Goal: Task Accomplishment & Management: Use online tool/utility

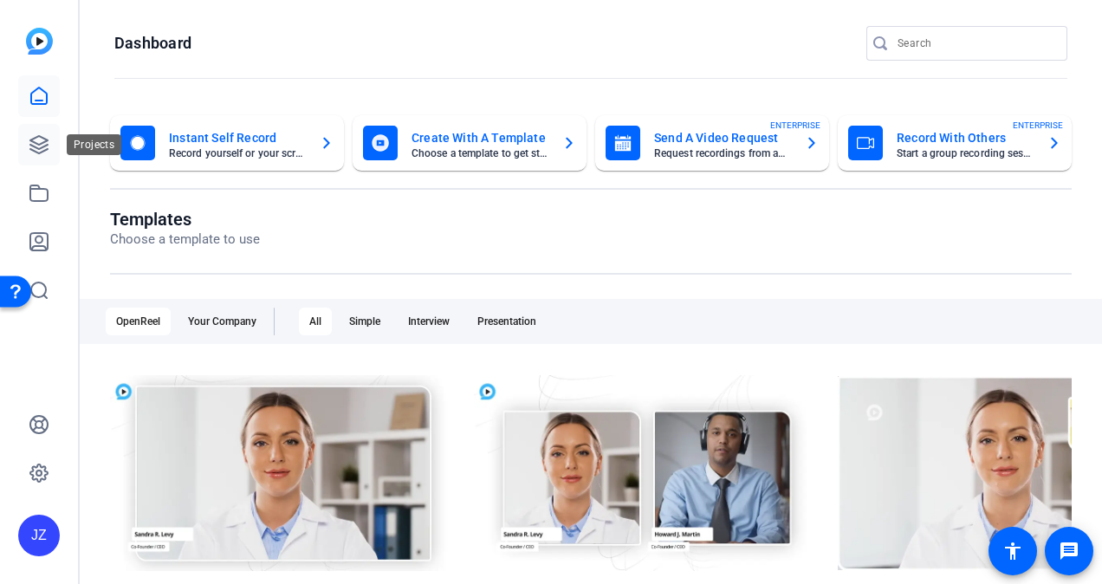
click at [39, 153] on icon at bounding box center [38, 144] width 17 height 17
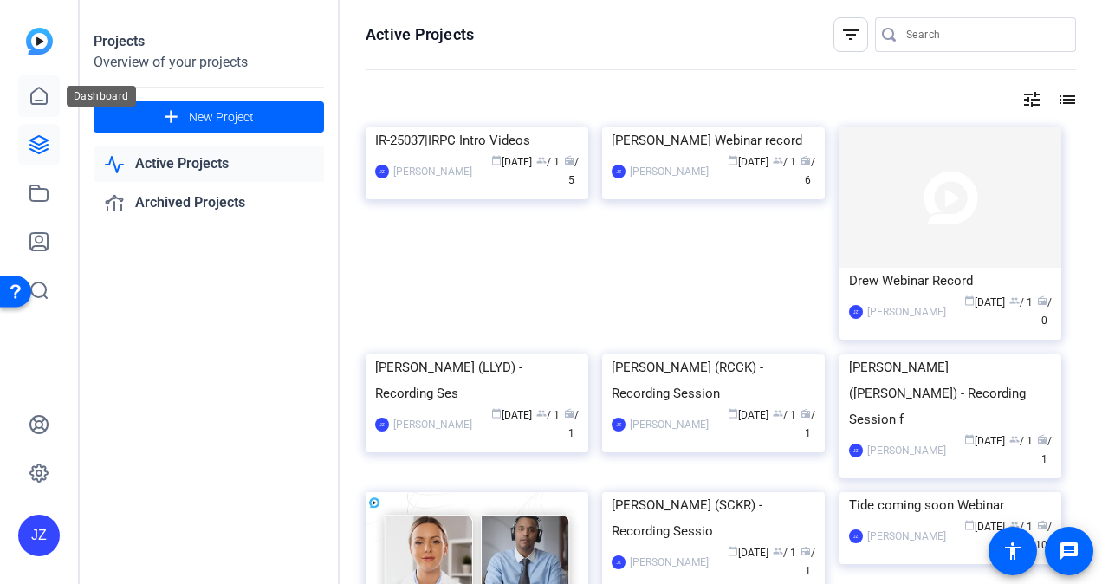
click at [36, 90] on icon at bounding box center [39, 96] width 21 height 21
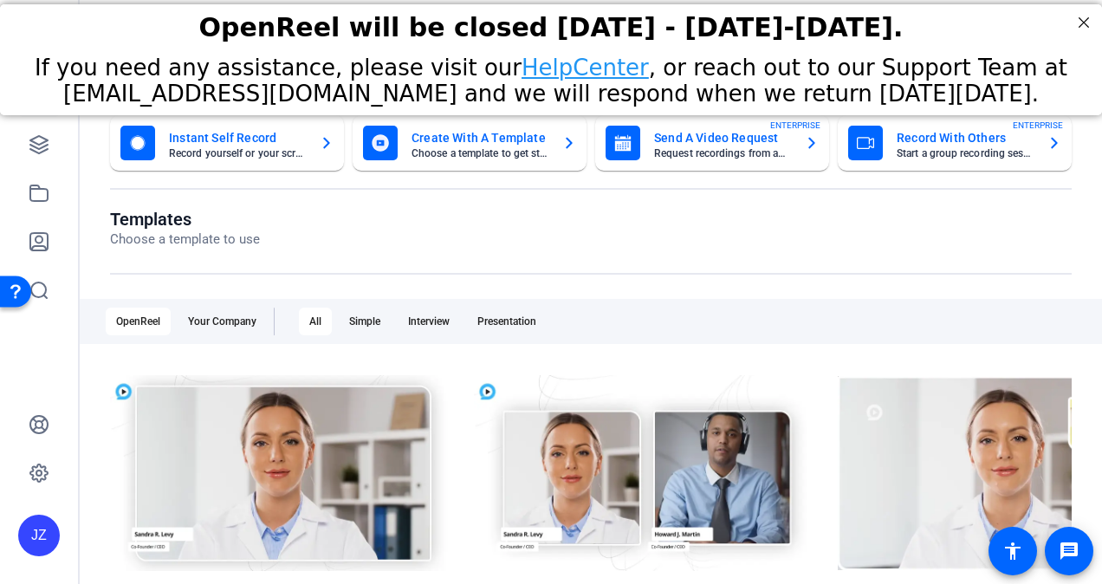
click at [932, 156] on mat-card-subtitle "Start a group recording session" at bounding box center [965, 153] width 137 height 10
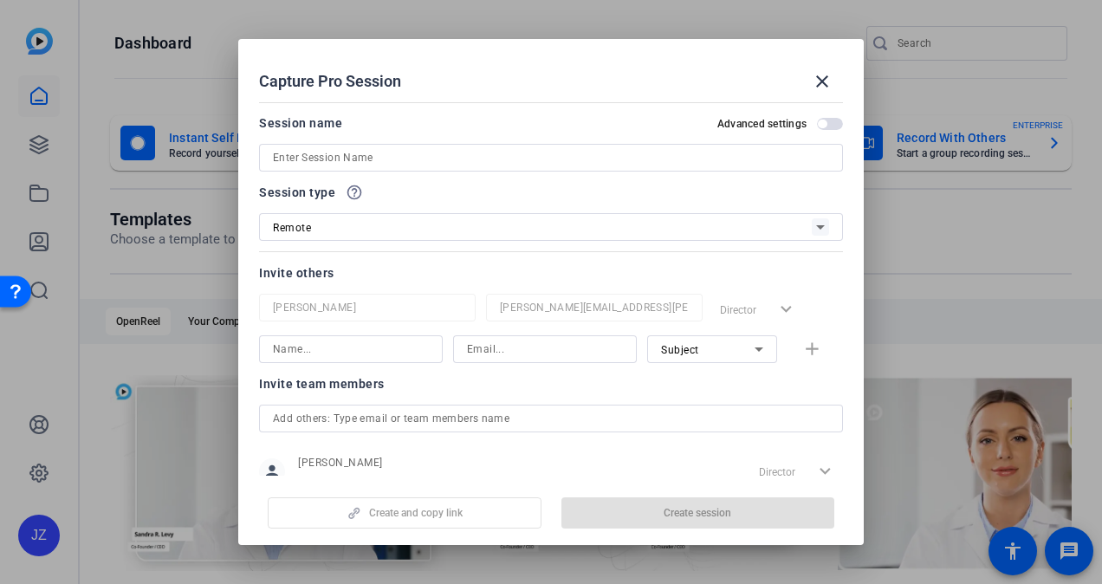
click at [506, 151] on input at bounding box center [551, 157] width 556 height 21
paste input "RP-25008-01"
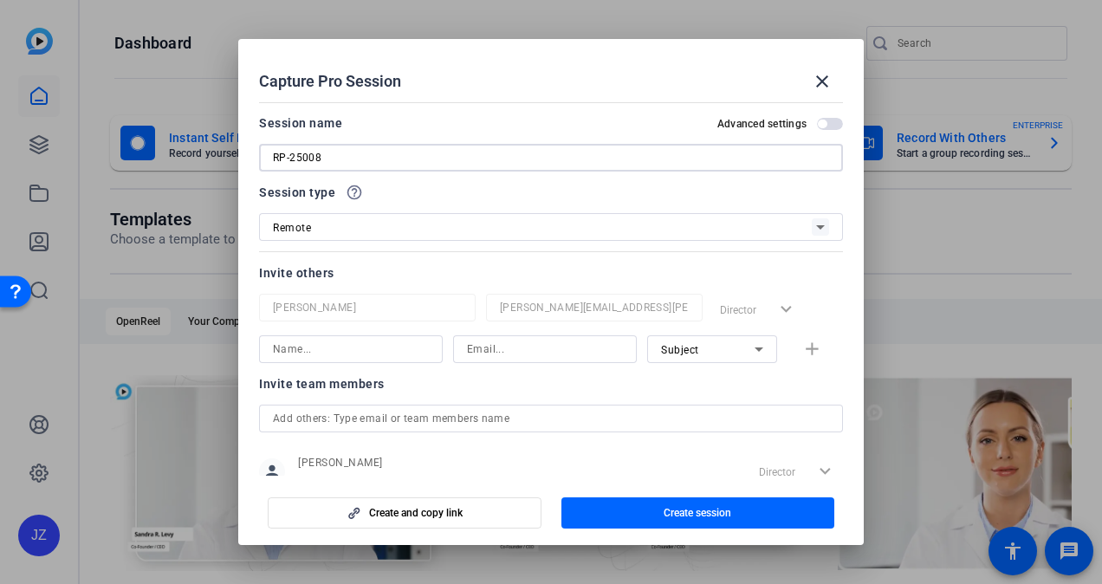
type input "RP-25008"
click at [376, 360] on div at bounding box center [351, 349] width 156 height 28
type input "skm"
click at [510, 345] on input at bounding box center [545, 349] width 156 height 21
type input "[EMAIL_ADDRESS][DOMAIN_NAME]"
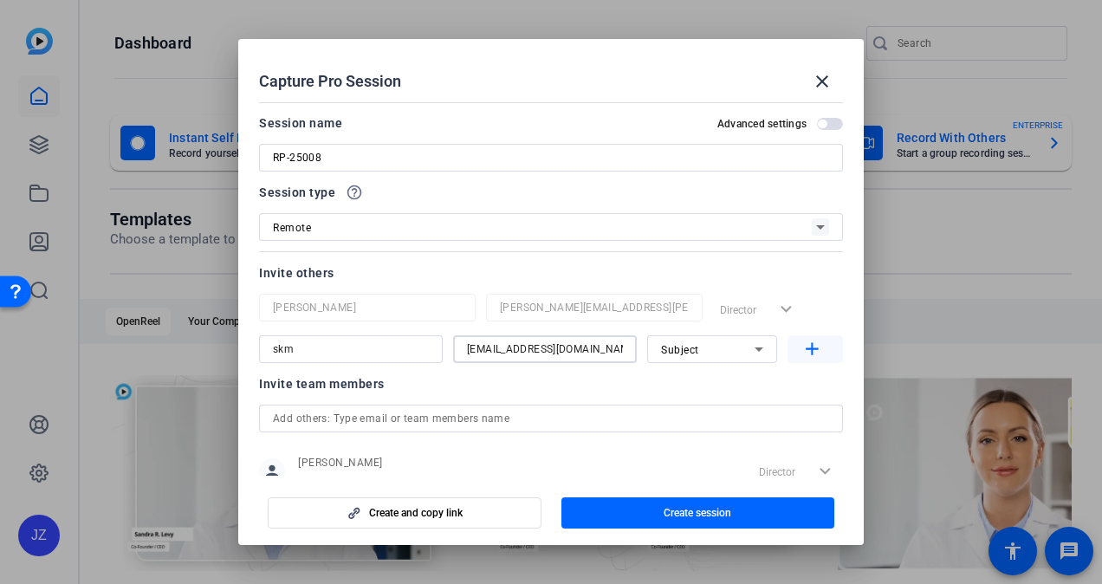
click at [821, 342] on span "button" at bounding box center [815, 349] width 55 height 42
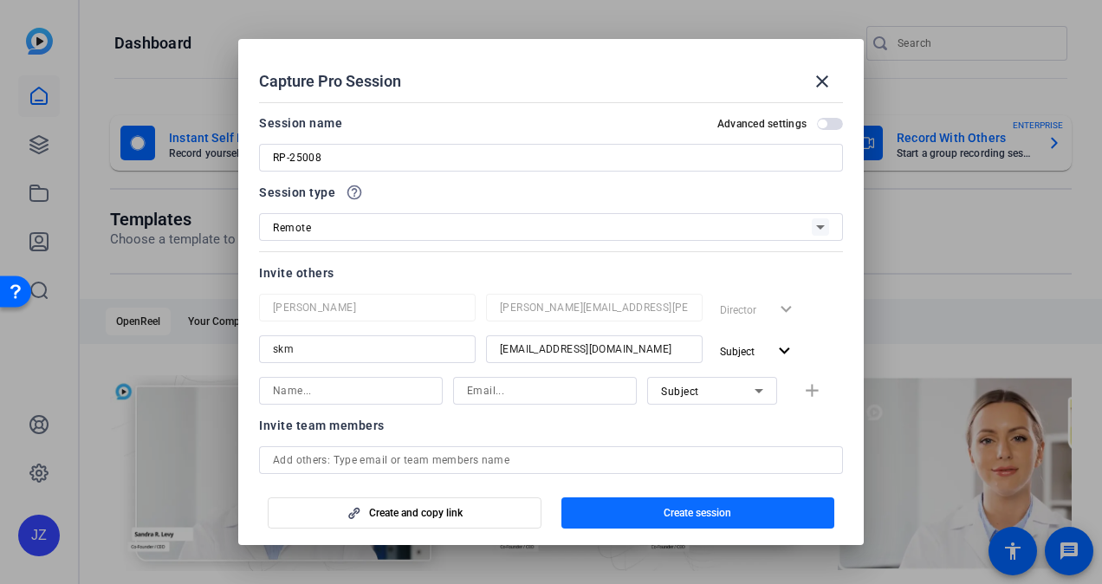
click at [690, 509] on span "Create session" at bounding box center [698, 513] width 68 height 14
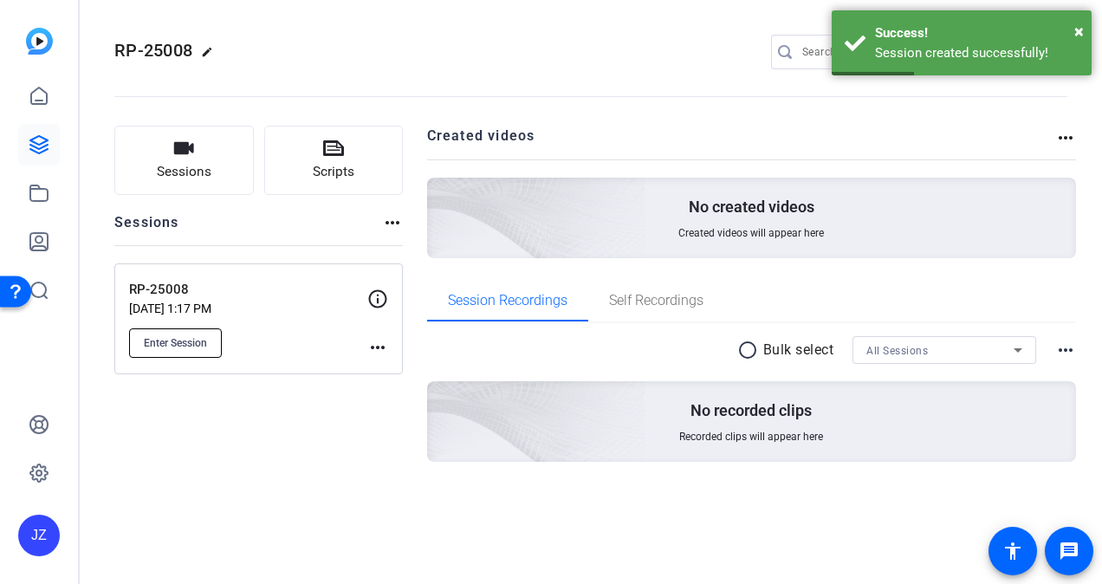
click at [187, 338] on span "Enter Session" at bounding box center [175, 343] width 63 height 14
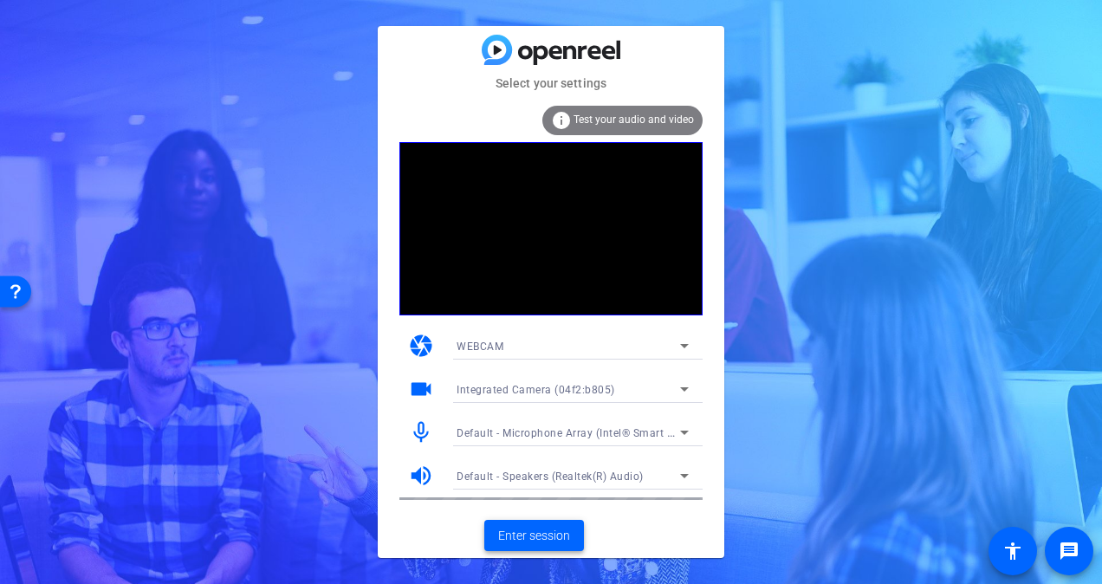
click at [537, 534] on span "Enter session" at bounding box center [534, 536] width 72 height 18
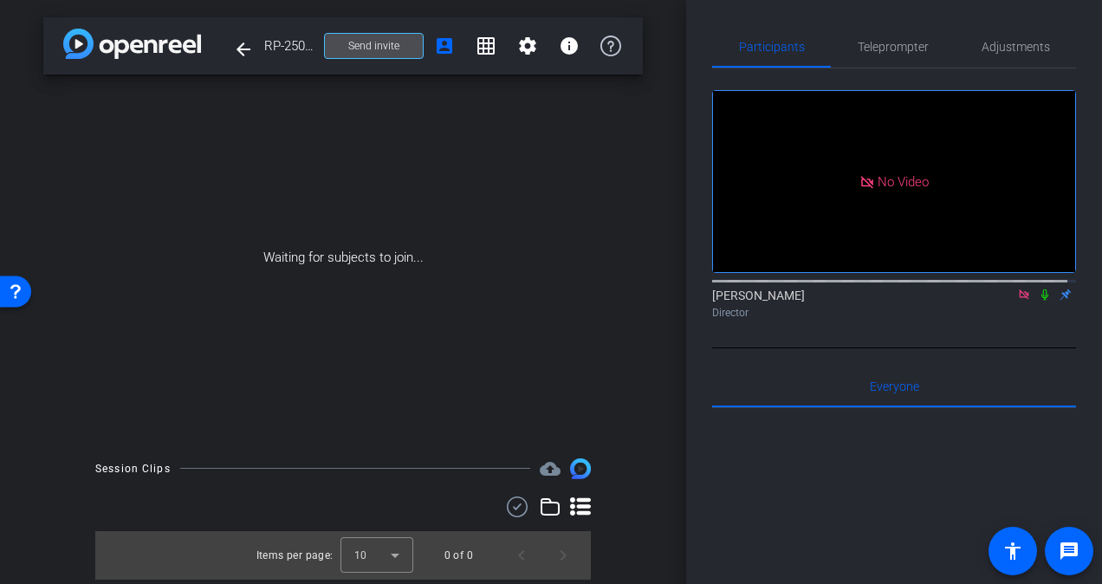
click at [363, 38] on button "Send invite" at bounding box center [374, 46] width 100 height 26
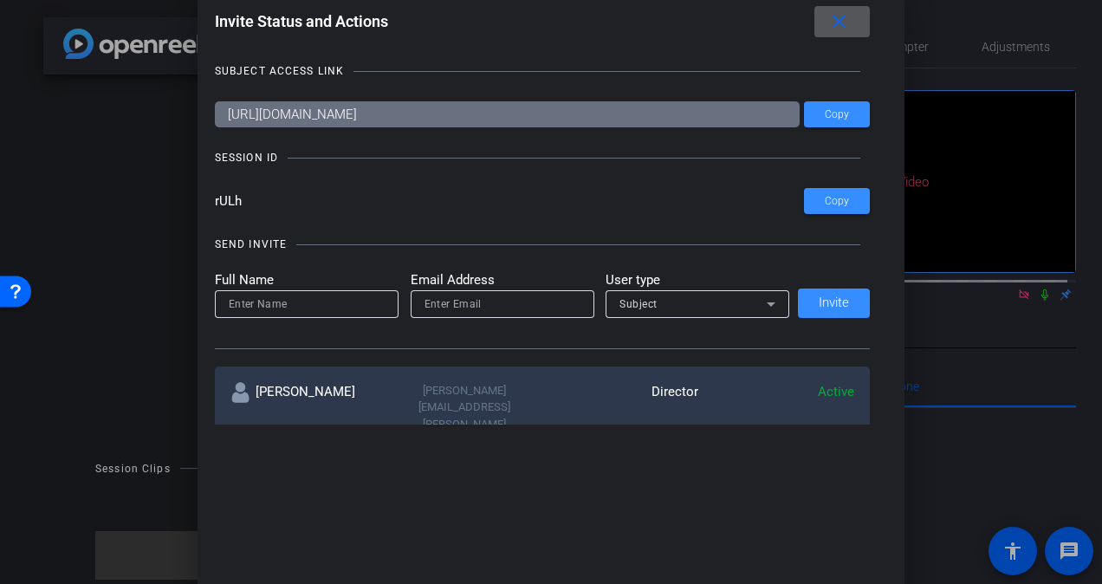
click at [341, 307] on input at bounding box center [307, 304] width 156 height 21
click at [650, 309] on span "Subject" at bounding box center [639, 304] width 38 height 12
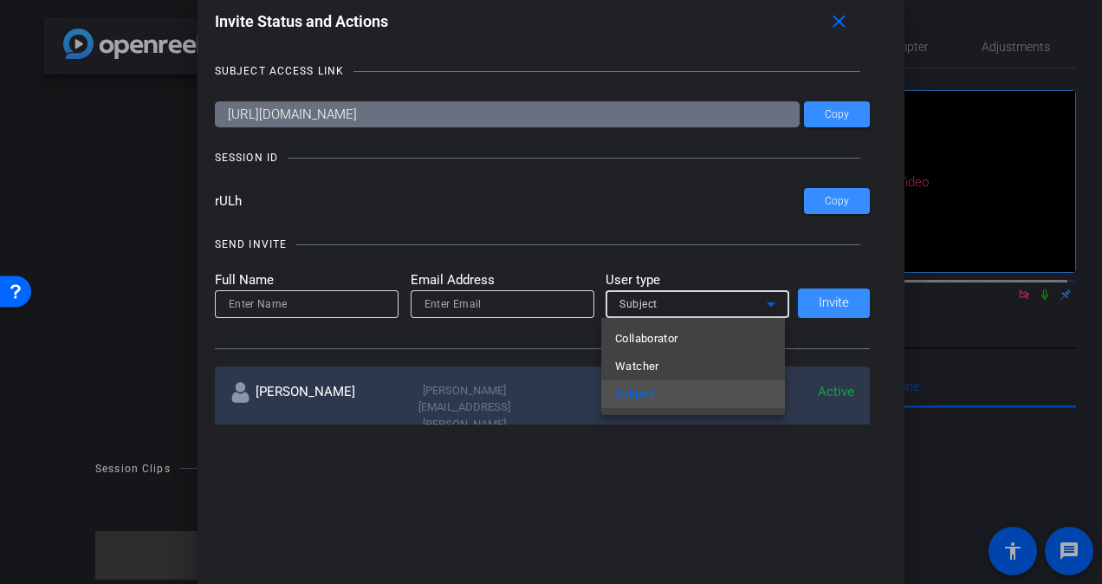
click at [589, 260] on div at bounding box center [551, 292] width 1102 height 584
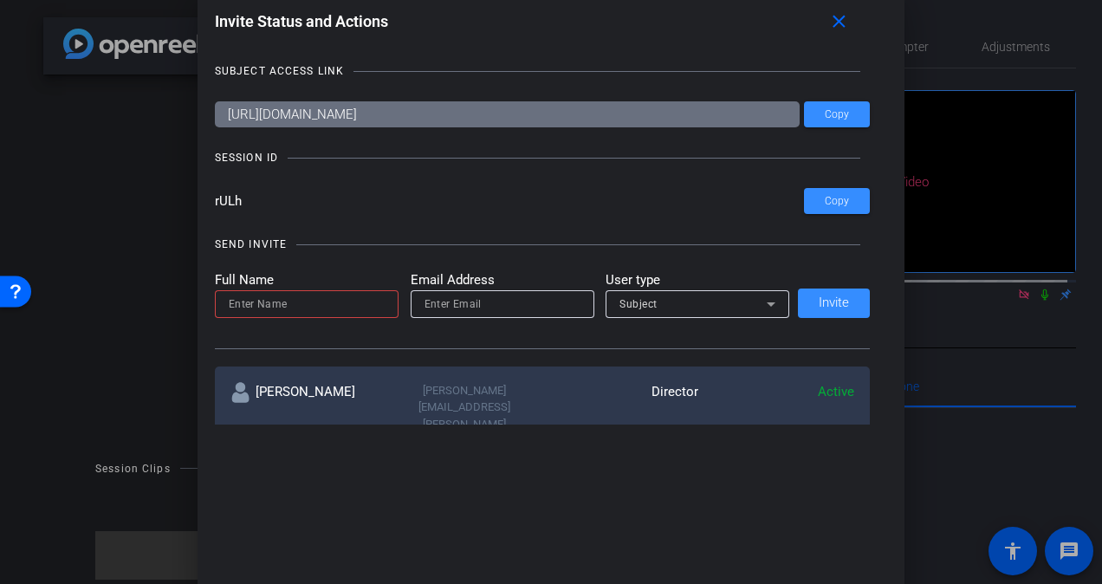
click at [352, 302] on input at bounding box center [307, 304] width 156 height 21
type input "conevv"
type input "[EMAIL_ADDRESS][DOMAIN_NAME]"
drag, startPoint x: 273, startPoint y: 302, endPoint x: 196, endPoint y: 292, distance: 77.7
click at [198, 292] on div "Invite Status and Actions close SUBJECT ACCESS LINK [URL][DOMAIN_NAME] Copy SES…" at bounding box center [552, 215] width 708 height 453
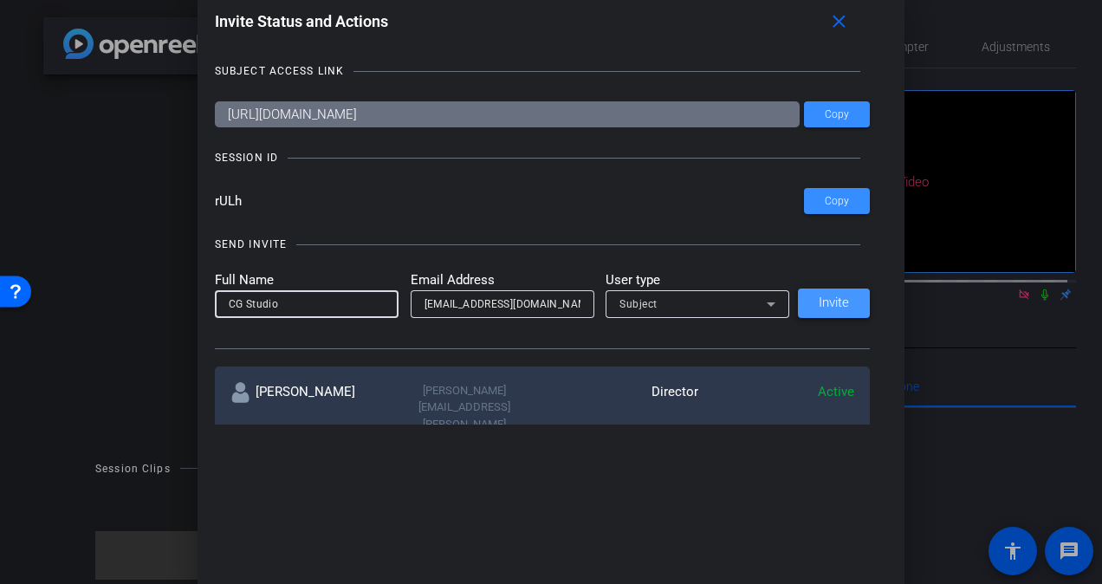
type input "CG Studio"
click at [811, 294] on span at bounding box center [834, 303] width 72 height 42
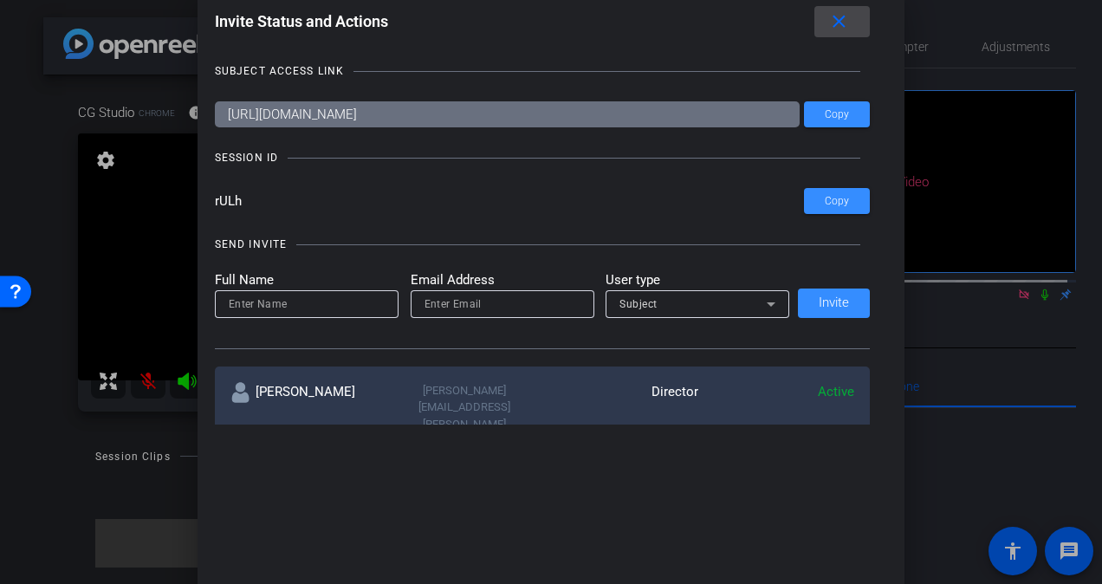
click at [850, 28] on mat-icon "close" at bounding box center [839, 22] width 22 height 22
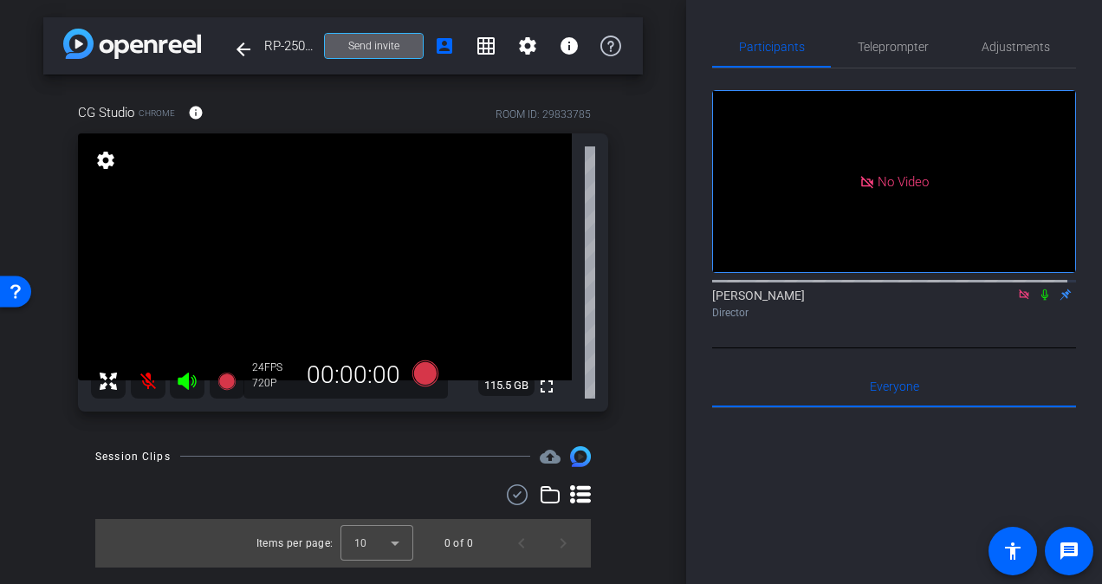
click at [1042, 301] on icon at bounding box center [1045, 294] width 7 height 11
click at [1041, 301] on icon at bounding box center [1046, 294] width 10 height 11
click at [153, 381] on mat-icon at bounding box center [148, 381] width 35 height 35
click at [1042, 302] on mat-icon at bounding box center [1045, 295] width 21 height 16
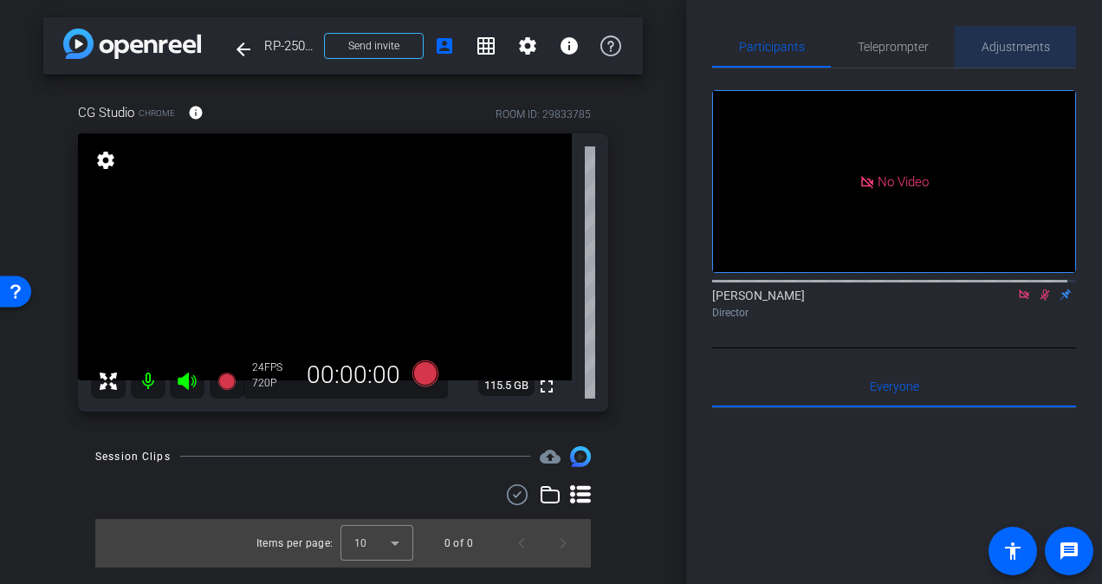
click at [1021, 46] on span "Adjustments" at bounding box center [1016, 47] width 68 height 12
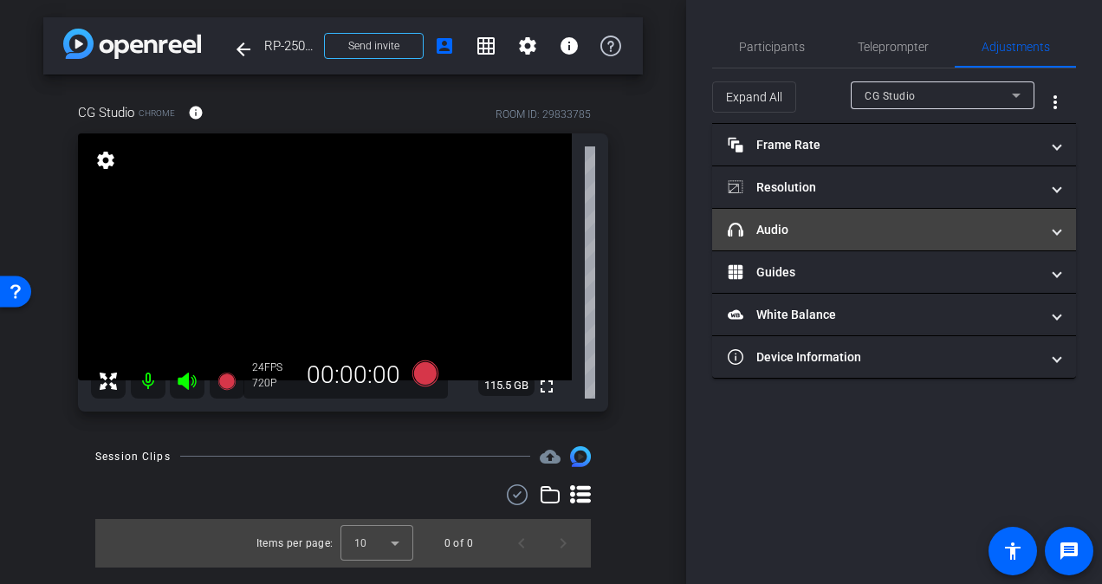
click at [858, 233] on mat-panel-title "headphone icon Audio" at bounding box center [884, 230] width 312 height 18
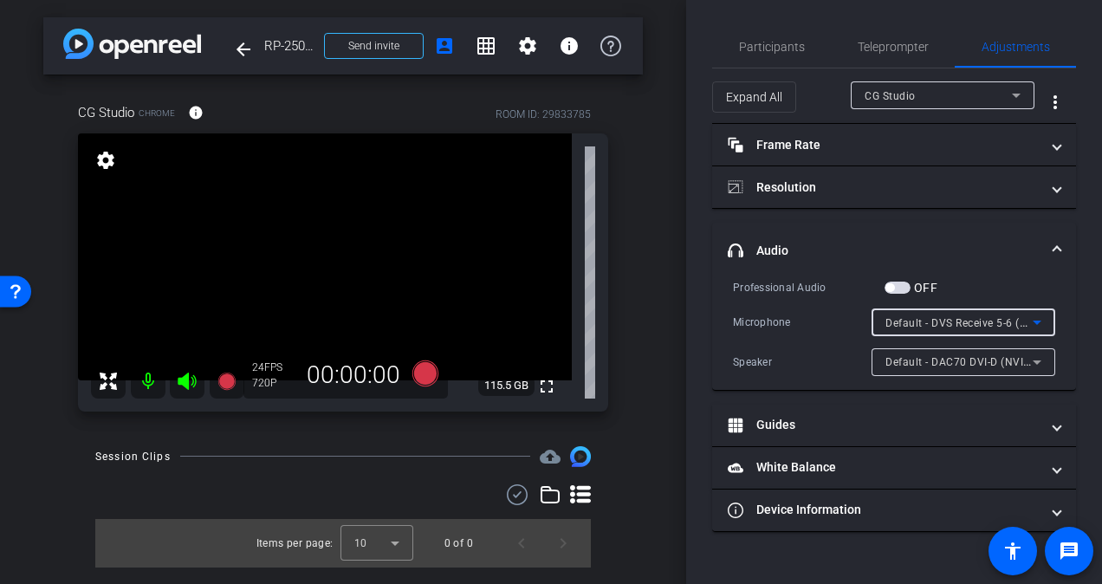
click at [1031, 321] on icon at bounding box center [1037, 322] width 21 height 21
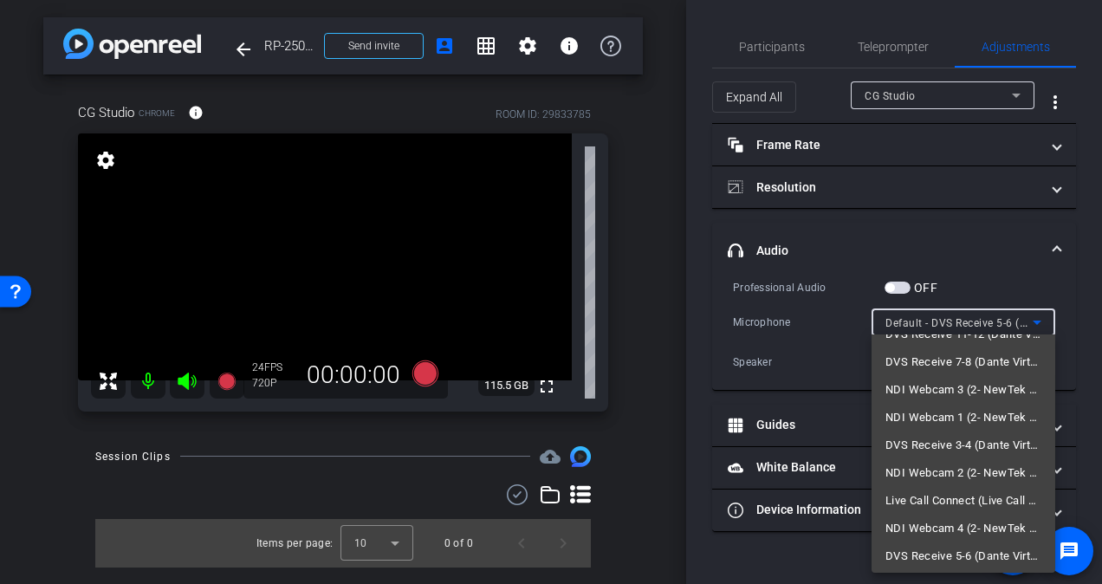
scroll to position [191, 0]
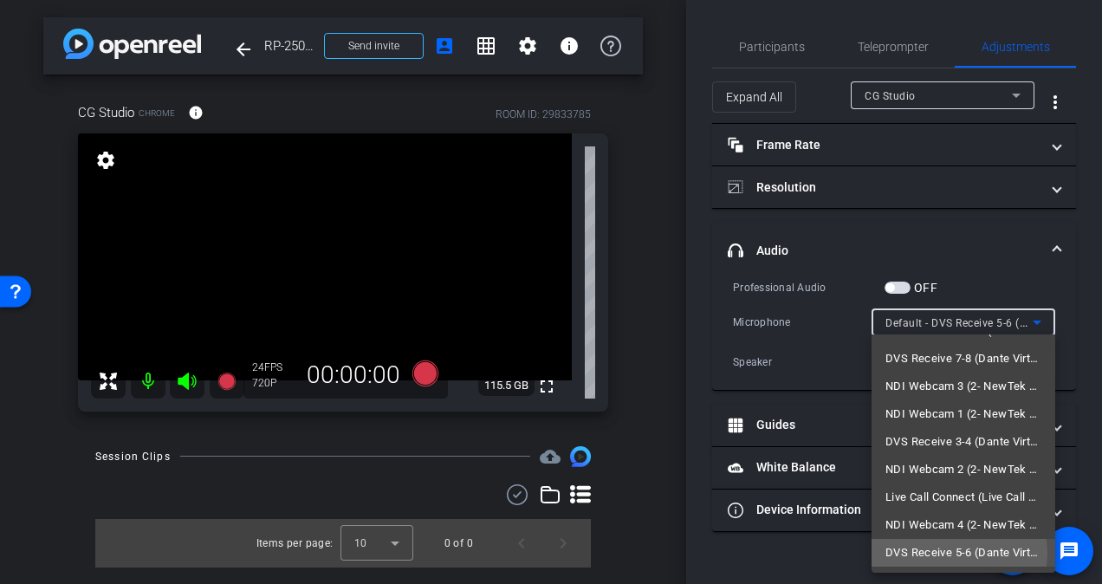
click at [951, 553] on span "DVS Receive 5-6 (Dante Virtual Soundcard)" at bounding box center [964, 552] width 156 height 21
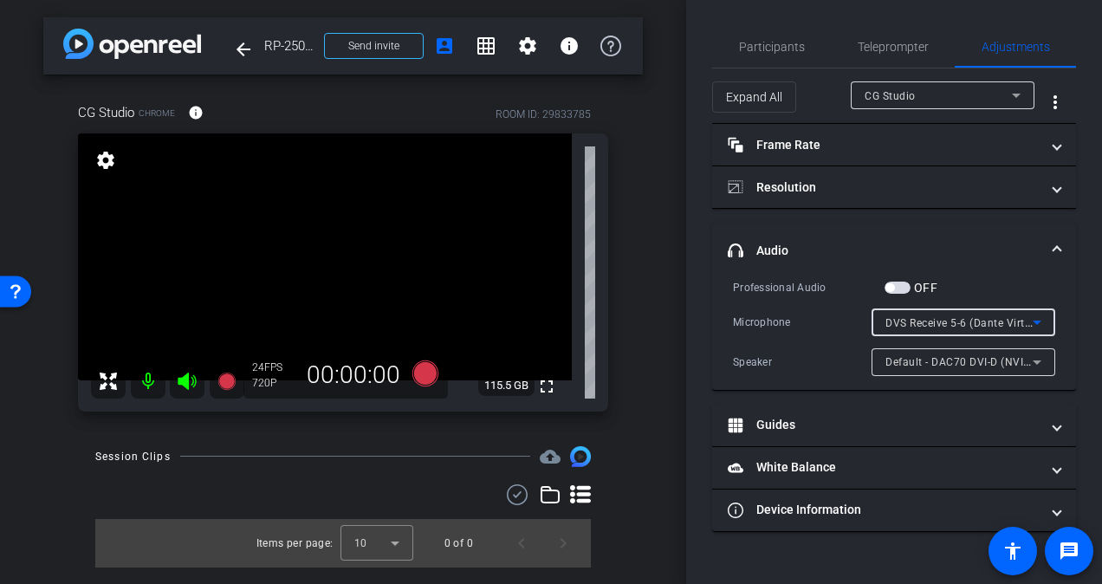
click at [1041, 321] on icon at bounding box center [1037, 322] width 21 height 21
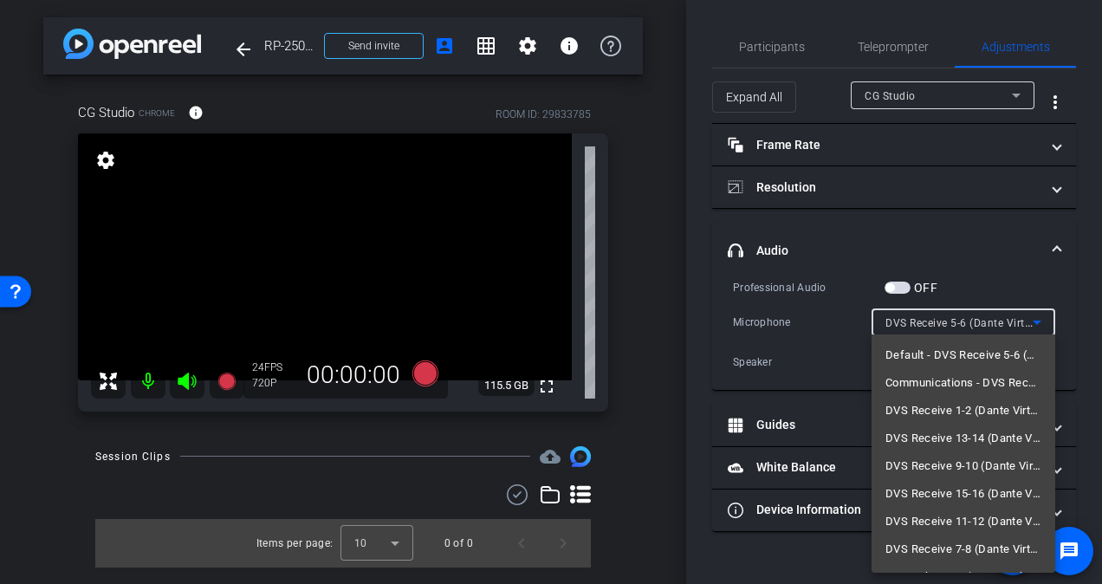
scroll to position [185, 0]
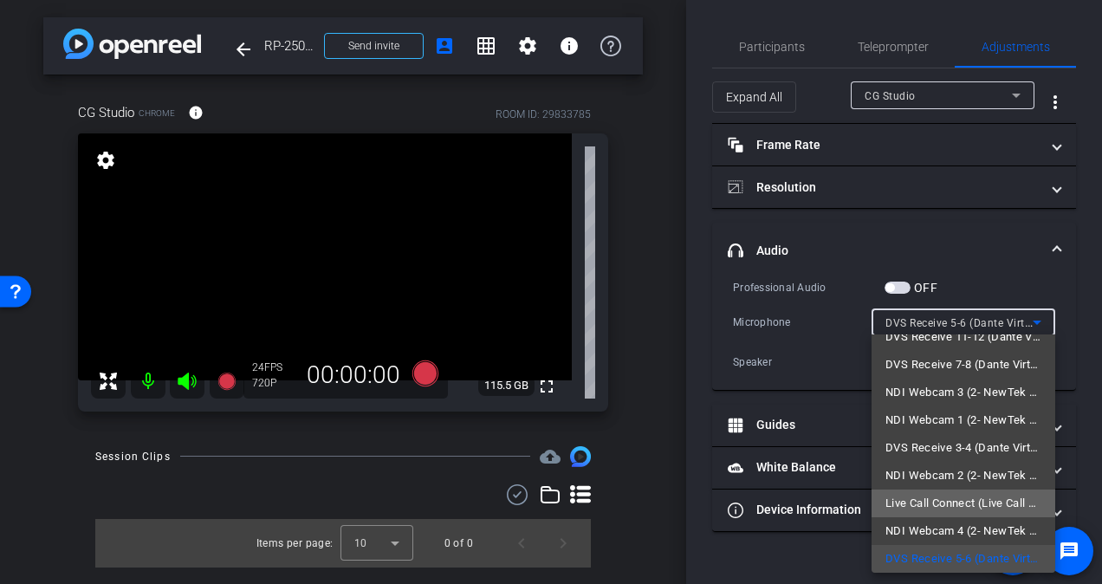
click at [1000, 502] on span "Live Call Connect (Live Call Connect Audio)" at bounding box center [964, 503] width 156 height 21
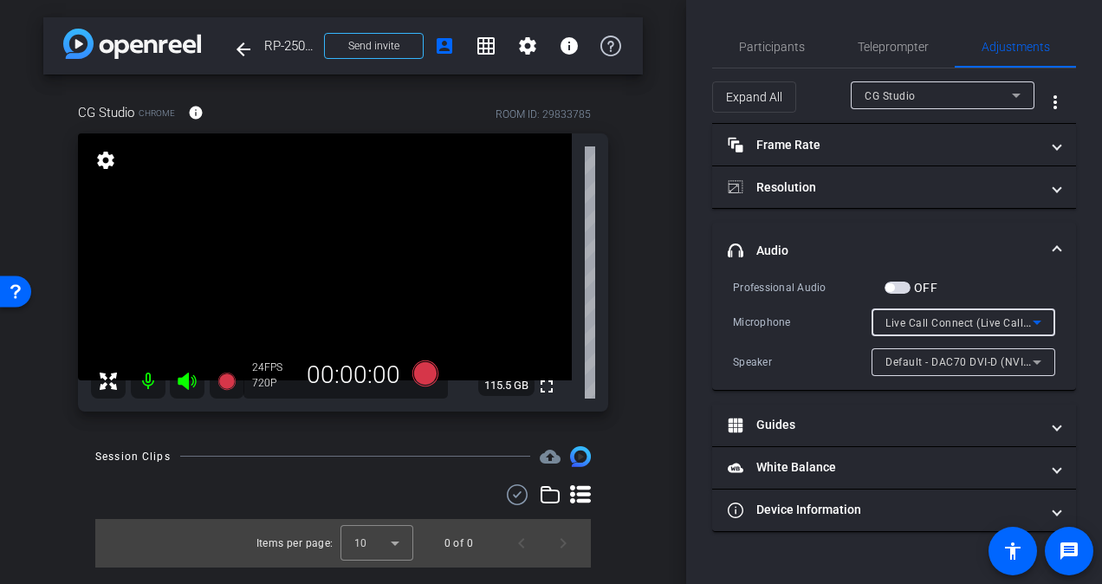
click at [1045, 318] on icon at bounding box center [1037, 322] width 21 height 21
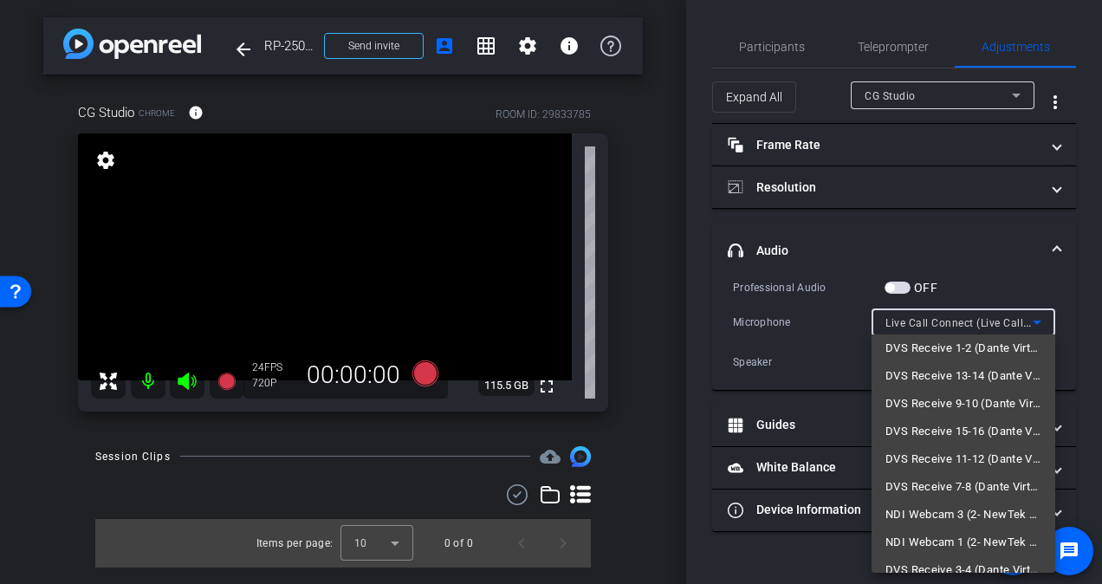
scroll to position [0, 0]
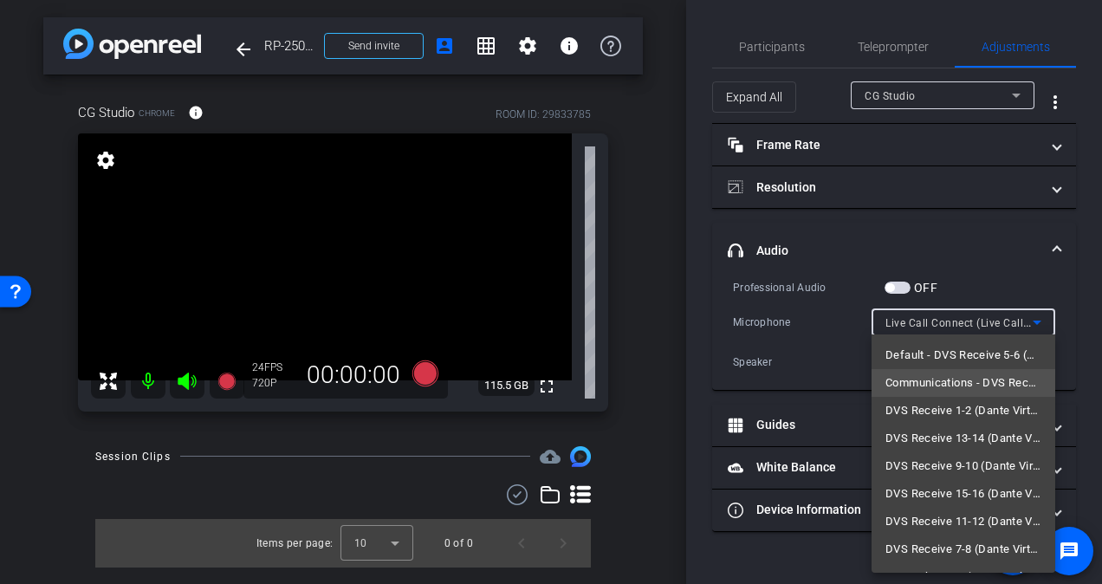
click at [991, 382] on span "Communications - DVS Receive 5-6 (Dante Virtual Soundcard)" at bounding box center [964, 383] width 156 height 21
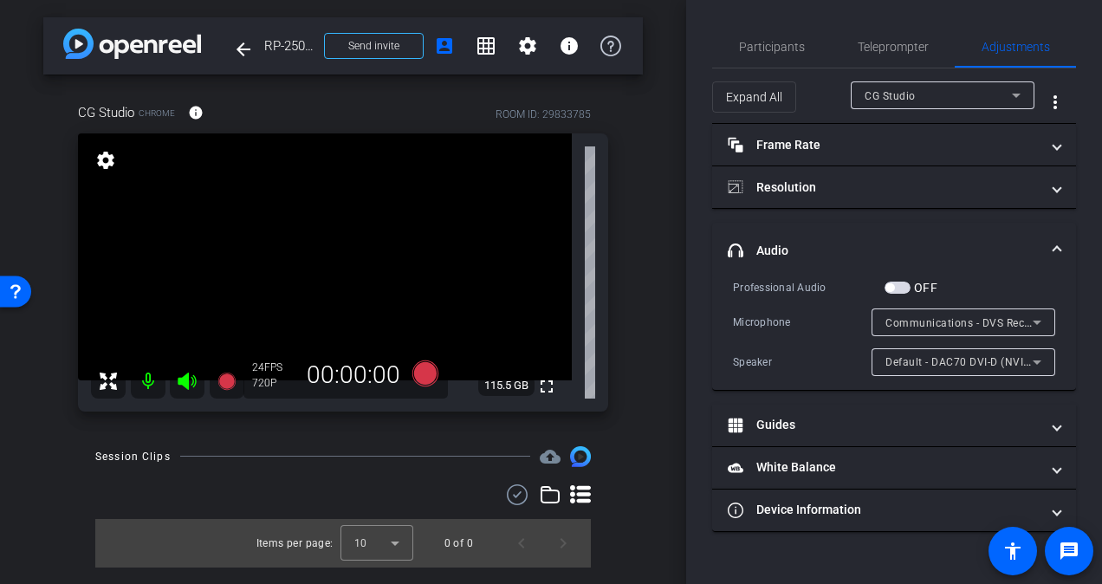
click at [153, 385] on mat-icon at bounding box center [148, 381] width 35 height 35
click at [182, 380] on icon at bounding box center [187, 381] width 18 height 17
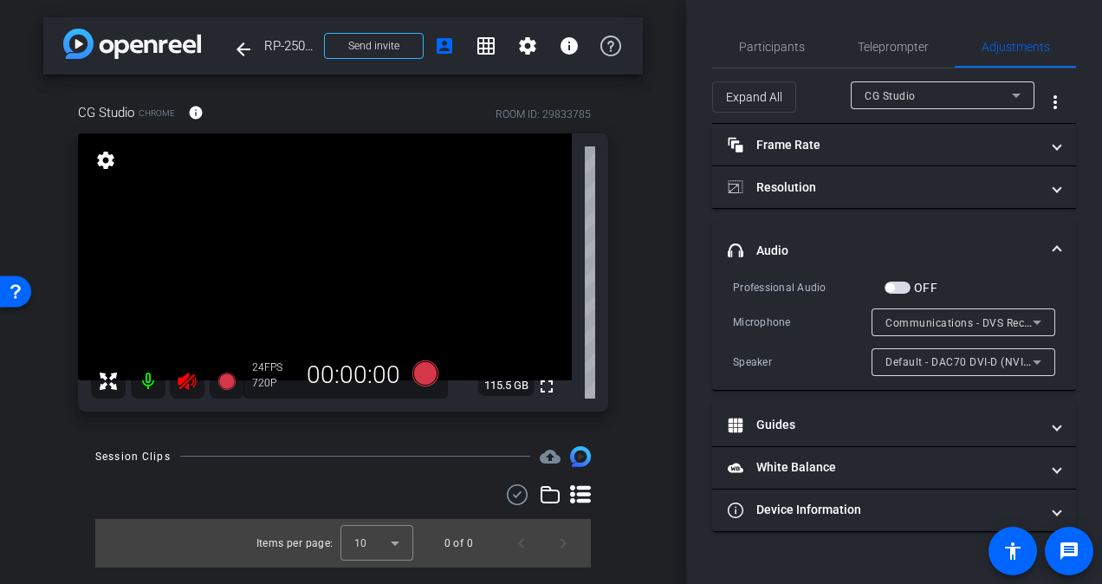
click at [182, 380] on icon at bounding box center [187, 381] width 18 height 17
click at [799, 39] on span "Participants" at bounding box center [772, 47] width 66 height 42
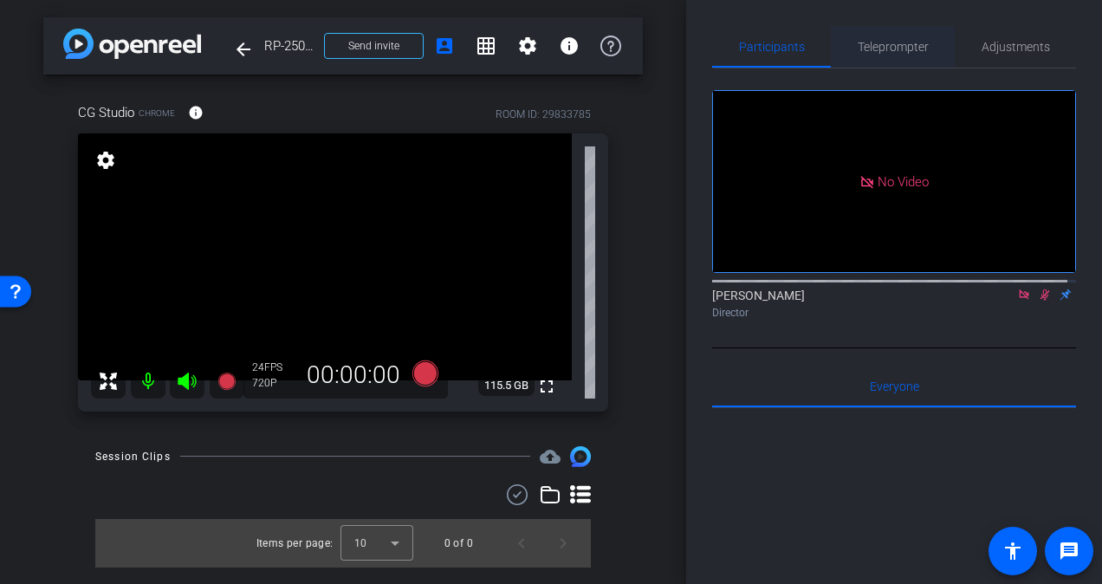
click at [935, 28] on div "Teleprompter" at bounding box center [893, 47] width 124 height 42
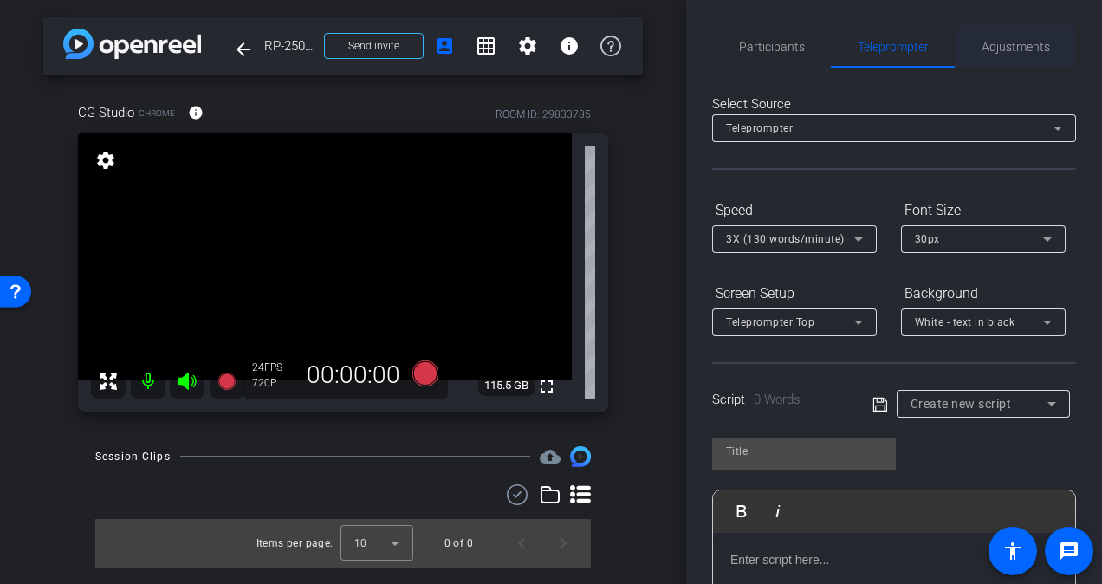
click at [993, 47] on span "Adjustments" at bounding box center [1016, 47] width 68 height 12
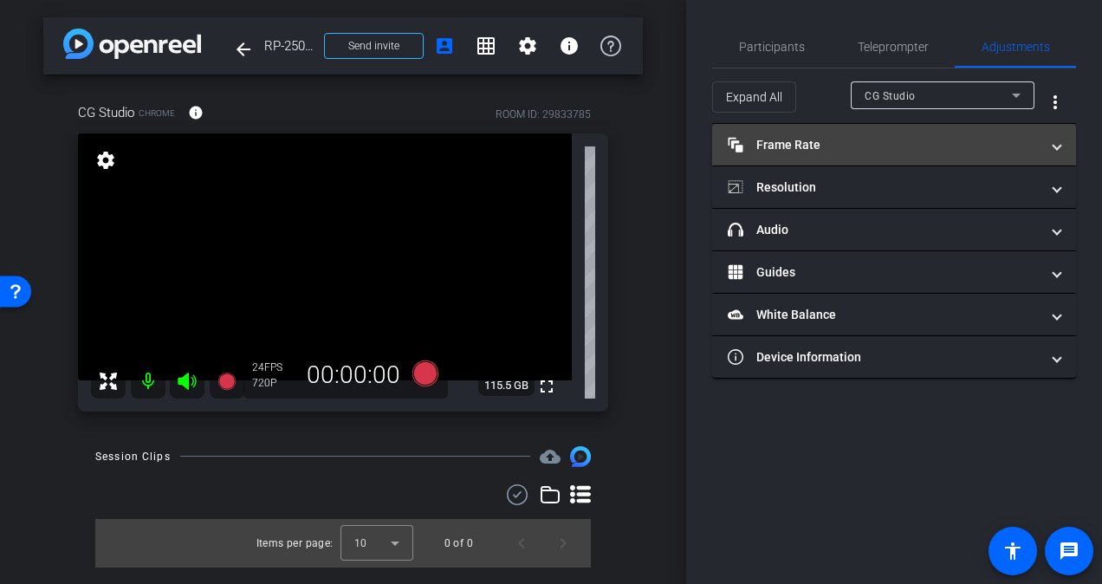
click at [829, 142] on mat-panel-title "Frame Rate Frame Rate" at bounding box center [884, 145] width 312 height 18
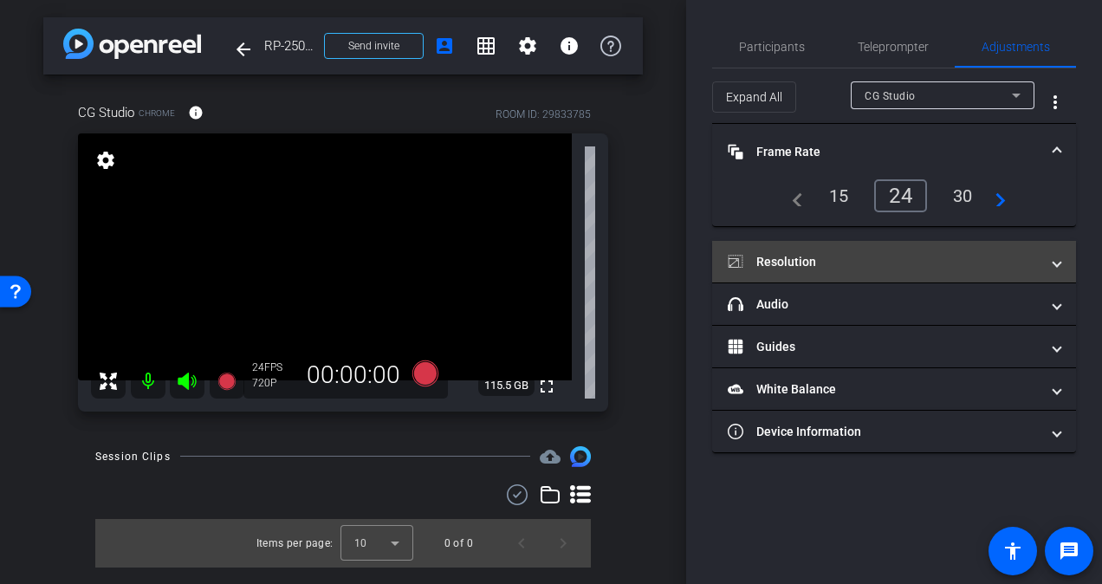
click at [812, 262] on mat-panel-title "Resolution" at bounding box center [884, 262] width 312 height 18
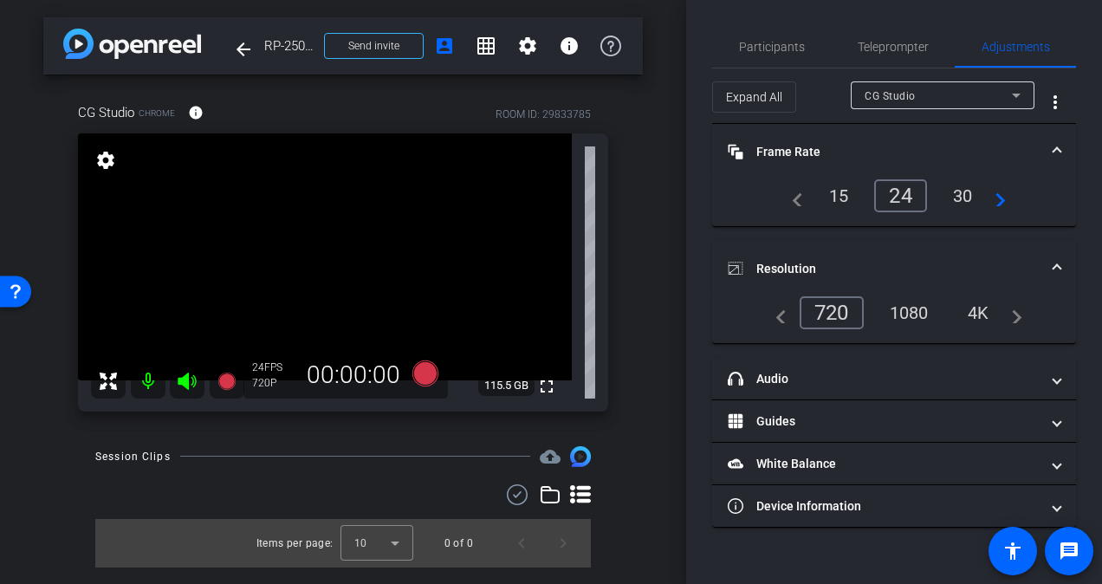
click at [914, 320] on div "1080" at bounding box center [909, 312] width 65 height 29
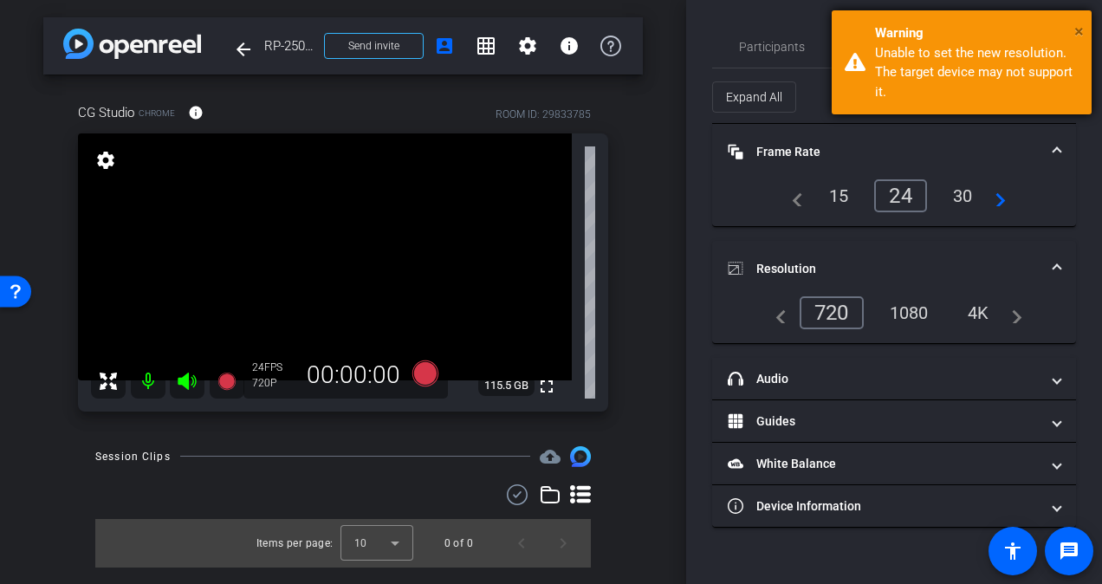
click at [1077, 35] on span "×" at bounding box center [1079, 31] width 10 height 21
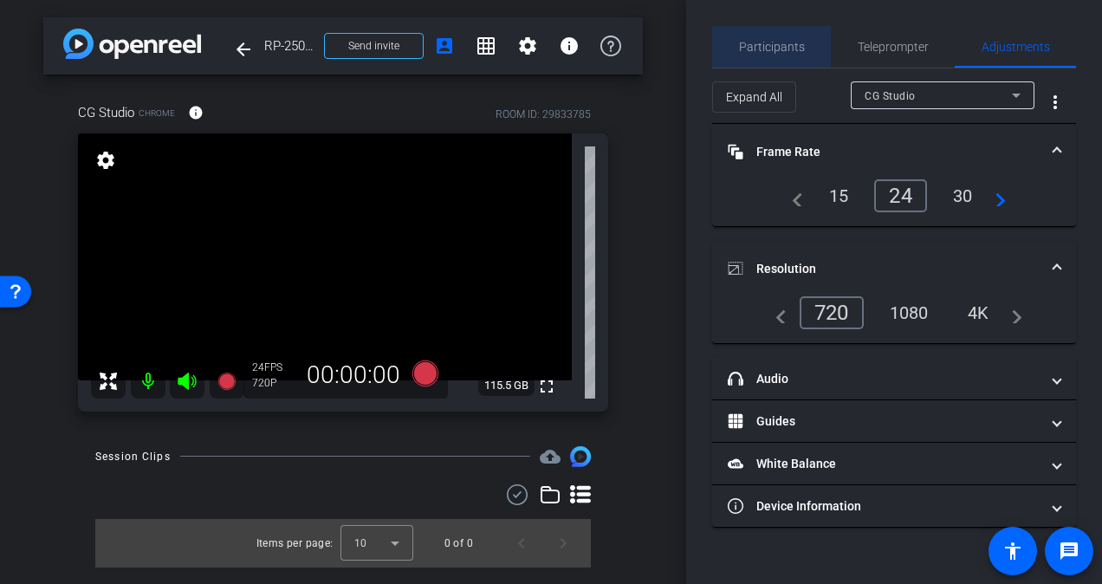
click at [745, 30] on span "Participants" at bounding box center [772, 47] width 66 height 42
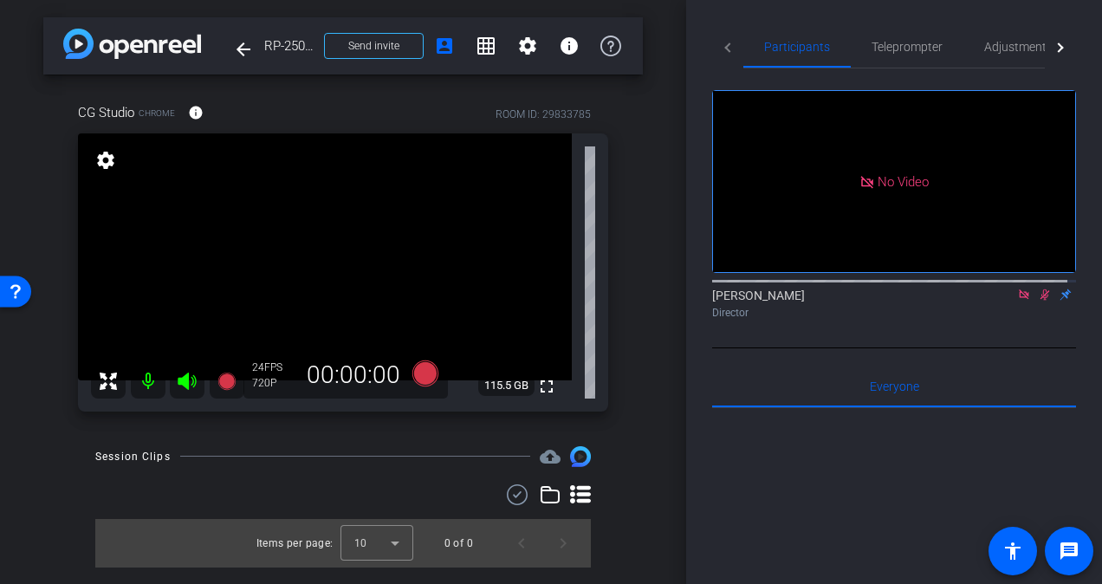
click at [1038, 289] on icon at bounding box center [1045, 295] width 14 height 12
click at [994, 49] on span "Adjustments" at bounding box center [1018, 47] width 68 height 12
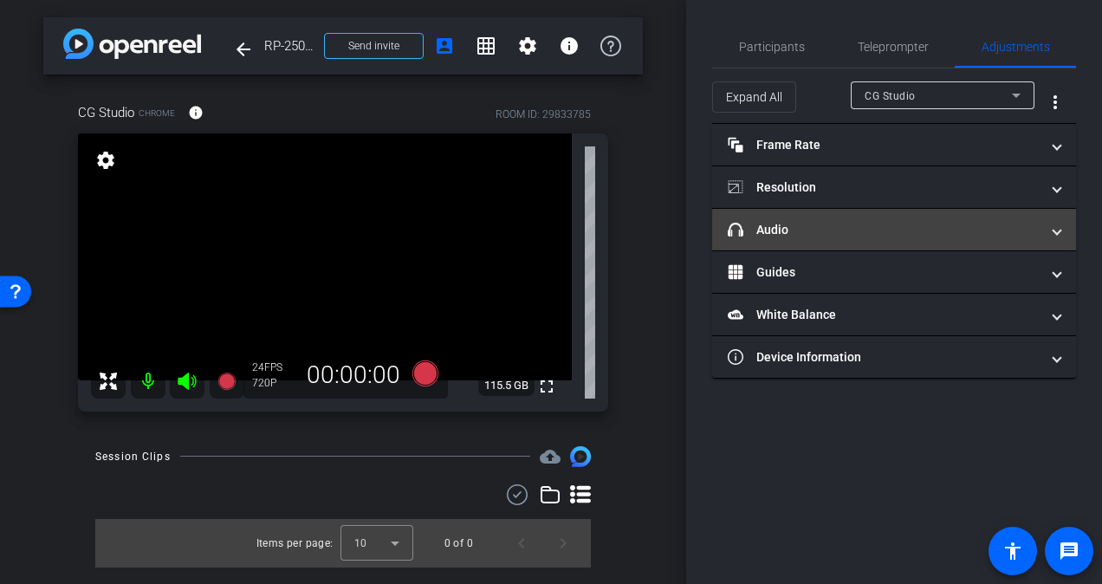
click at [839, 234] on mat-panel-title "headphone icon Audio" at bounding box center [884, 230] width 312 height 18
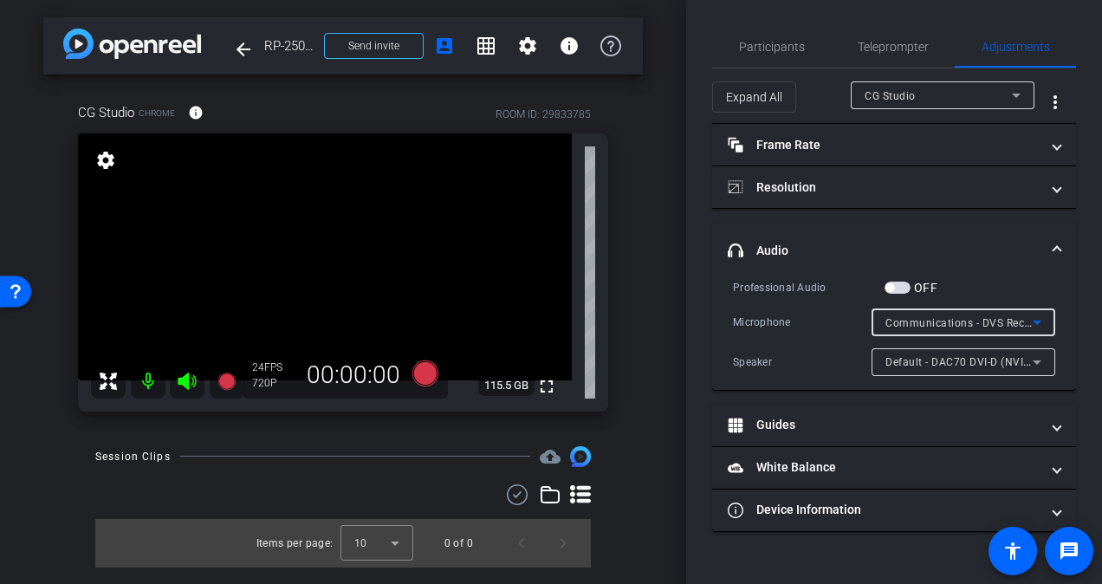
click at [1003, 314] on div "Communications - DVS Receive 5-6 (Dante Virtual Soundcard)" at bounding box center [959, 323] width 147 height 22
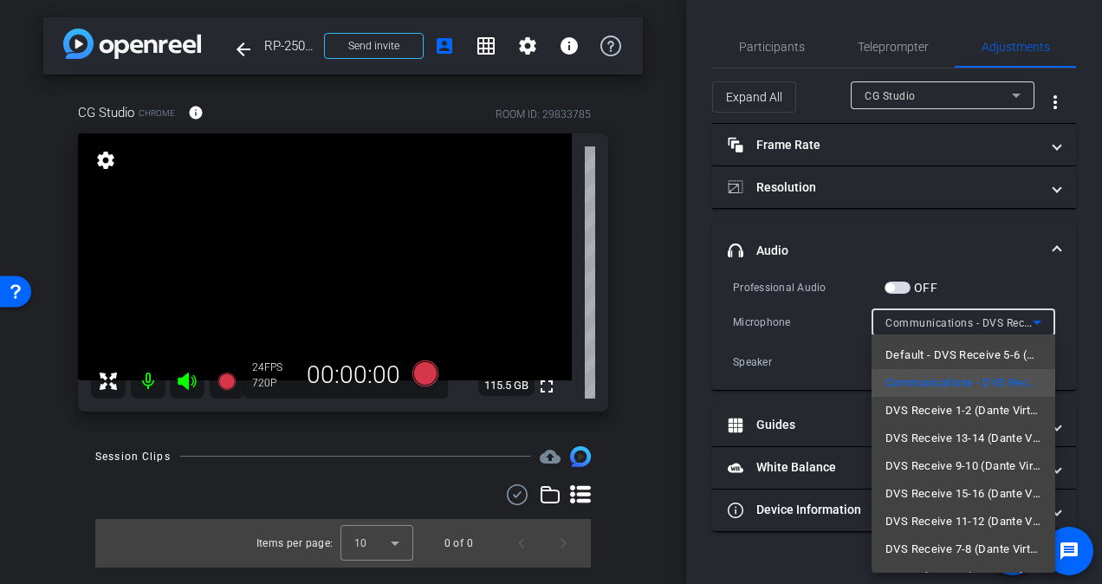
click at [974, 361] on span "Default - DVS Receive 5-6 (Dante Virtual Soundcard)" at bounding box center [964, 355] width 156 height 21
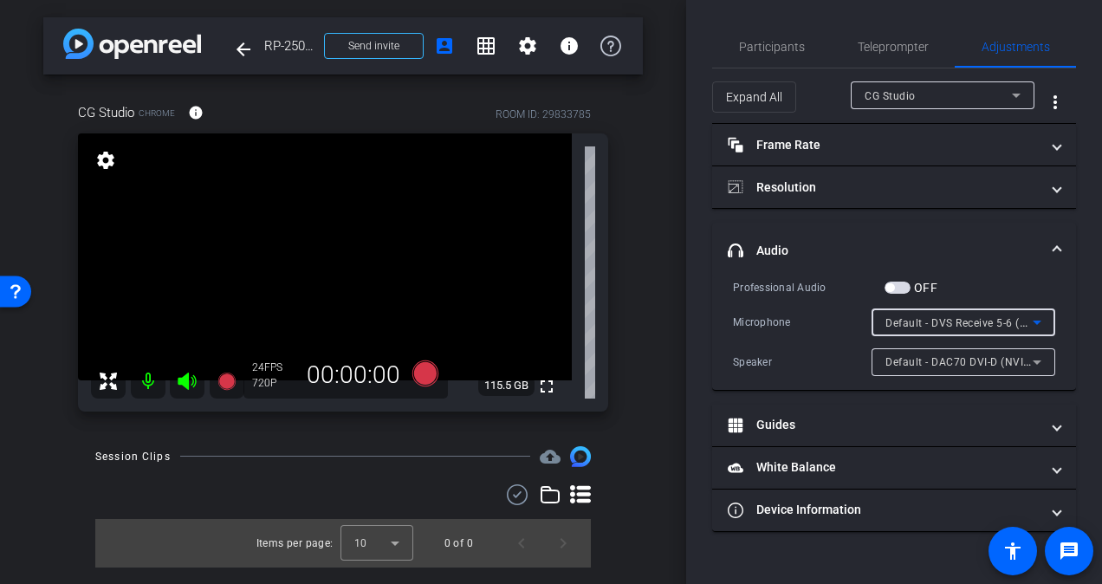
click at [1028, 321] on icon at bounding box center [1037, 322] width 21 height 21
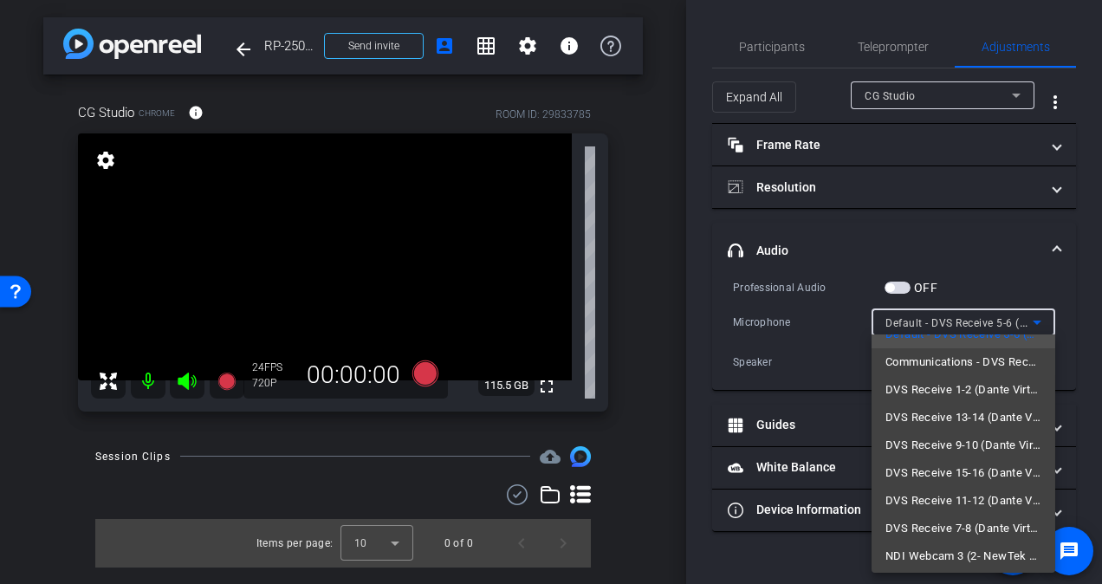
scroll to position [191, 0]
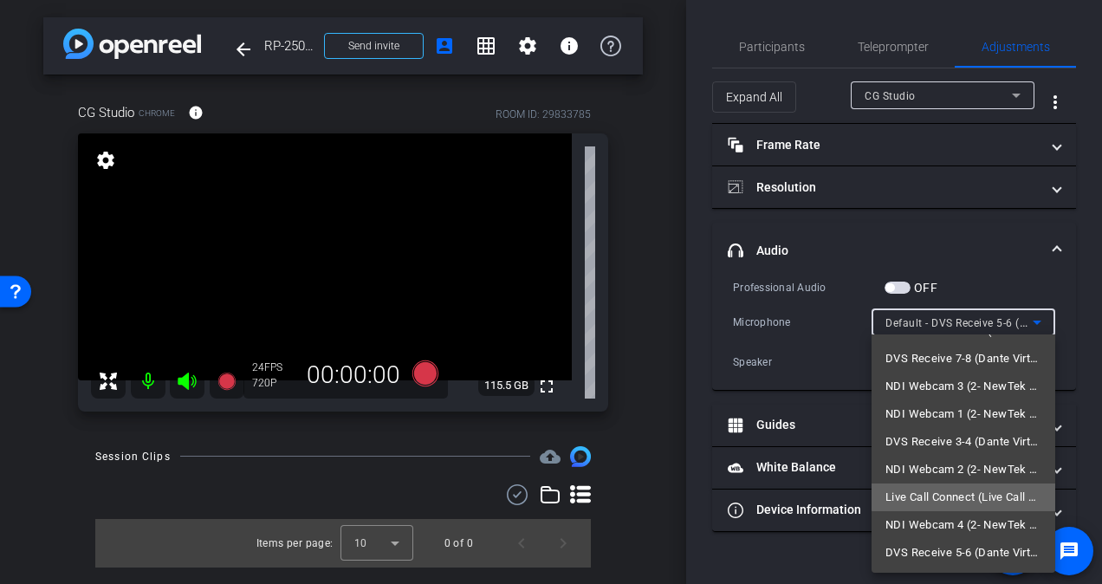
click at [979, 496] on span "Live Call Connect (Live Call Connect Audio)" at bounding box center [964, 497] width 156 height 21
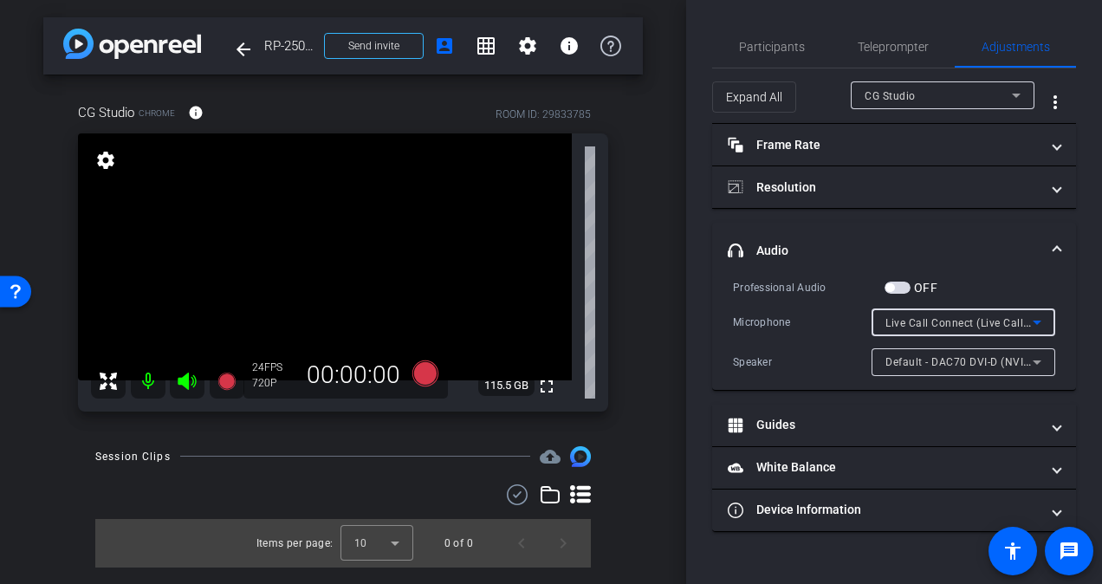
click at [1048, 319] on div "Live Call Connect (Live Call Connect Audio)" at bounding box center [964, 322] width 184 height 28
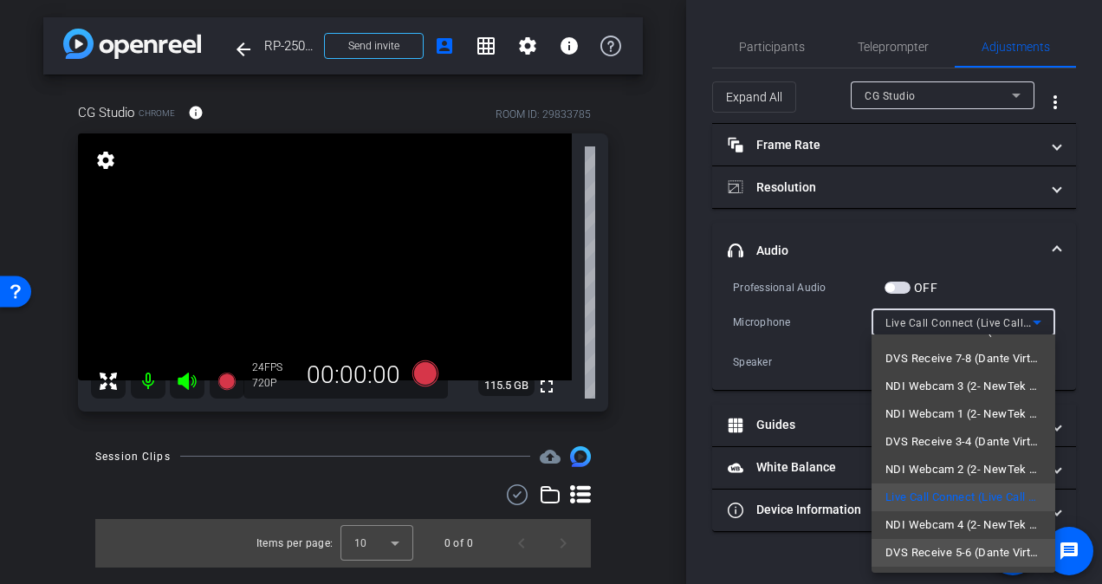
click at [957, 553] on span "DVS Receive 5-6 (Dante Virtual Soundcard)" at bounding box center [964, 552] width 156 height 21
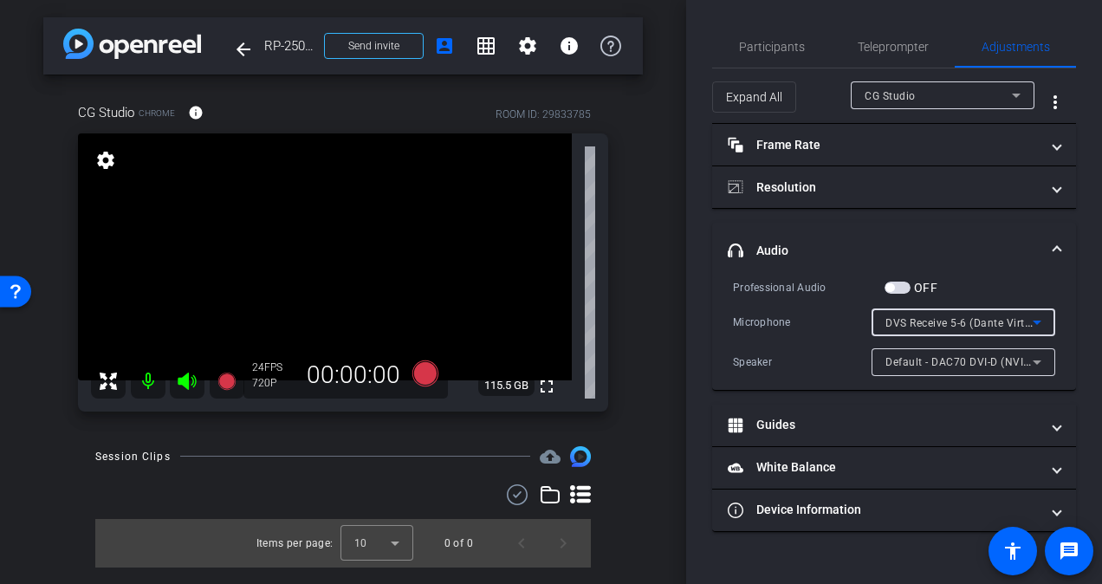
click at [183, 382] on icon at bounding box center [187, 381] width 18 height 17
click at [184, 388] on icon at bounding box center [187, 381] width 21 height 21
click at [789, 48] on span "Participants" at bounding box center [772, 47] width 66 height 12
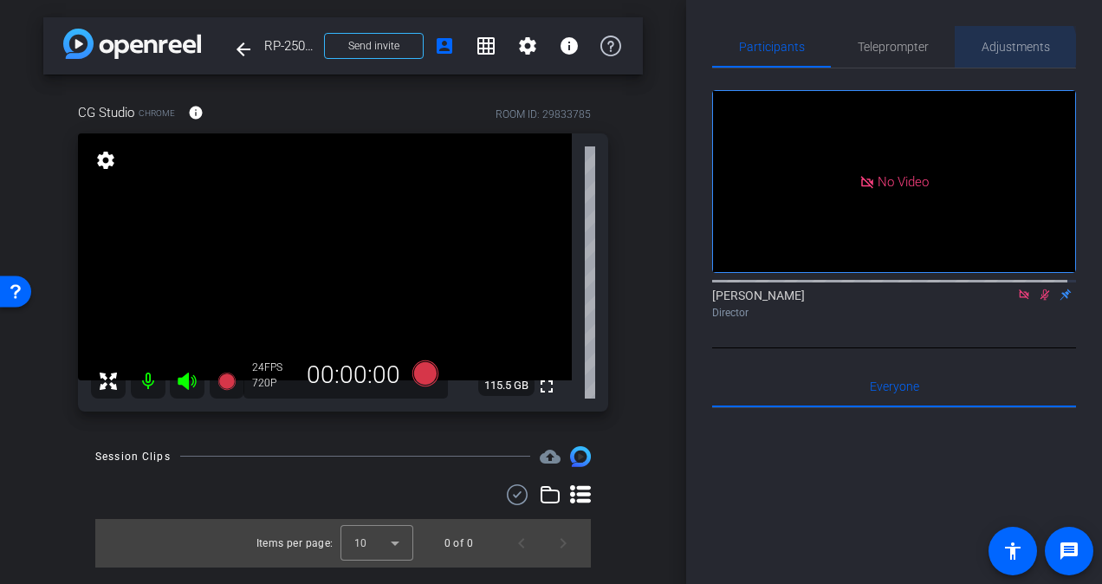
click at [1007, 49] on span "Adjustments" at bounding box center [1016, 47] width 68 height 12
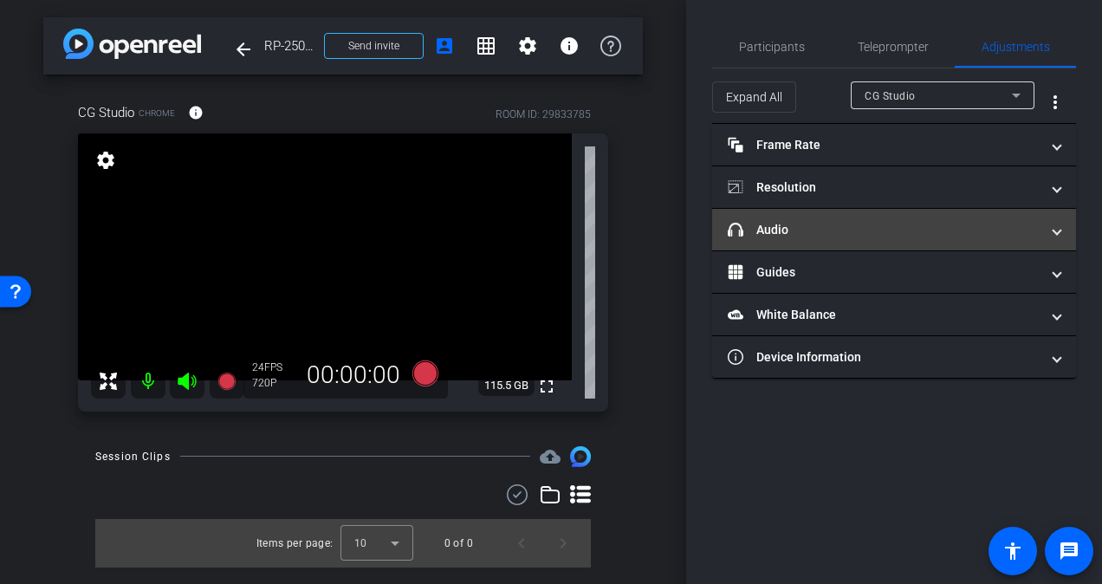
click at [884, 218] on mat-expansion-panel-header "headphone icon Audio" at bounding box center [894, 230] width 364 height 42
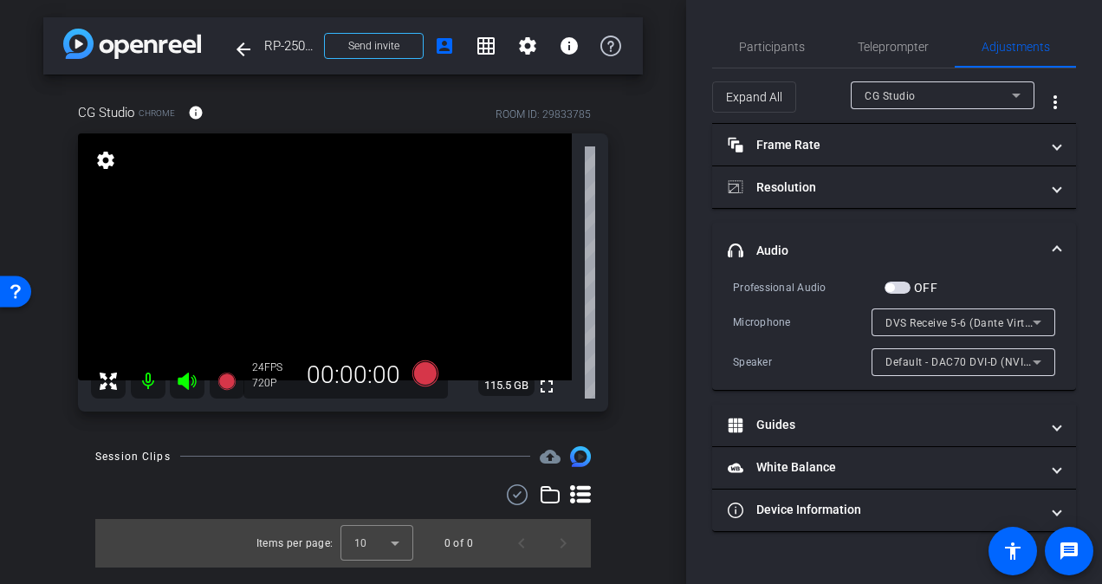
click at [1039, 319] on icon at bounding box center [1037, 322] width 21 height 21
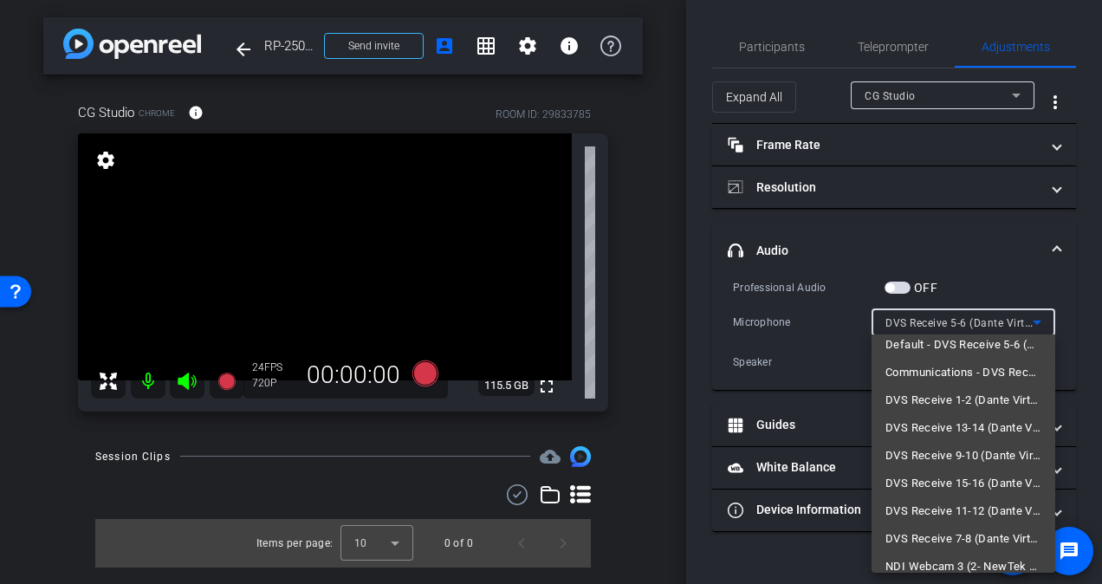
scroll to position [0, 0]
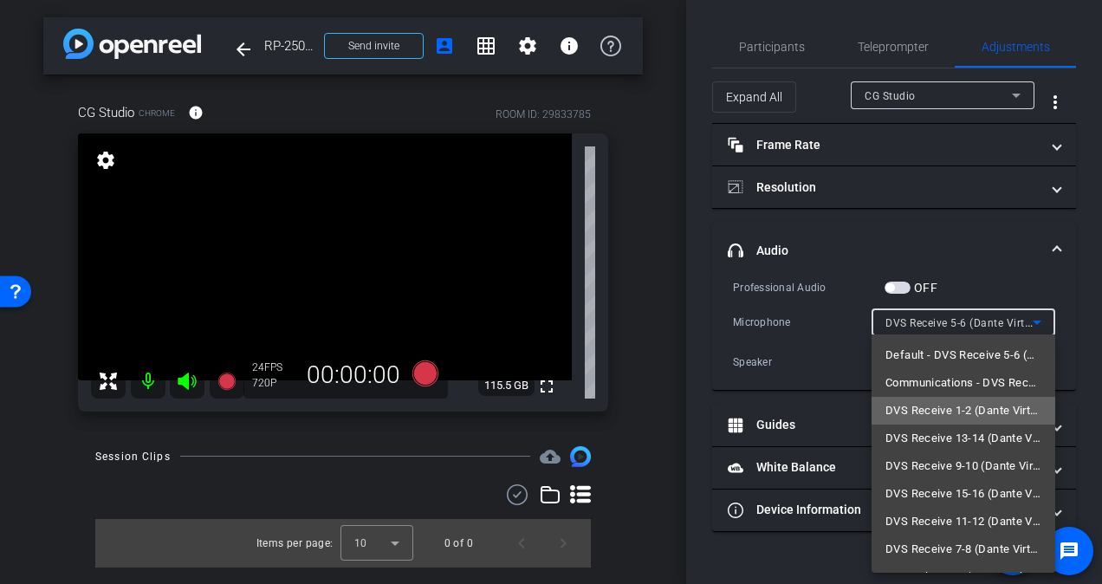
click at [987, 402] on span "DVS Receive 1-2 (Dante Virtual Soundcard)" at bounding box center [964, 410] width 156 height 21
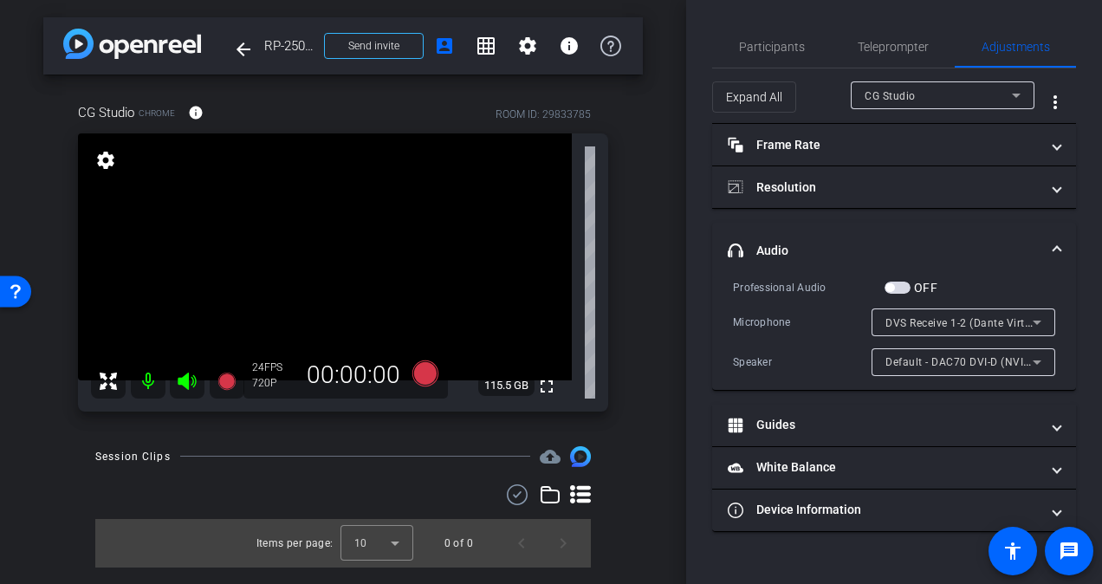
click at [893, 282] on span "button" at bounding box center [898, 288] width 26 height 12
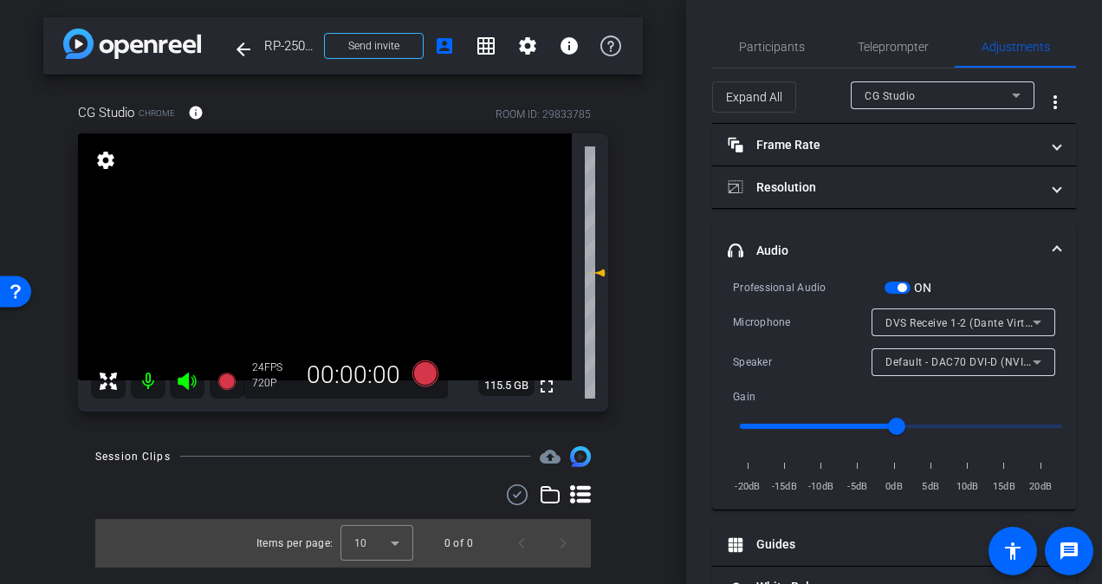
click at [990, 321] on span "DVS Receive 1-2 (Dante Virtual Soundcard)" at bounding box center [994, 322] width 217 height 14
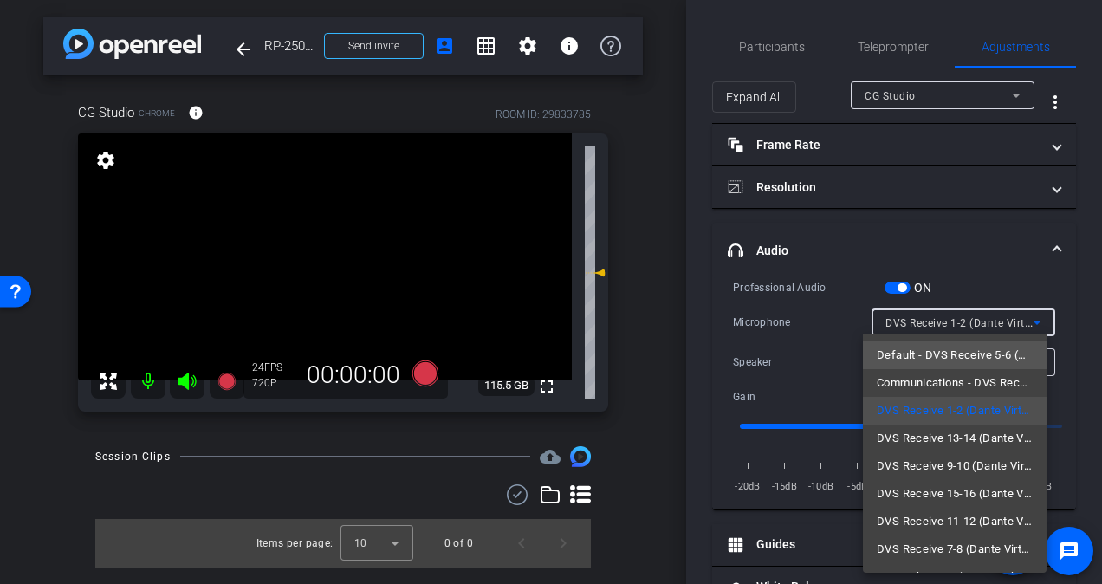
click at [971, 350] on span "Default - DVS Receive 5-6 (Dante Virtual Soundcard)" at bounding box center [955, 355] width 156 height 21
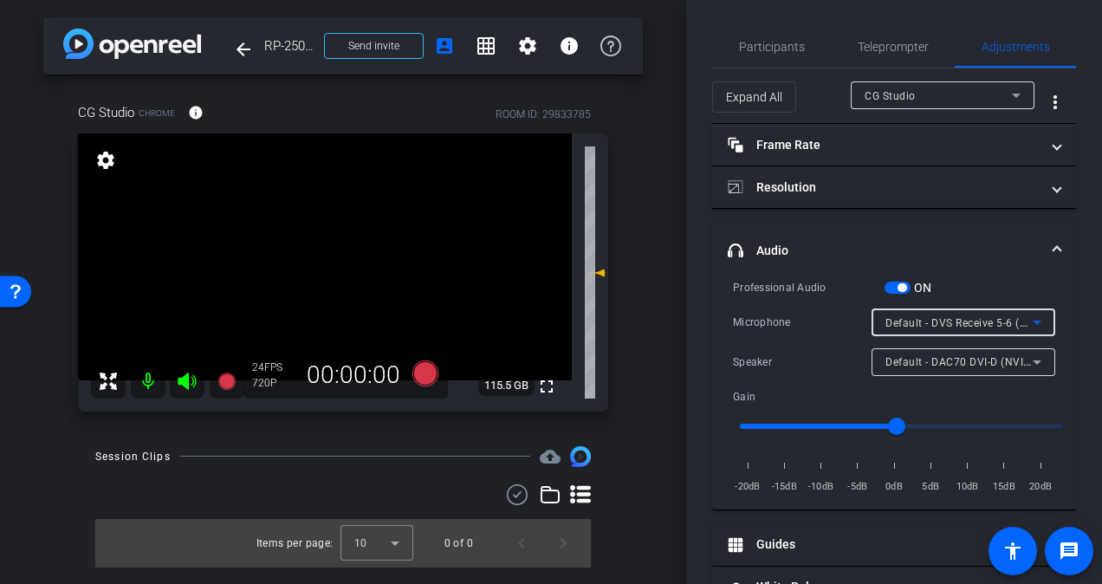
click at [944, 419] on input "range" at bounding box center [901, 426] width 359 height 38
drag, startPoint x: 998, startPoint y: 424, endPoint x: 1021, endPoint y: 424, distance: 22.5
click at [1021, 424] on input "range" at bounding box center [901, 426] width 359 height 38
click at [1024, 423] on input "range" at bounding box center [901, 426] width 359 height 38
drag, startPoint x: 1009, startPoint y: 423, endPoint x: 861, endPoint y: 426, distance: 148.2
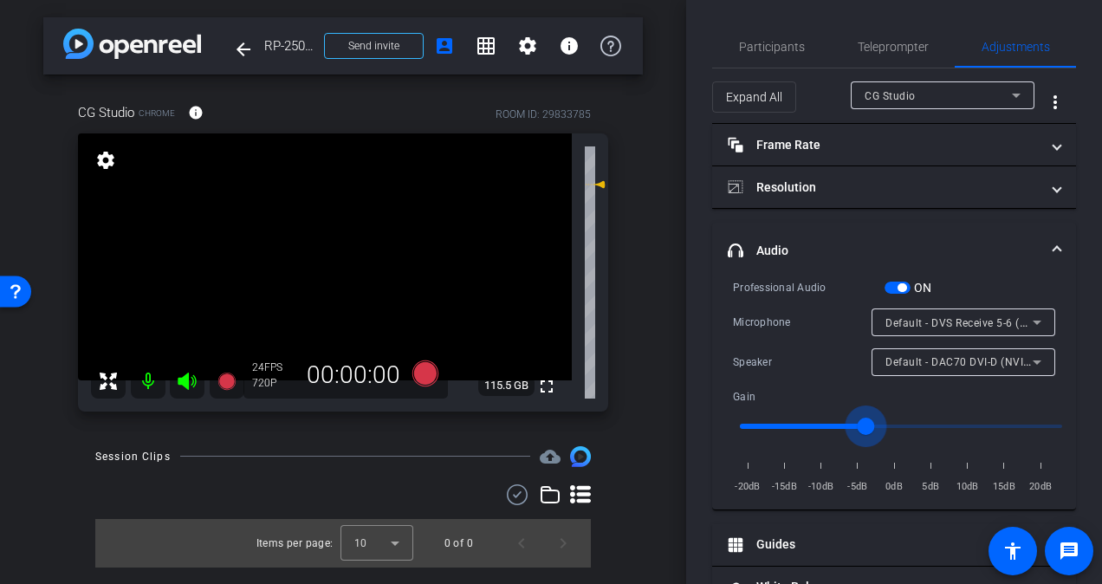
type input "0.8"
click at [861, 426] on input "range" at bounding box center [901, 426] width 359 height 38
click at [773, 47] on span "Participants" at bounding box center [772, 47] width 66 height 12
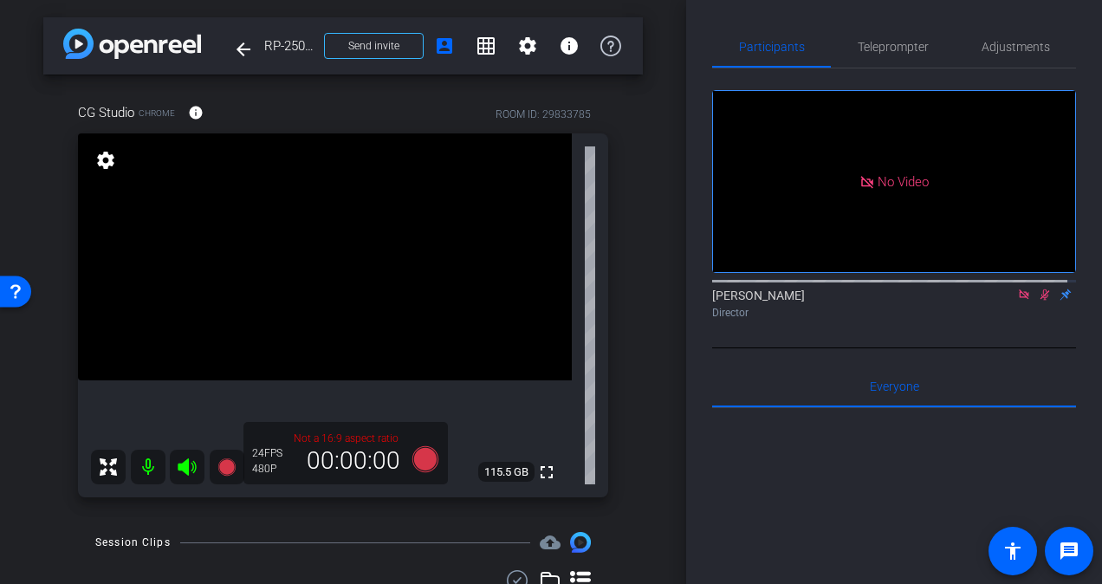
click at [16, 497] on div "arrow_back RP-25008 Back to project Send invite account_box grid_on settings in…" at bounding box center [343, 292] width 686 height 584
click at [1038, 289] on icon at bounding box center [1045, 295] width 14 height 12
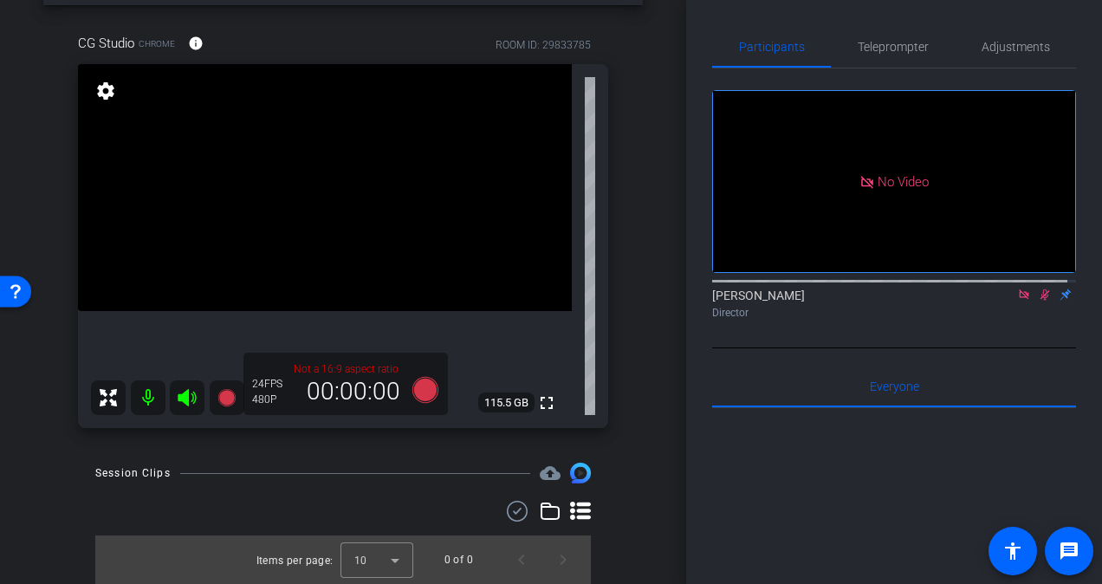
click at [649, 432] on div "arrow_back RP-25008 Back to project Send invite account_box grid_on settings in…" at bounding box center [343, 223] width 686 height 584
click at [1038, 289] on icon at bounding box center [1045, 295] width 14 height 12
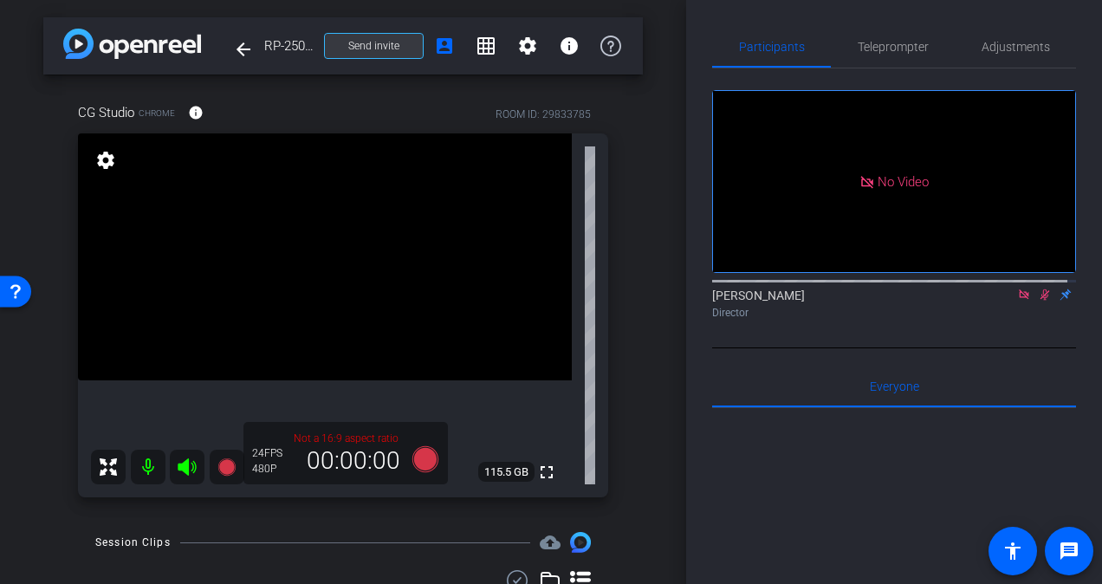
click at [368, 45] on span "Send invite" at bounding box center [373, 46] width 51 height 14
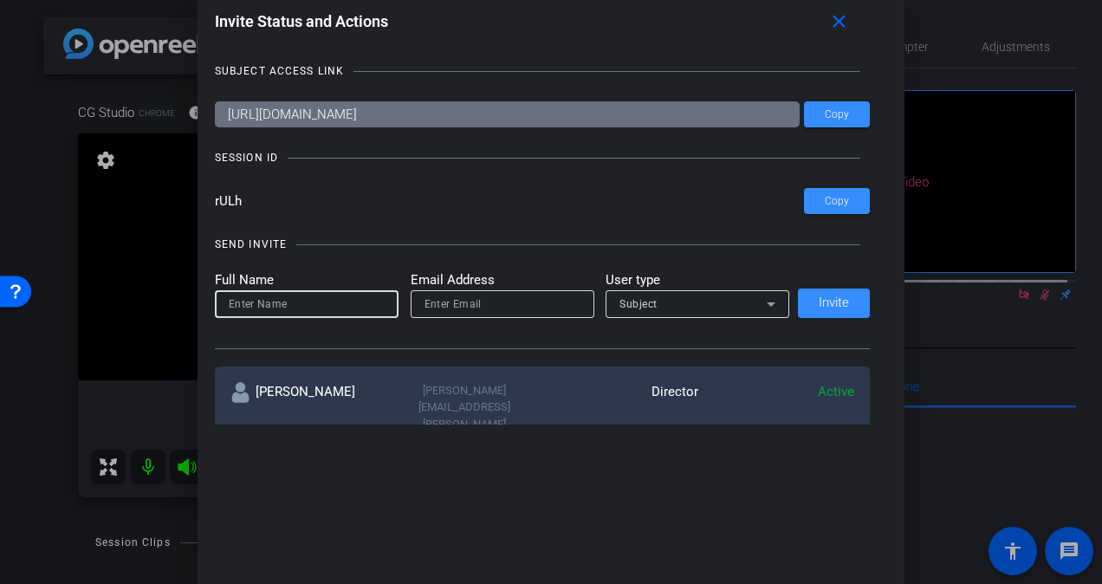
click at [315, 301] on input at bounding box center [307, 304] width 156 height 21
type input "[PERSON_NAME]"
click at [426, 308] on input "email" at bounding box center [503, 304] width 156 height 21
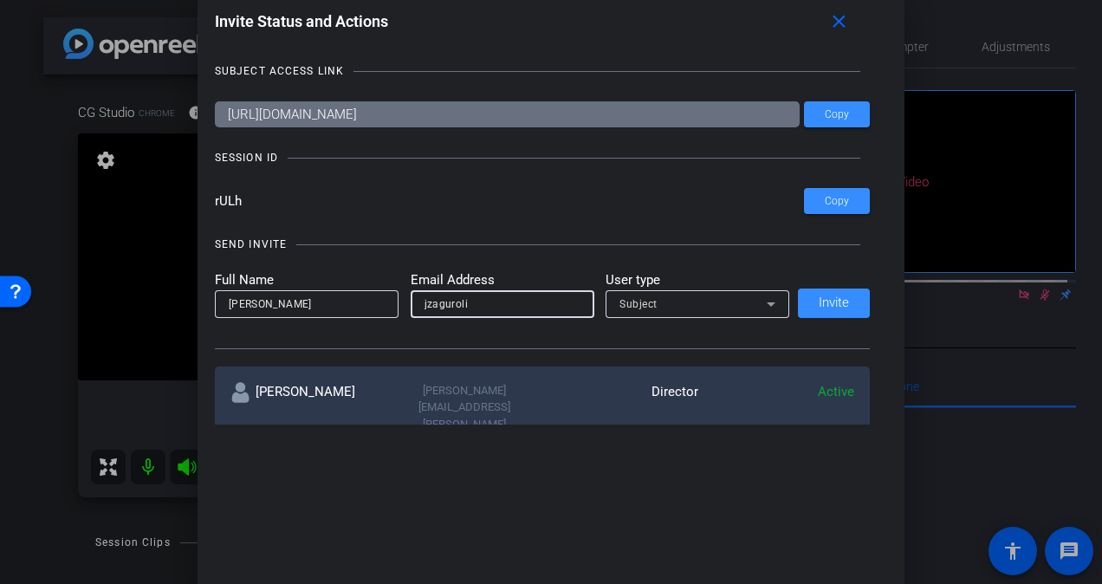
type input "[EMAIL_ADDRESS][DOMAIN_NAME]"
click at [834, 300] on span "Invite" at bounding box center [834, 302] width 30 height 13
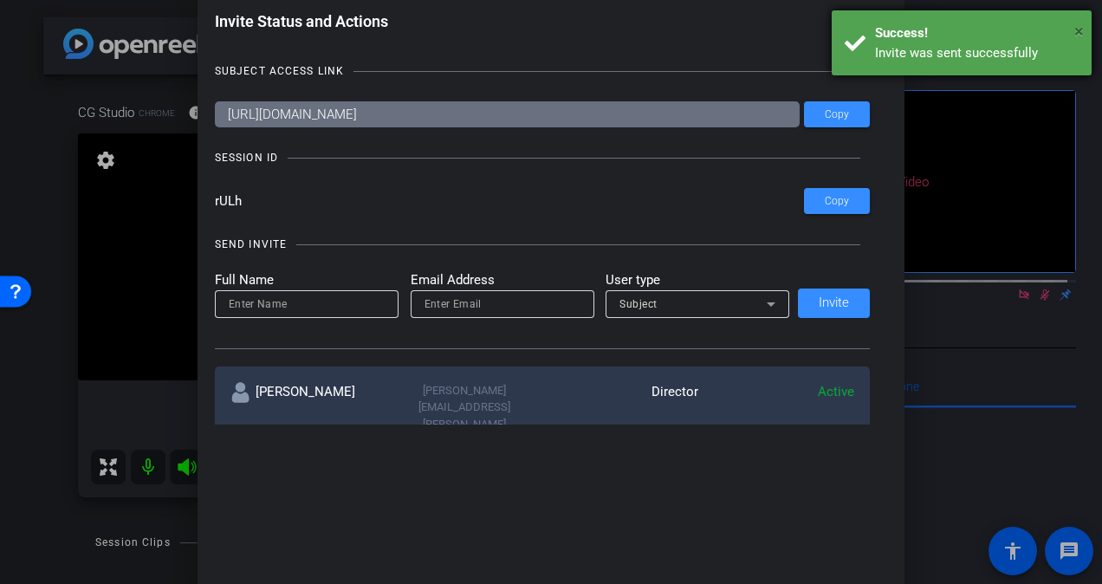
click at [1076, 38] on span "×" at bounding box center [1079, 31] width 10 height 21
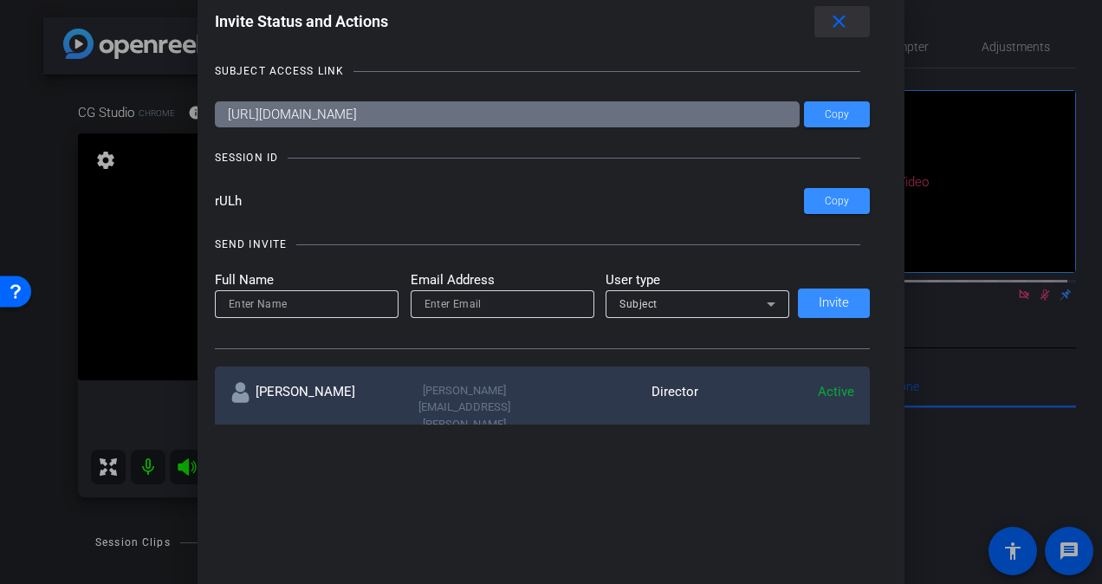
click at [842, 16] on mat-icon "close" at bounding box center [839, 22] width 22 height 22
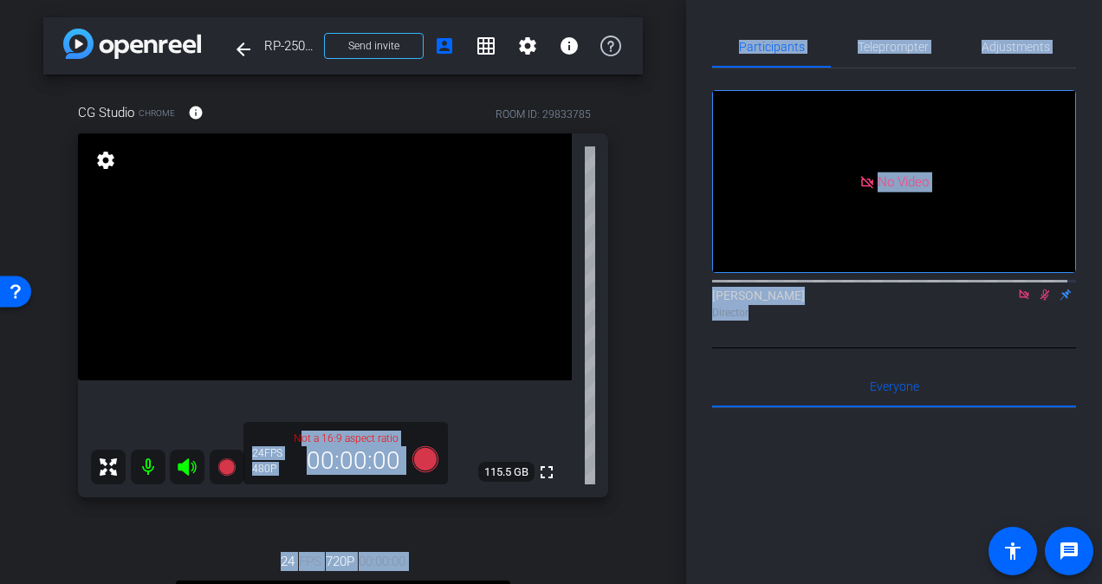
drag, startPoint x: 677, startPoint y: 276, endPoint x: 702, endPoint y: 323, distance: 53.9
click at [702, 323] on div "arrow_back RP-25008 Back to project Send invite account_box grid_on settings in…" at bounding box center [551, 292] width 1102 height 584
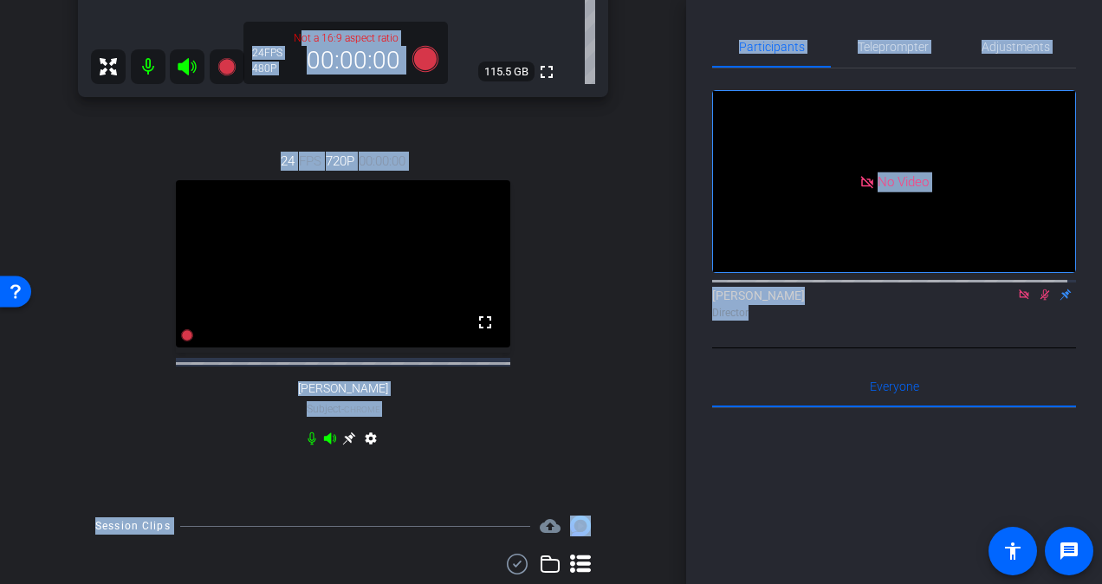
scroll to position [430, 0]
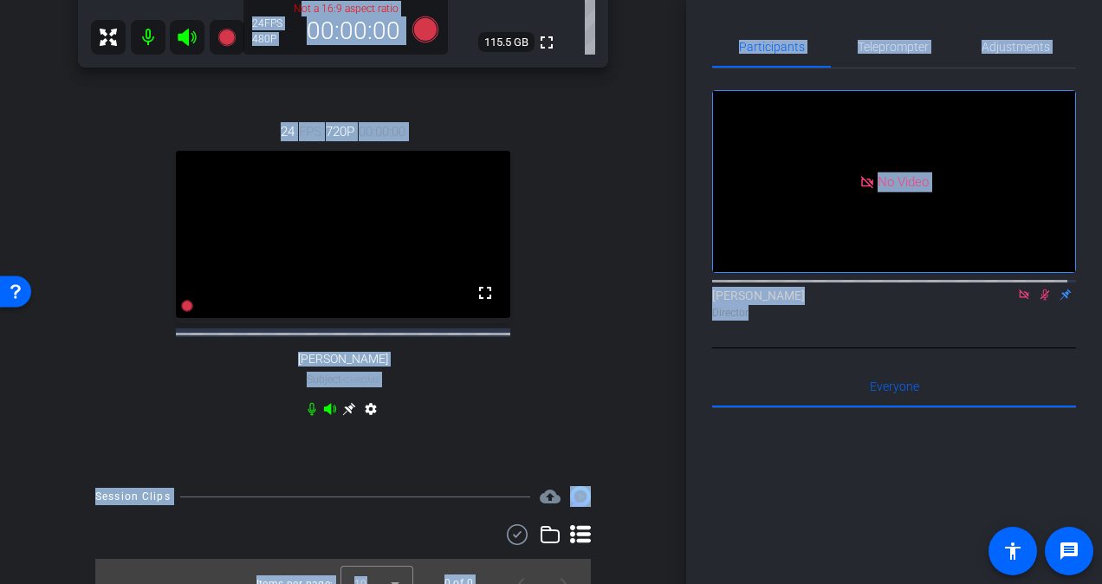
click at [308, 416] on icon at bounding box center [312, 409] width 14 height 14
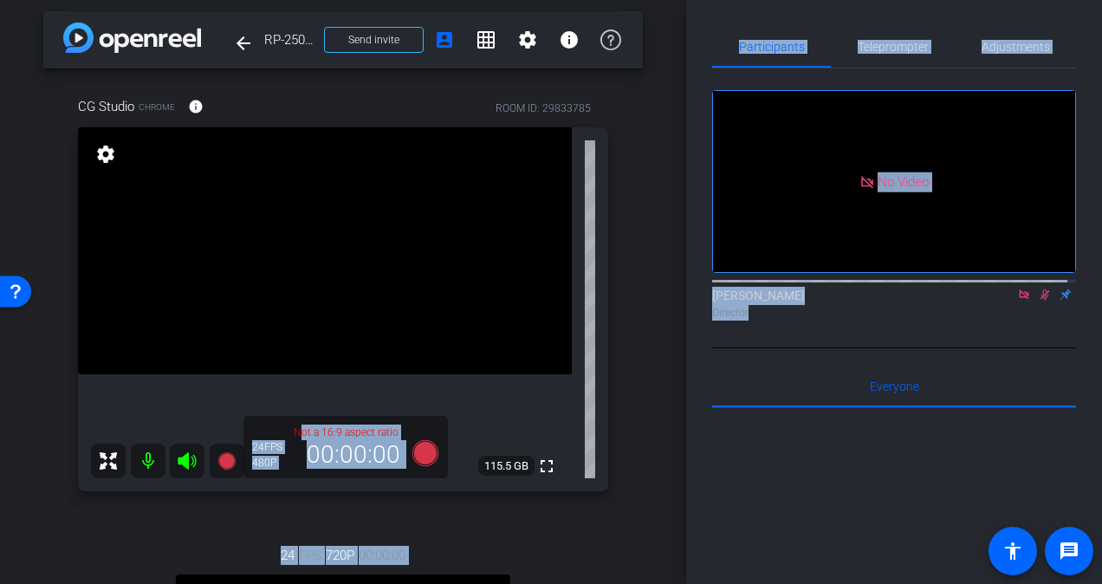
scroll to position [0, 0]
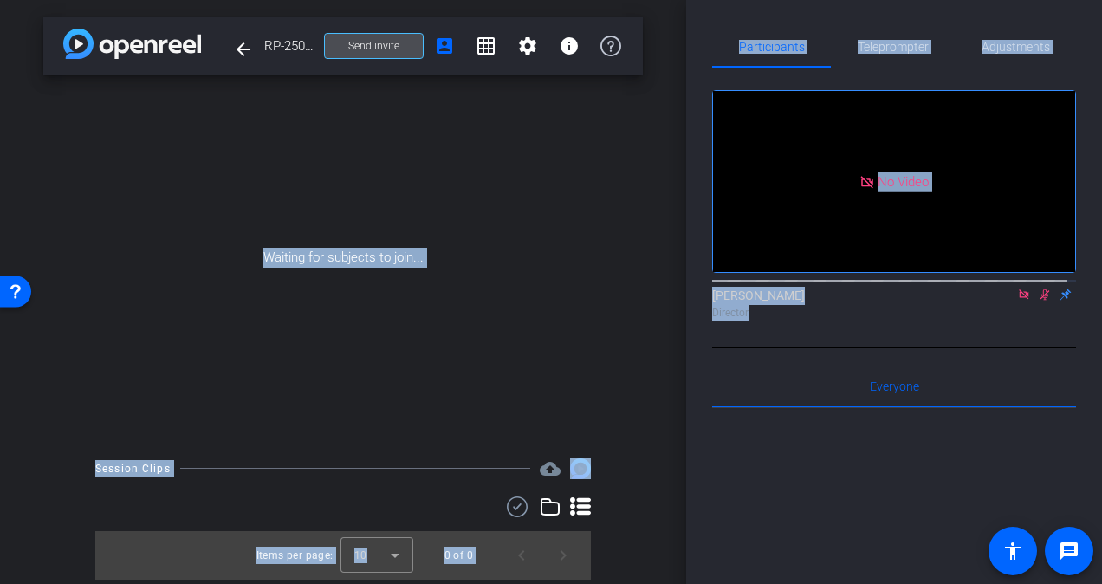
click at [402, 43] on span at bounding box center [374, 46] width 98 height 42
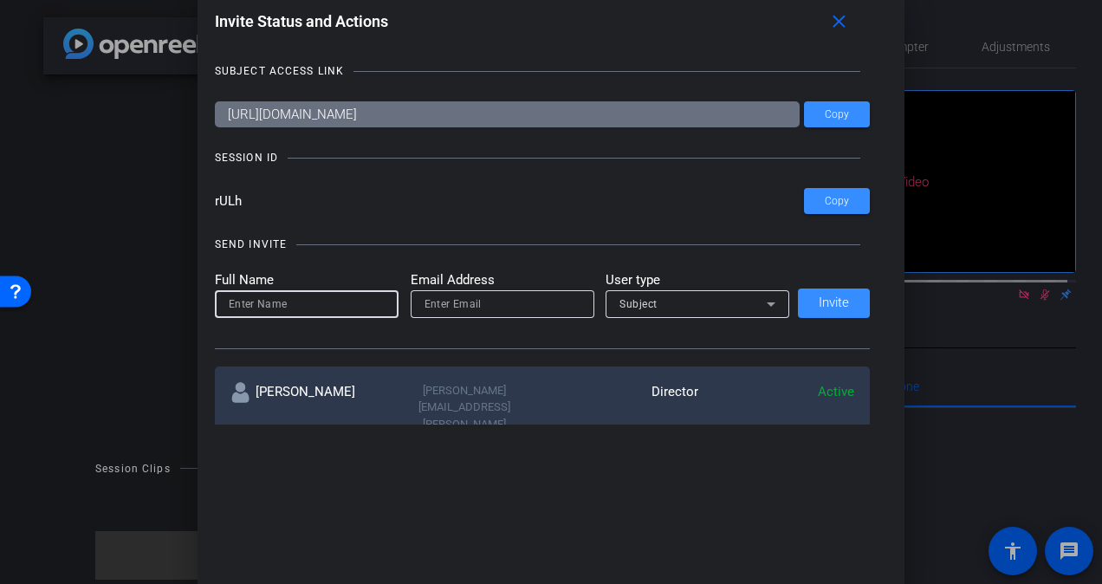
click at [350, 306] on input at bounding box center [307, 304] width 156 height 21
type input "stnm"
click at [444, 298] on input "email" at bounding box center [503, 304] width 156 height 21
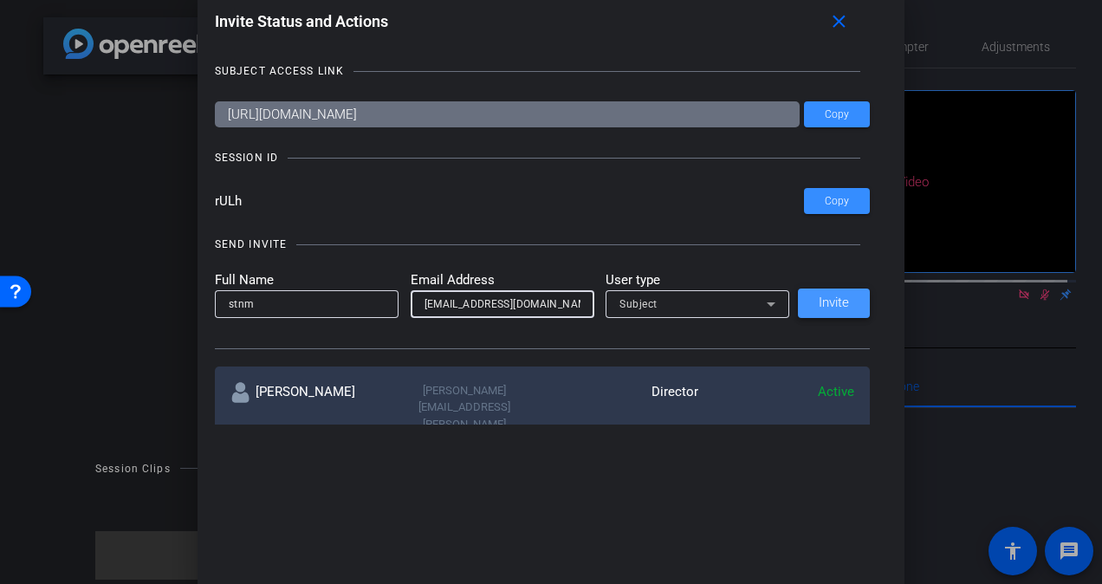
type input "[EMAIL_ADDRESS][DOMAIN_NAME]"
click at [825, 298] on span "Invite" at bounding box center [834, 302] width 30 height 13
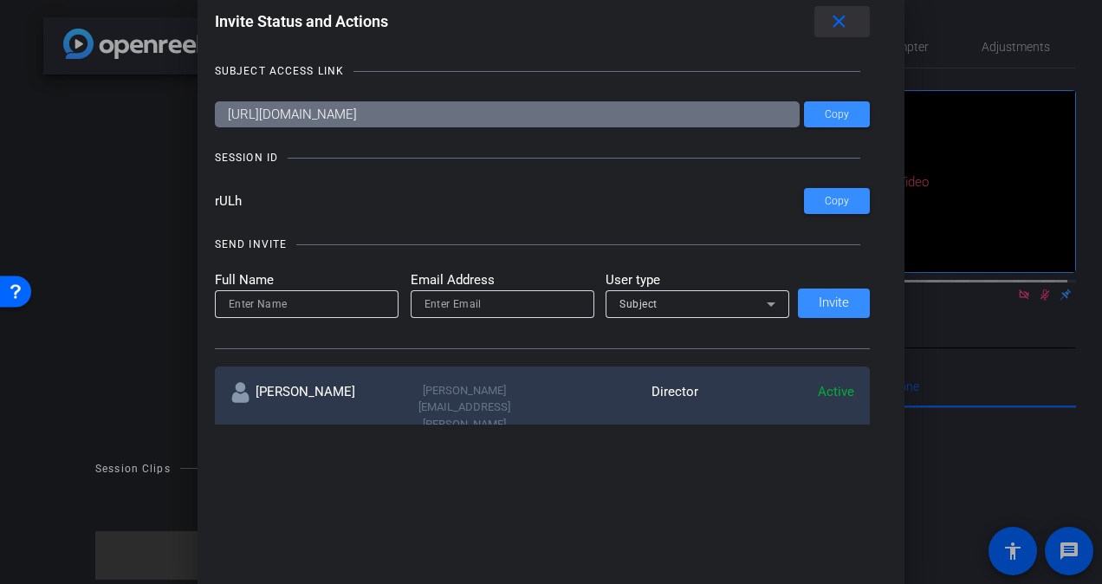
click at [843, 17] on mat-icon "close" at bounding box center [839, 22] width 22 height 22
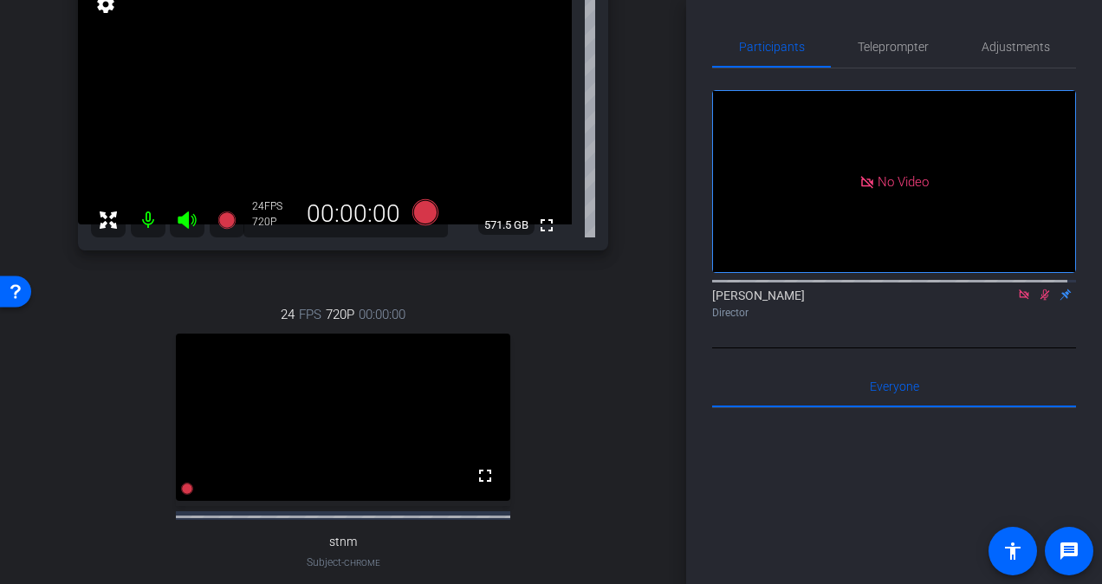
scroll to position [166, 0]
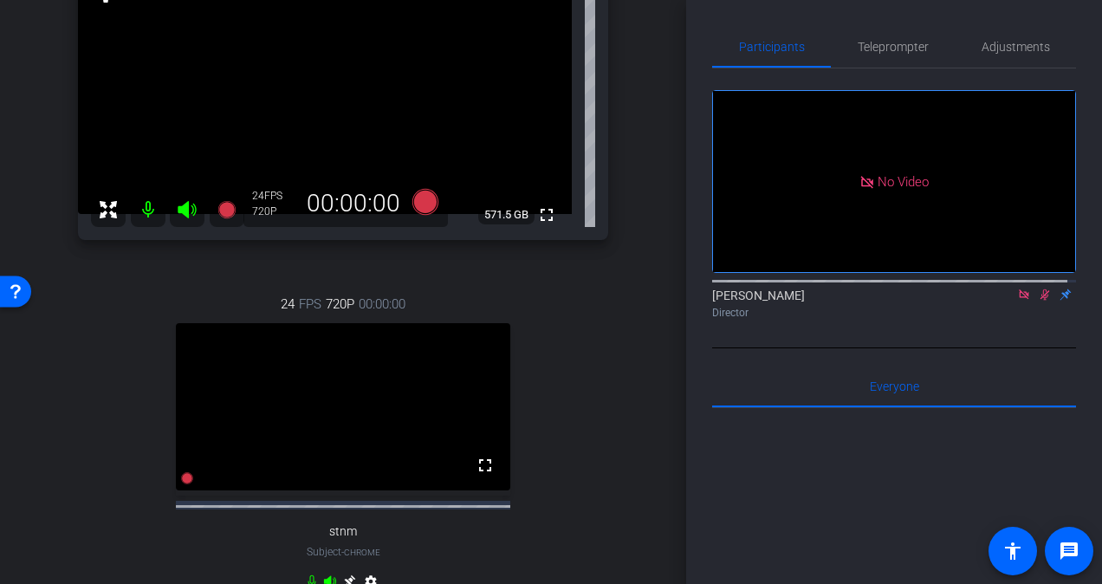
click at [1038, 289] on icon at bounding box center [1045, 295] width 14 height 12
click at [1041, 289] on icon at bounding box center [1046, 294] width 10 height 11
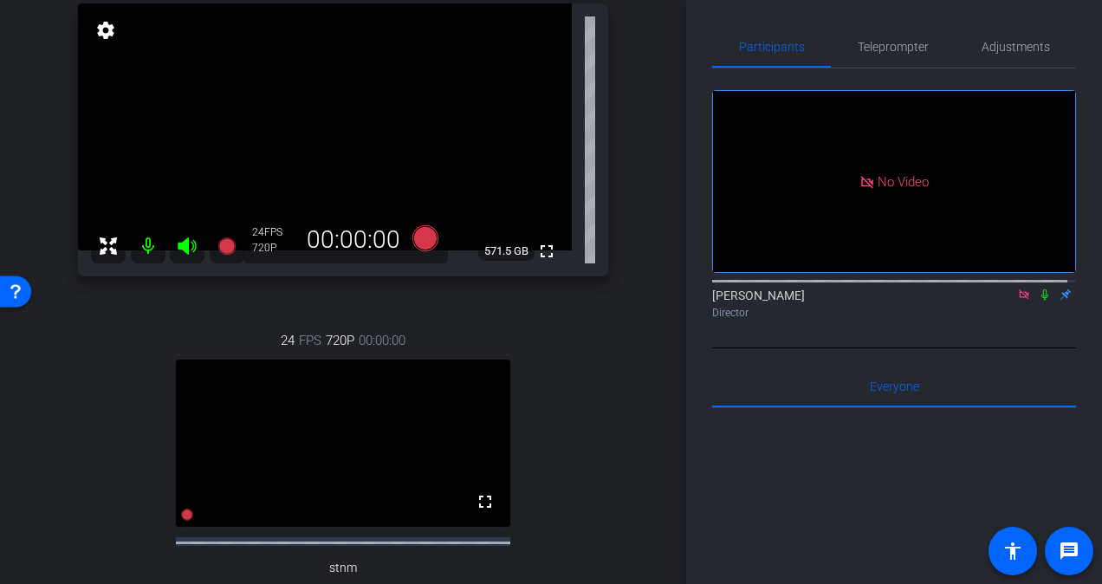
scroll to position [132, 0]
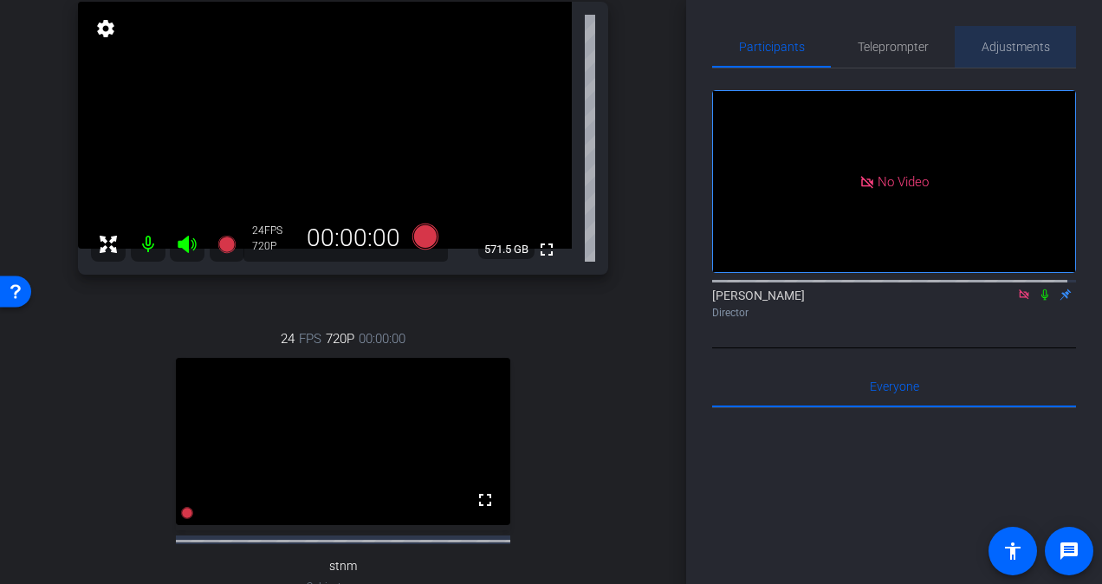
click at [1012, 43] on span "Adjustments" at bounding box center [1016, 47] width 68 height 12
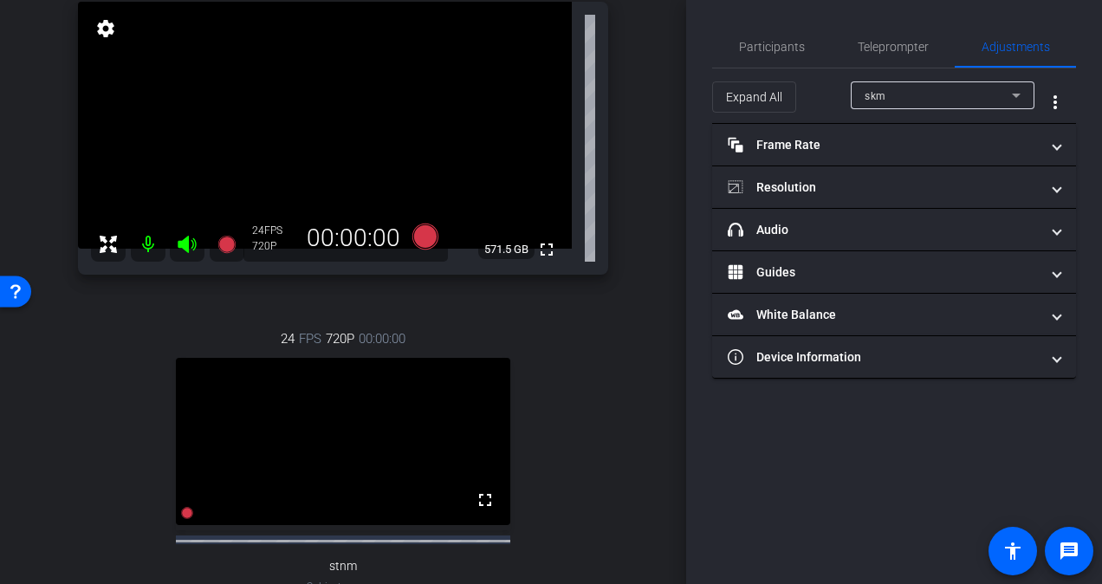
click at [912, 100] on div "skm" at bounding box center [938, 96] width 147 height 22
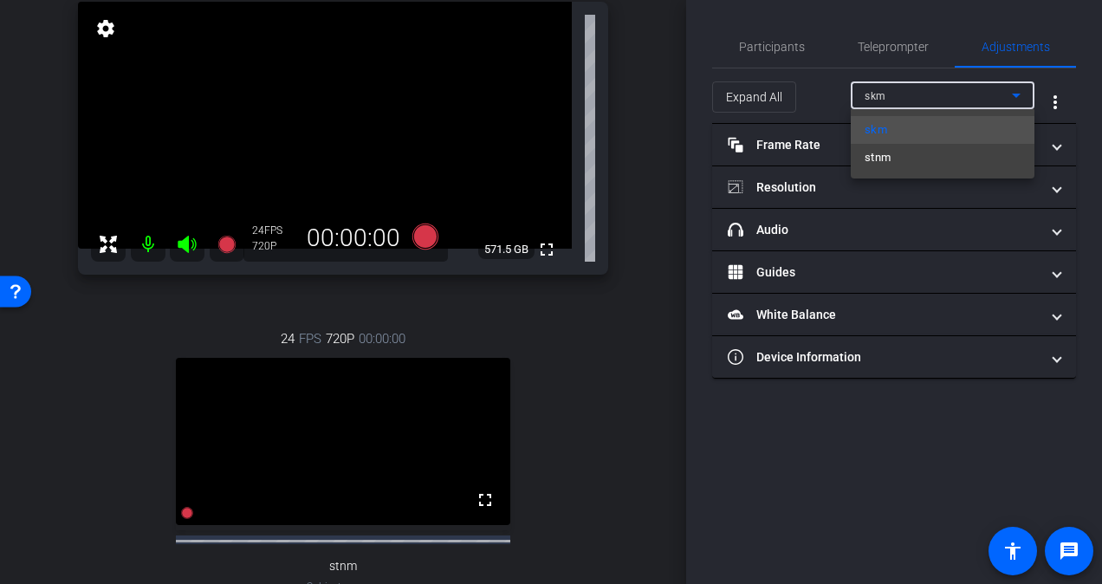
click at [796, 224] on div at bounding box center [551, 292] width 1102 height 584
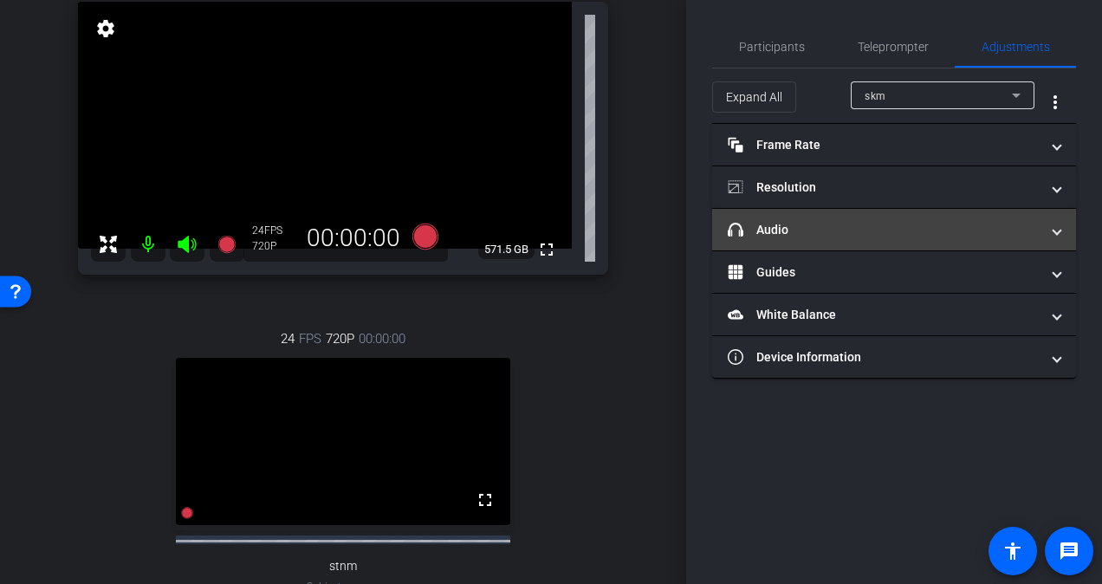
click at [790, 225] on mat-panel-title "headphone icon Audio" at bounding box center [884, 230] width 312 height 18
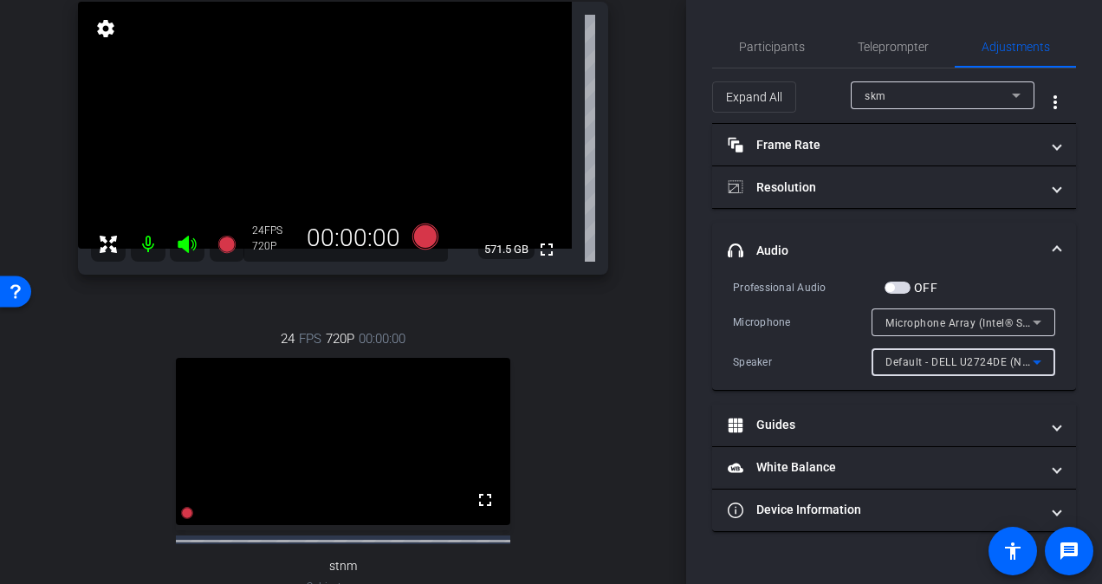
click at [1020, 355] on span "Default - DELL U2724DE (NVIDIA High Definition Audio)" at bounding box center [1027, 361] width 282 height 14
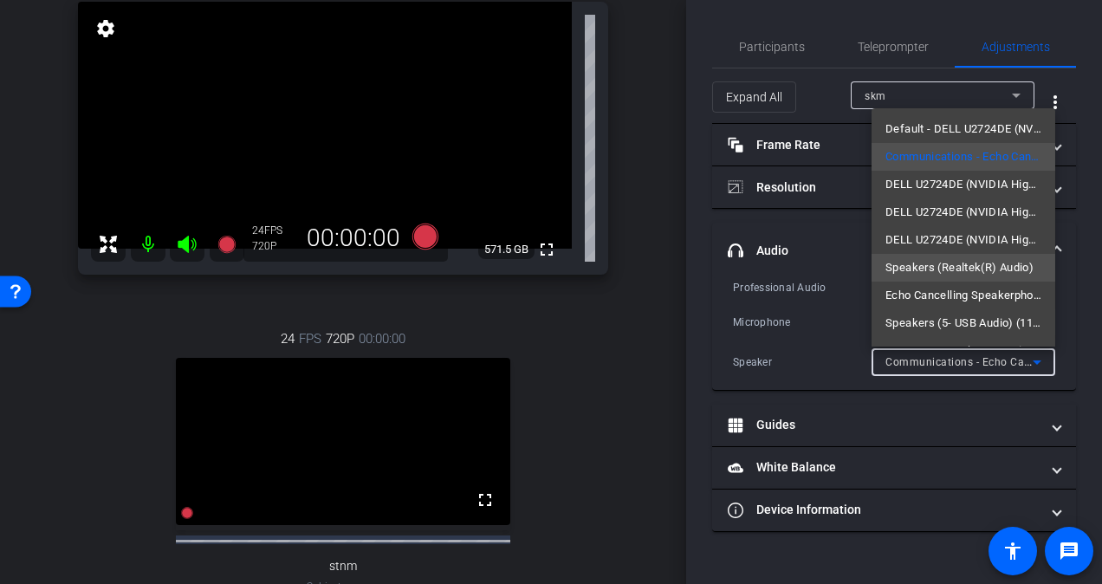
click at [990, 262] on span "Speakers (Realtek(R) Audio)" at bounding box center [960, 267] width 148 height 21
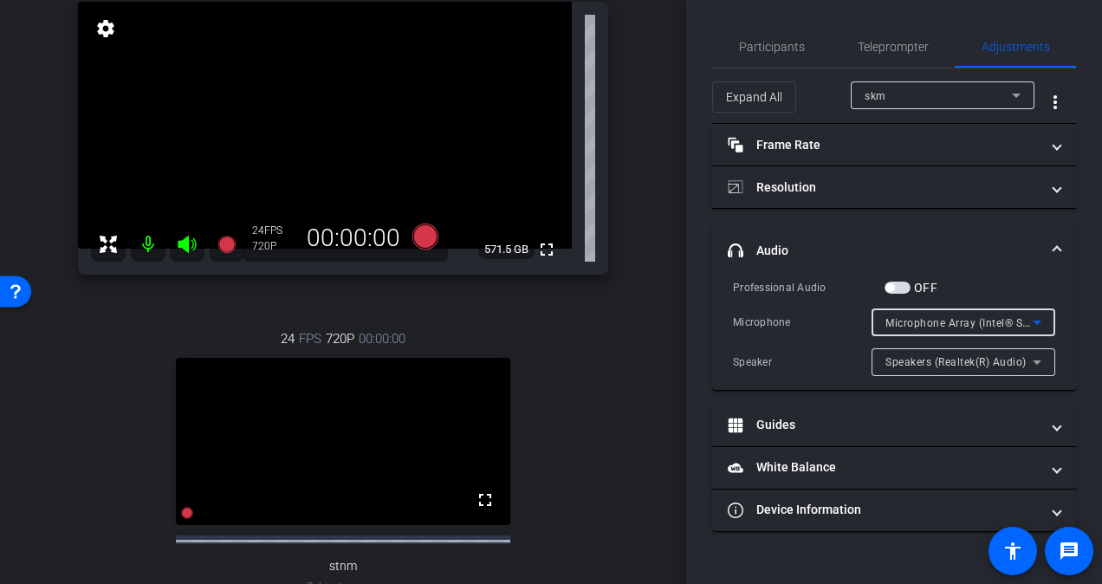
click at [1035, 322] on icon at bounding box center [1037, 322] width 21 height 21
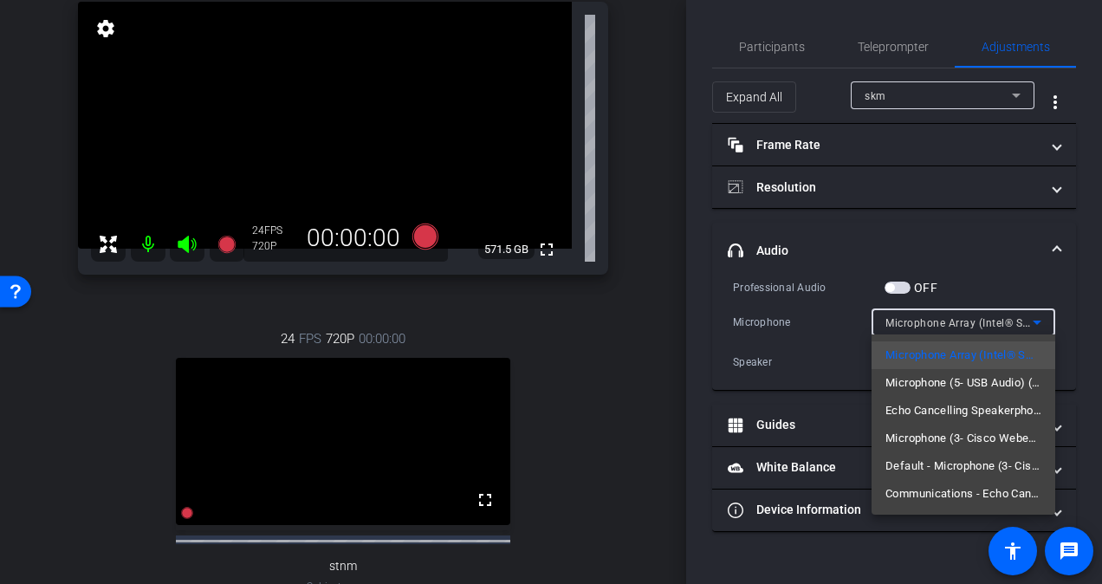
click at [983, 256] on div at bounding box center [551, 292] width 1102 height 584
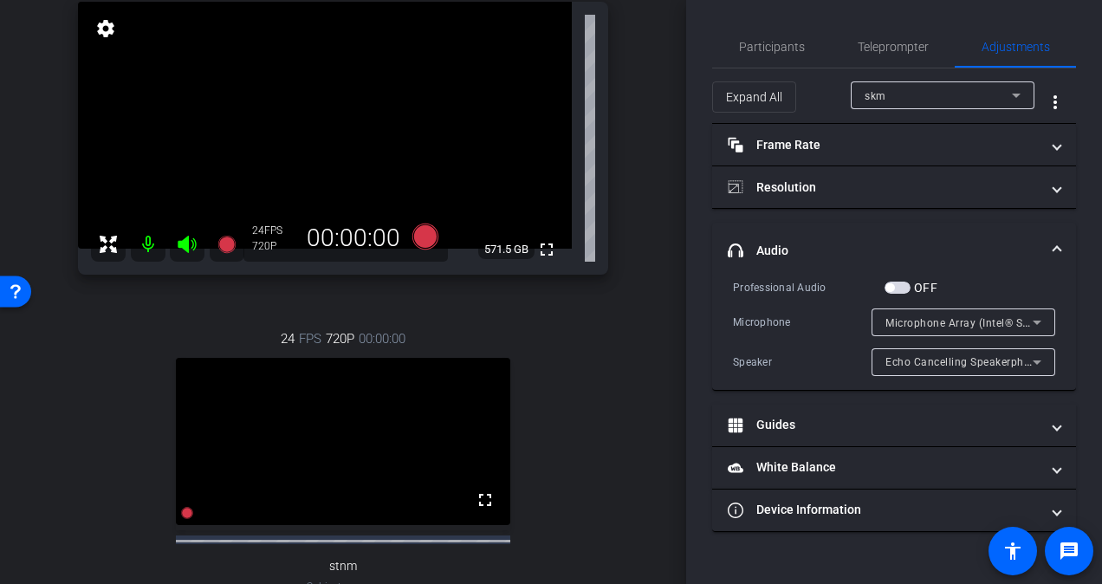
click at [1042, 320] on icon at bounding box center [1037, 322] width 21 height 21
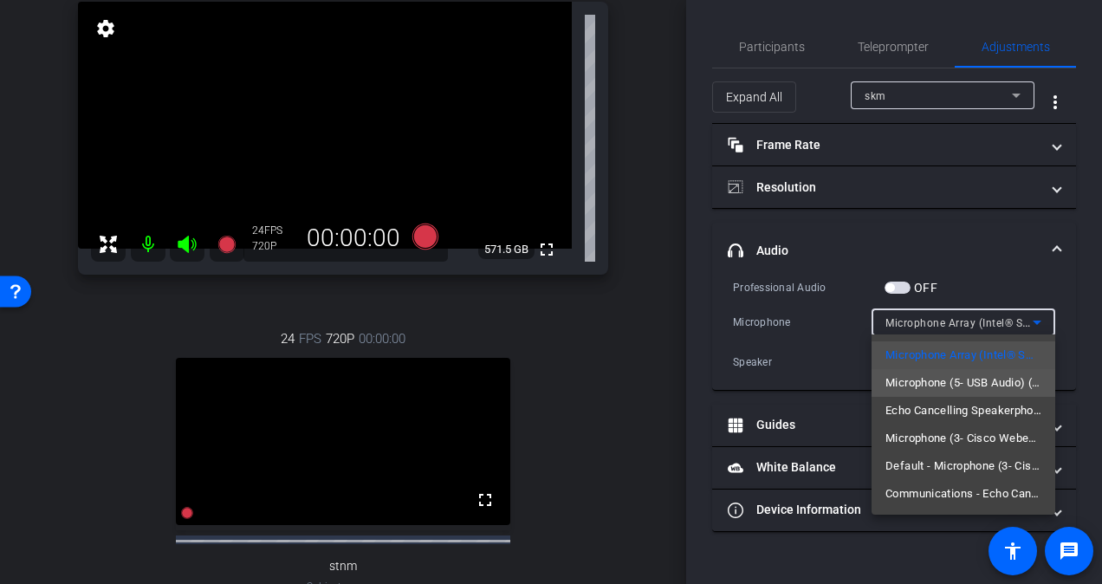
click at [1009, 378] on span "Microphone (5- USB Audio) (1188:9545)" at bounding box center [964, 383] width 156 height 21
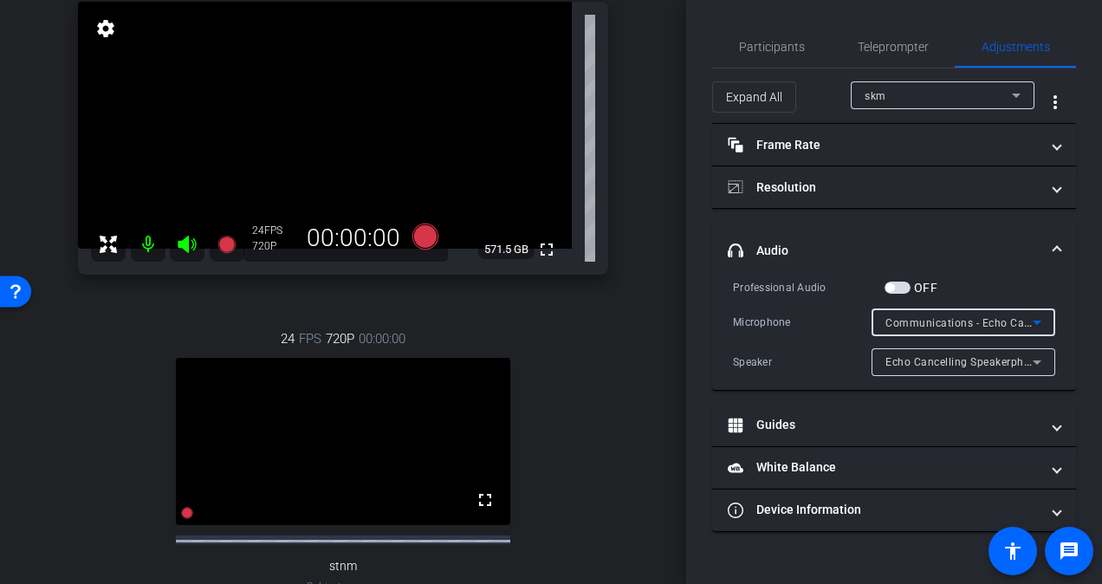
click at [1044, 316] on icon at bounding box center [1037, 322] width 21 height 21
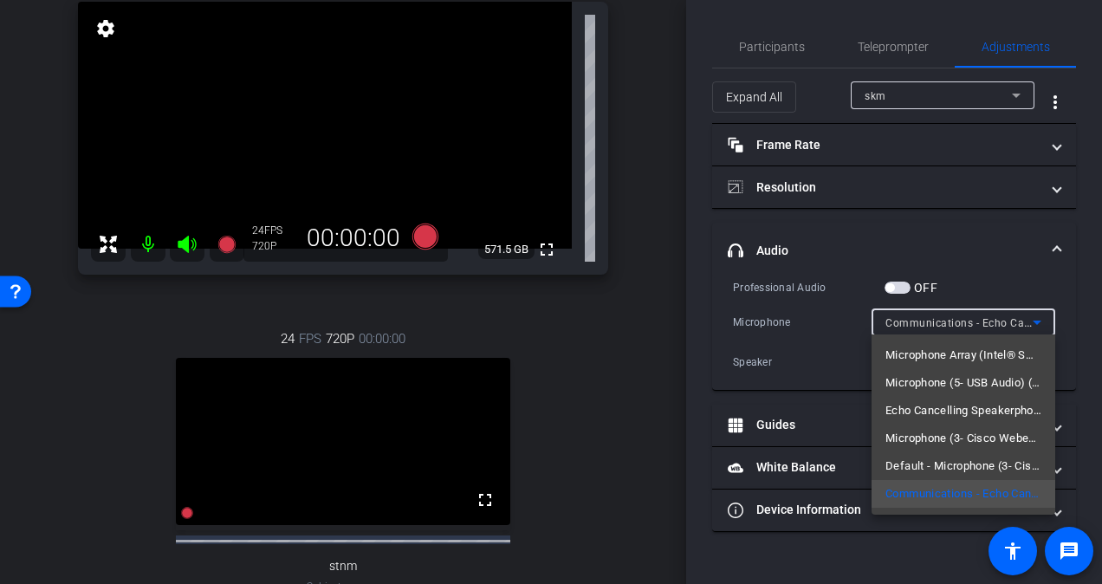
click at [1044, 316] on div at bounding box center [551, 292] width 1102 height 584
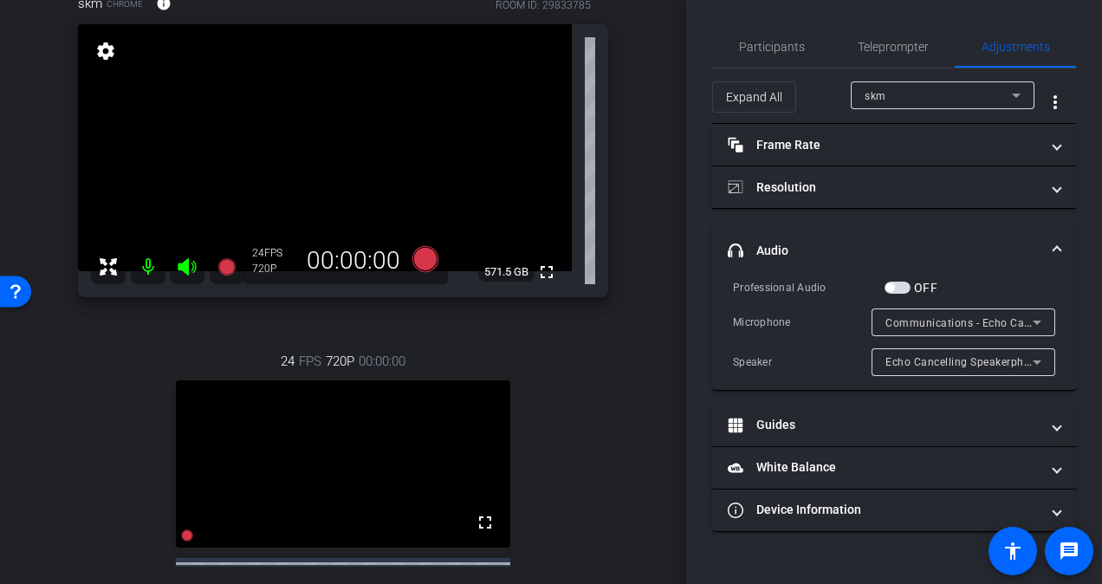
scroll to position [110, 0]
click at [693, 237] on div "Participants Teleprompter Adjustments [PERSON_NAME] Director Everyone 0 Mark al…" at bounding box center [894, 292] width 416 height 584
click at [778, 43] on span "Participants" at bounding box center [772, 47] width 66 height 12
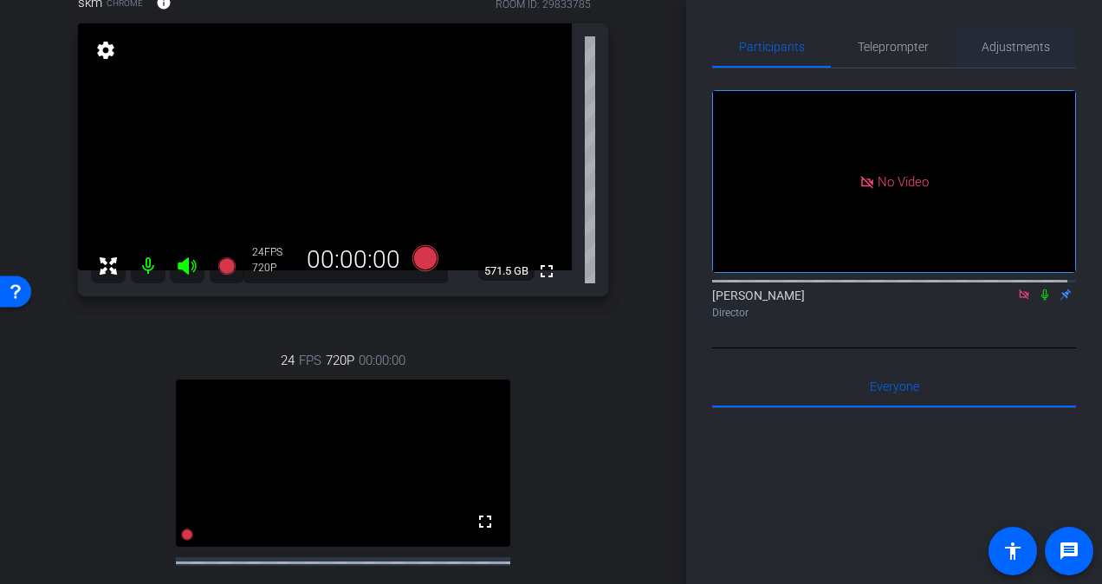
click at [984, 43] on span "Adjustments" at bounding box center [1016, 47] width 68 height 12
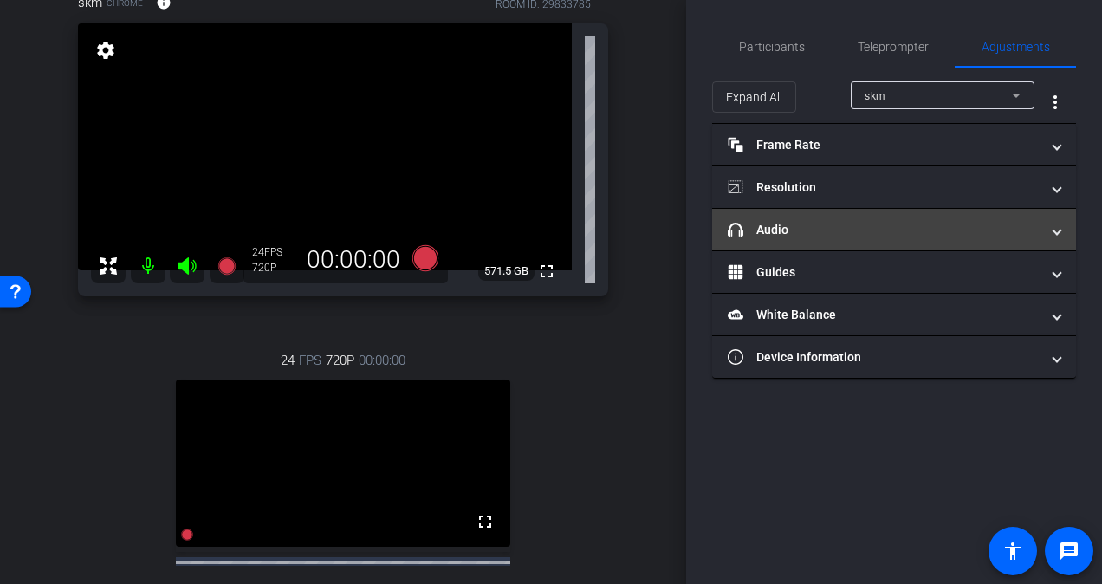
click at [844, 224] on mat-panel-title "headphone icon Audio" at bounding box center [884, 230] width 312 height 18
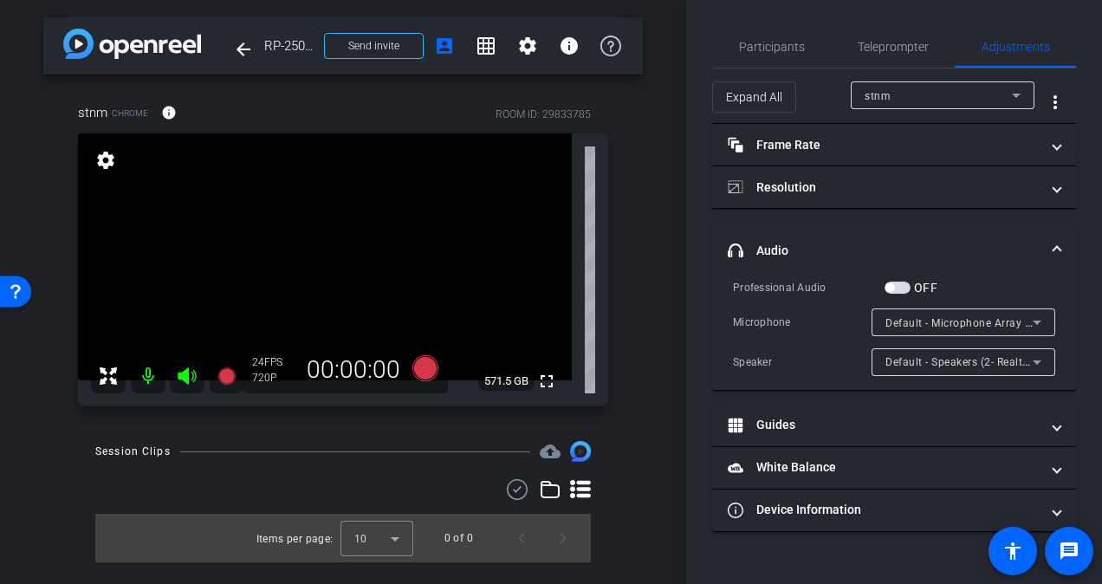
scroll to position [0, 0]
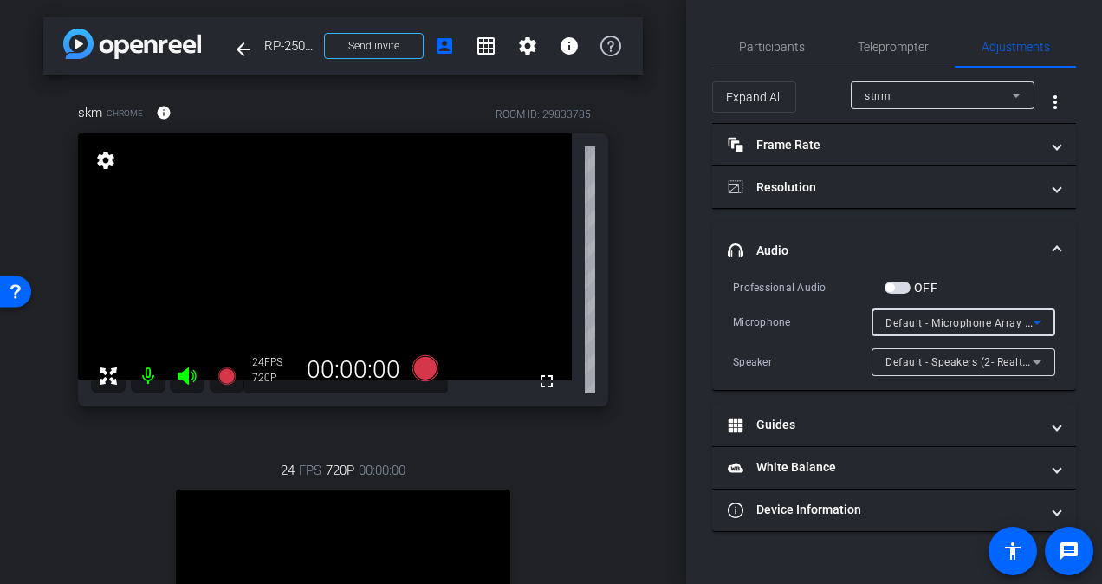
click at [1045, 317] on icon at bounding box center [1037, 322] width 21 height 21
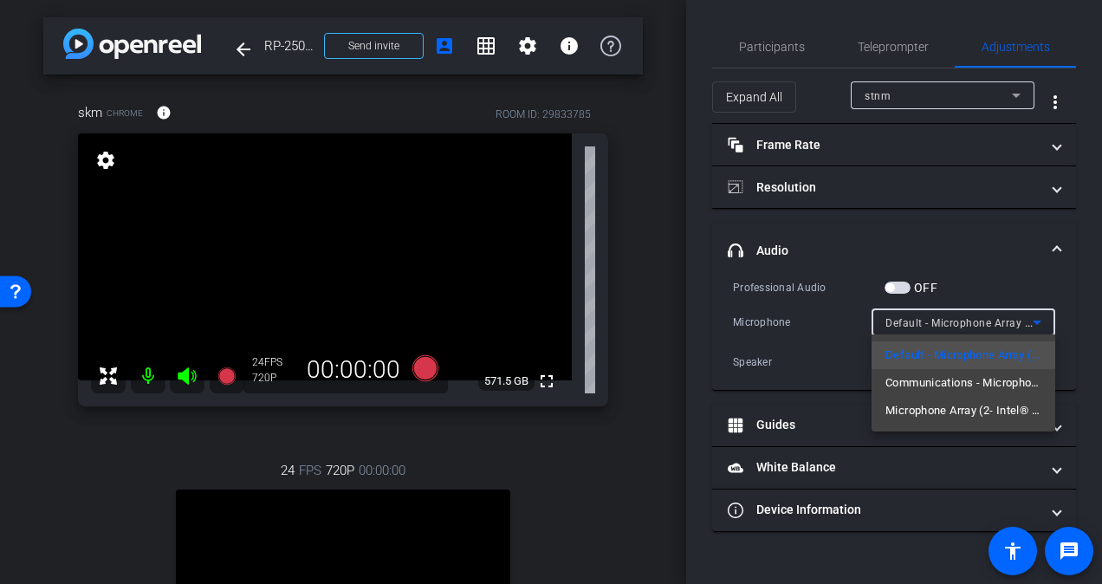
click at [991, 237] on div at bounding box center [551, 292] width 1102 height 584
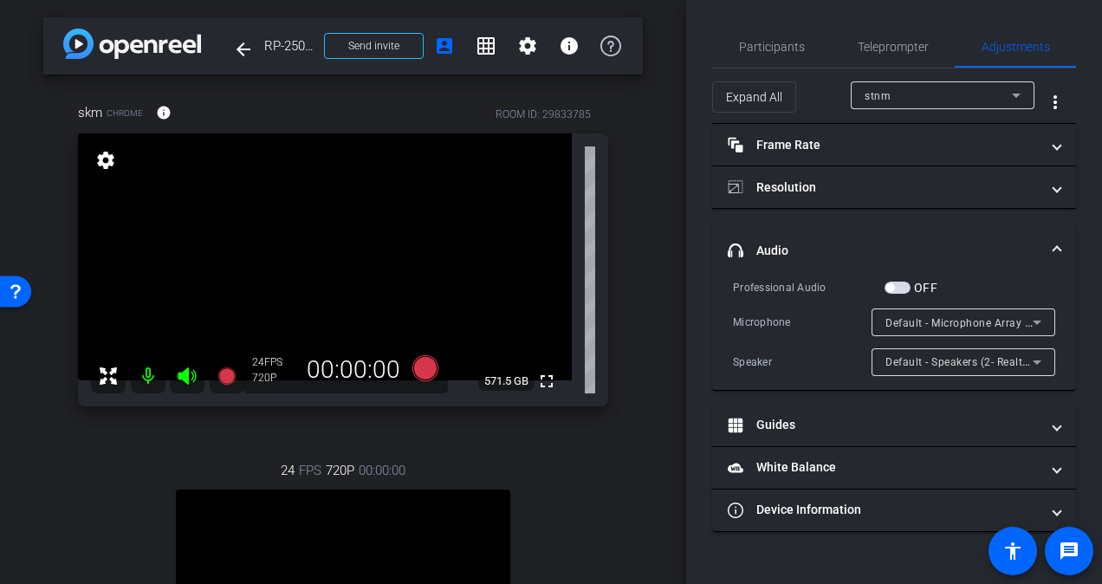
click at [1007, 86] on icon at bounding box center [1016, 95] width 21 height 21
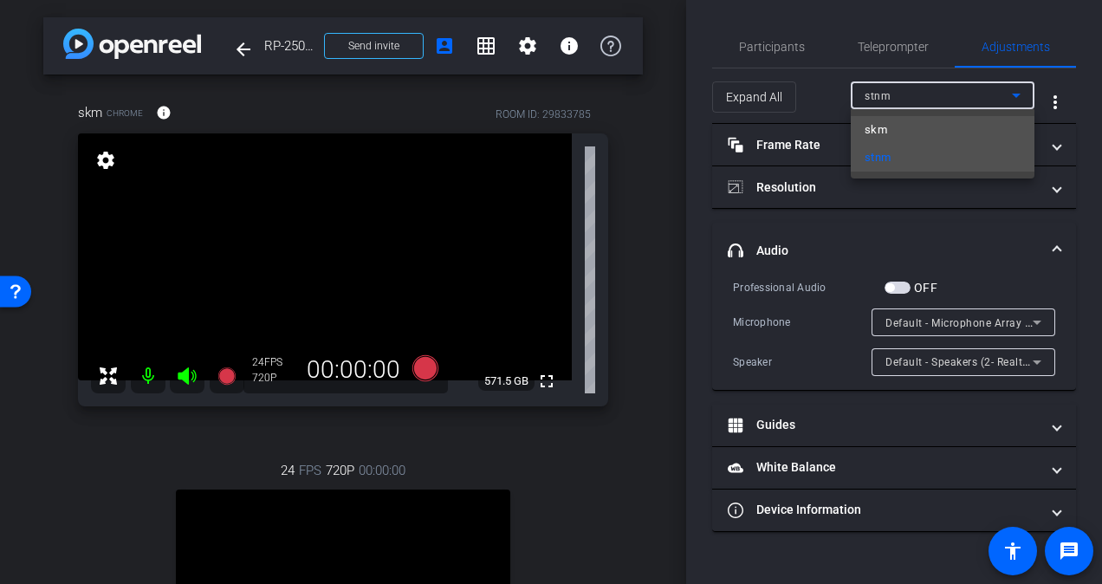
click at [969, 132] on mat-option "skm" at bounding box center [943, 130] width 184 height 28
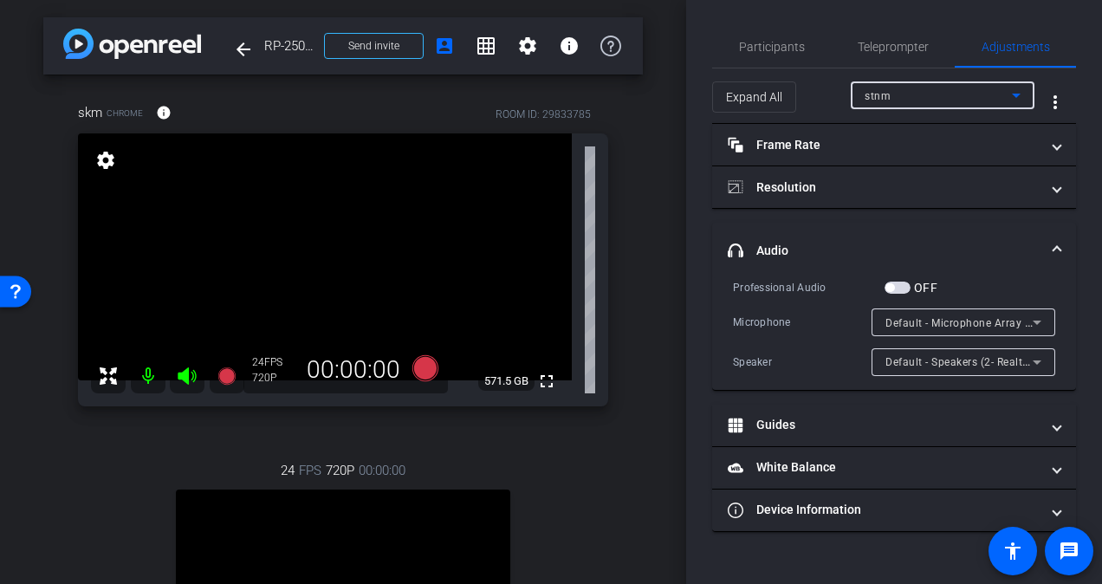
type input "11000"
click at [1037, 321] on icon at bounding box center [1037, 323] width 9 height 4
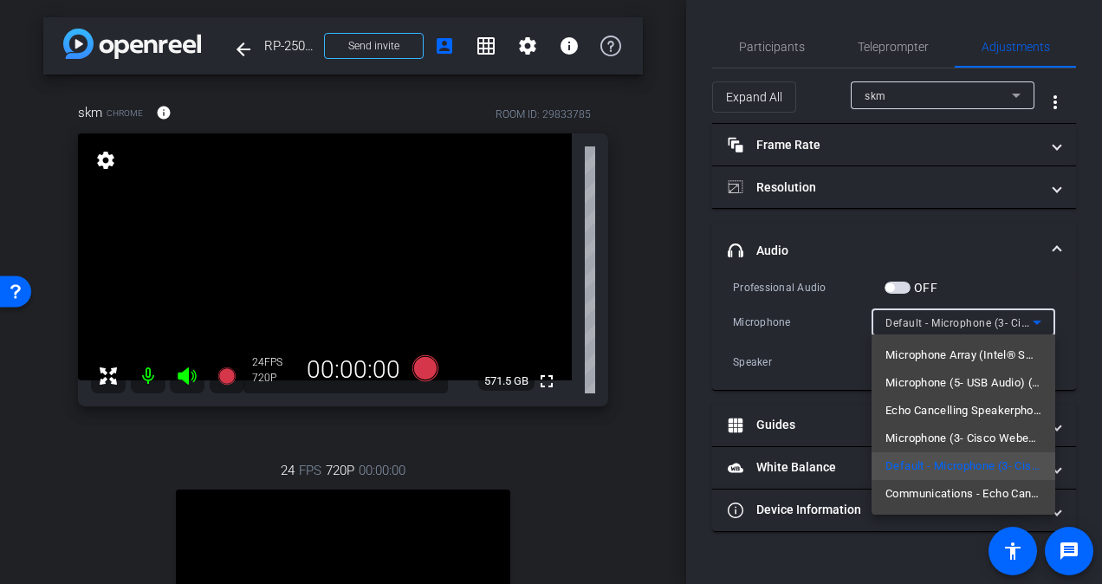
click at [1003, 244] on div at bounding box center [551, 292] width 1102 height 584
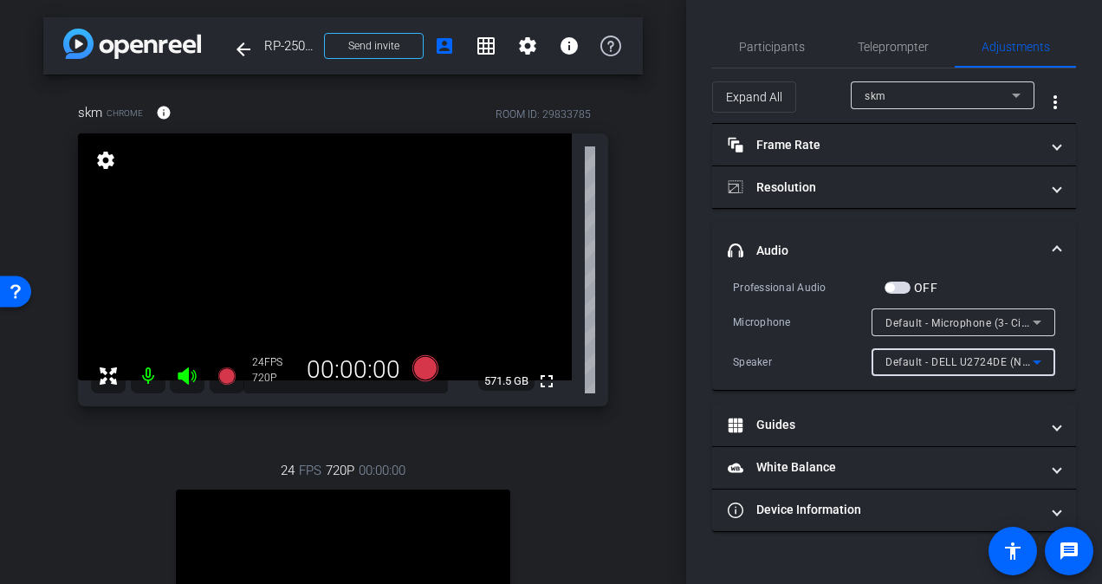
click at [1038, 360] on icon at bounding box center [1037, 362] width 9 height 4
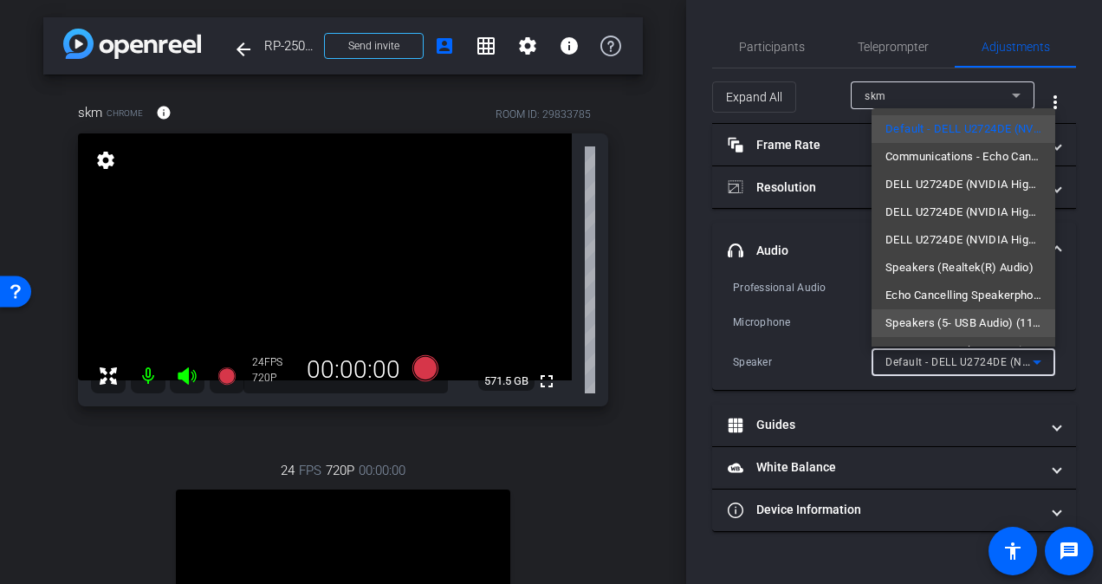
click at [1008, 328] on span "Speakers (5- USB Audio) (1188:9545)" at bounding box center [964, 323] width 156 height 21
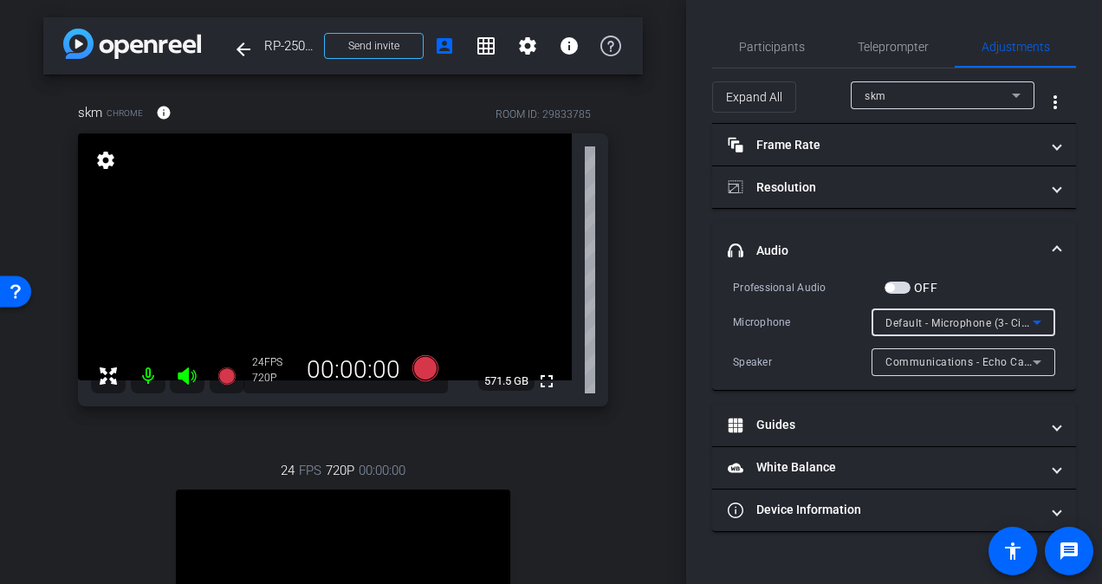
click at [1038, 321] on icon at bounding box center [1037, 323] width 9 height 4
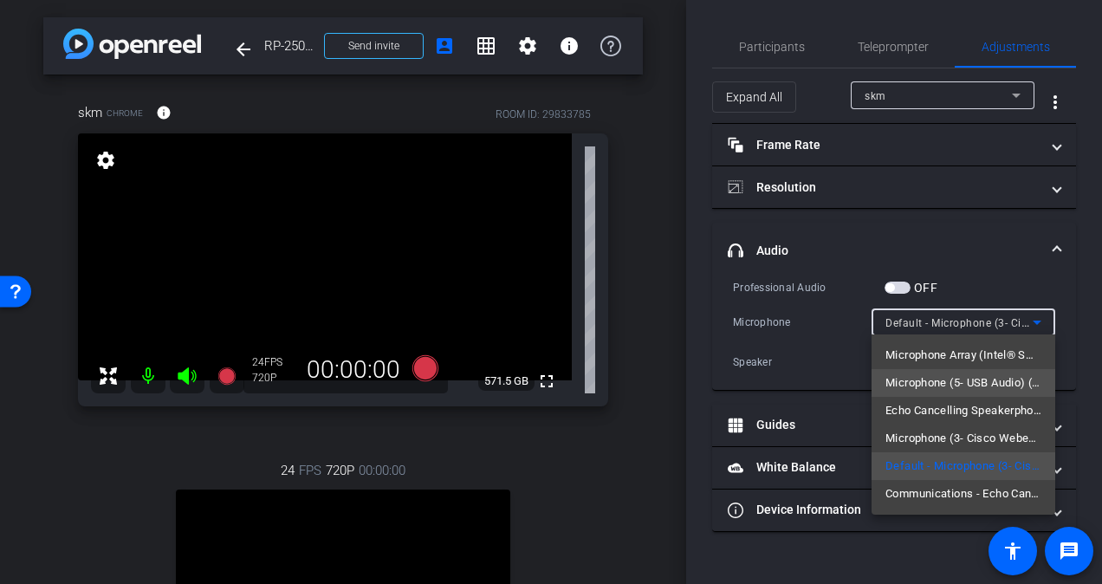
click at [988, 374] on span "Microphone (5- USB Audio) (1188:9545)" at bounding box center [964, 383] width 156 height 21
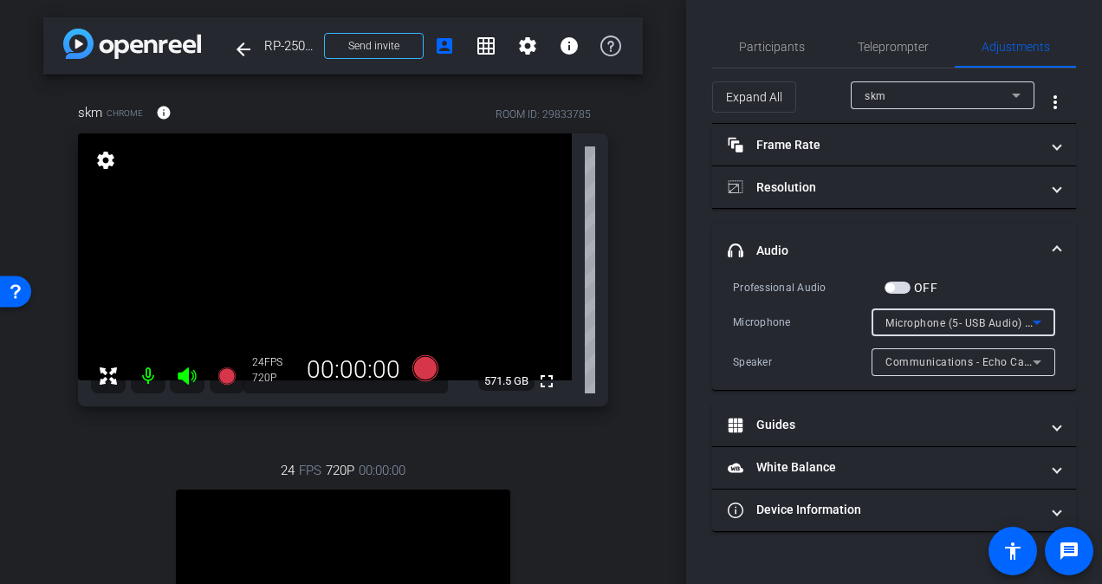
click at [1041, 316] on icon at bounding box center [1037, 322] width 21 height 21
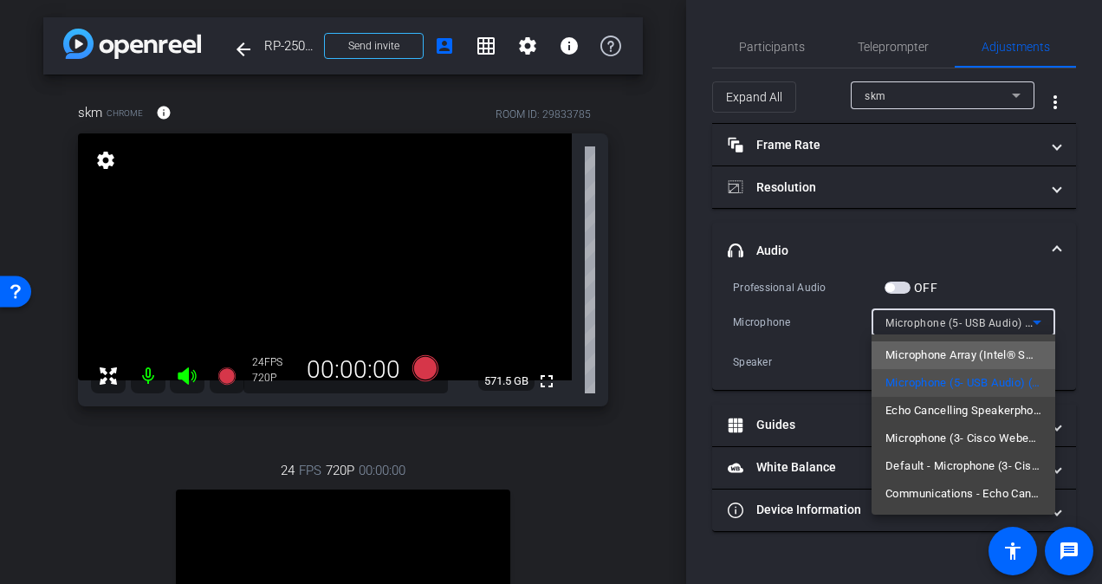
click at [981, 347] on span "Microphone Array (Intel® Smart Sound Technology for Digital Microphones)" at bounding box center [964, 355] width 156 height 21
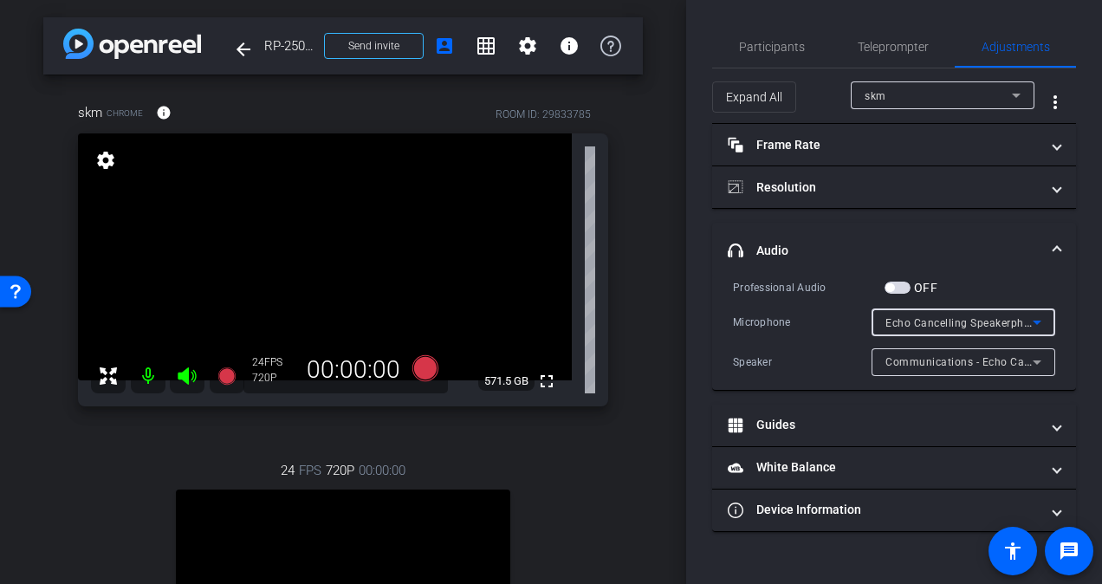
click at [1041, 321] on icon at bounding box center [1037, 322] width 21 height 21
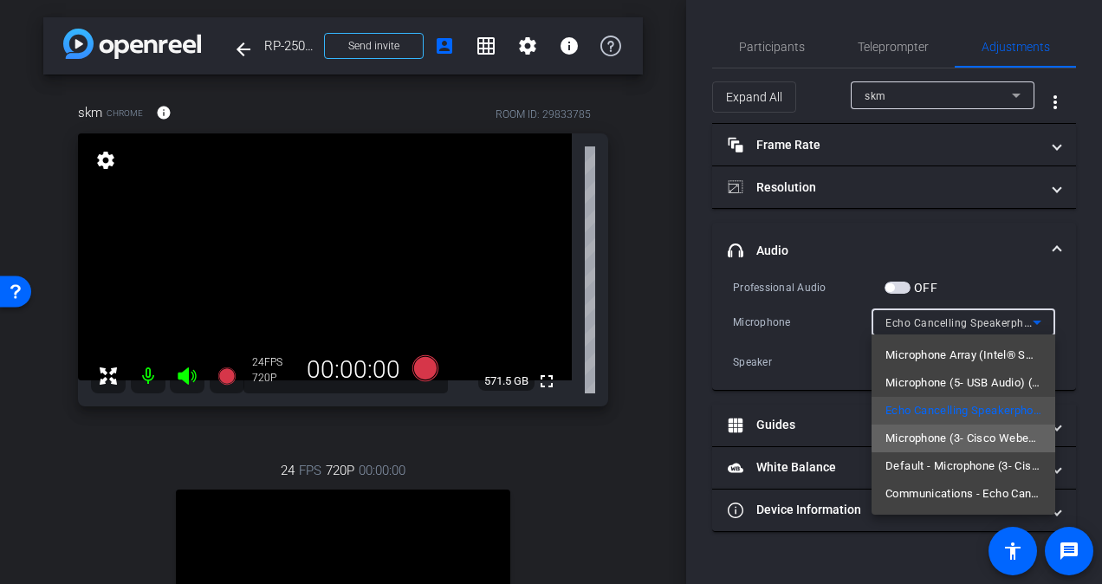
click at [975, 437] on span "Microphone (3- Cisco Webex Desk Camera) (05a6:0023)" at bounding box center [964, 438] width 156 height 21
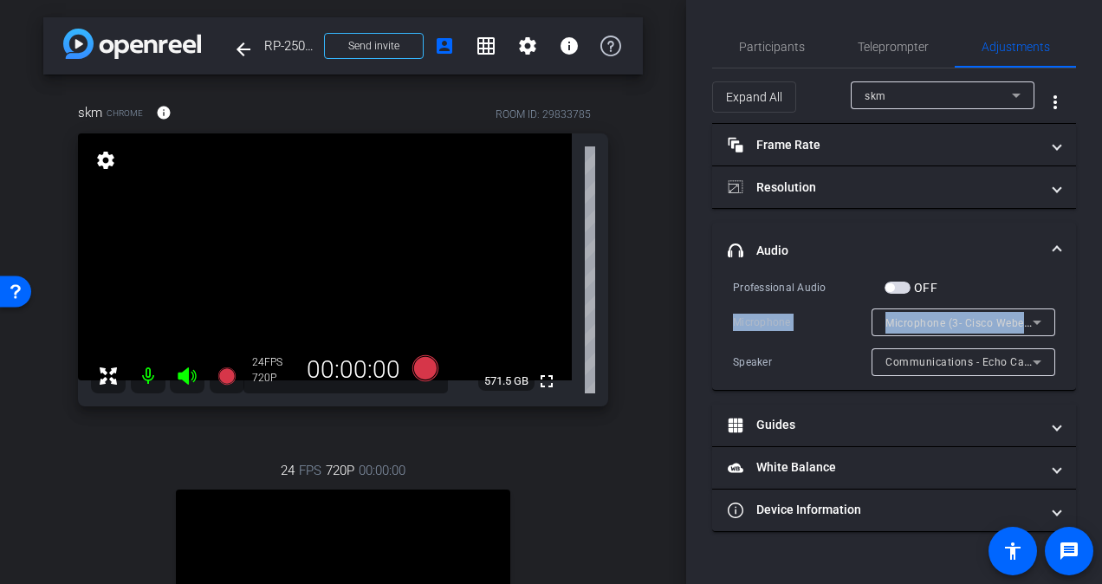
drag, startPoint x: 1101, startPoint y: 296, endPoint x: 1105, endPoint y: 334, distance: 38.3
click at [1101, 334] on html "Accessibility Screen-Reader Guide, Feedback, and Issue Reporting | New window m…" at bounding box center [551, 292] width 1102 height 584
drag, startPoint x: 1101, startPoint y: 334, endPoint x: 884, endPoint y: 224, distance: 243.7
click at [884, 224] on mat-expansion-panel-header "headphone icon Audio" at bounding box center [894, 250] width 364 height 55
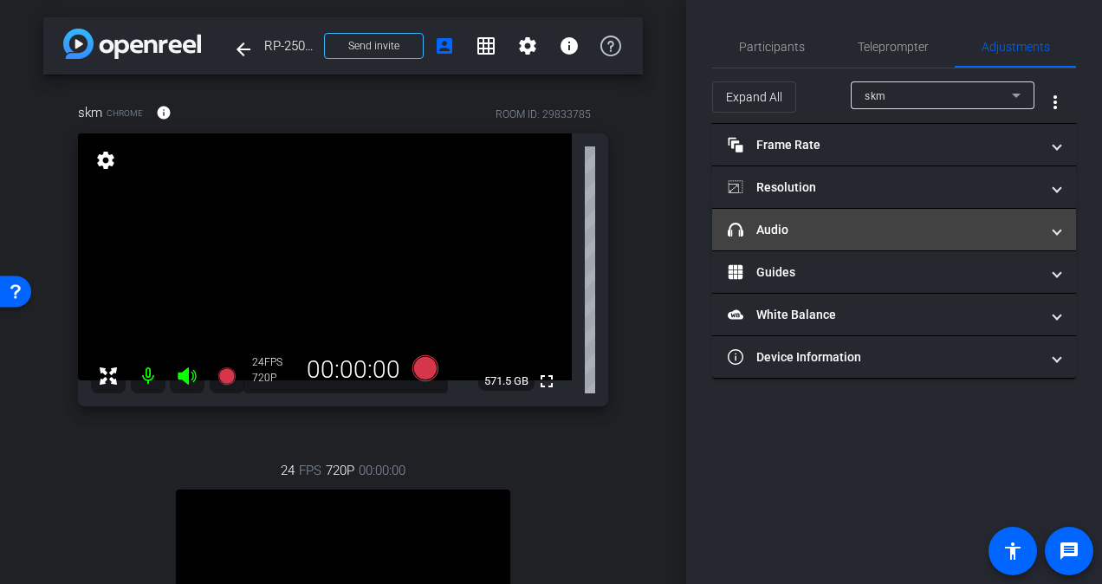
click at [915, 225] on mat-panel-title "headphone icon Audio" at bounding box center [884, 230] width 312 height 18
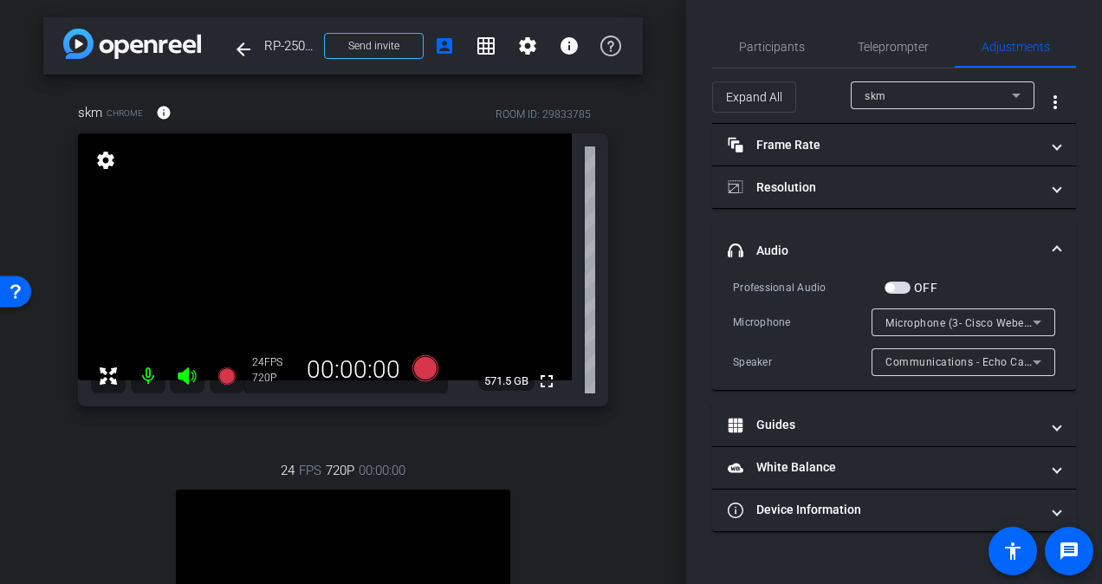
drag, startPoint x: 1105, startPoint y: 313, endPoint x: 1033, endPoint y: 281, distance: 78.7
click at [1044, 279] on div "Participants Teleprompter Adjustments [PERSON_NAME] Director Everyone 0 Mark al…" at bounding box center [894, 292] width 416 height 584
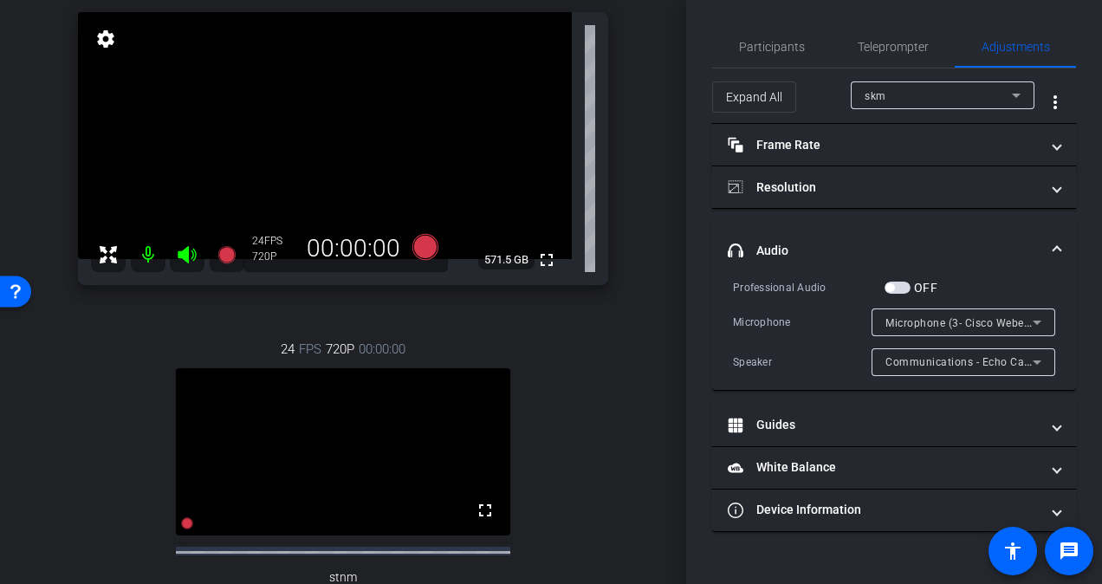
scroll to position [120, 0]
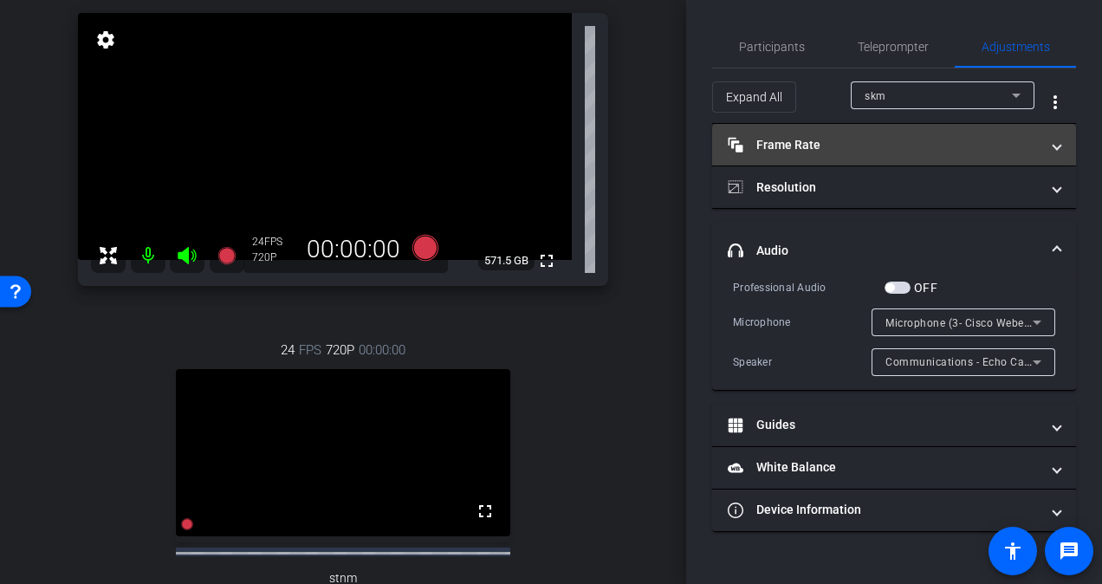
click at [873, 158] on mat-expansion-panel-header "Frame Rate Frame Rate" at bounding box center [894, 145] width 364 height 42
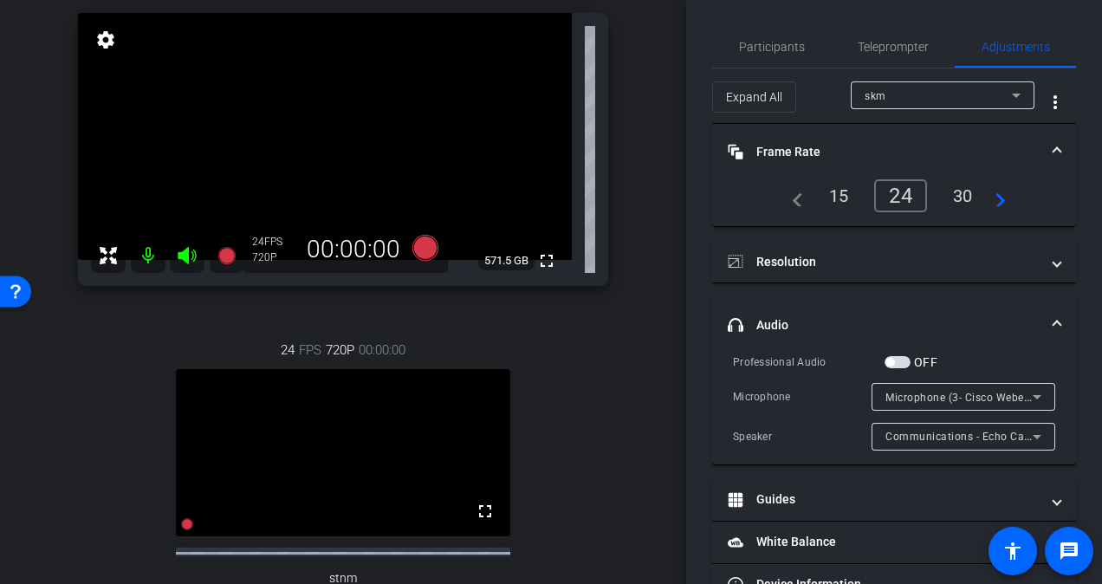
click at [782, 156] on mat-panel-title "Frame Rate Frame Rate" at bounding box center [884, 152] width 312 height 18
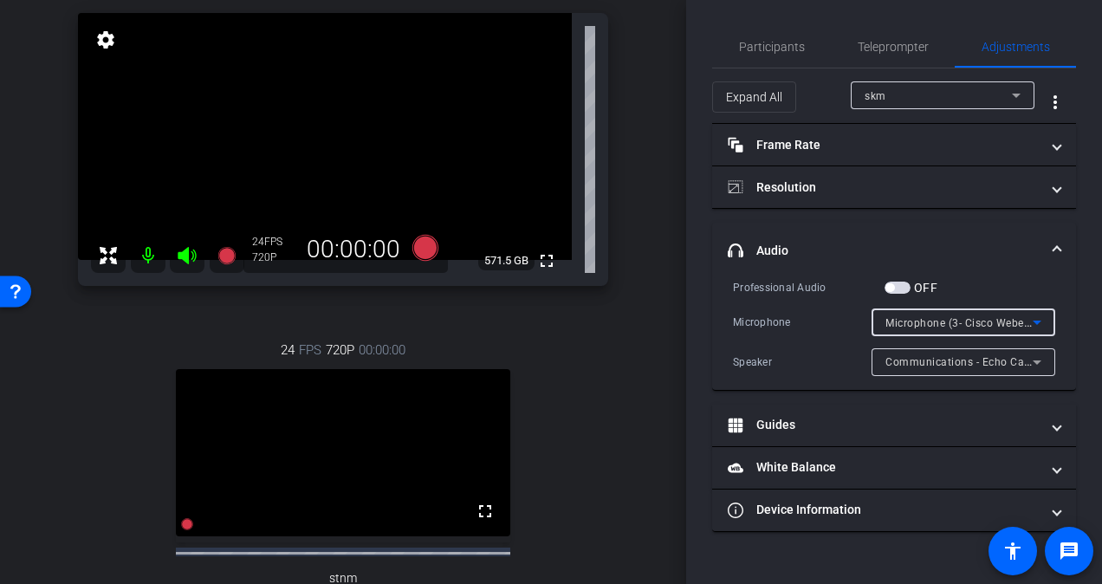
click at [1043, 321] on icon at bounding box center [1037, 322] width 21 height 21
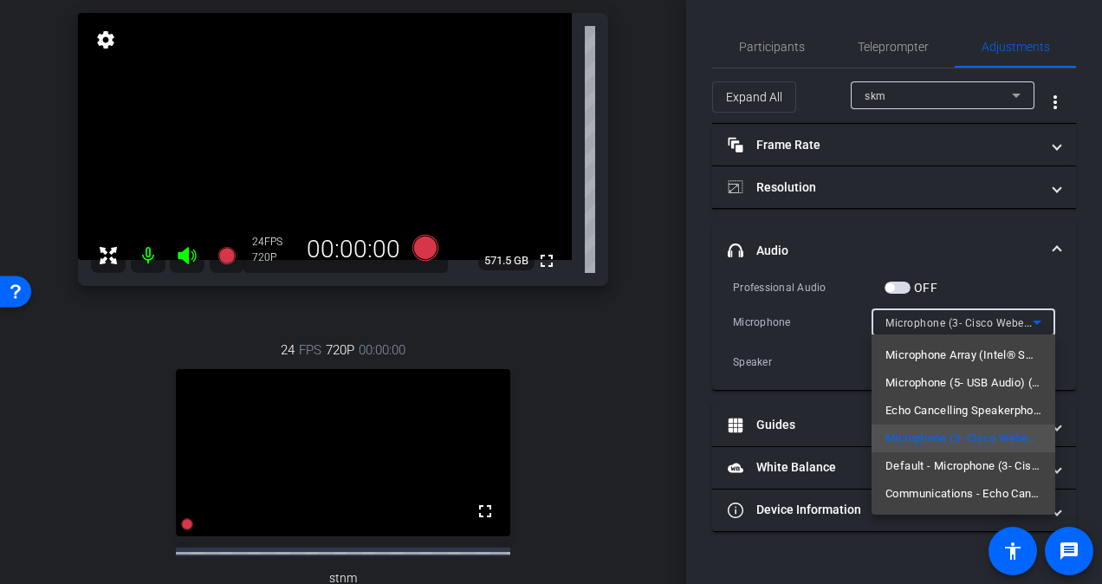
click at [981, 268] on div at bounding box center [551, 292] width 1102 height 584
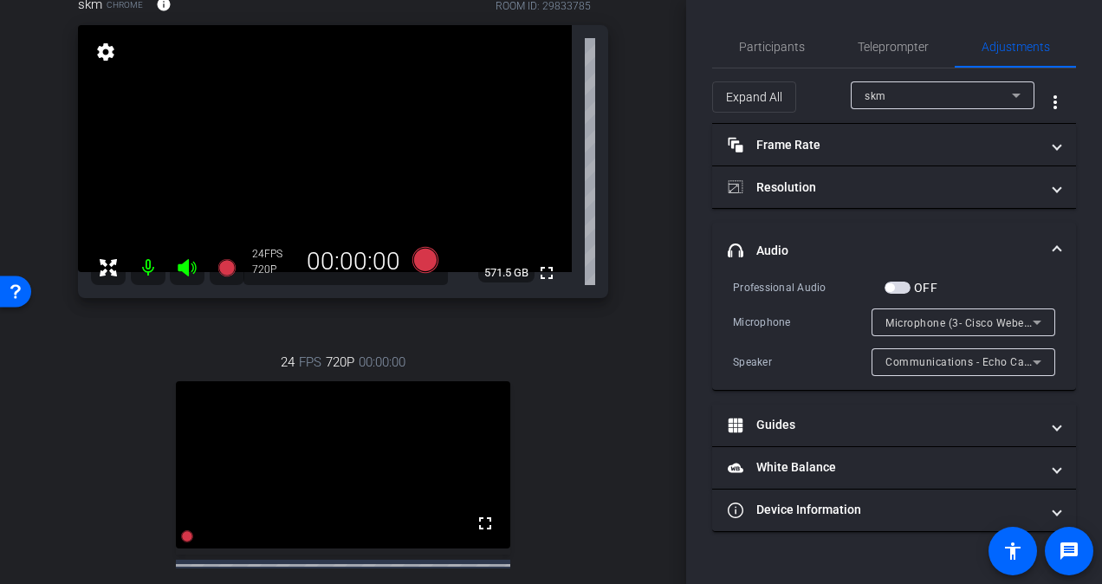
scroll to position [107, 0]
click at [691, 265] on div "Participants Teleprompter Adjustments [PERSON_NAME] Director Everyone 0 Mark al…" at bounding box center [894, 292] width 416 height 584
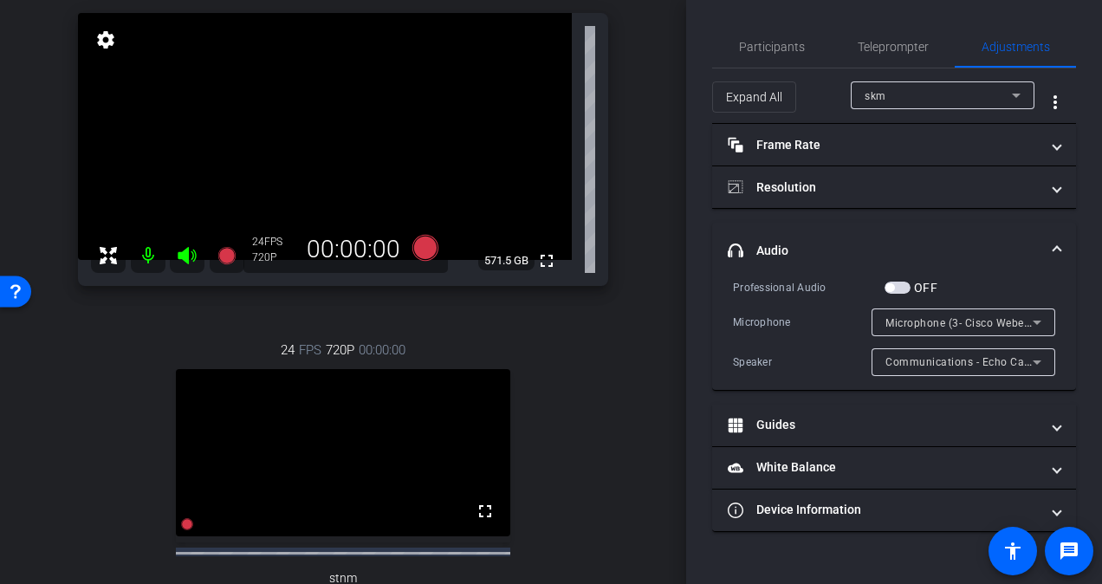
scroll to position [121, 0]
click at [1048, 320] on div "Microphone (3- Cisco Webex Desk Camera) (05a6:0023)" at bounding box center [964, 322] width 184 height 28
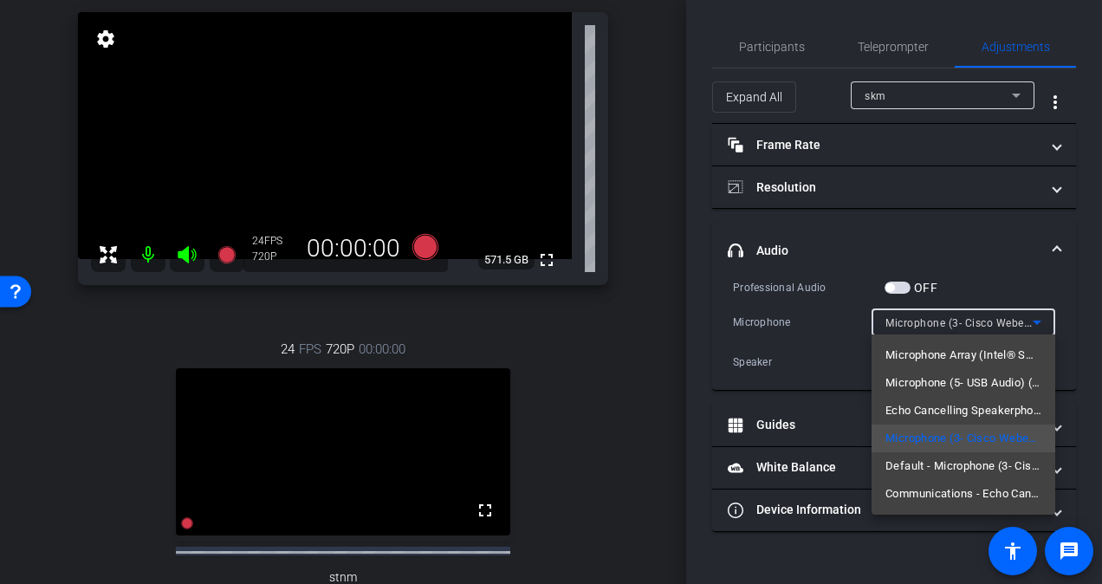
click at [1048, 320] on div at bounding box center [551, 292] width 1102 height 584
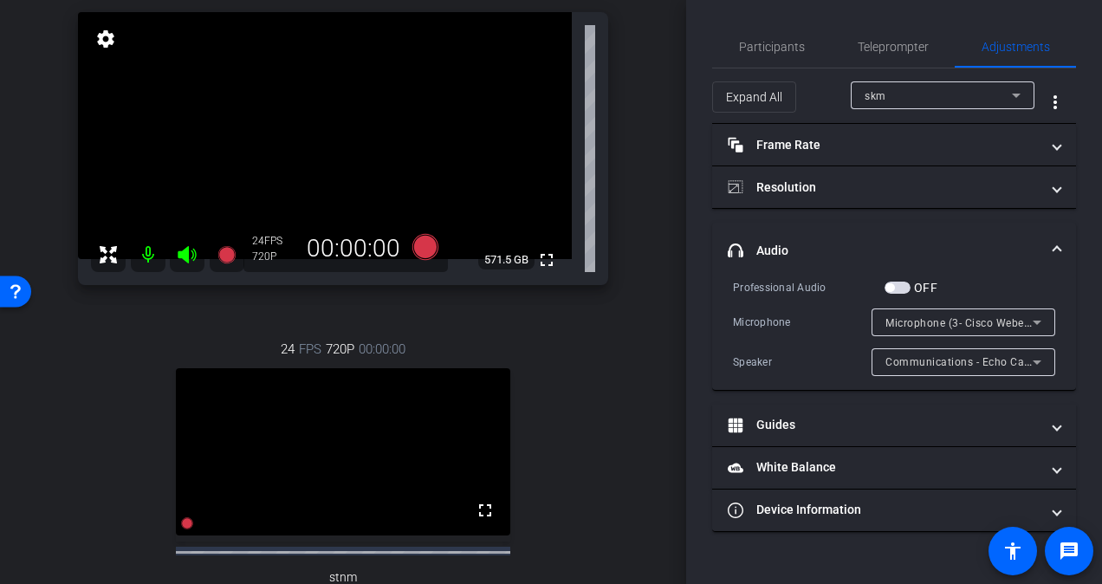
click at [1036, 321] on icon at bounding box center [1037, 323] width 9 height 4
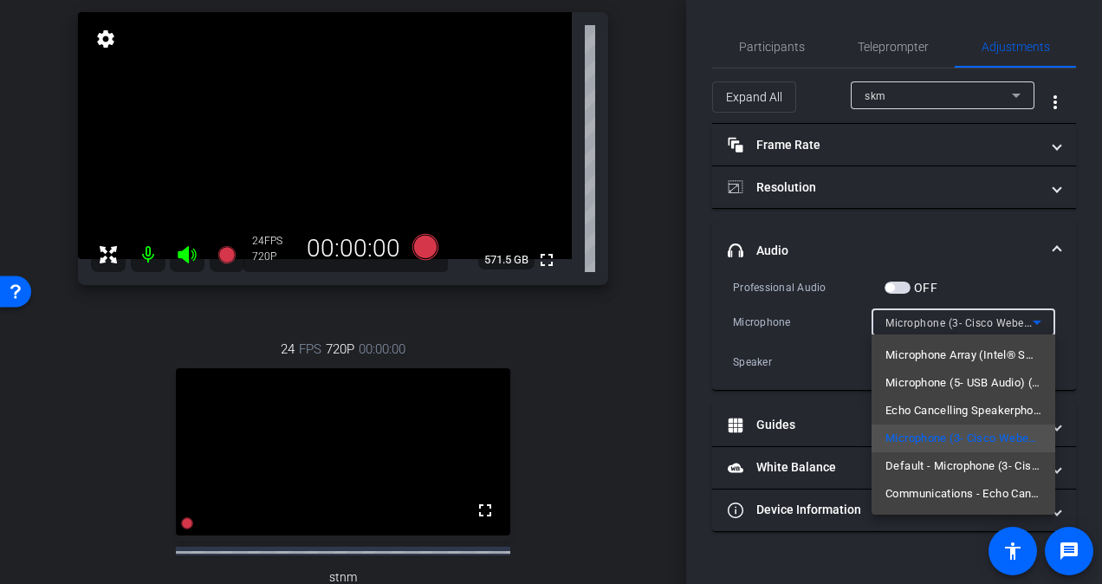
click at [1052, 324] on div at bounding box center [551, 292] width 1102 height 584
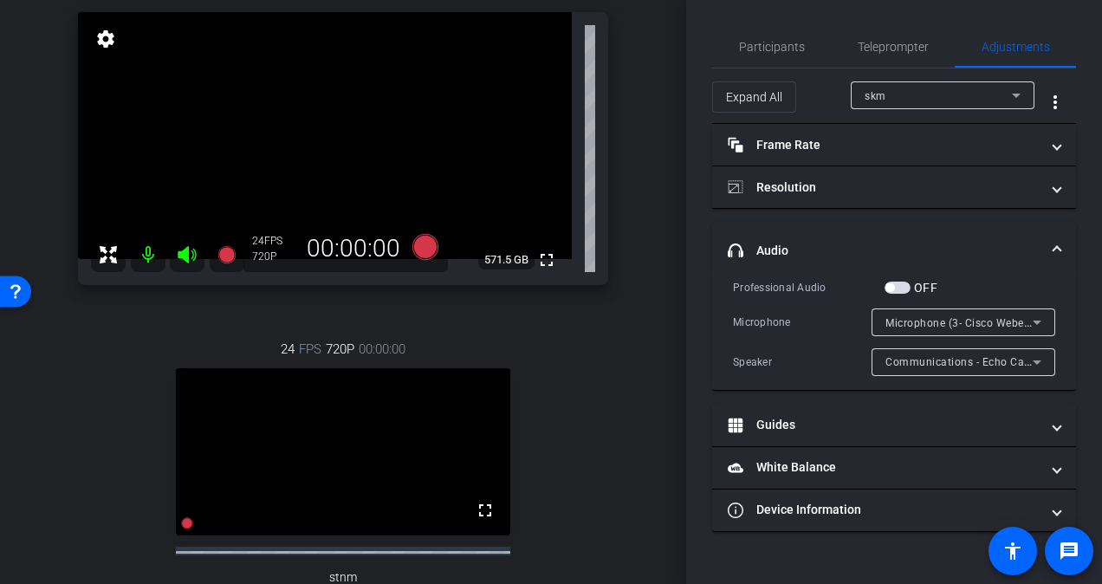
click at [1040, 317] on icon at bounding box center [1037, 322] width 21 height 21
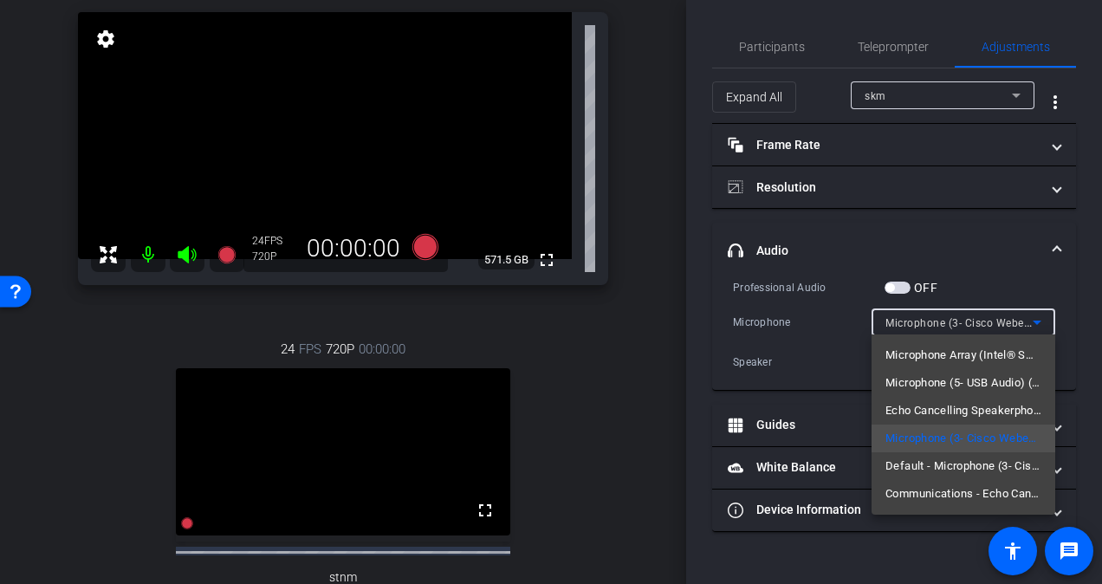
click at [1017, 282] on div at bounding box center [551, 292] width 1102 height 584
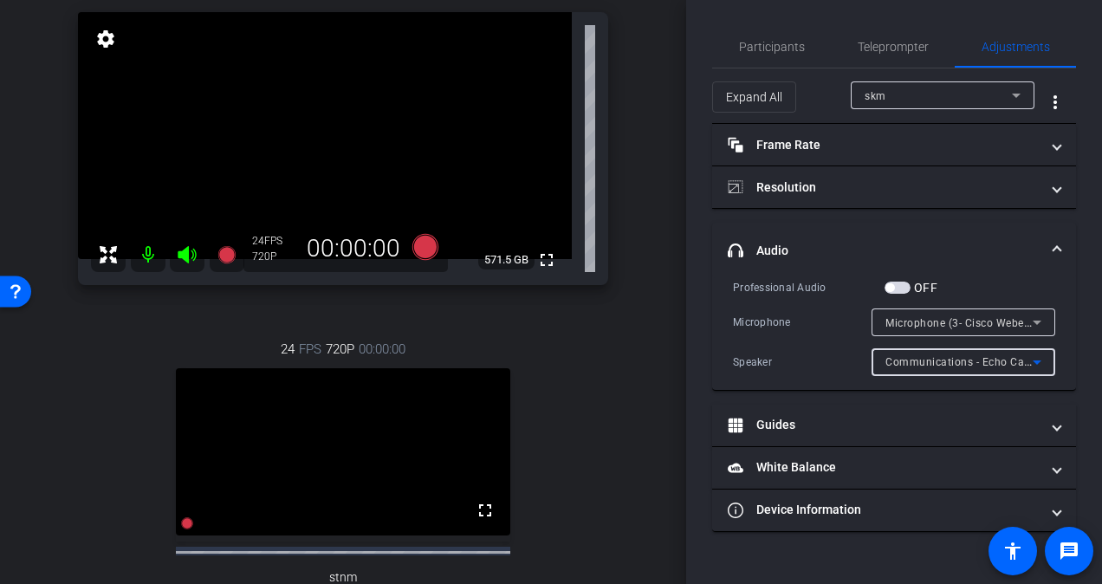
click at [1046, 364] on icon at bounding box center [1037, 362] width 21 height 21
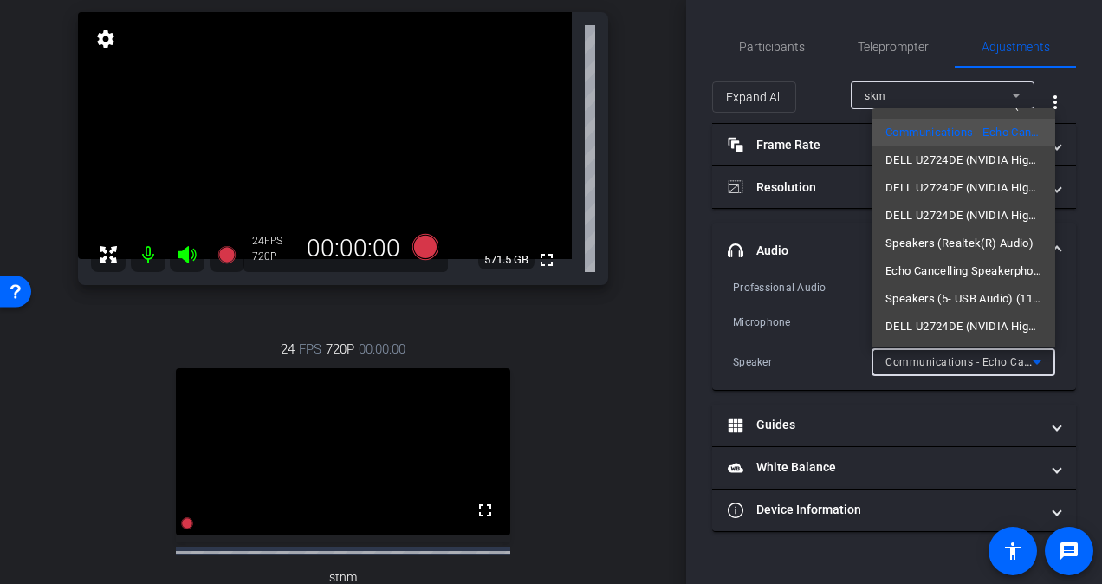
scroll to position [0, 0]
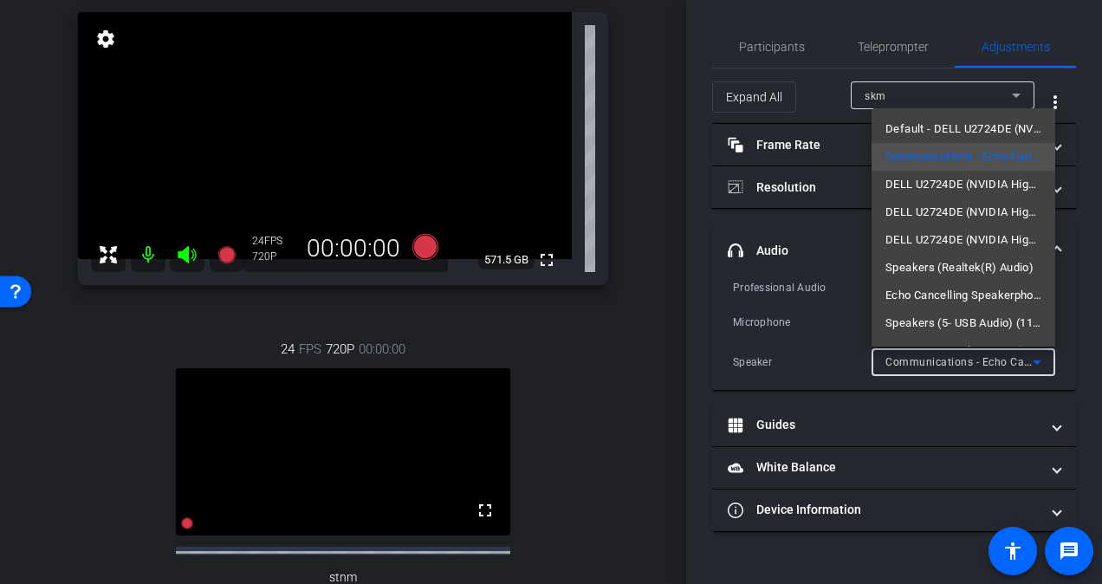
click at [1092, 200] on div at bounding box center [551, 292] width 1102 height 584
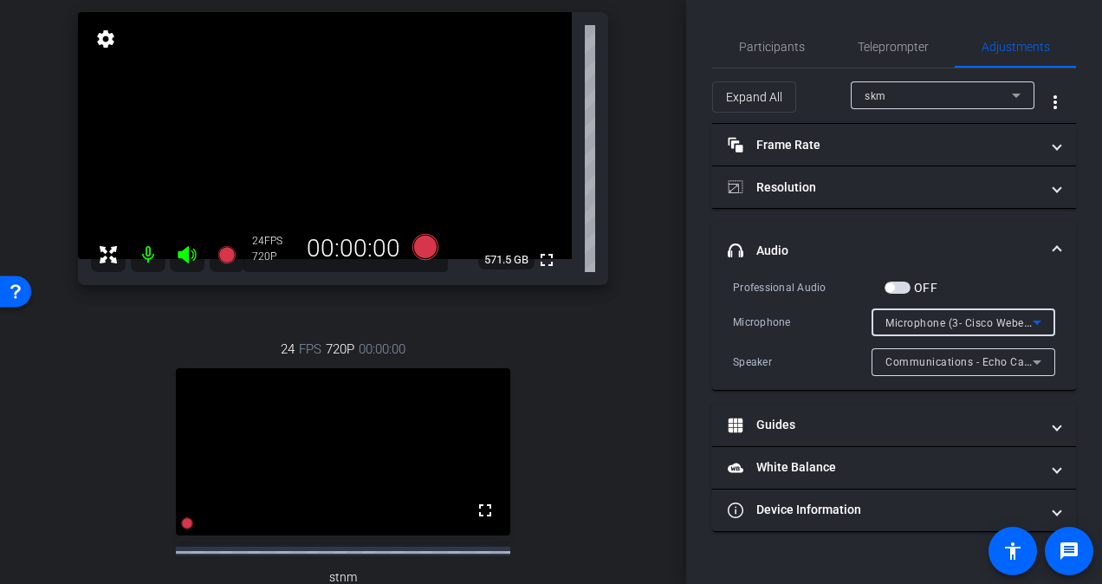
click at [1045, 317] on icon at bounding box center [1037, 322] width 21 height 21
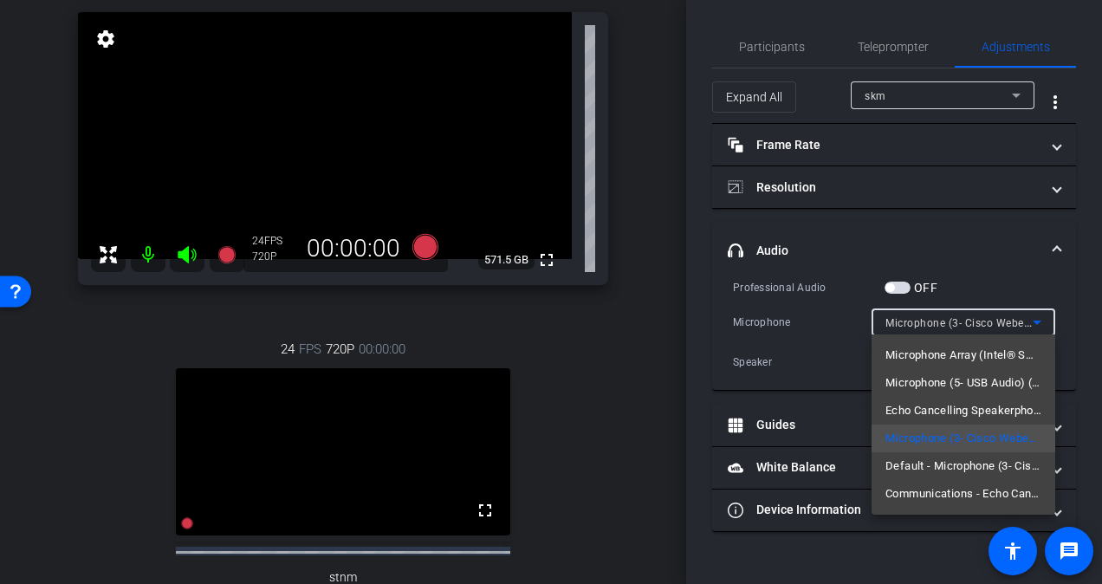
click at [1045, 317] on div at bounding box center [551, 292] width 1102 height 584
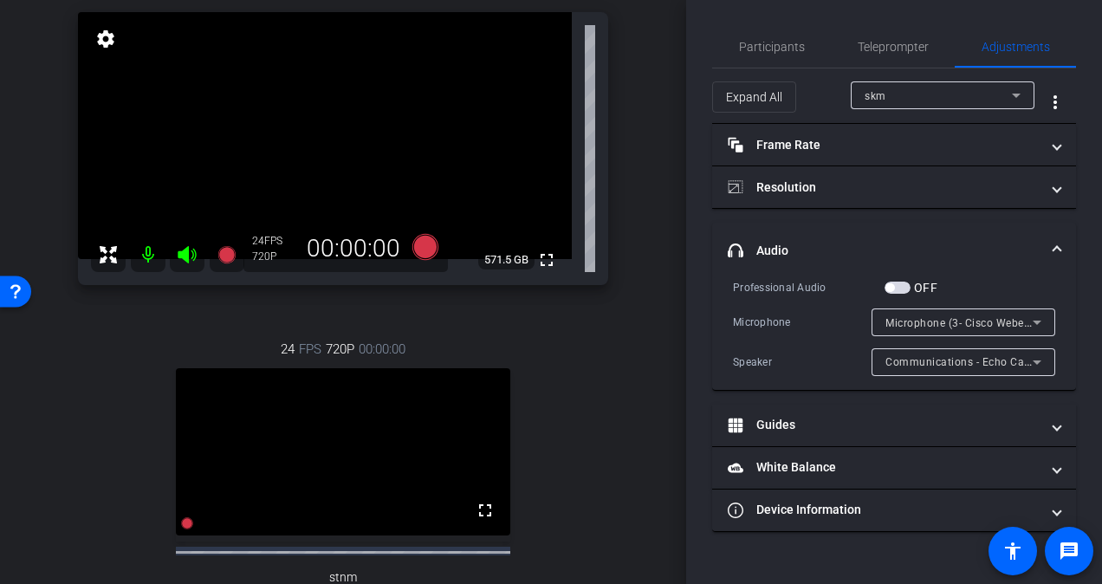
click at [1044, 360] on icon at bounding box center [1037, 362] width 21 height 21
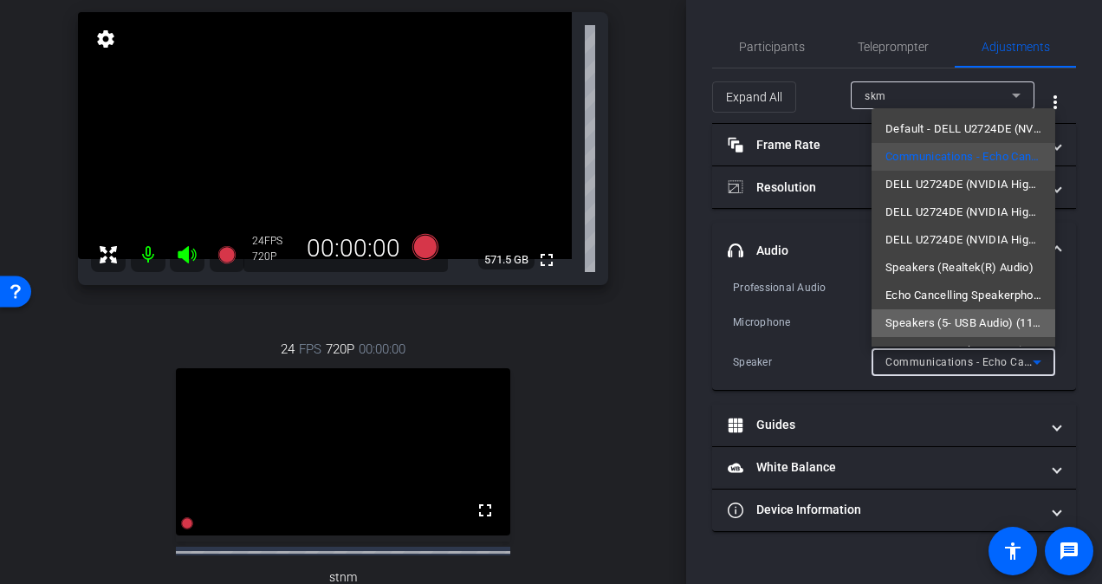
click at [988, 316] on span "Speakers (5- USB Audio) (1188:9545)" at bounding box center [964, 323] width 156 height 21
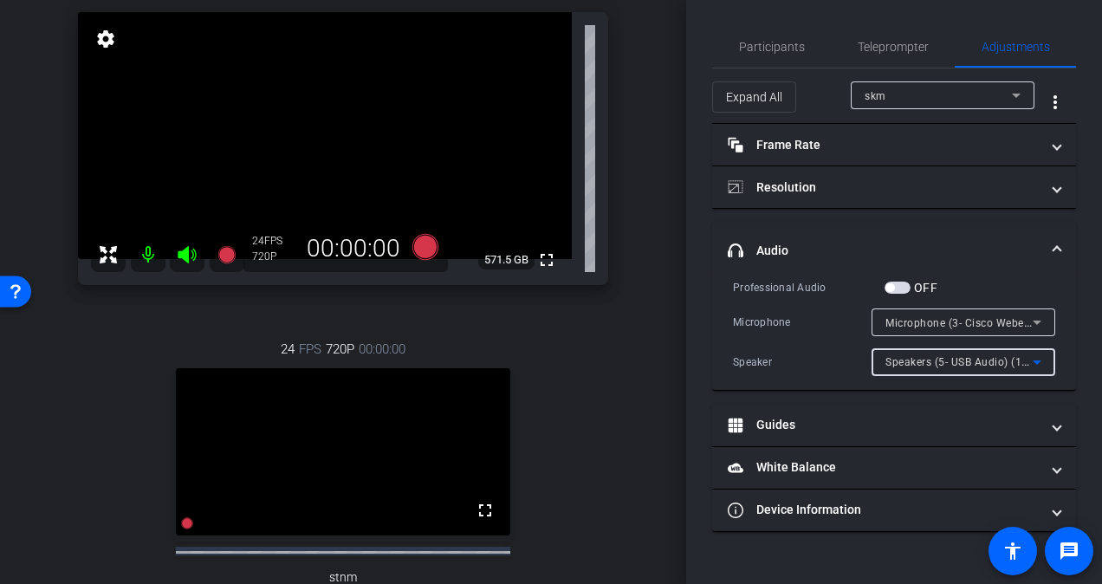
click at [1042, 364] on icon at bounding box center [1037, 362] width 21 height 21
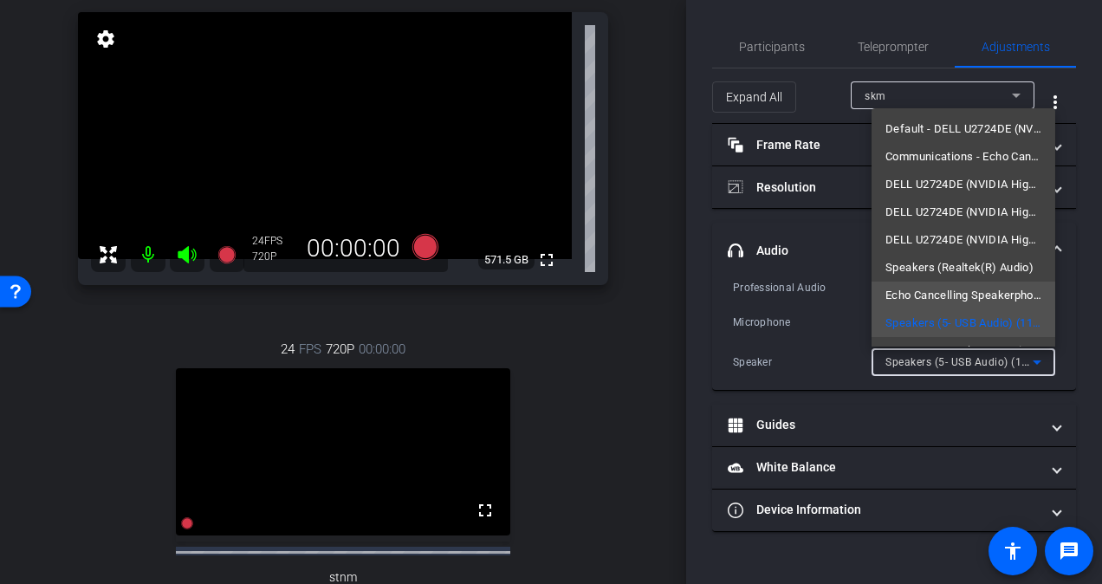
click at [964, 290] on span "Echo Cancelling Speakerphone (6- Jabra Speak2 55 MS) (0b0e:ae6a)" at bounding box center [964, 295] width 156 height 21
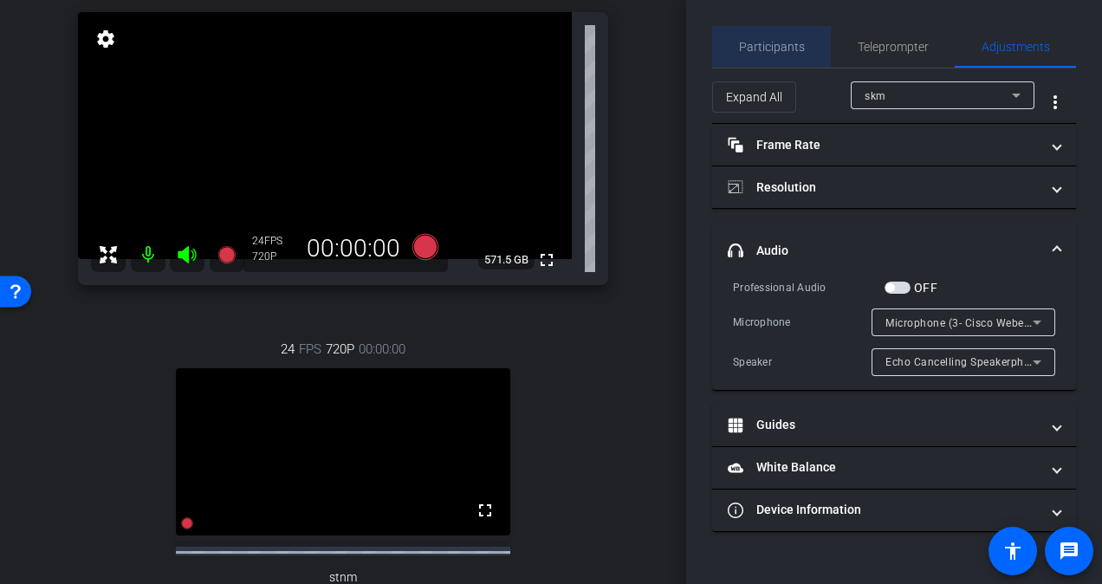
click at [785, 38] on span "Participants" at bounding box center [772, 47] width 66 height 42
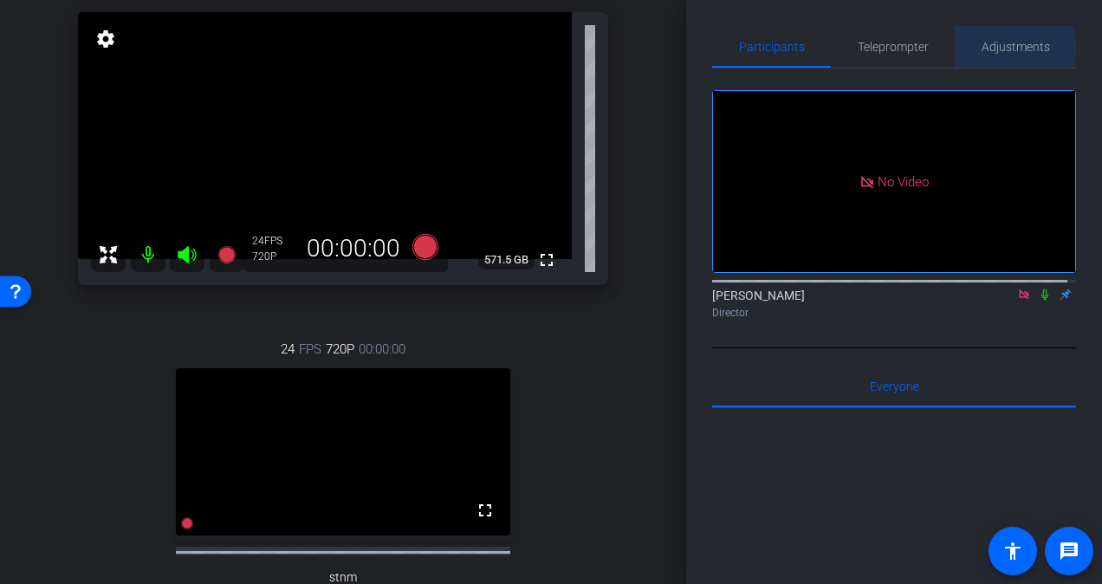
click at [1002, 47] on span "Adjustments" at bounding box center [1016, 47] width 68 height 12
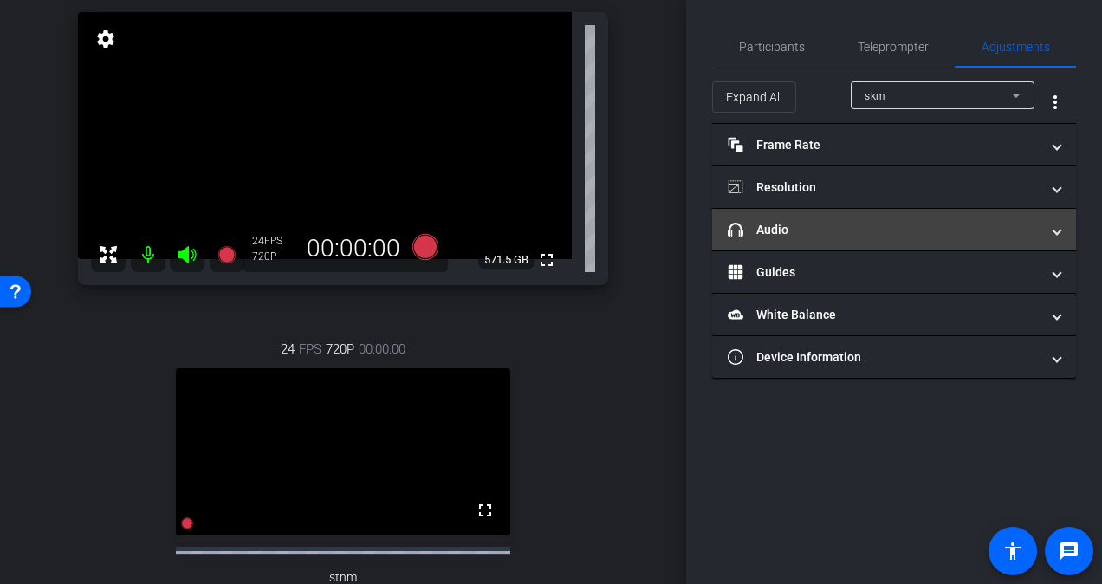
click at [848, 227] on mat-panel-title "headphone icon Audio" at bounding box center [884, 230] width 312 height 18
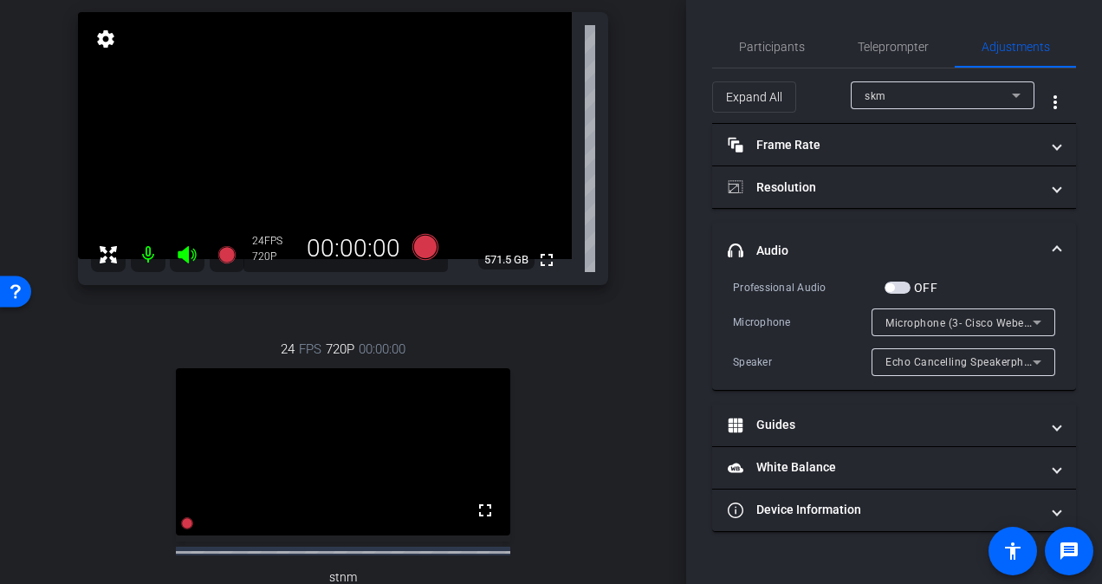
click at [1035, 357] on icon at bounding box center [1037, 362] width 21 height 21
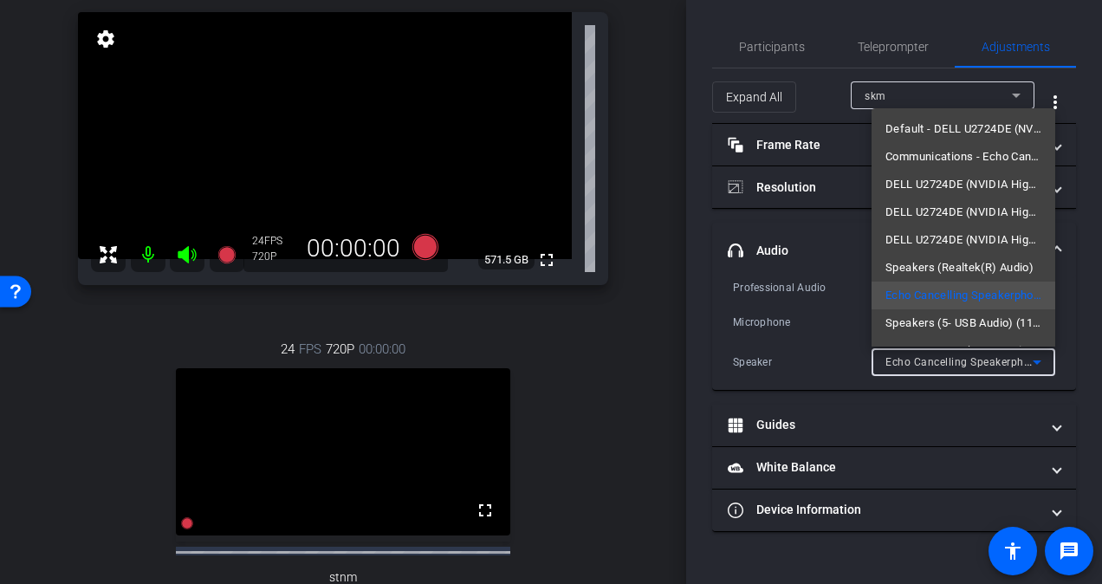
click at [1065, 350] on div at bounding box center [551, 292] width 1102 height 584
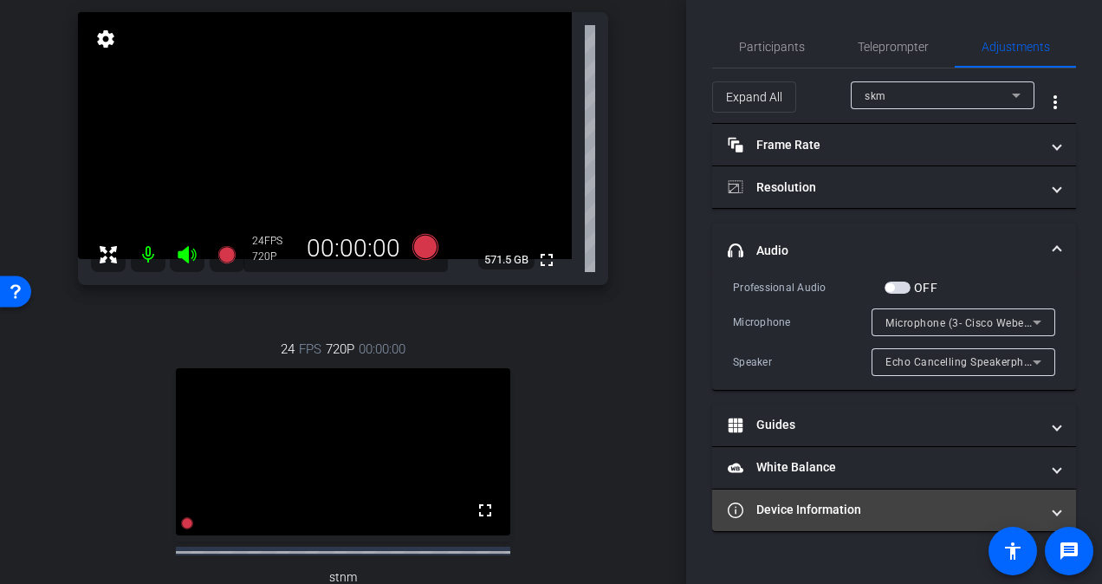
type input "11000"
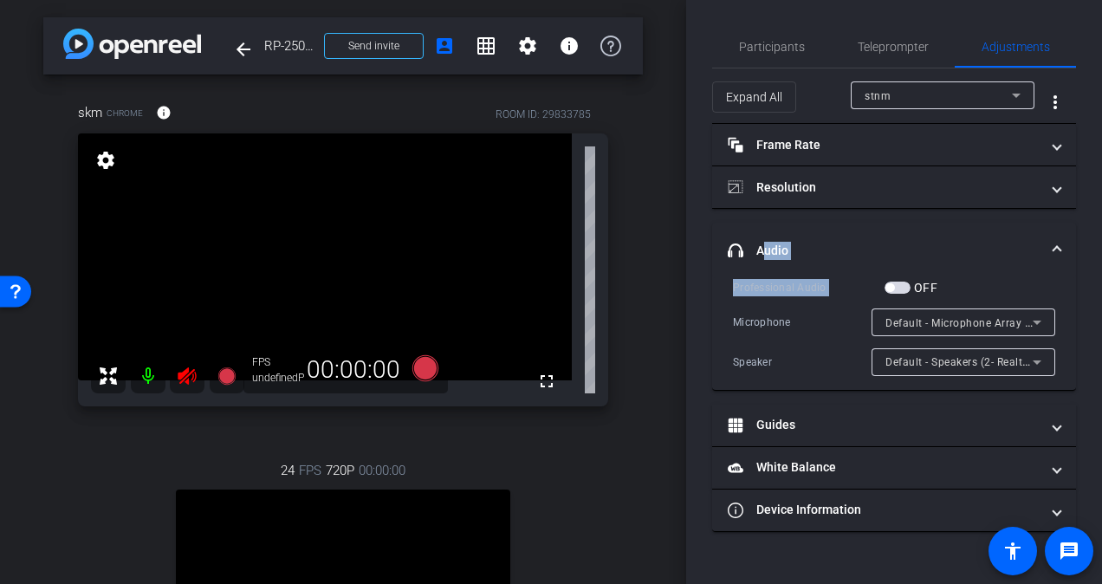
drag, startPoint x: 688, startPoint y: 308, endPoint x: 689, endPoint y: 319, distance: 10.4
click at [689, 319] on div "Participants Teleprompter Adjustments [PERSON_NAME] Director Everyone 0 Mark al…" at bounding box center [894, 292] width 416 height 584
click at [762, 41] on span "Participants" at bounding box center [772, 47] width 66 height 12
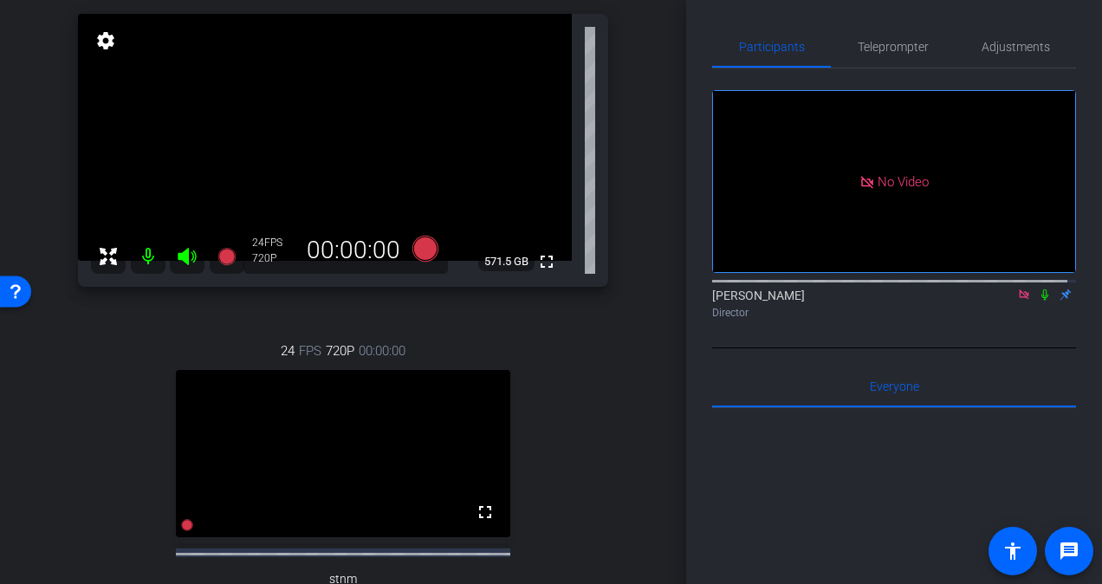
scroll to position [123, 0]
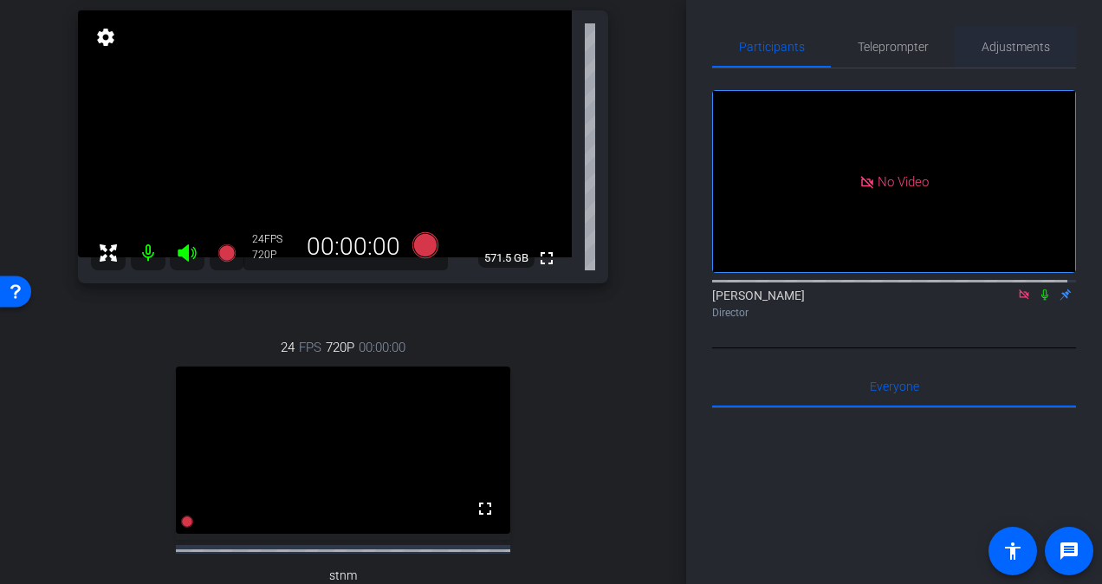
click at [1007, 41] on span "Adjustments" at bounding box center [1016, 47] width 68 height 12
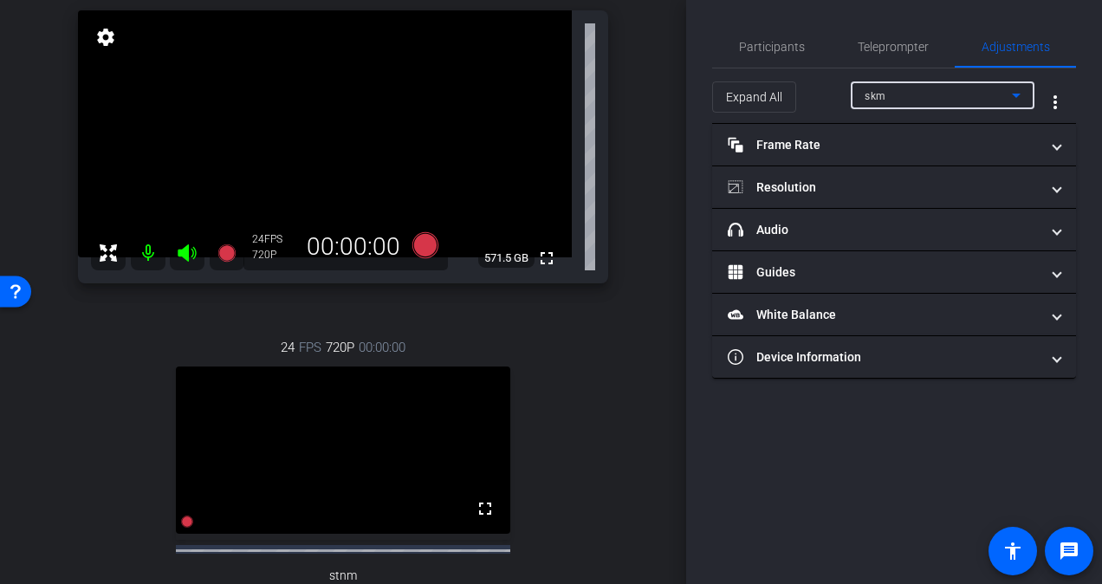
click at [944, 98] on div "skm" at bounding box center [938, 96] width 147 height 22
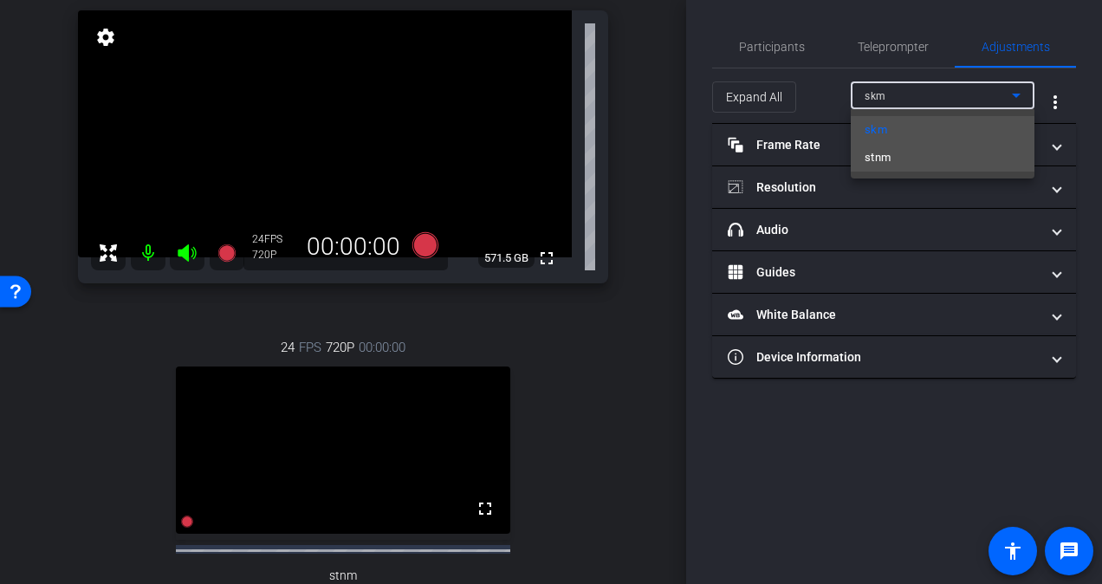
click at [913, 158] on mat-option "stnm" at bounding box center [943, 158] width 184 height 28
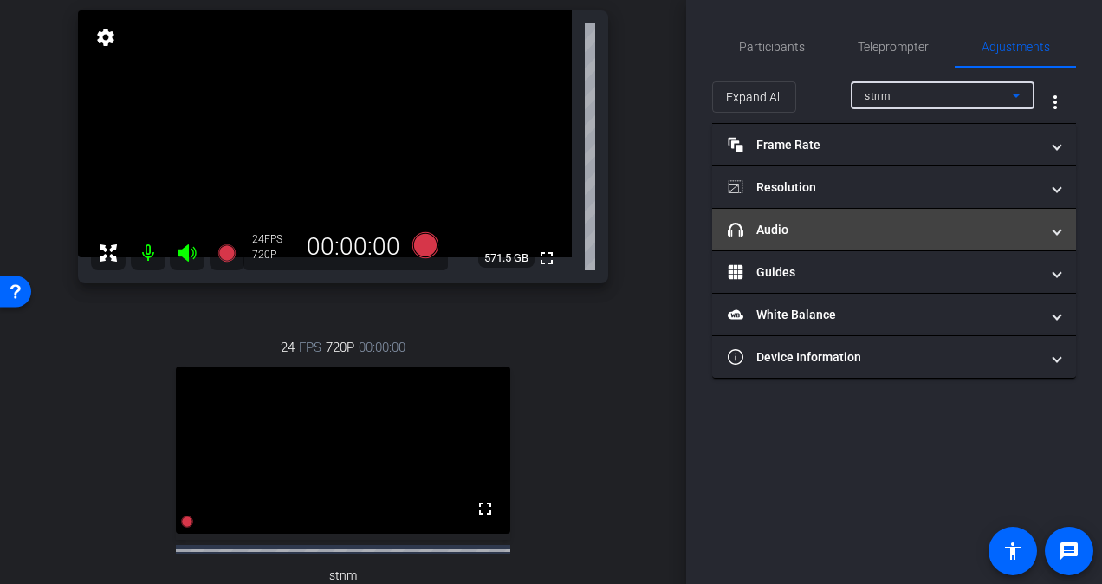
click at [845, 244] on mat-expansion-panel-header "headphone icon Audio" at bounding box center [894, 230] width 364 height 42
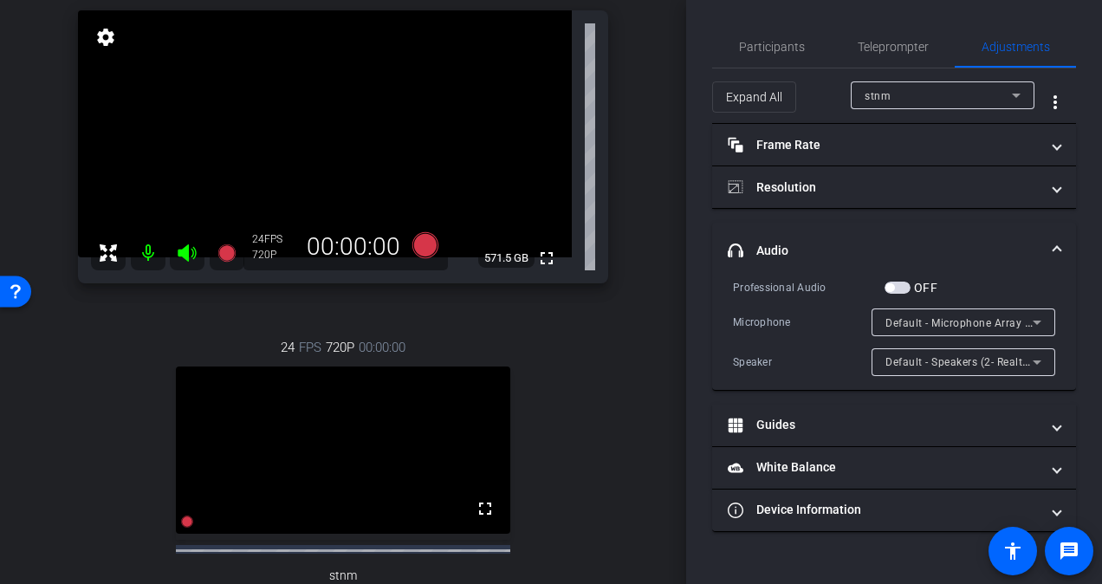
click at [1042, 323] on icon at bounding box center [1037, 322] width 21 height 21
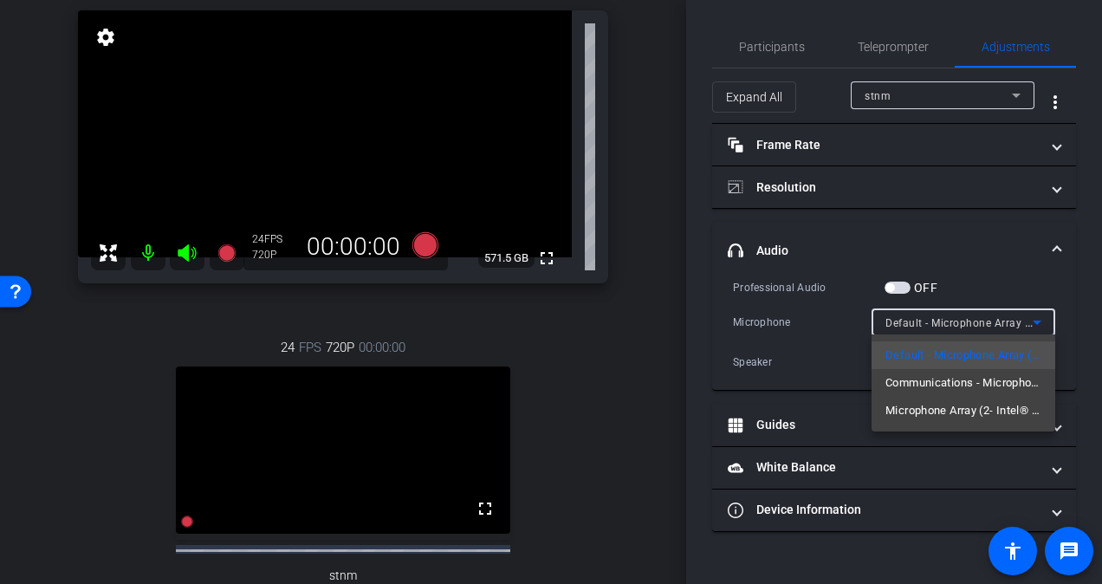
click at [1022, 270] on div at bounding box center [551, 292] width 1102 height 584
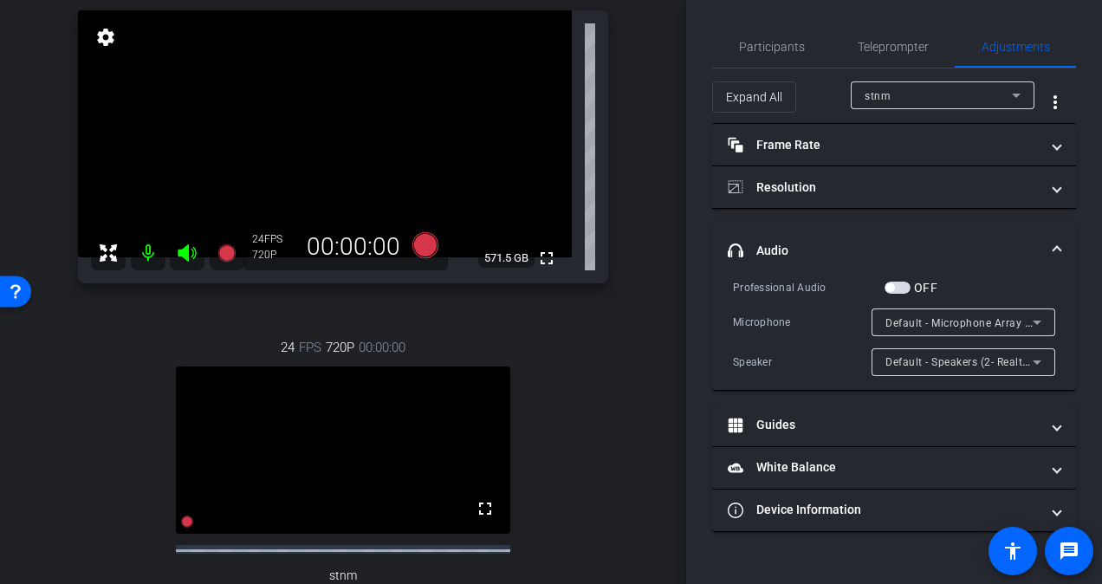
click at [1021, 88] on icon at bounding box center [1016, 95] width 21 height 21
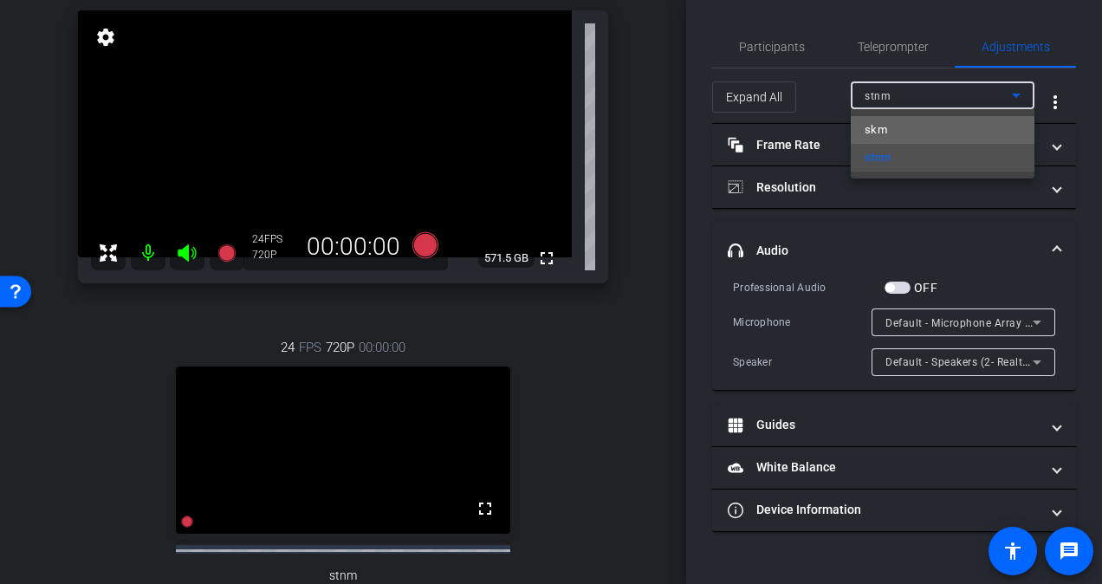
click at [994, 121] on mat-option "skm" at bounding box center [943, 130] width 184 height 28
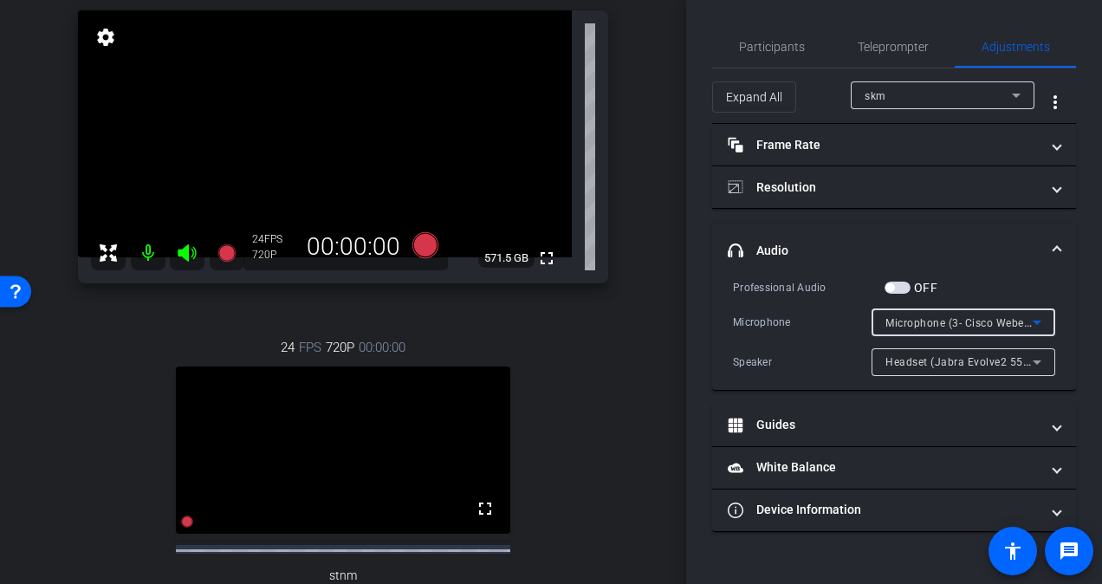
click at [1043, 321] on icon at bounding box center [1037, 322] width 21 height 21
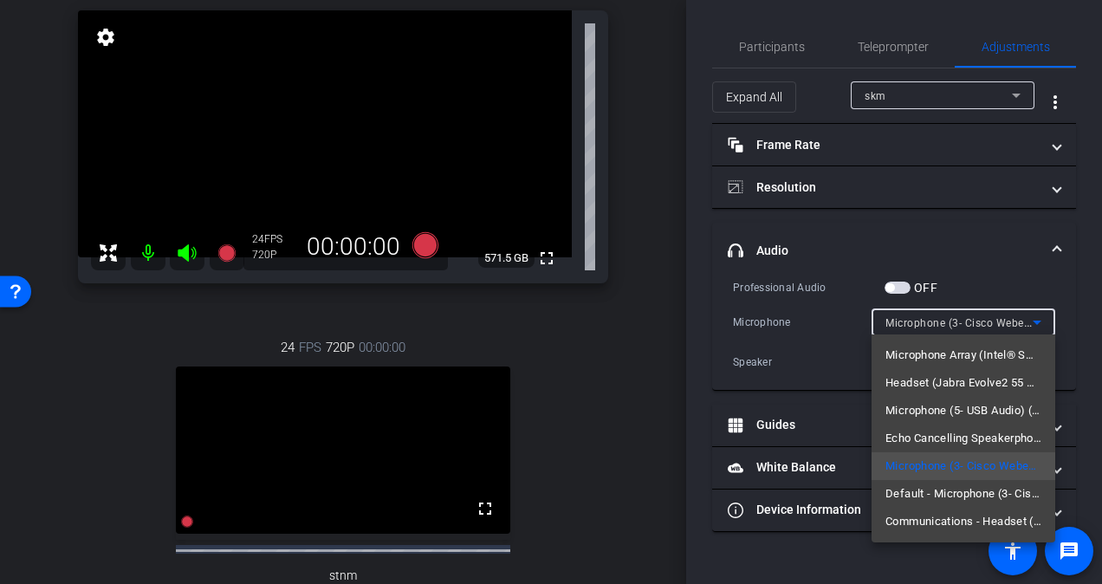
click at [1062, 265] on div at bounding box center [551, 292] width 1102 height 584
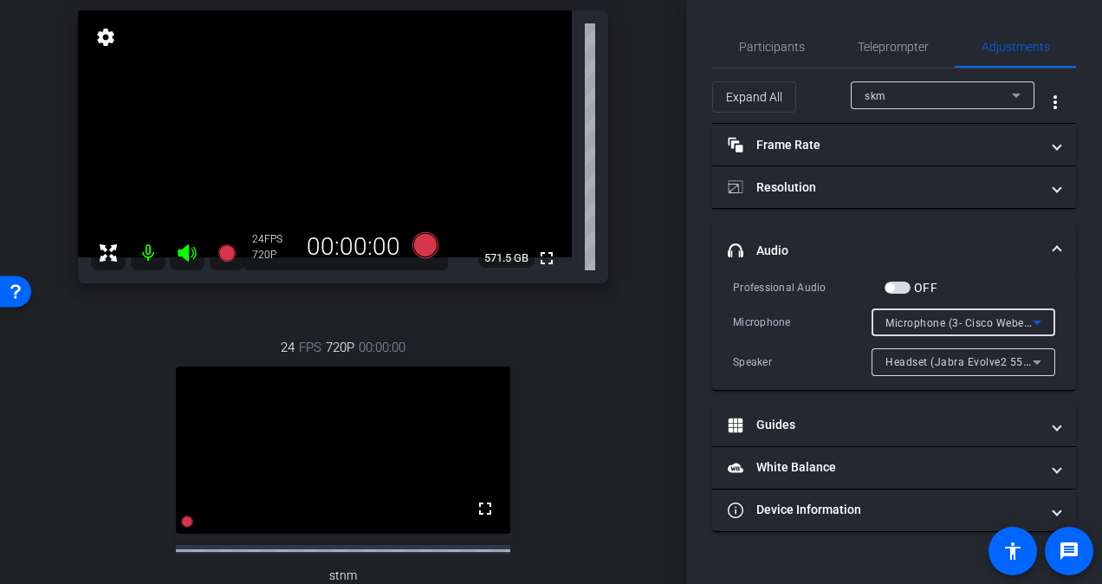
click at [1042, 319] on icon at bounding box center [1037, 322] width 21 height 21
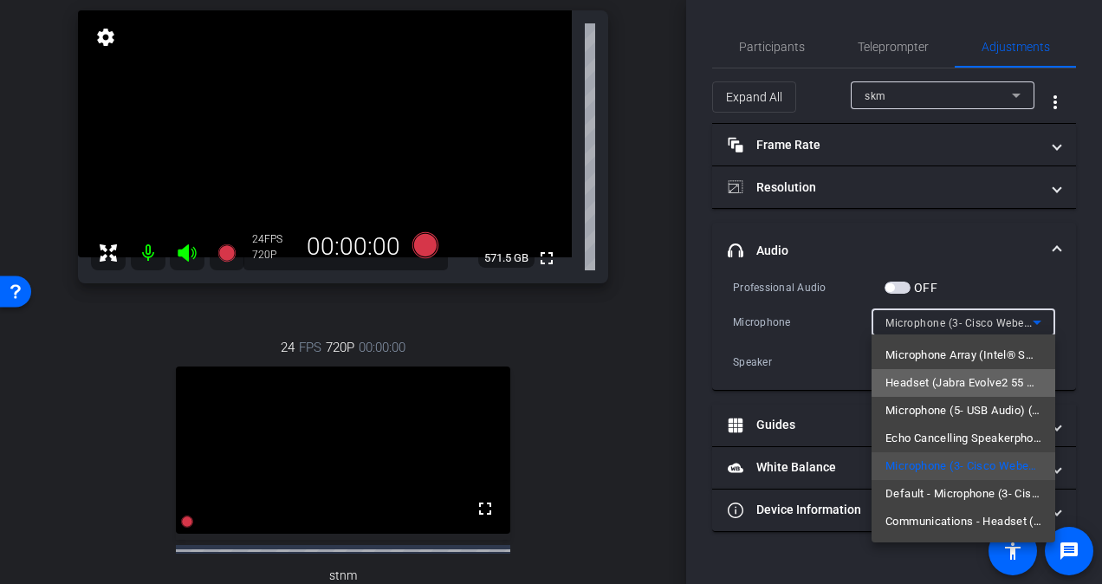
click at [981, 382] on span "Headset (Jabra Evolve2 55 Hands-Free AG Audio)" at bounding box center [964, 383] width 156 height 21
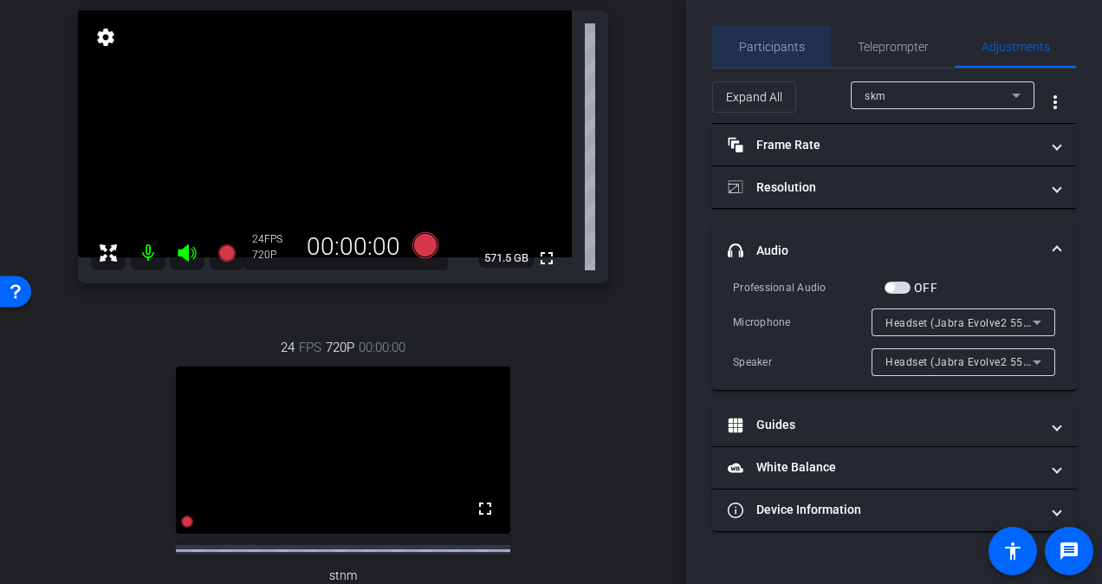
click at [777, 47] on span "Participants" at bounding box center [772, 47] width 66 height 12
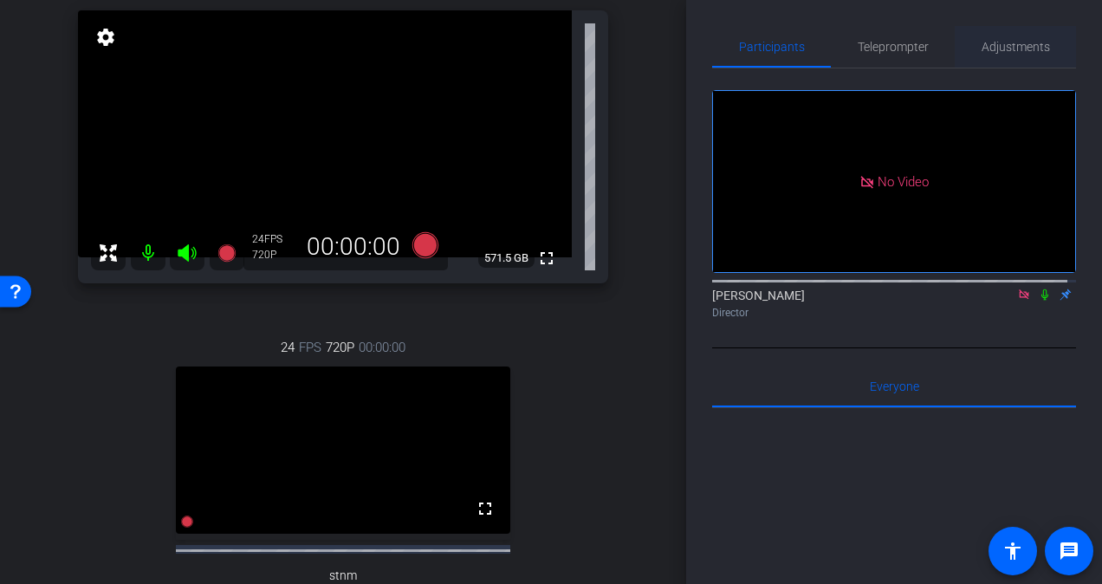
click at [993, 42] on span "Adjustments" at bounding box center [1016, 47] width 68 height 12
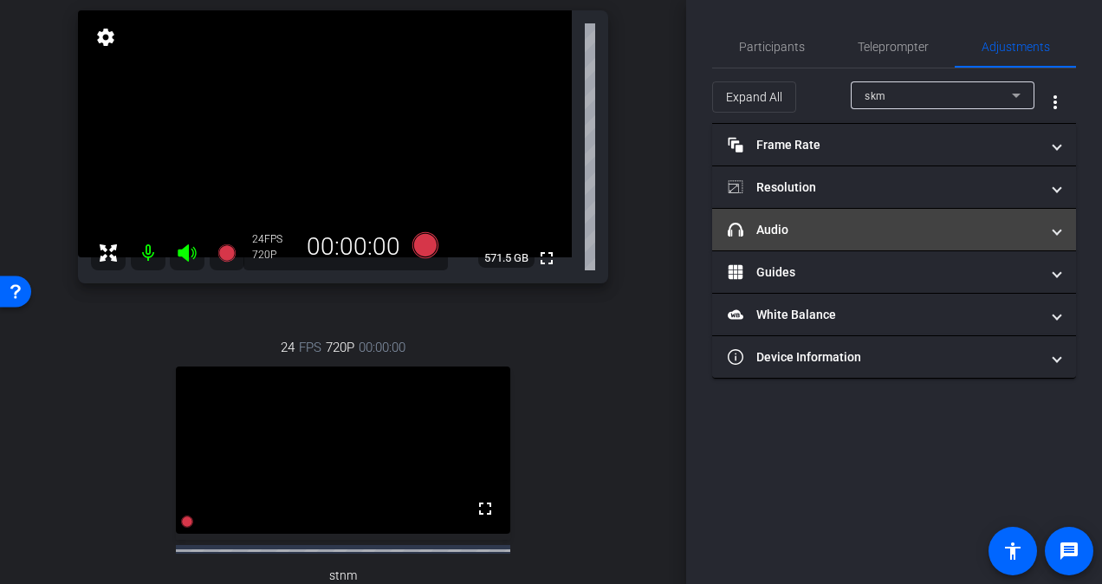
click at [828, 232] on mat-panel-title "headphone icon Audio" at bounding box center [884, 230] width 312 height 18
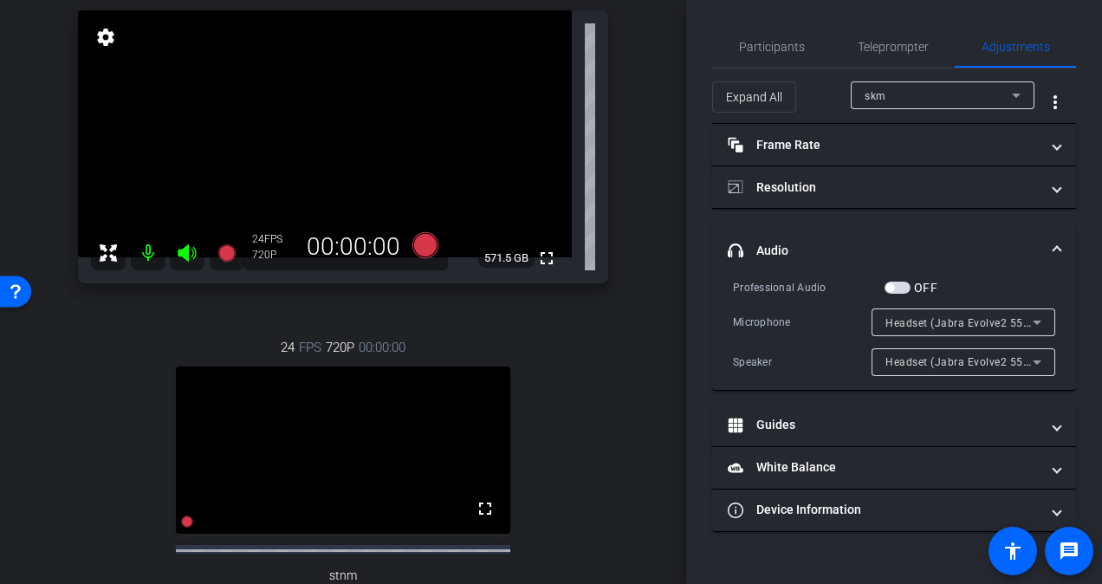
click at [901, 282] on span "button" at bounding box center [898, 288] width 26 height 12
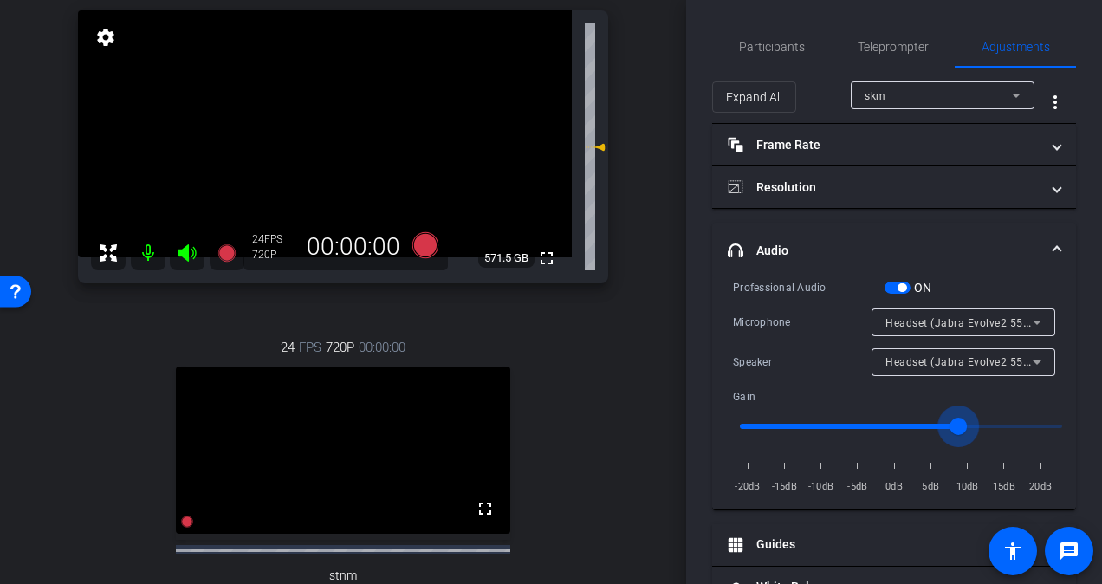
click at [963, 423] on input "range" at bounding box center [901, 426] width 359 height 38
click at [977, 423] on input "range" at bounding box center [901, 426] width 359 height 38
click at [922, 413] on input "range" at bounding box center [901, 426] width 359 height 38
click at [890, 416] on input "range" at bounding box center [901, 426] width 359 height 38
type input "1"
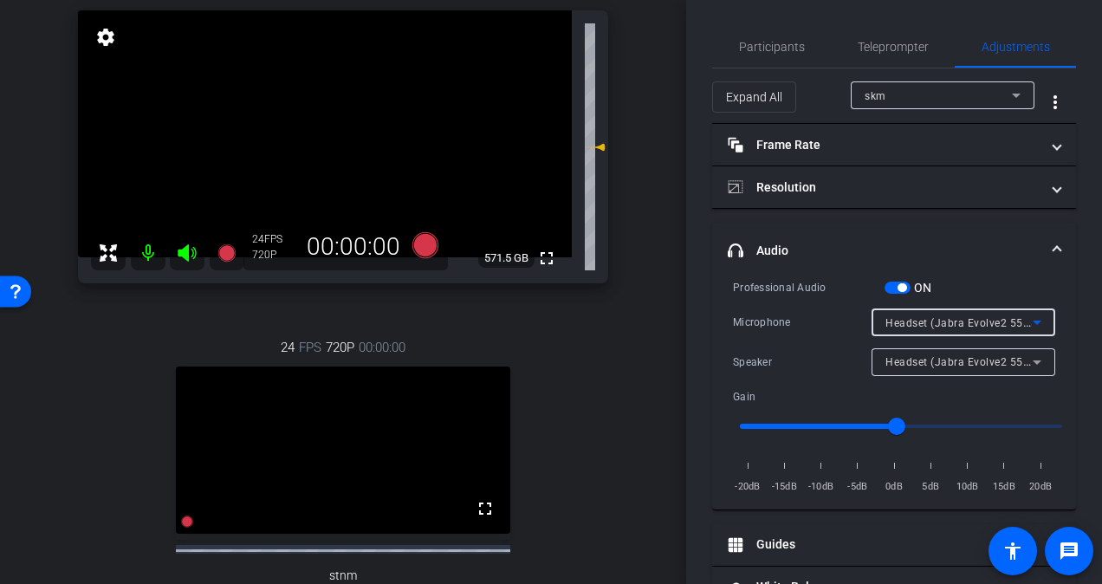
click at [1012, 315] on span "Headset (Jabra Evolve2 55 Hands-Free AG Audio)" at bounding box center [1012, 322] width 253 height 14
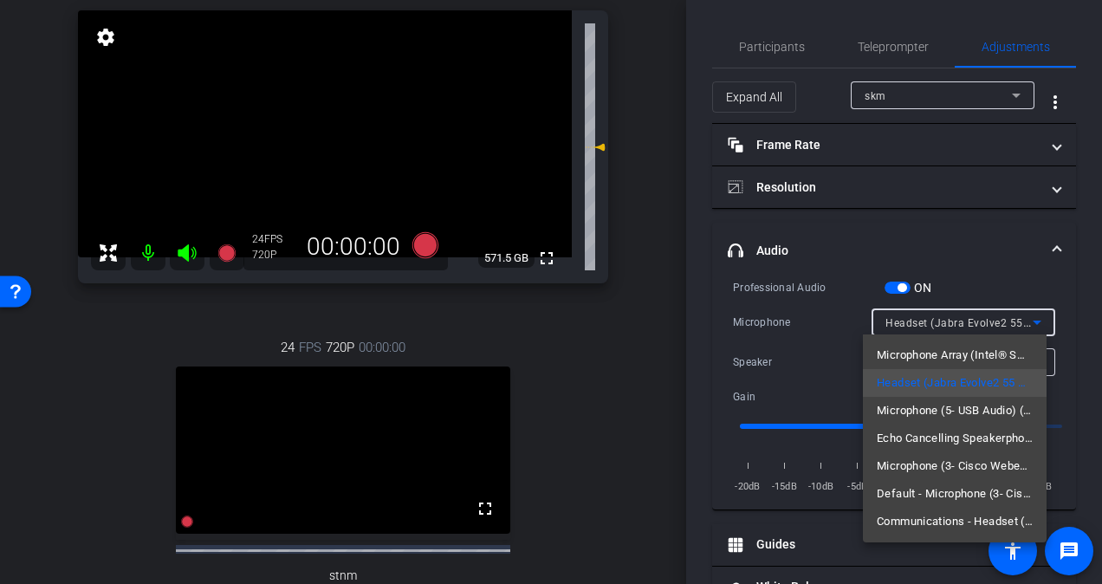
click at [1022, 322] on div at bounding box center [551, 292] width 1102 height 584
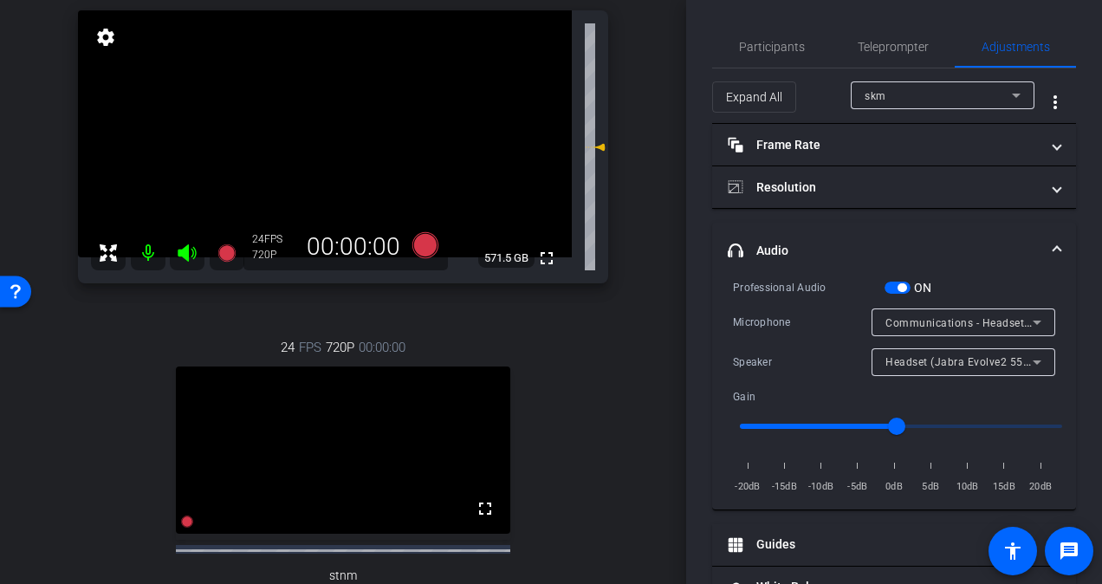
click at [1027, 356] on icon at bounding box center [1037, 362] width 21 height 21
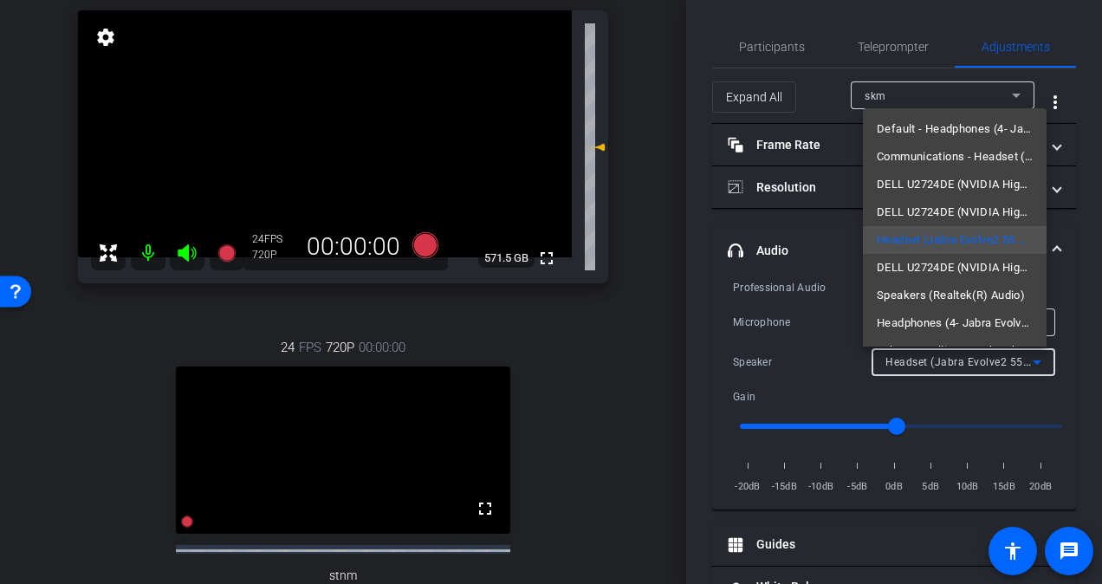
click at [1025, 356] on div at bounding box center [551, 292] width 1102 height 584
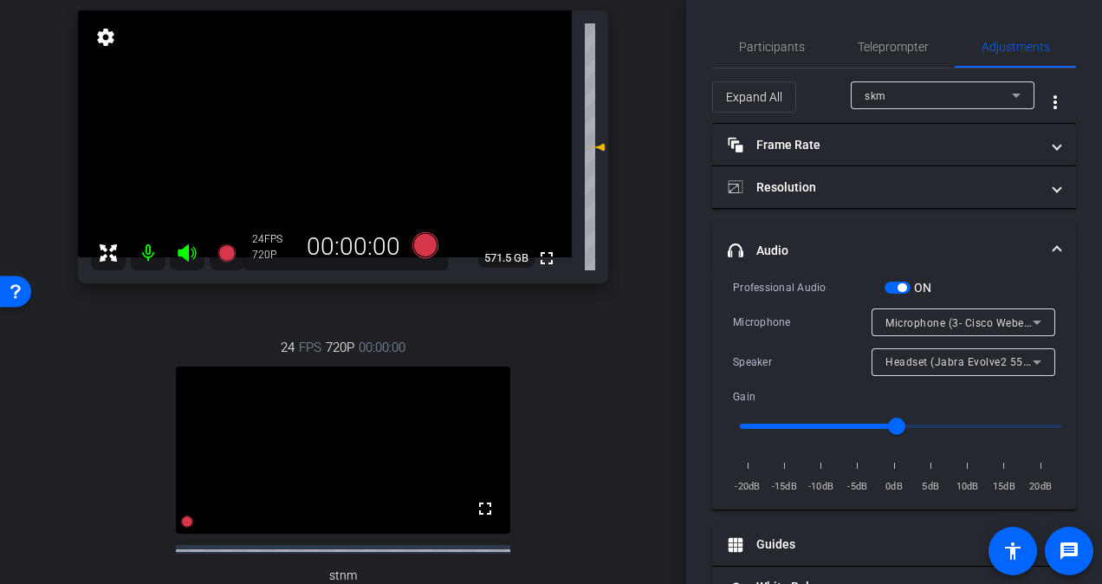
click at [1031, 317] on icon at bounding box center [1037, 322] width 21 height 21
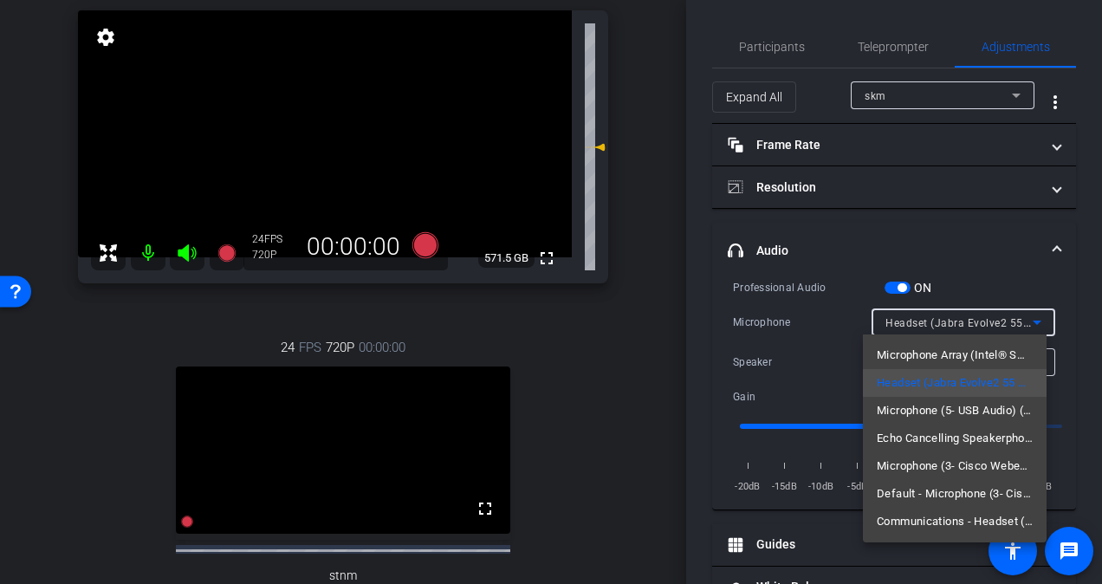
click at [970, 256] on div at bounding box center [551, 292] width 1102 height 584
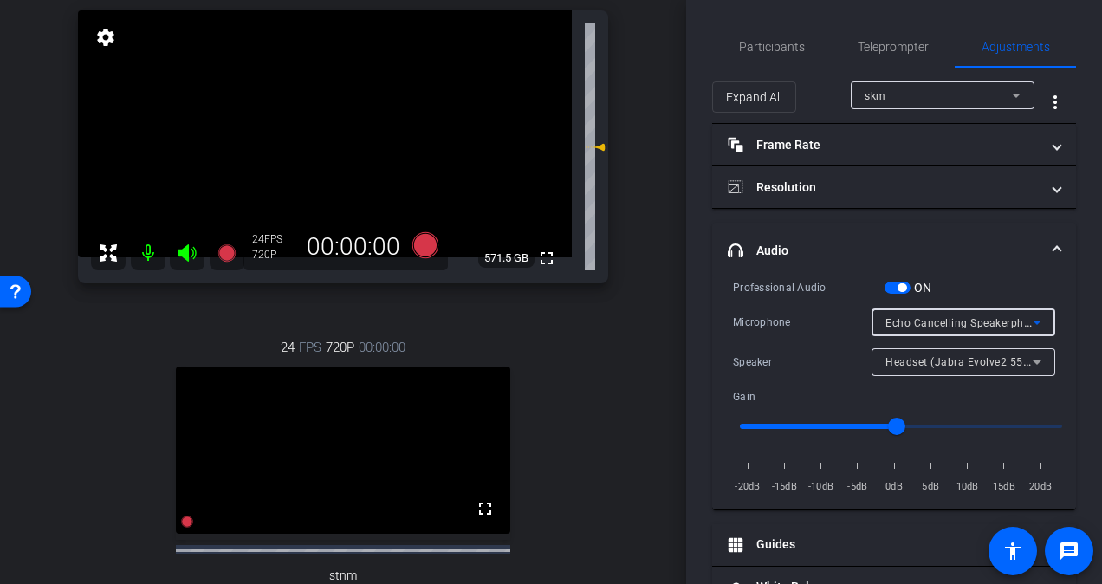
click at [1027, 314] on icon at bounding box center [1037, 322] width 21 height 21
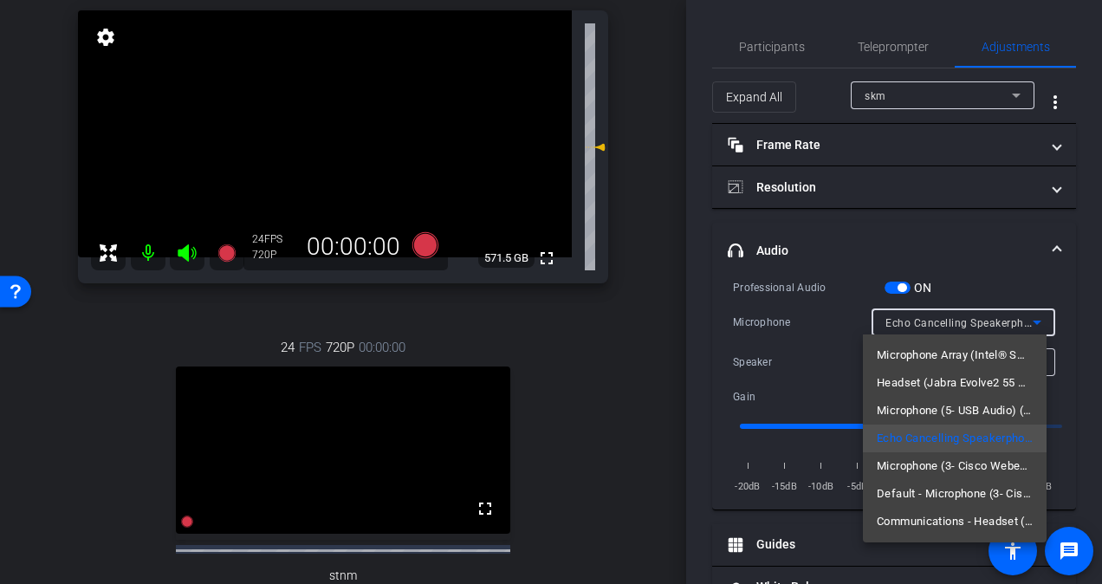
click at [986, 386] on span "Headset (Jabra Evolve2 55 Hands-Free AG Audio)" at bounding box center [955, 383] width 156 height 21
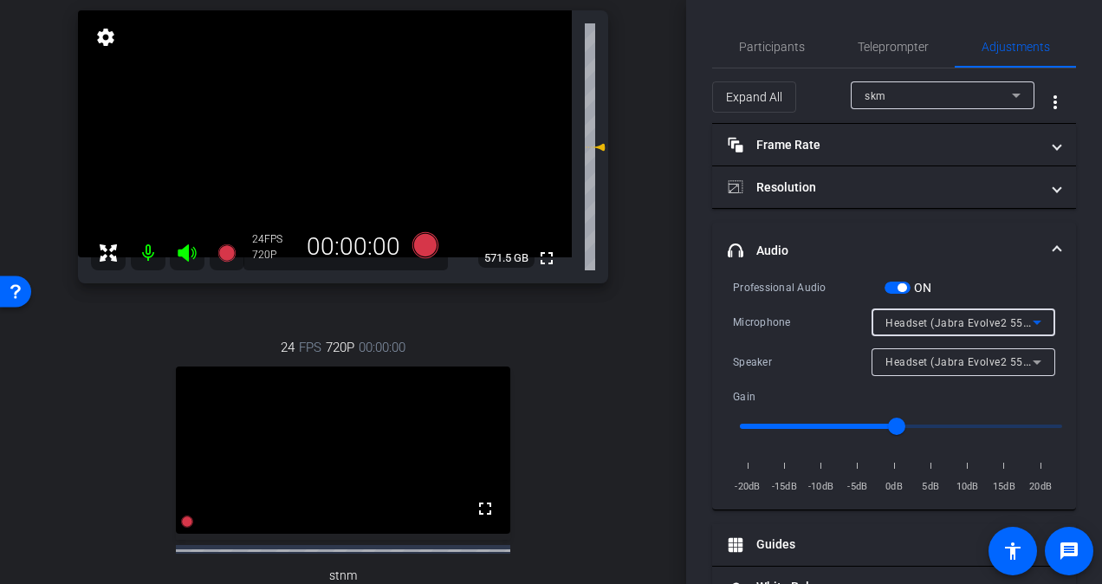
click at [1028, 319] on icon at bounding box center [1037, 322] width 21 height 21
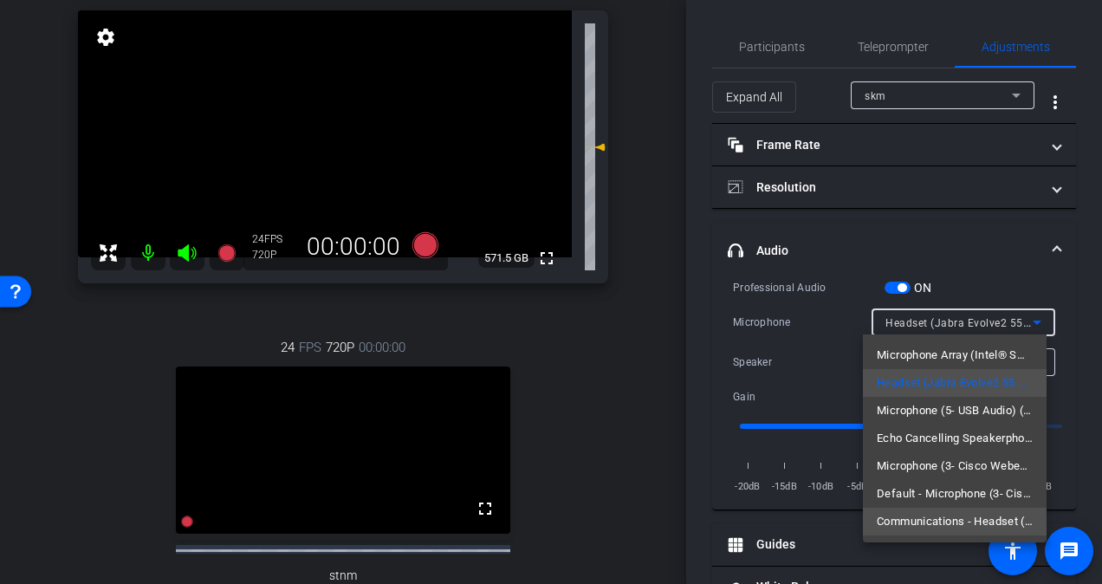
click at [964, 525] on span "Communications - Headset (Jabra Evolve2 55 Hands-Free AG Audio)" at bounding box center [955, 521] width 156 height 21
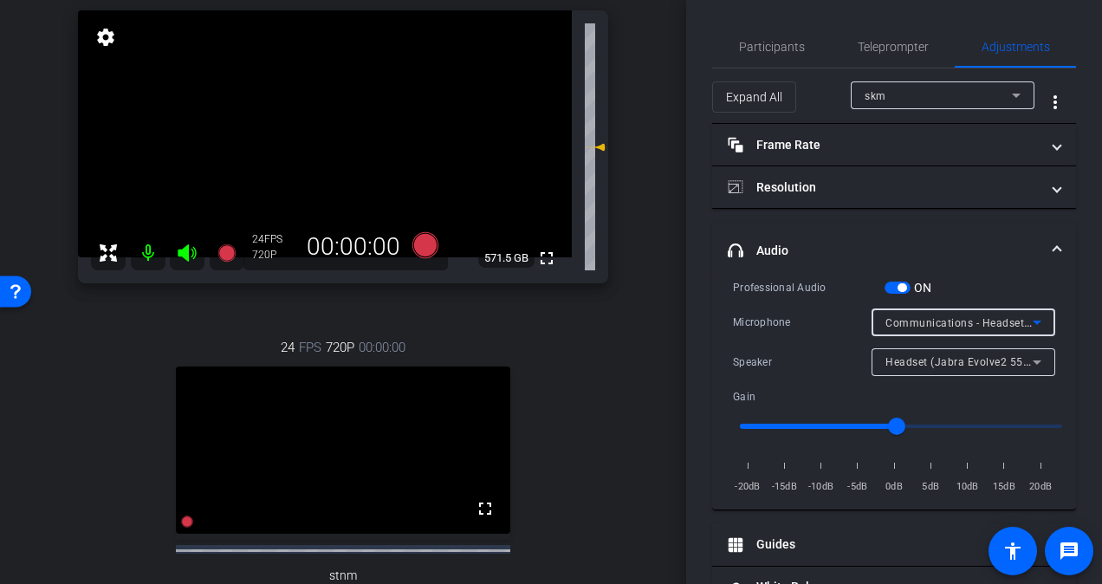
click at [1035, 315] on icon at bounding box center [1037, 322] width 21 height 21
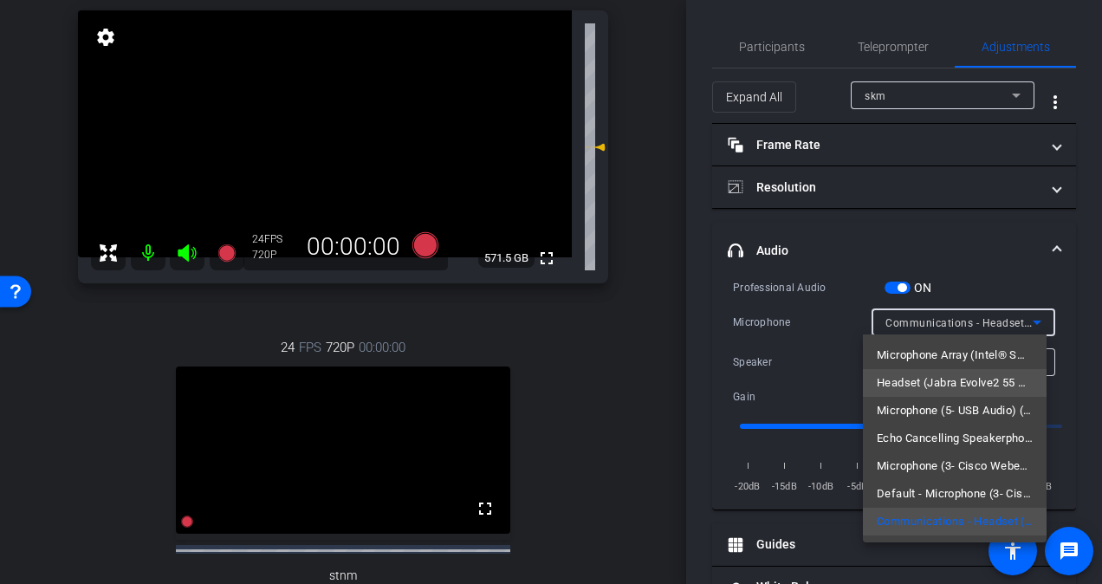
click at [990, 382] on span "Headset (Jabra Evolve2 55 Hands-Free AG Audio)" at bounding box center [955, 383] width 156 height 21
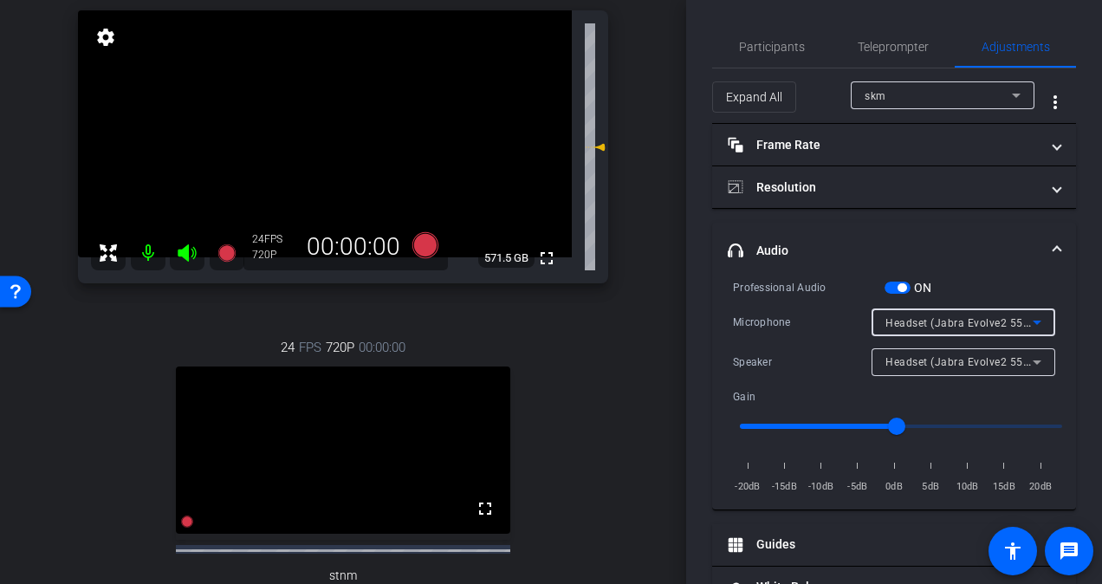
click at [1033, 360] on icon at bounding box center [1037, 362] width 9 height 4
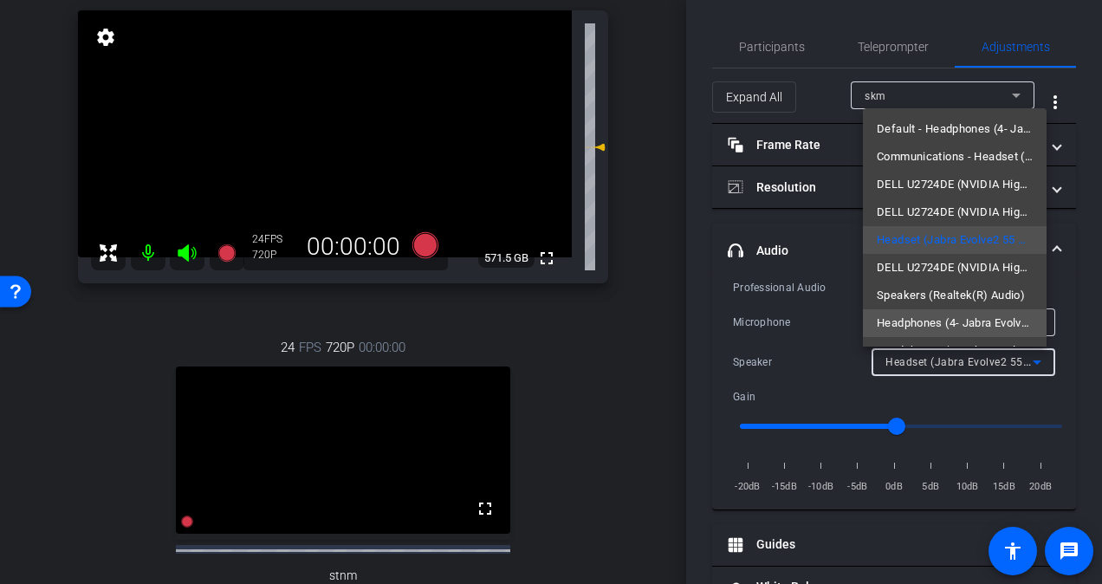
click at [972, 328] on span "Headphones (4- Jabra Evolve2 55 Stereo) (Bluetooth)" at bounding box center [955, 323] width 156 height 21
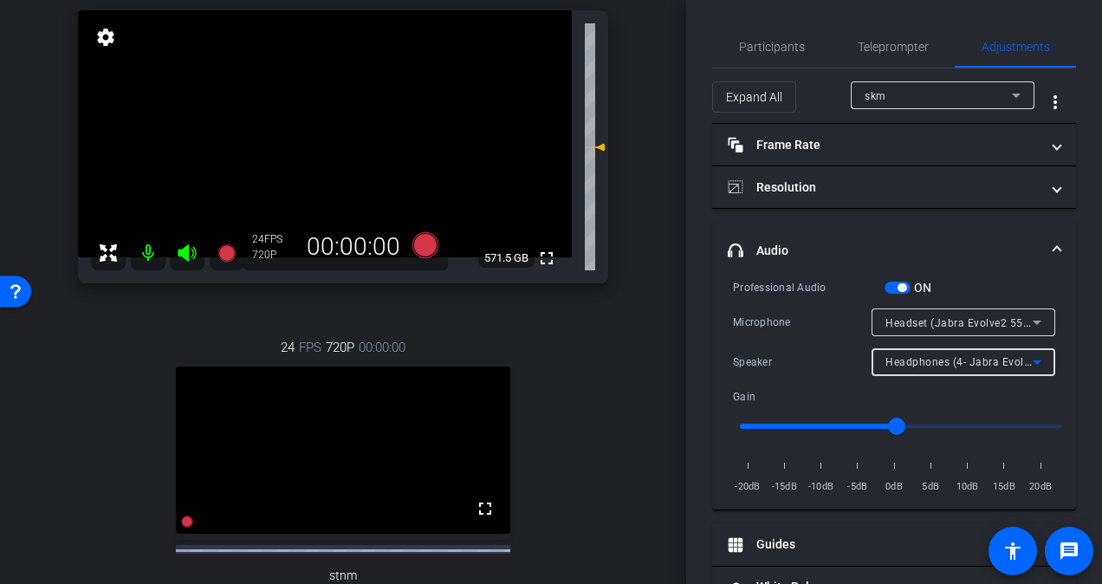
click at [1033, 362] on icon at bounding box center [1037, 362] width 21 height 21
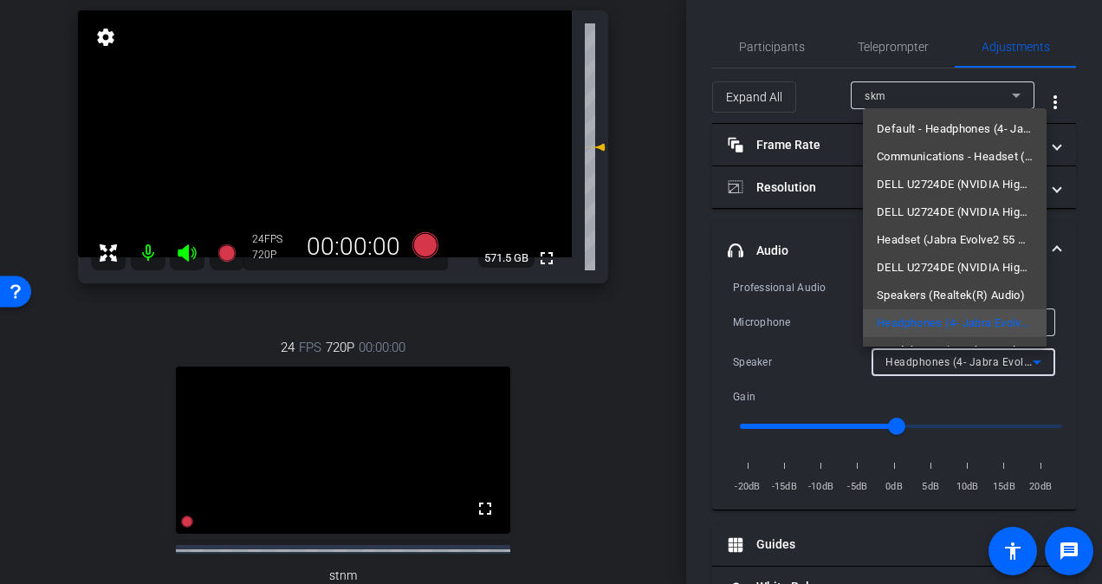
click at [976, 295] on span "Speakers (Realtek(R) Audio)" at bounding box center [951, 295] width 148 height 21
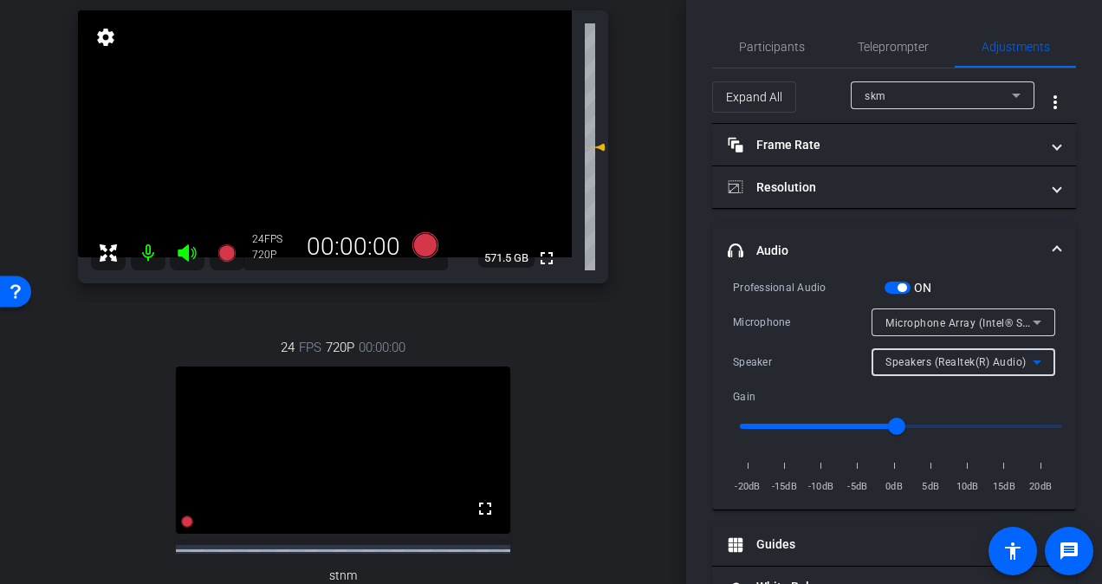
click at [1033, 360] on icon at bounding box center [1037, 362] width 9 height 4
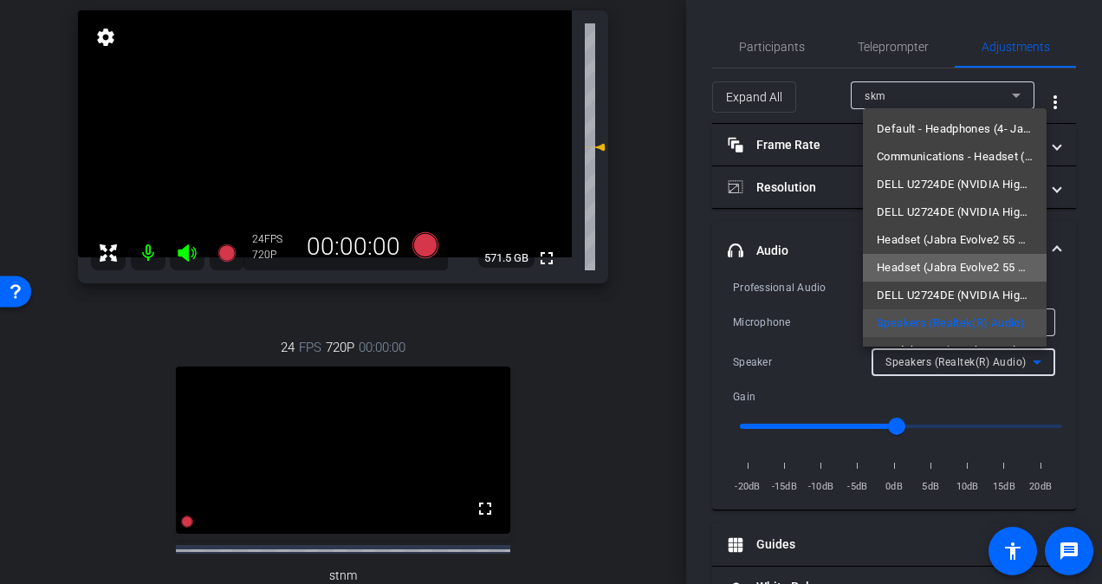
click at [984, 274] on span "Headset (Jabra Evolve2 55 Hands-Free AG Audio)" at bounding box center [955, 267] width 156 height 21
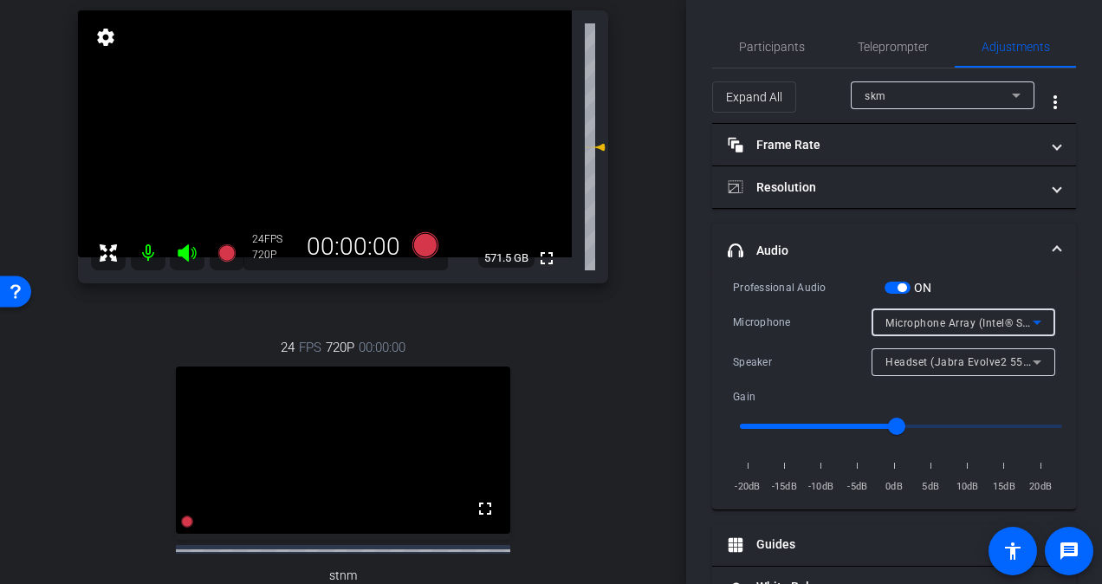
click at [1033, 321] on icon at bounding box center [1037, 322] width 21 height 21
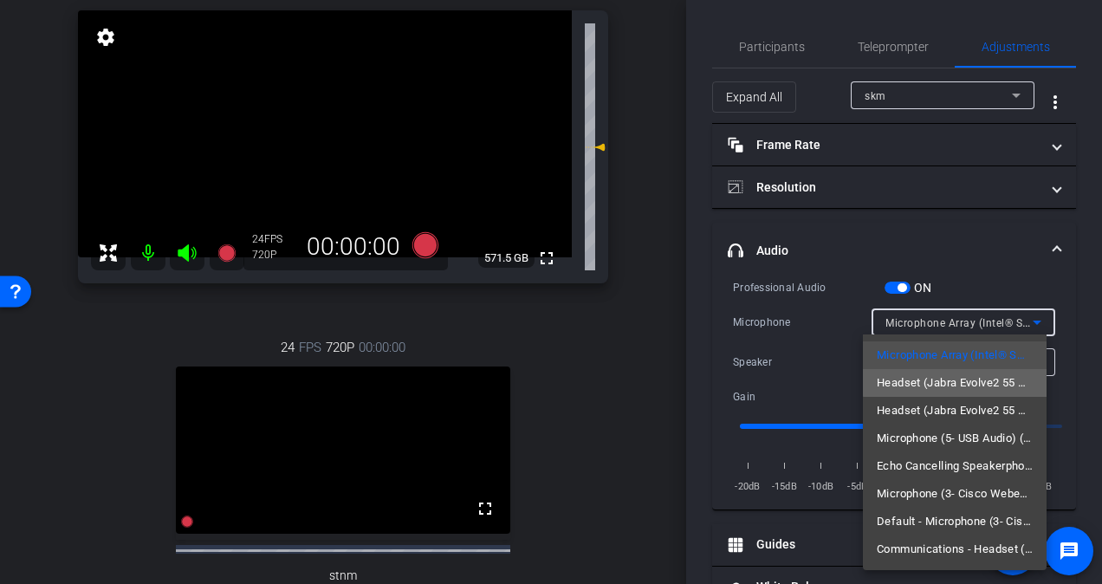
click at [998, 380] on span "Headset (Jabra Evolve2 55 Hands-Free AG Audio)" at bounding box center [955, 383] width 156 height 21
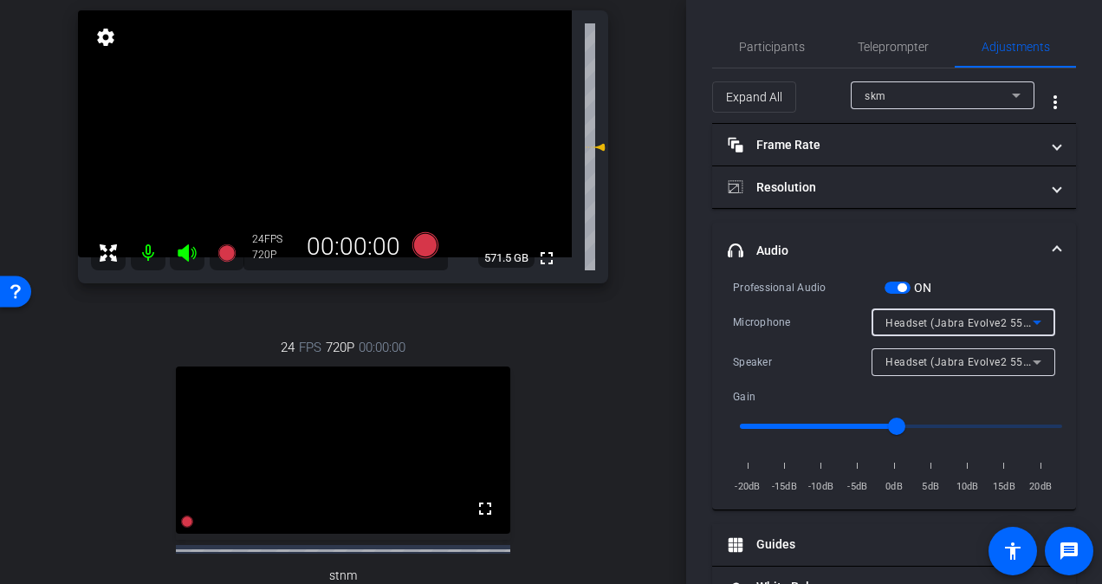
click at [1033, 321] on icon at bounding box center [1037, 323] width 9 height 4
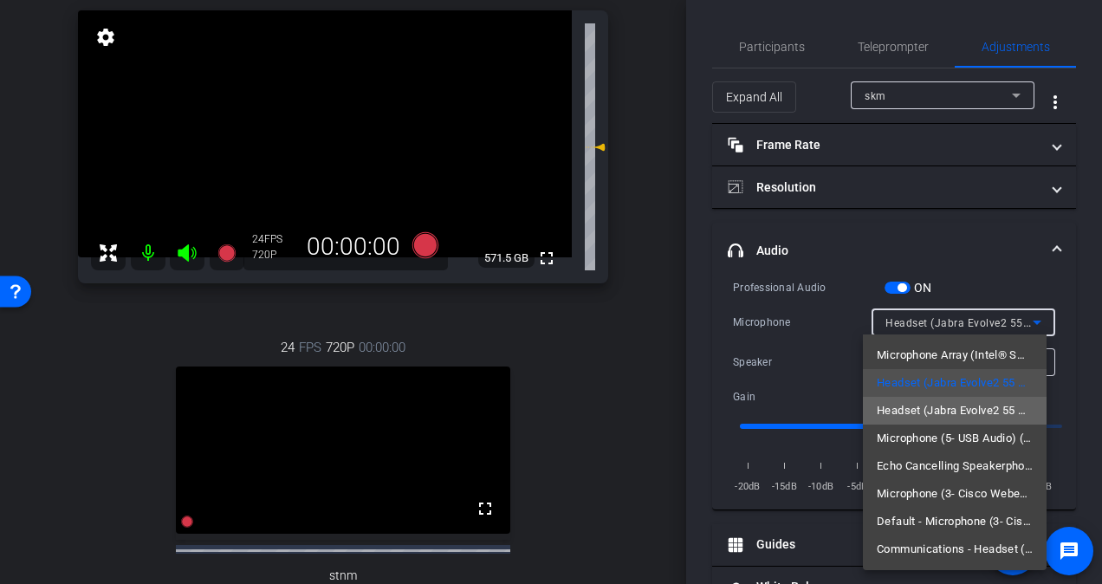
click at [955, 409] on span "Headset (Jabra Evolve2 55 Hands-Free AG Audio)" at bounding box center [955, 410] width 156 height 21
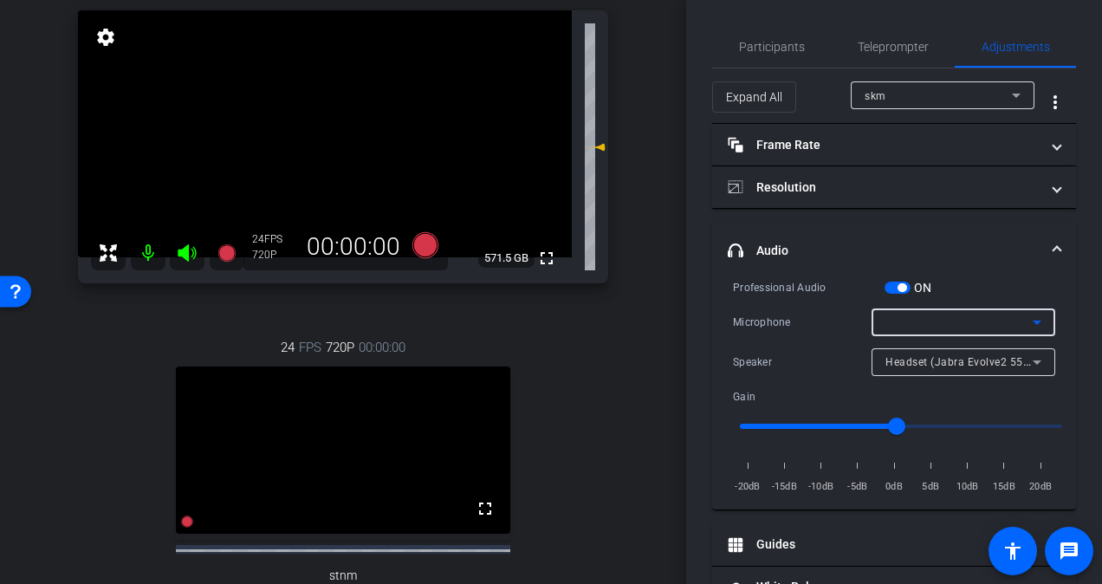
click at [1033, 321] on icon at bounding box center [1037, 322] width 21 height 21
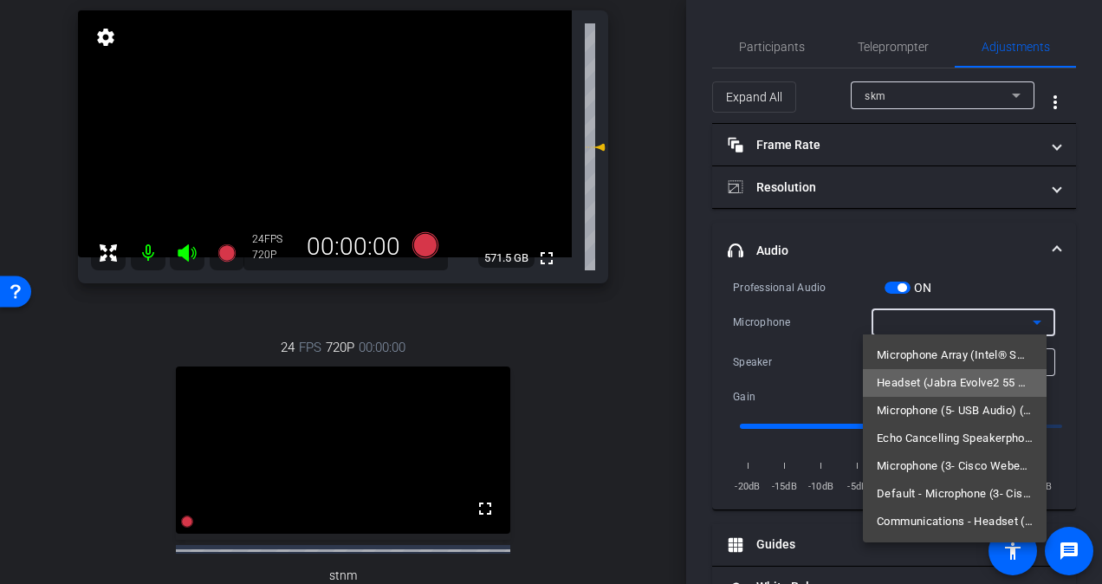
click at [980, 378] on span "Headset (Jabra Evolve2 55 Hands-Free AG Audio)" at bounding box center [955, 383] width 156 height 21
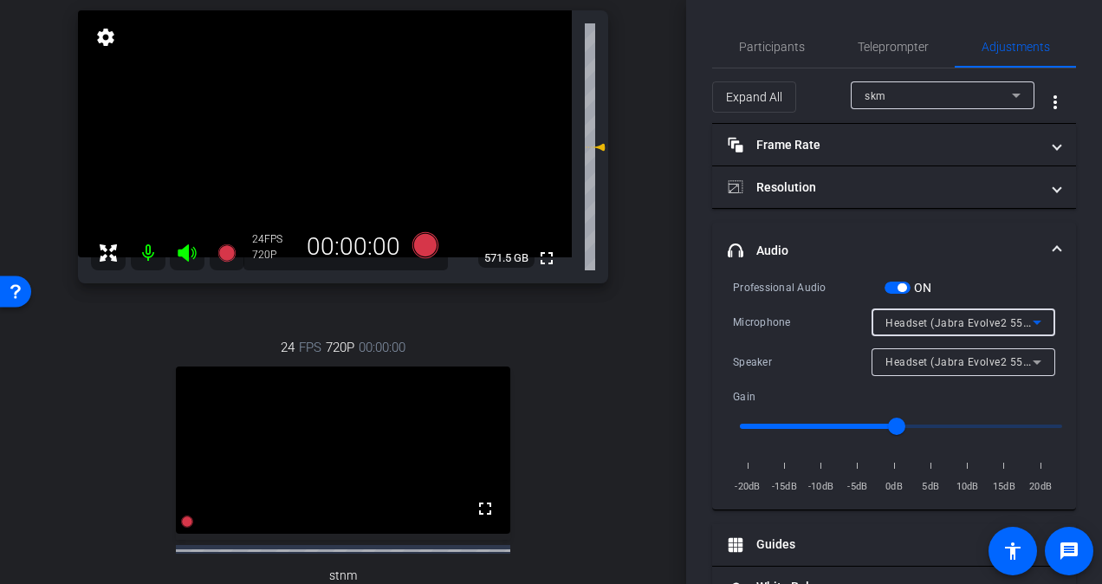
click at [1029, 318] on icon at bounding box center [1037, 322] width 21 height 21
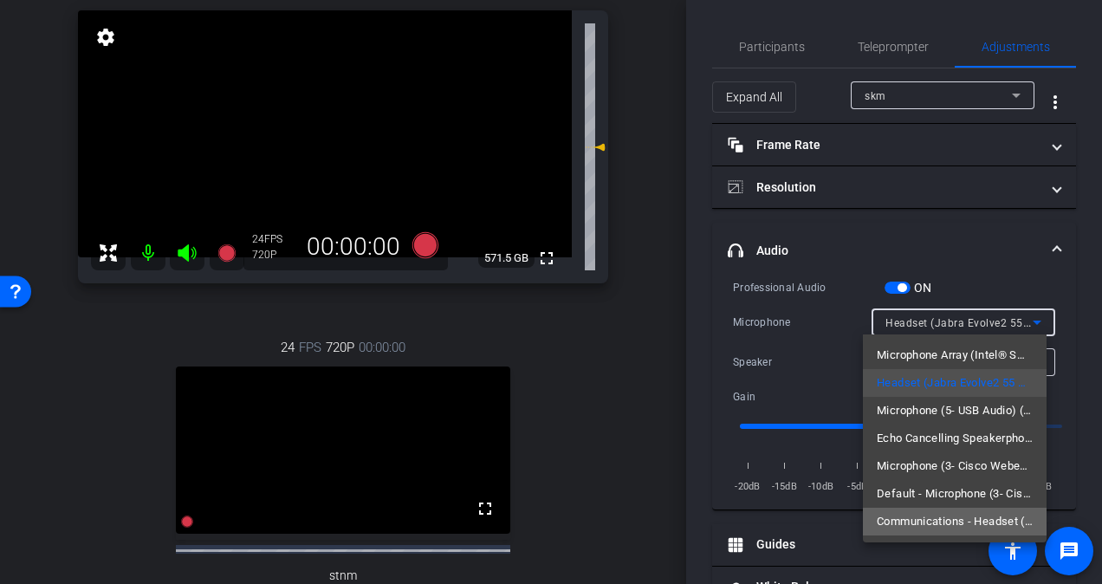
click at [971, 532] on span "Communications - Headset (Jabra Evolve2 55 Hands-Free AG Audio)" at bounding box center [955, 521] width 156 height 21
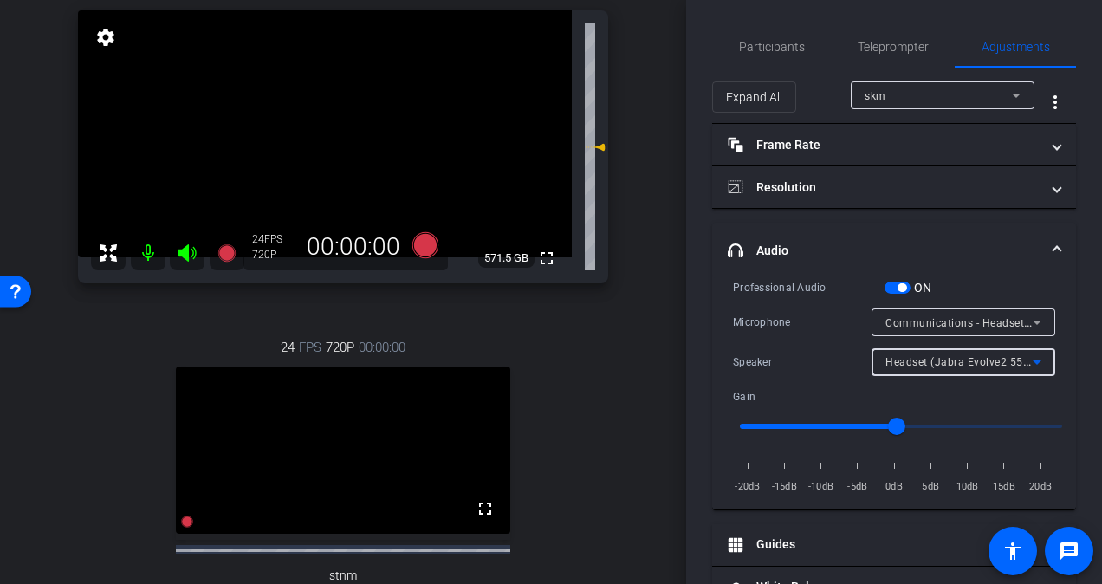
click at [1032, 362] on icon at bounding box center [1037, 362] width 21 height 21
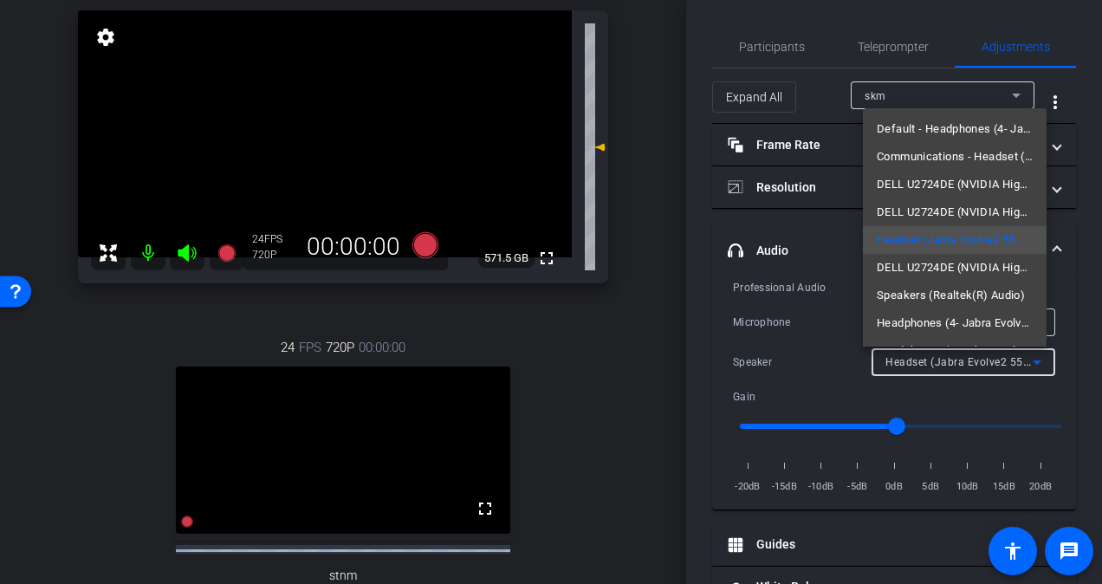
click at [1064, 381] on div at bounding box center [551, 292] width 1102 height 584
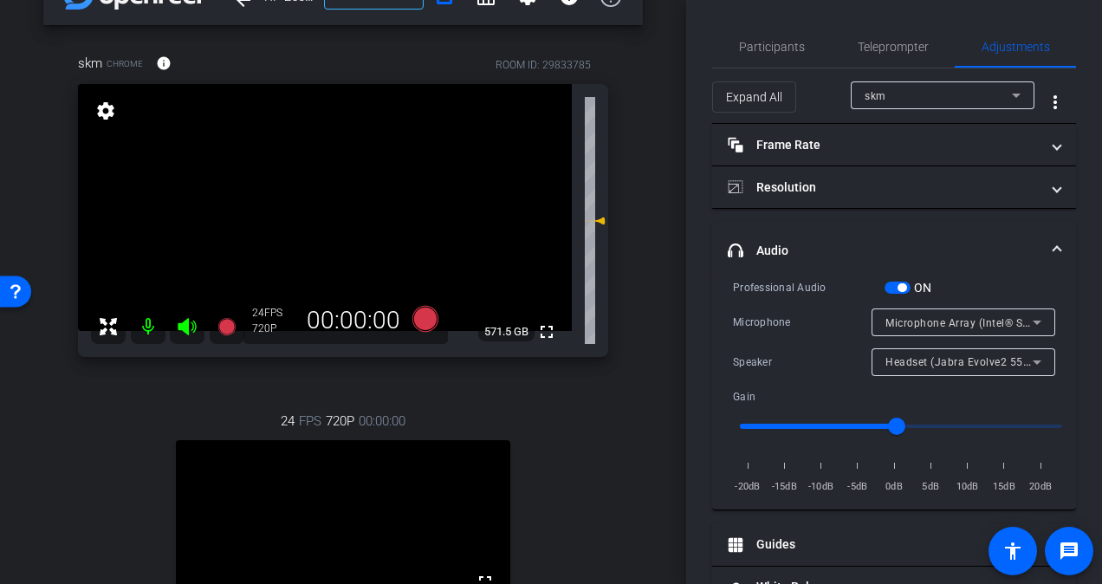
scroll to position [47, 0]
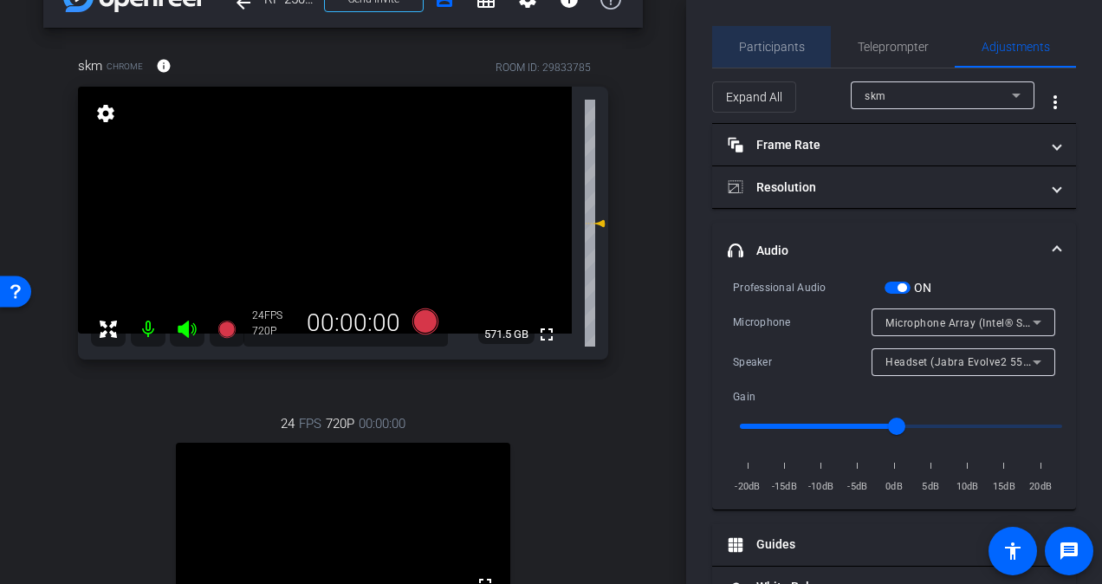
click at [773, 44] on span "Participants" at bounding box center [772, 47] width 66 height 12
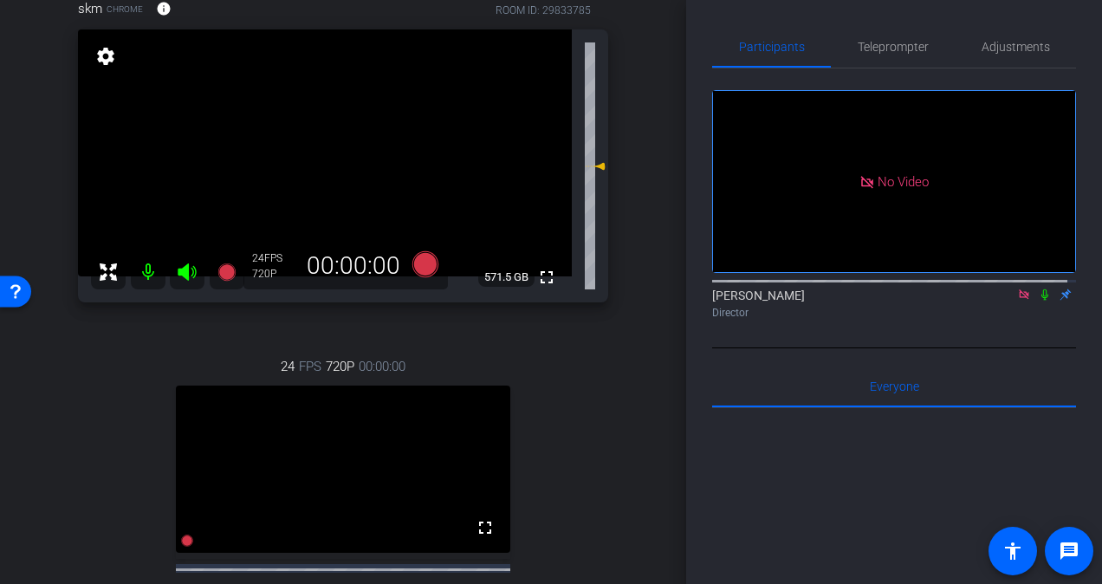
scroll to position [110, 0]
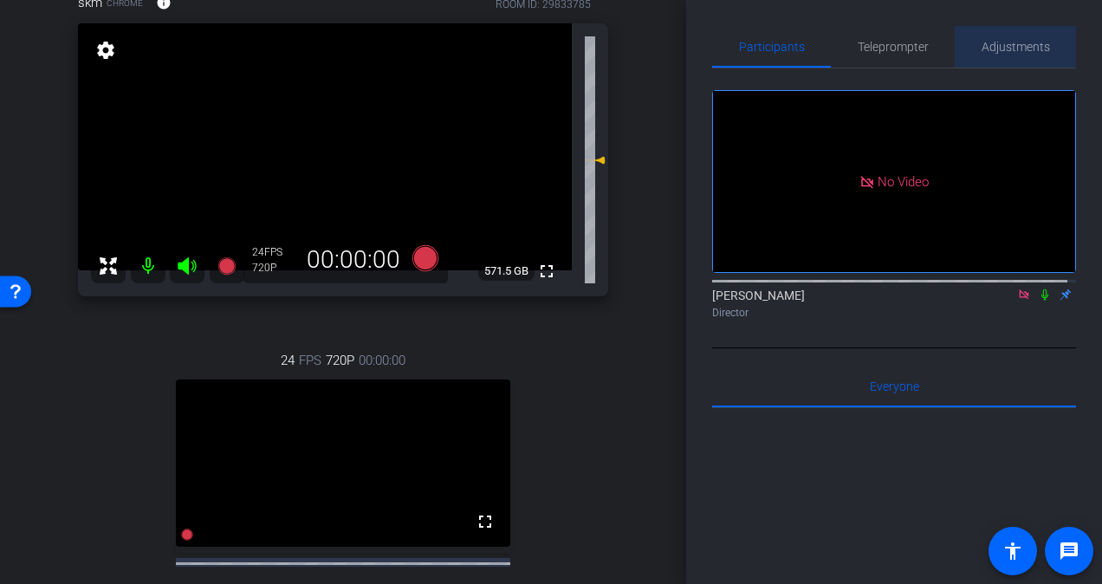
click at [1018, 52] on span "Adjustments" at bounding box center [1016, 47] width 68 height 12
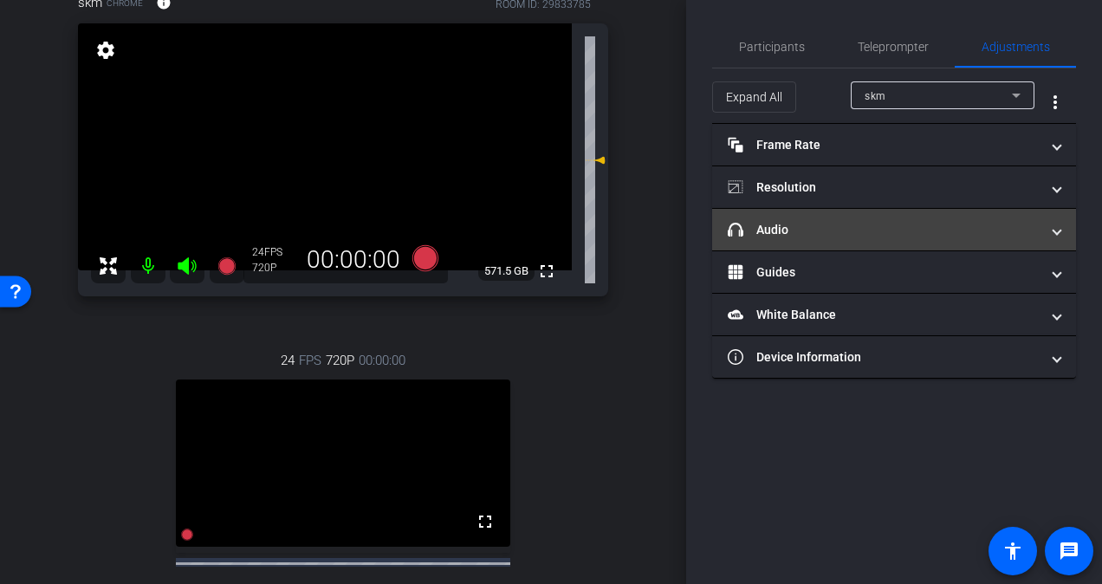
click at [880, 235] on mat-panel-title "headphone icon Audio" at bounding box center [884, 230] width 312 height 18
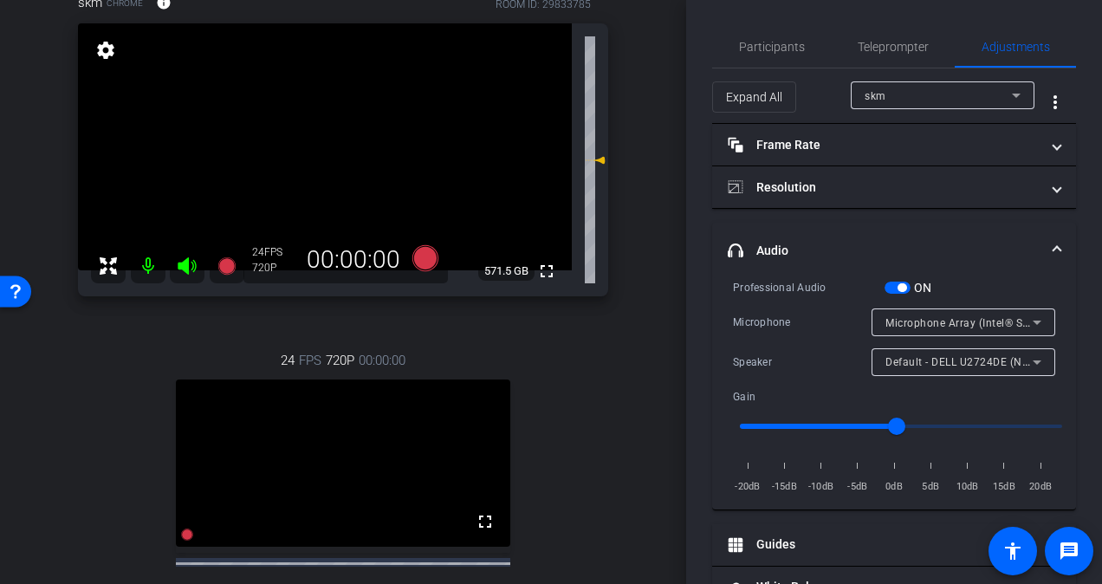
click at [955, 326] on span "Microphone Array (Intel® Smart Sound Technology for Digital Microphones)" at bounding box center [1078, 322] width 384 height 14
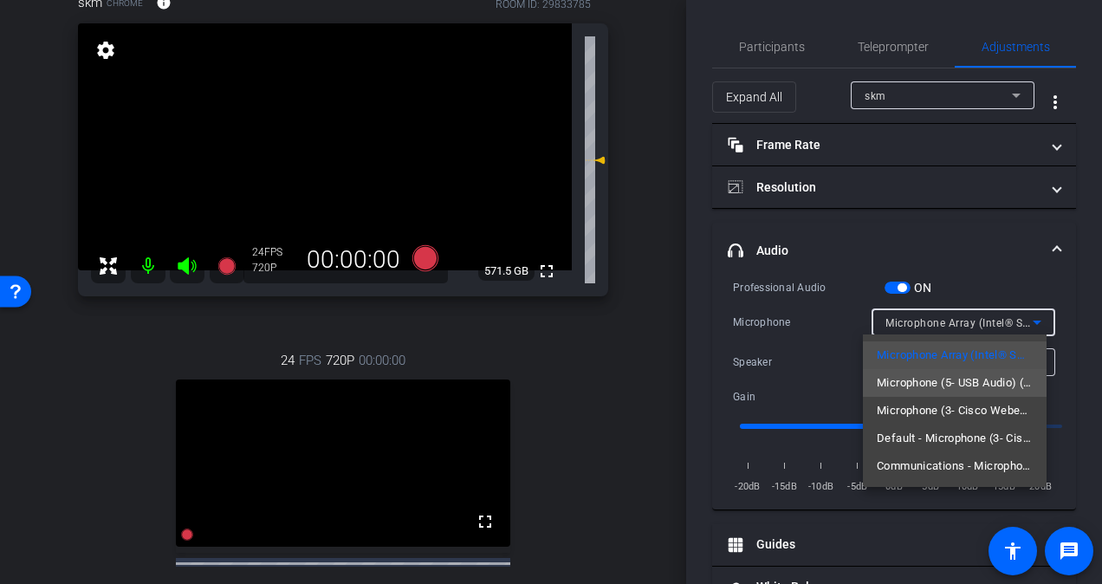
click at [912, 382] on span "Microphone (5- USB Audio) (1188:9545)" at bounding box center [955, 383] width 156 height 21
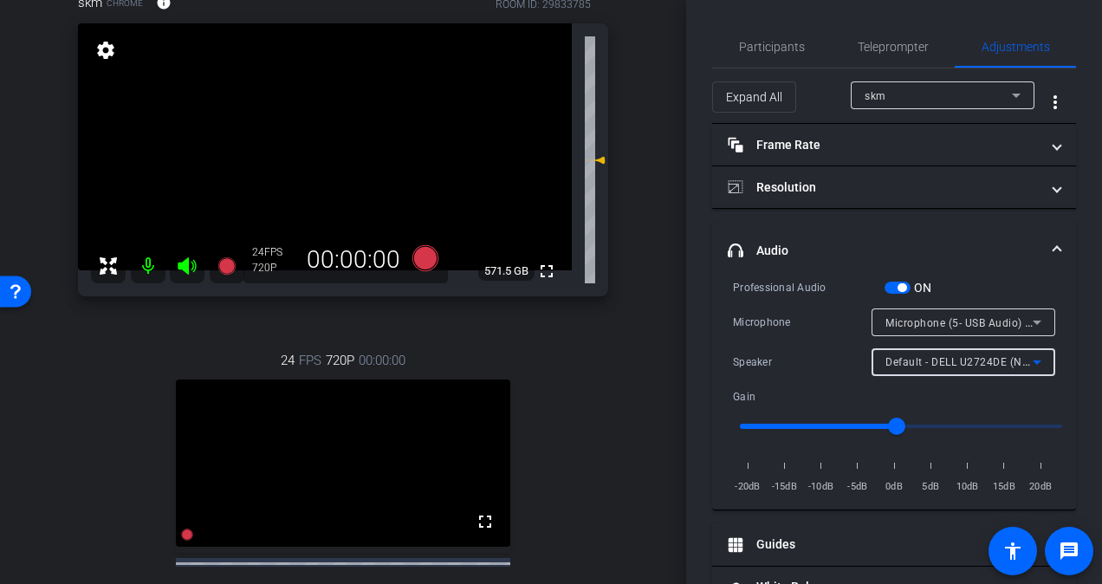
click at [930, 369] on div "Default - DELL U2724DE (NVIDIA High Definition Audio)" at bounding box center [959, 362] width 147 height 22
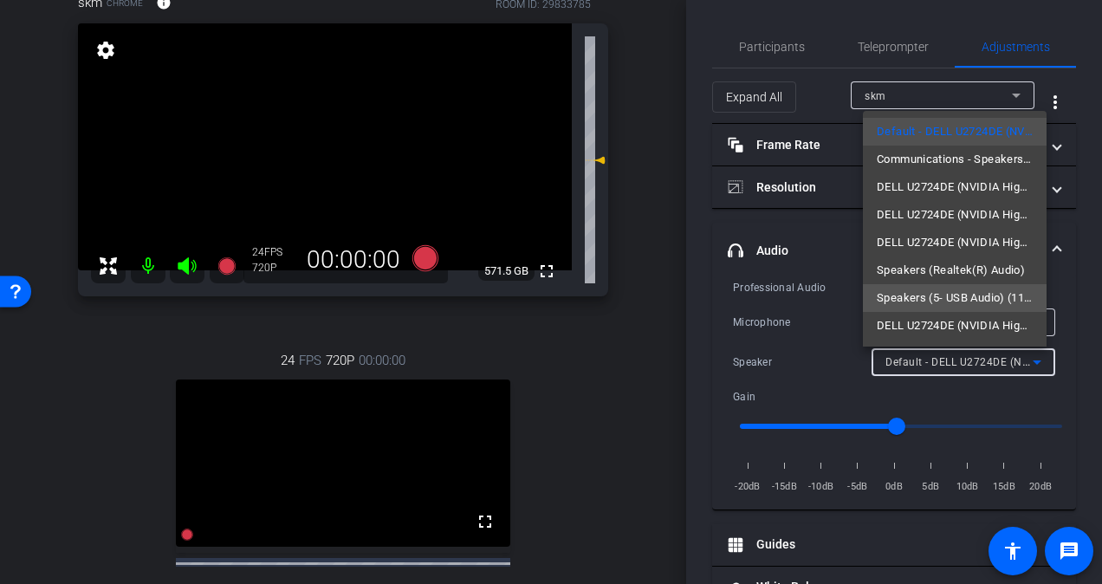
click at [942, 295] on span "Speakers (5- USB Audio) (1188:9545)" at bounding box center [955, 298] width 156 height 21
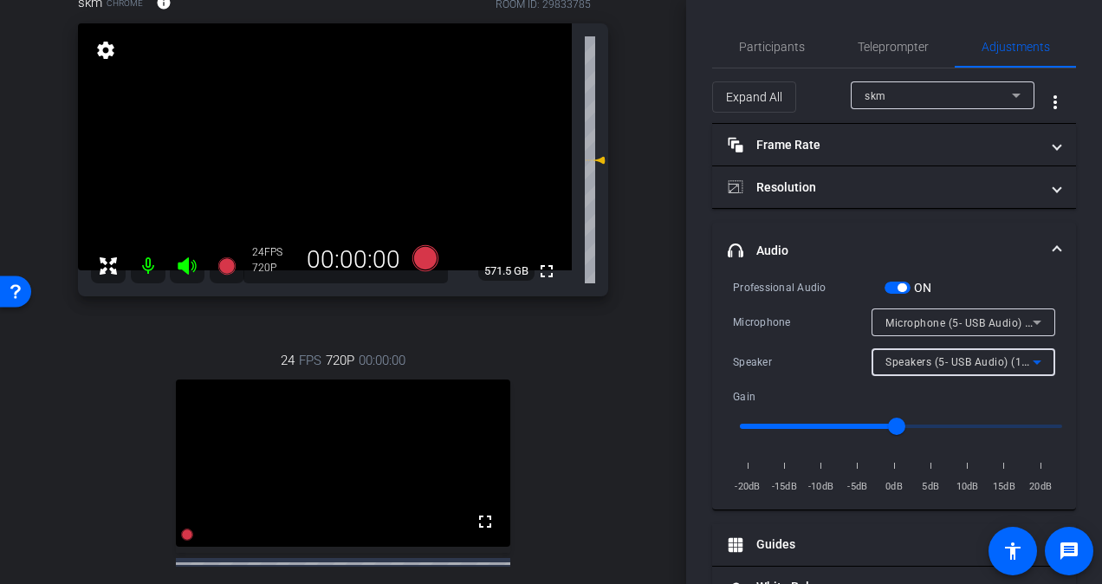
click at [938, 359] on span "Speakers (5- USB Audio) (1188:9545)" at bounding box center [980, 361] width 189 height 14
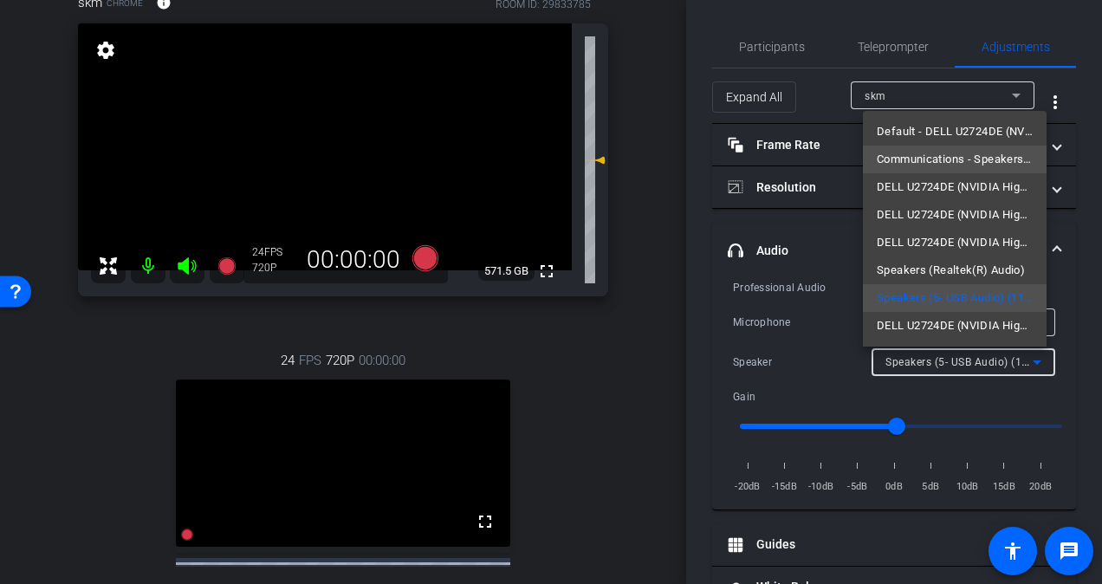
click at [958, 163] on span "Communications - Speakers (5- USB Audio) (1188:9545)" at bounding box center [955, 159] width 156 height 21
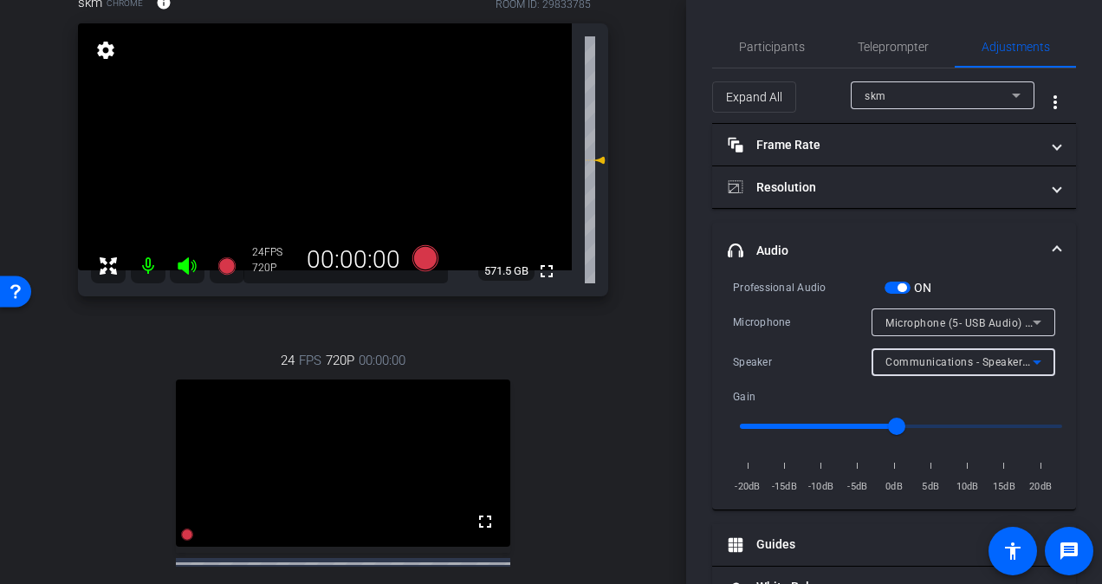
scroll to position [0, 0]
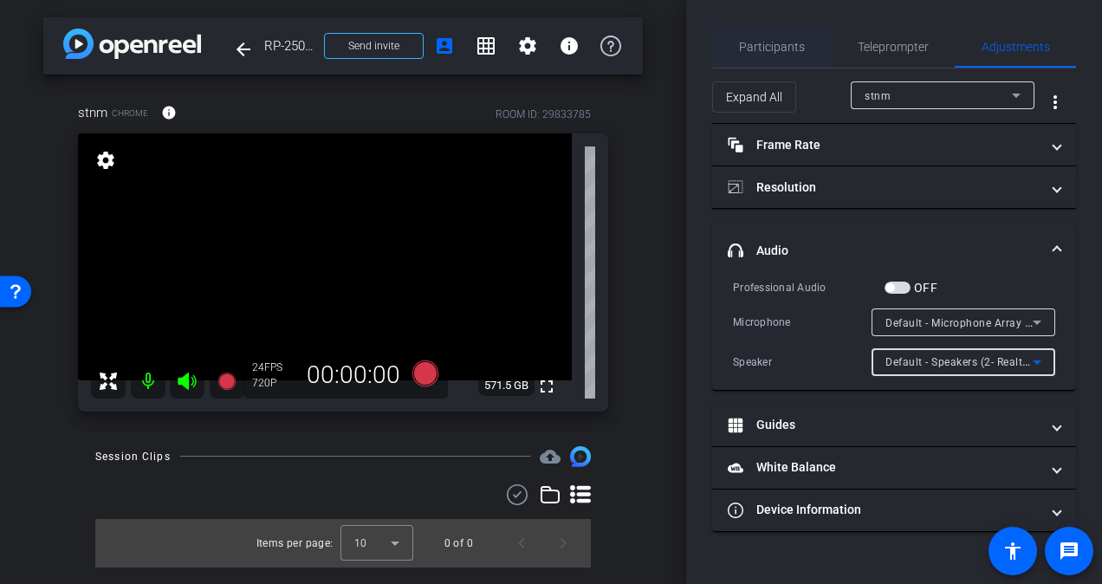
click at [782, 47] on span "Participants" at bounding box center [772, 47] width 66 height 12
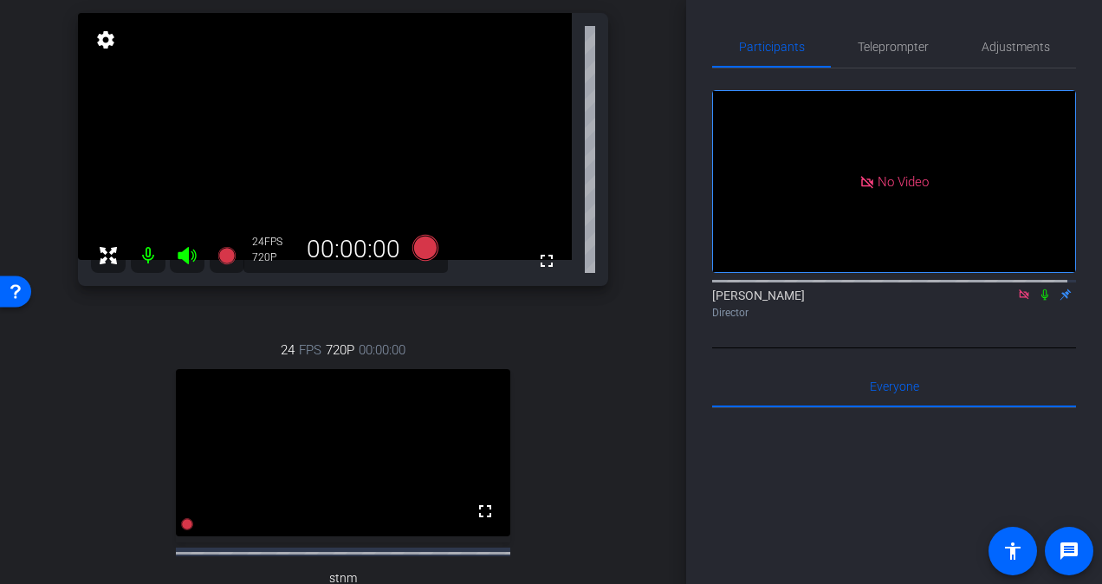
scroll to position [126, 0]
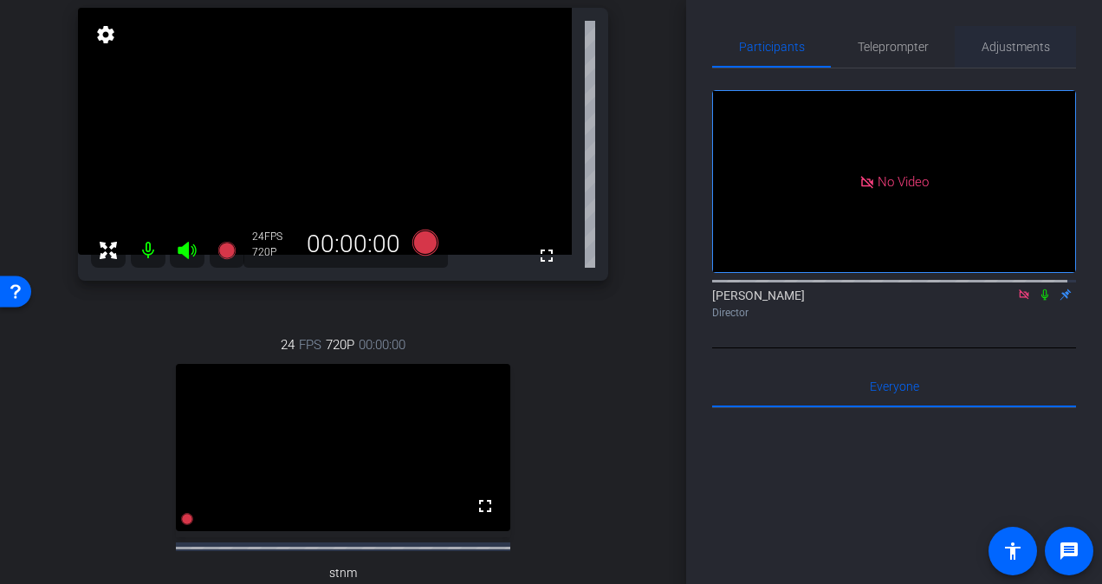
click at [1007, 59] on span "Adjustments" at bounding box center [1016, 47] width 68 height 42
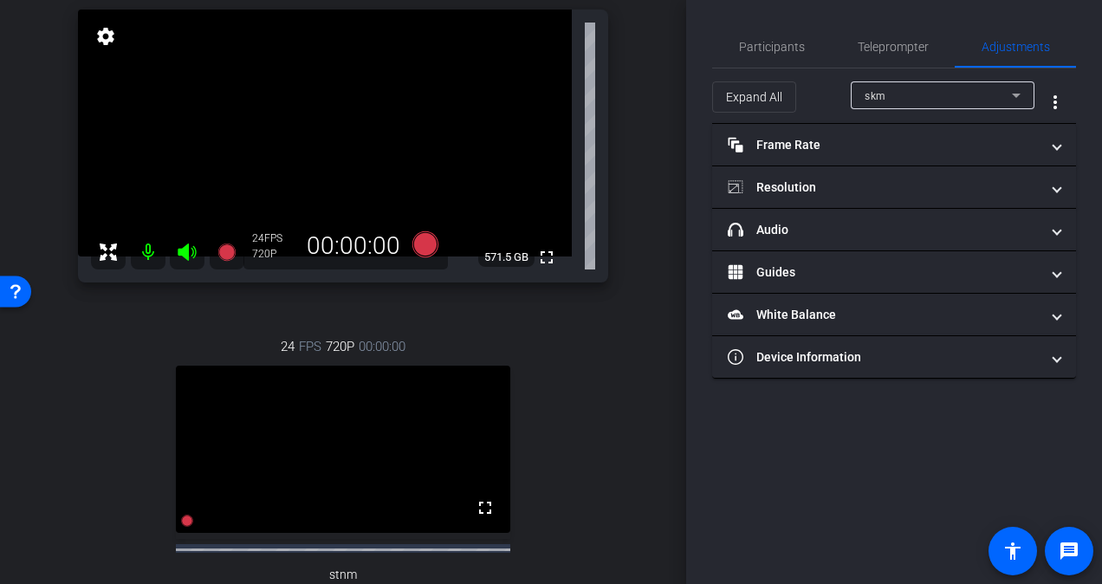
scroll to position [127, 0]
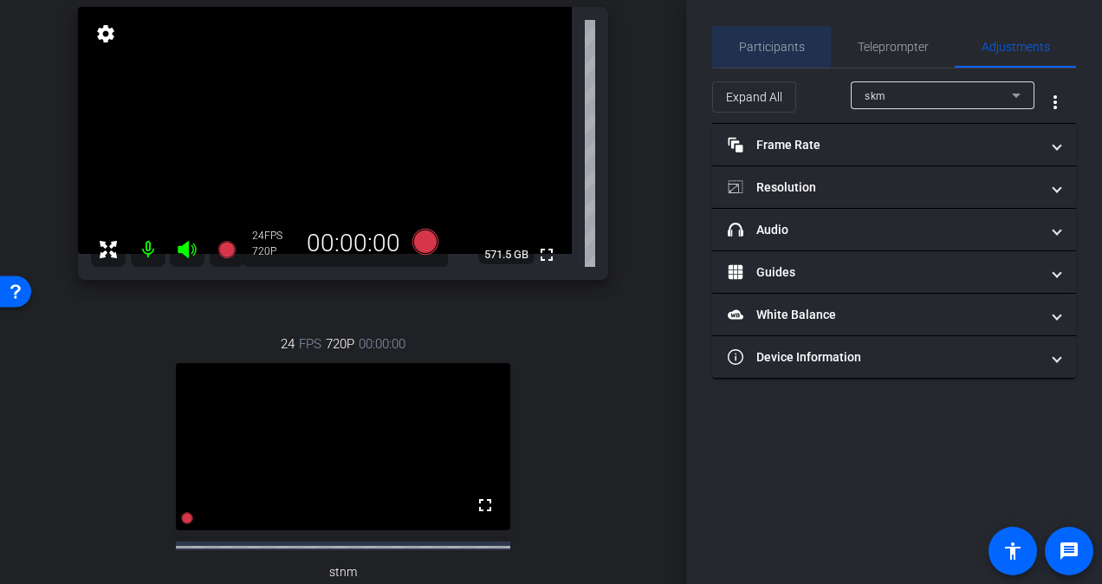
click at [769, 53] on span "Participants" at bounding box center [772, 47] width 66 height 12
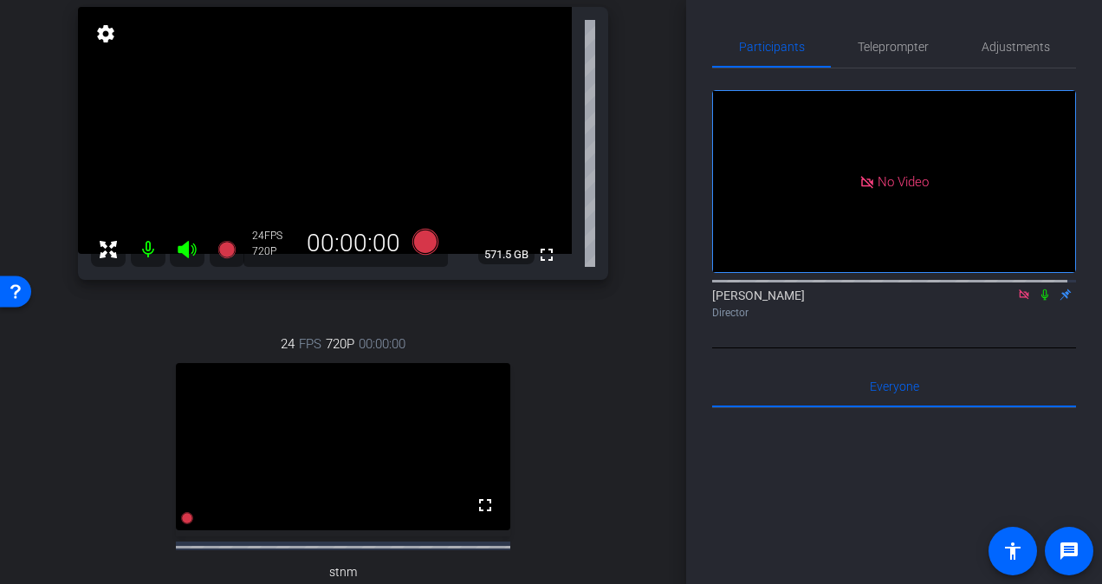
click at [1042, 289] on icon at bounding box center [1045, 294] width 7 height 11
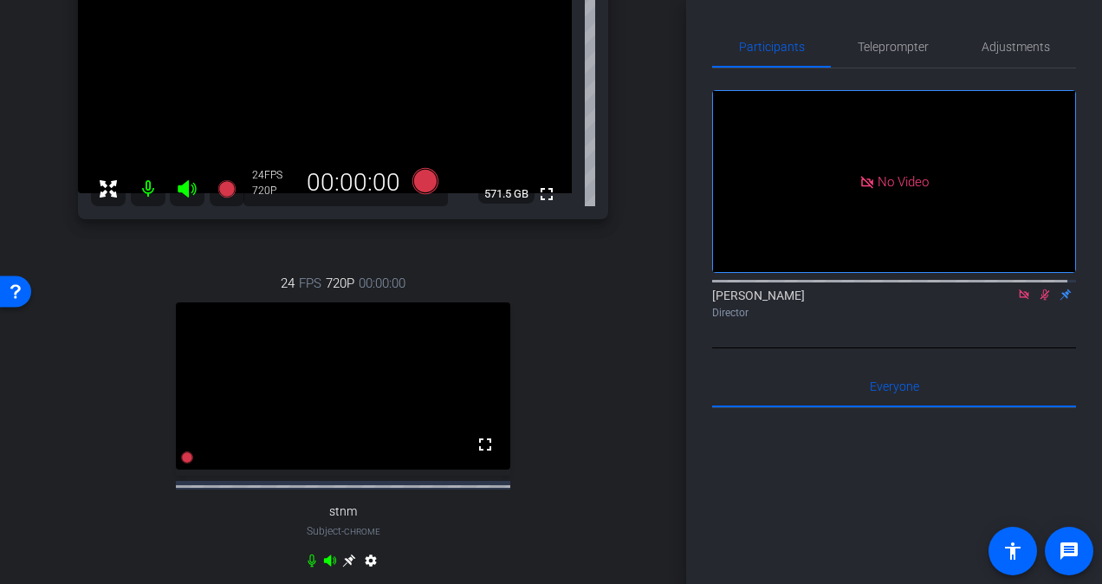
scroll to position [194, 0]
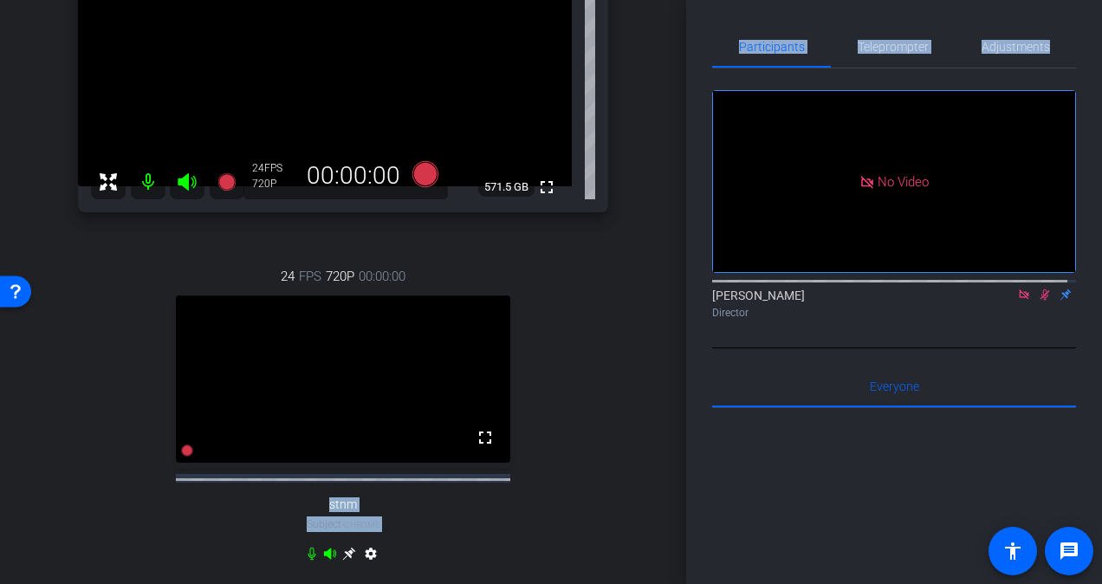
drag, startPoint x: 688, startPoint y: 206, endPoint x: 685, endPoint y: 260, distance: 53.8
click at [685, 260] on div "arrow_back RP-25008 Back to project Send invite account_box grid_on settings in…" at bounding box center [551, 292] width 1102 height 584
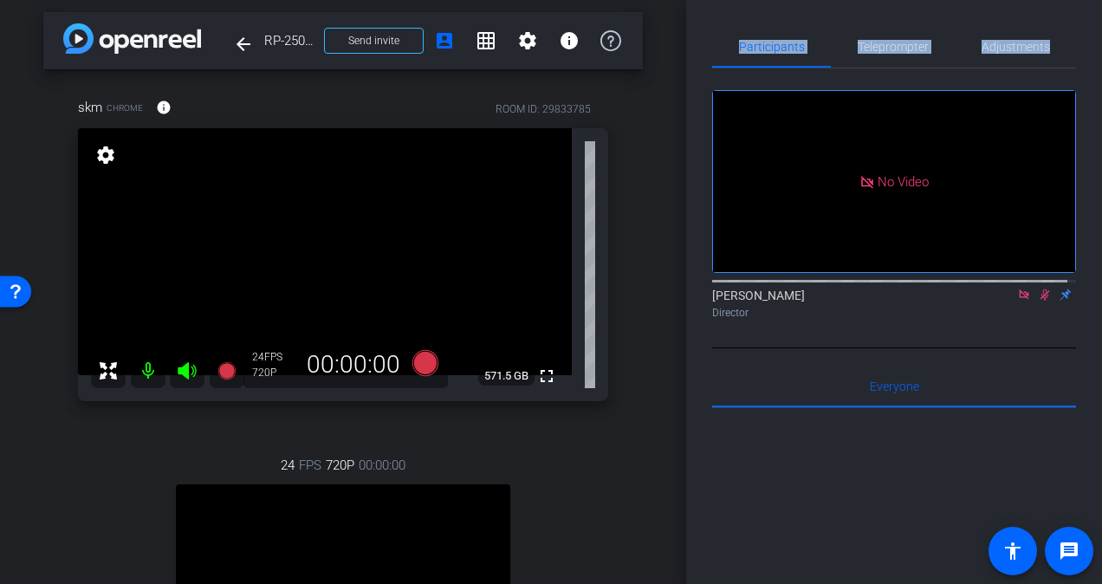
scroll to position [3, 0]
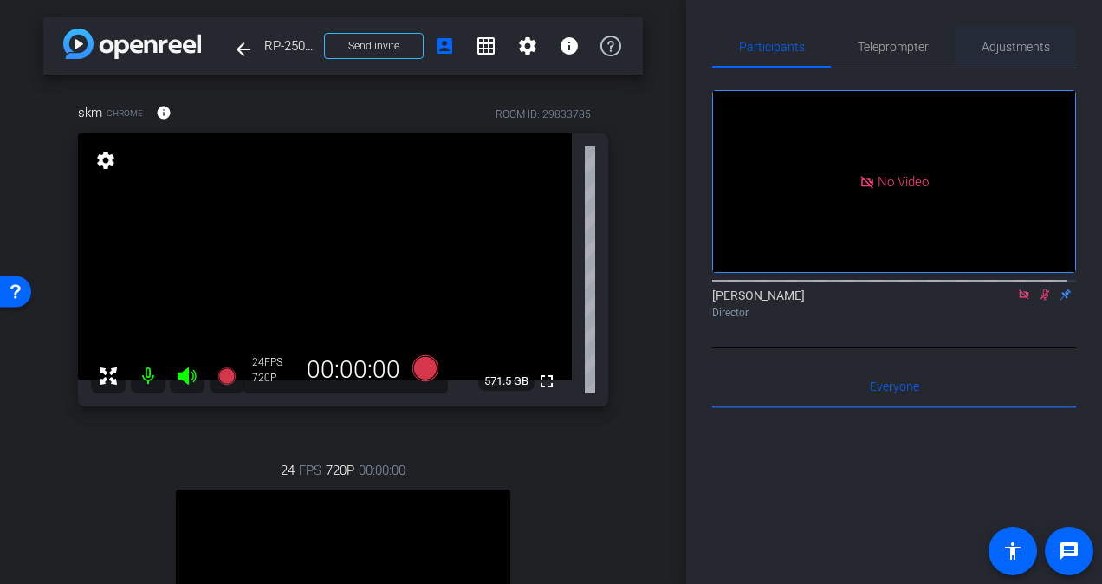
click at [1033, 59] on span "Adjustments" at bounding box center [1016, 47] width 68 height 42
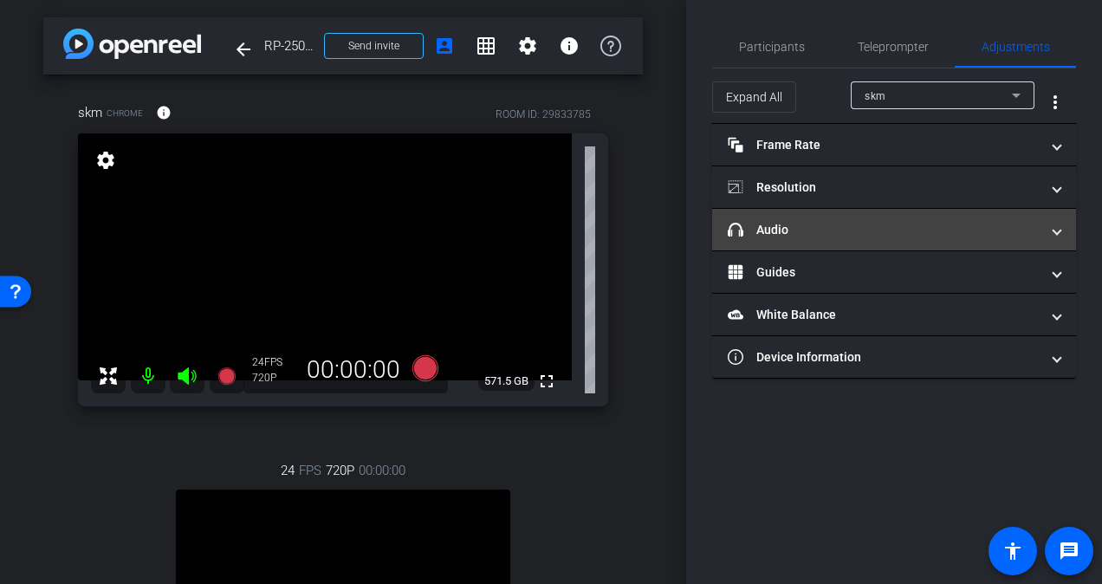
click at [862, 225] on mat-panel-title "headphone icon Audio" at bounding box center [884, 230] width 312 height 18
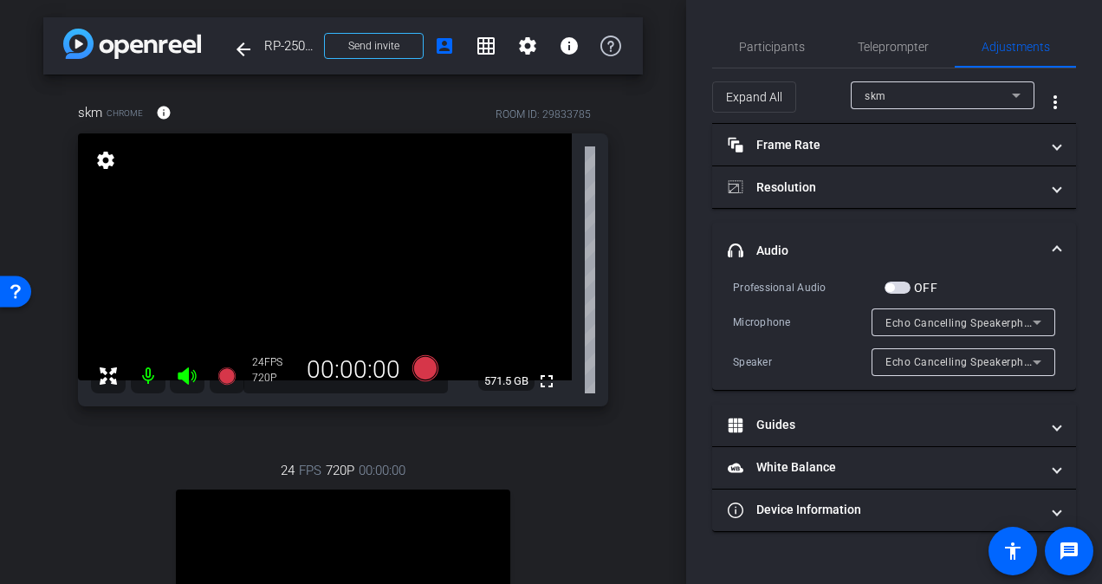
click at [1048, 321] on div "Echo Cancelling Speakerphone (6- Jabra Speak2 55 MS) (0b0e:ae6a)" at bounding box center [964, 322] width 184 height 28
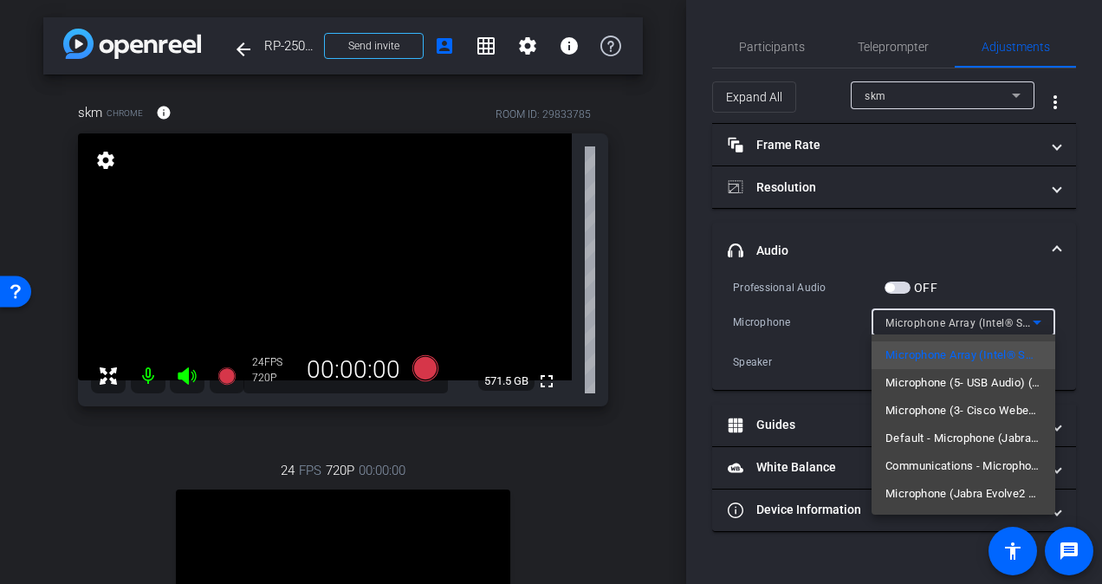
click at [1010, 255] on div at bounding box center [551, 292] width 1102 height 584
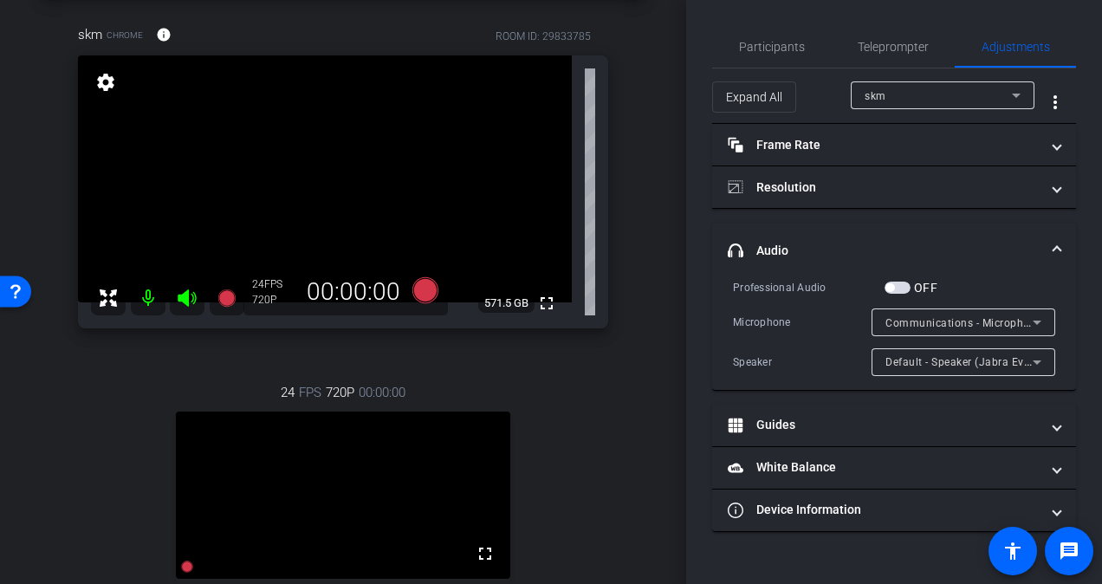
scroll to position [81, 0]
click at [952, 365] on span "Default - Speaker (Jabra Evolve2 40 SE) (0b0e:2e40)" at bounding box center [1019, 361] width 266 height 14
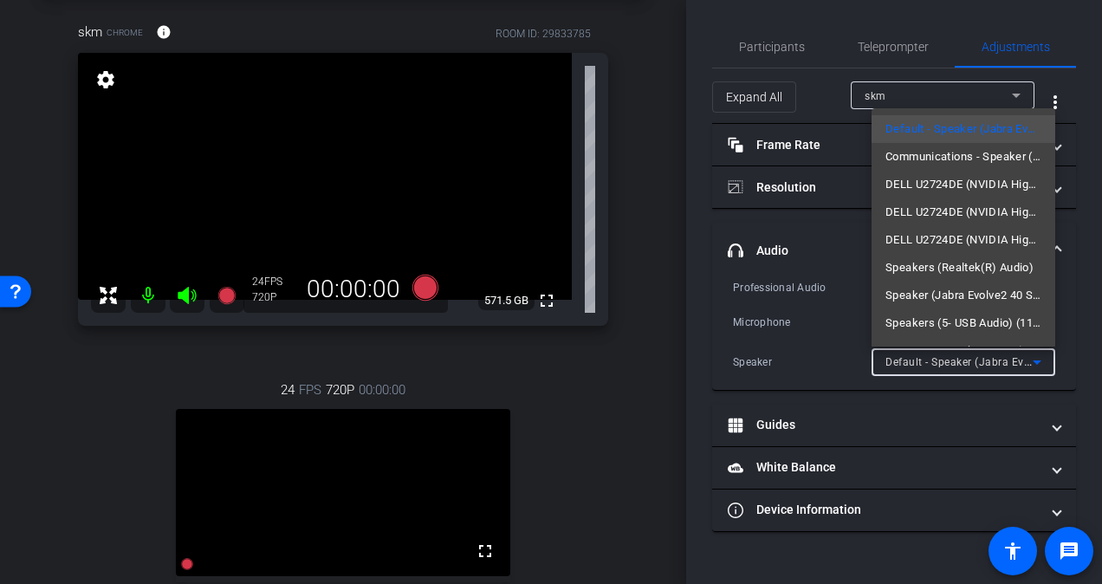
click at [1088, 230] on div at bounding box center [551, 292] width 1102 height 584
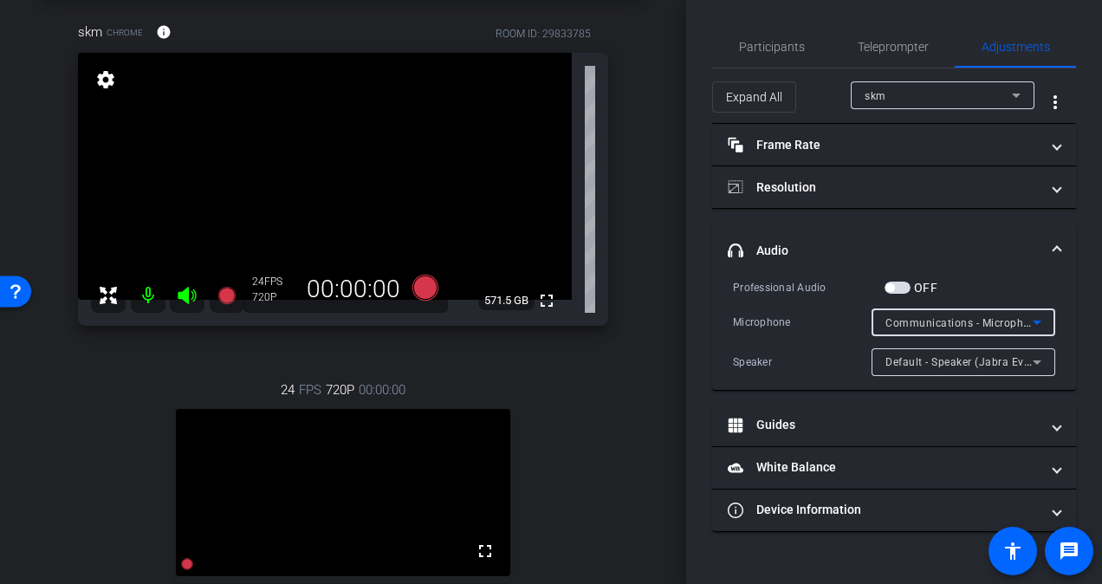
click at [1038, 315] on icon at bounding box center [1037, 322] width 21 height 21
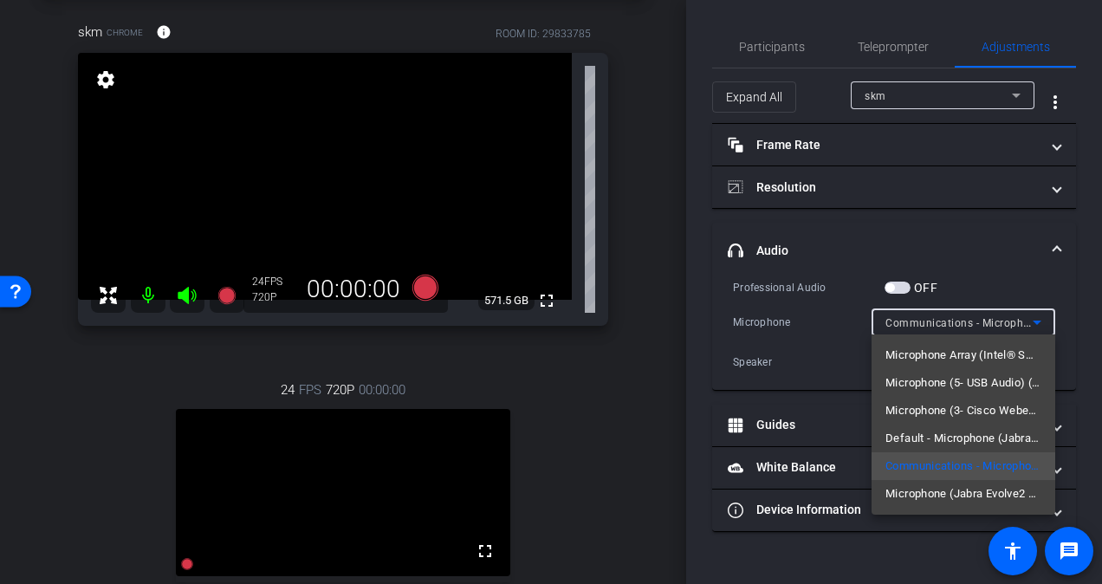
click at [1012, 270] on div at bounding box center [551, 292] width 1102 height 584
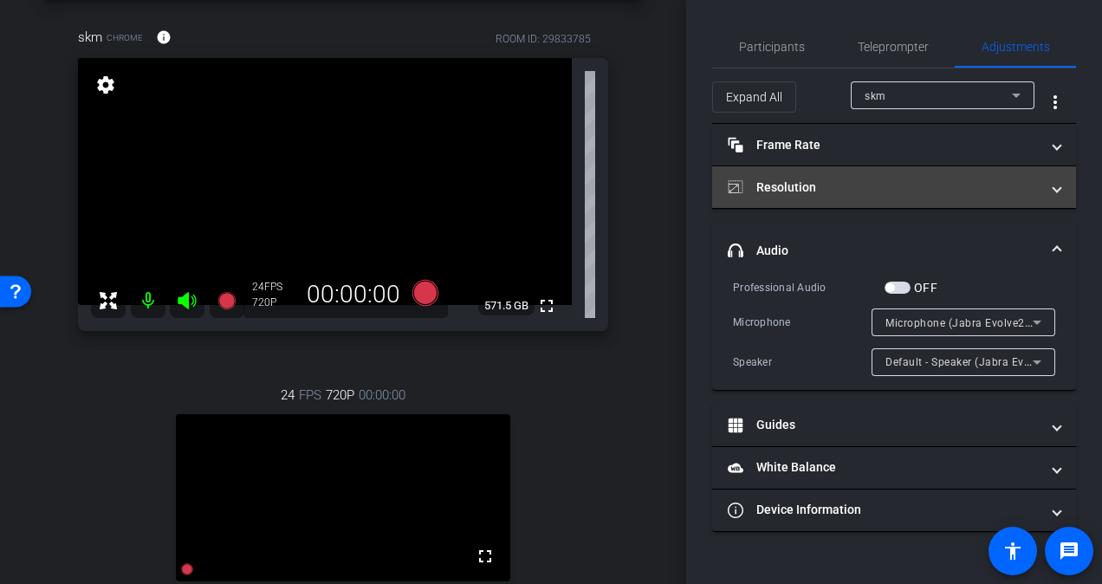
scroll to position [76, 0]
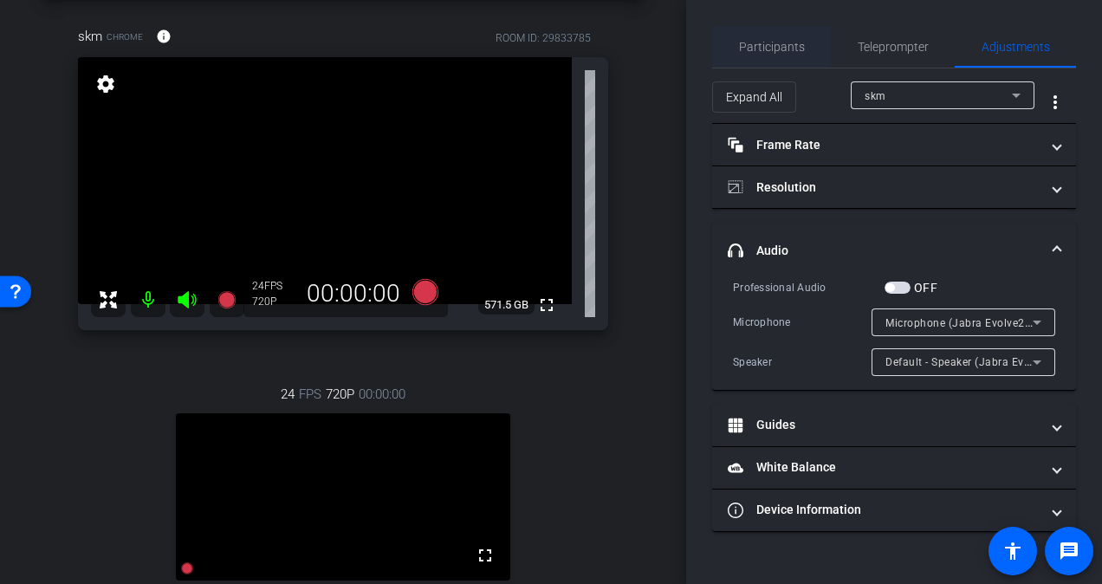
click at [763, 49] on span "Participants" at bounding box center [772, 47] width 66 height 12
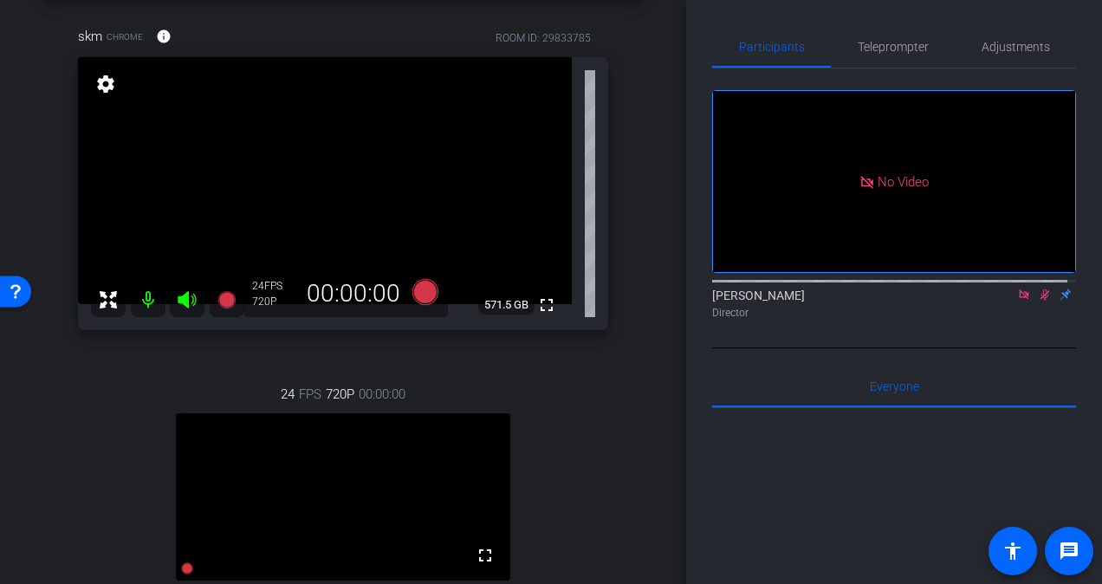
click at [1041, 289] on icon at bounding box center [1046, 294] width 10 height 11
click at [1007, 36] on span "Adjustments" at bounding box center [1016, 47] width 68 height 42
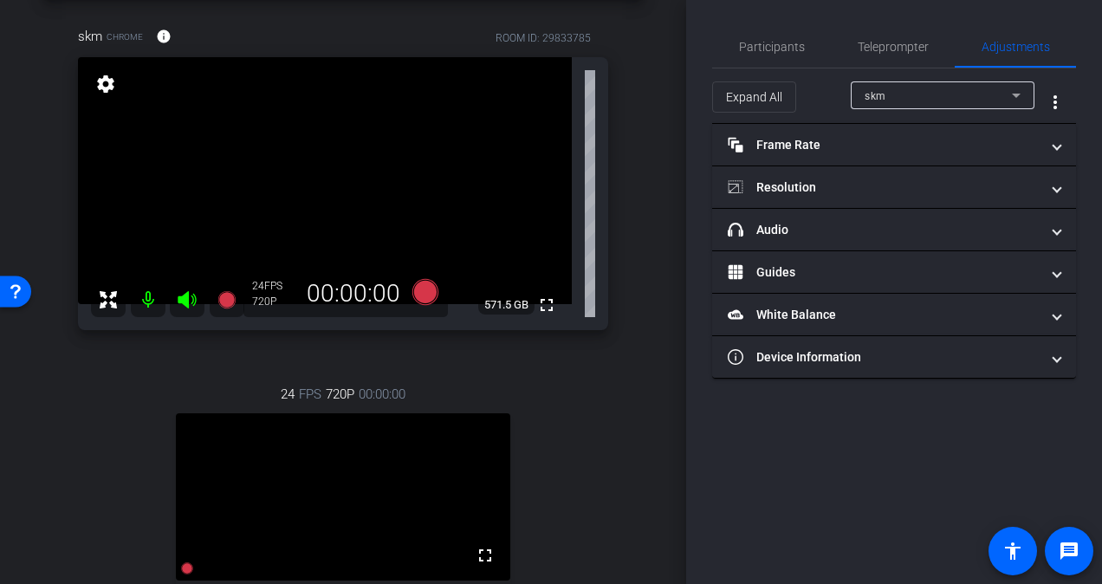
scroll to position [0, 0]
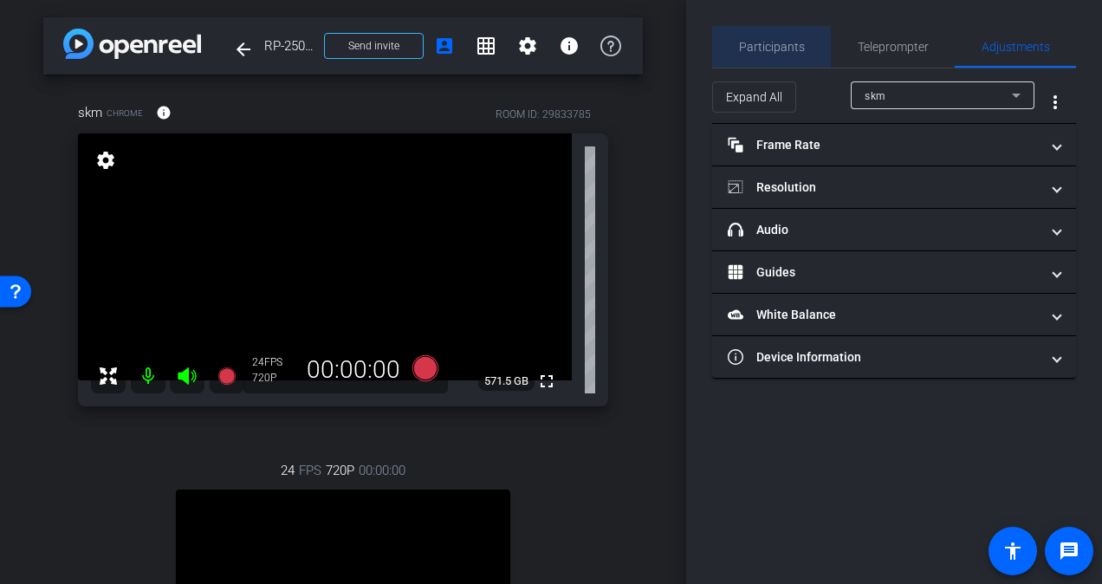
click at [781, 45] on span "Participants" at bounding box center [772, 47] width 66 height 12
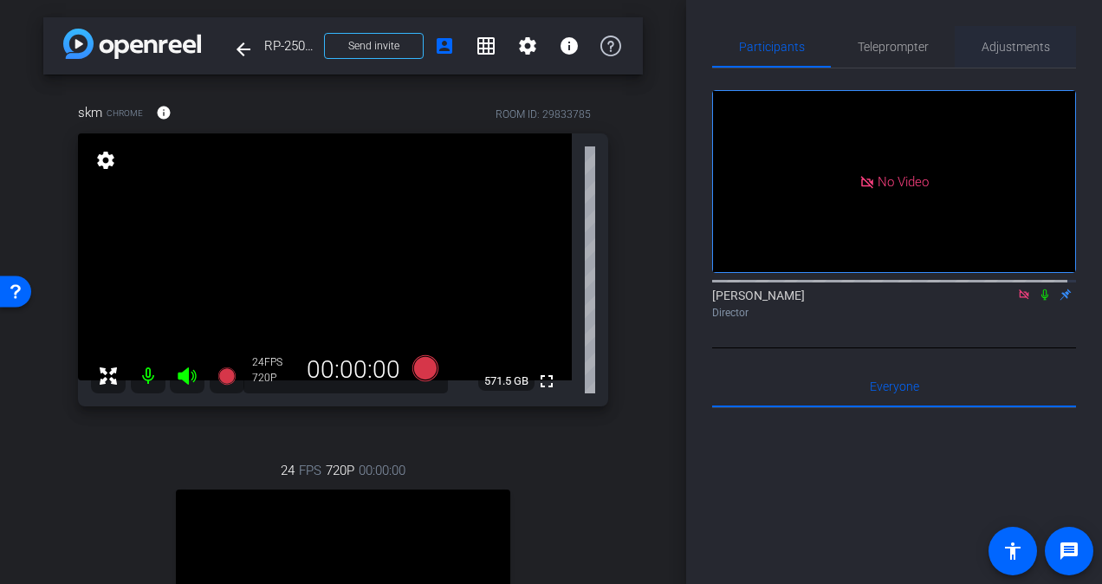
click at [1019, 56] on span "Adjustments" at bounding box center [1016, 47] width 68 height 42
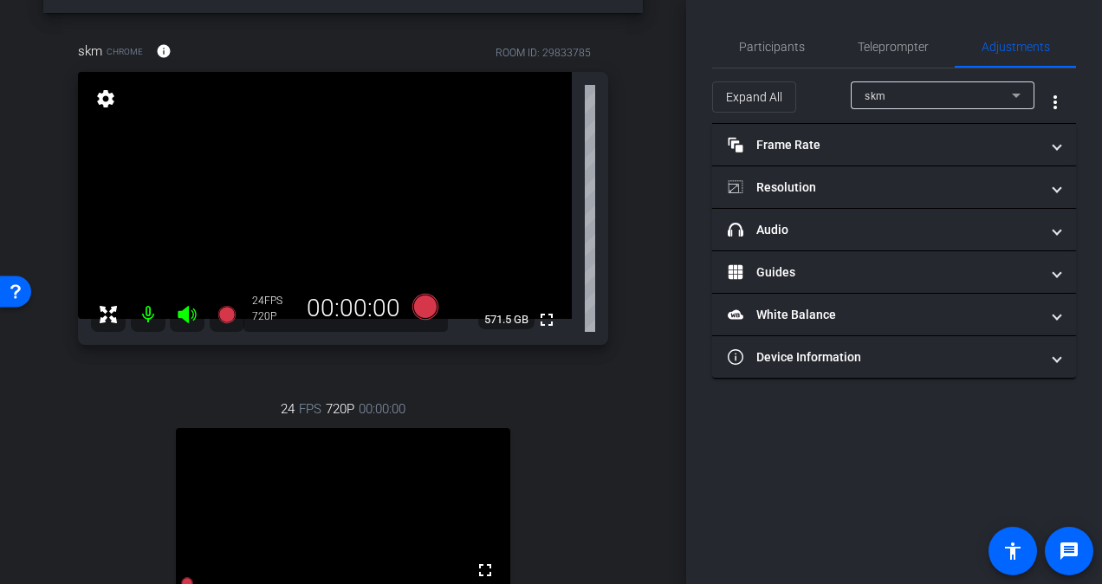
scroll to position [63, 0]
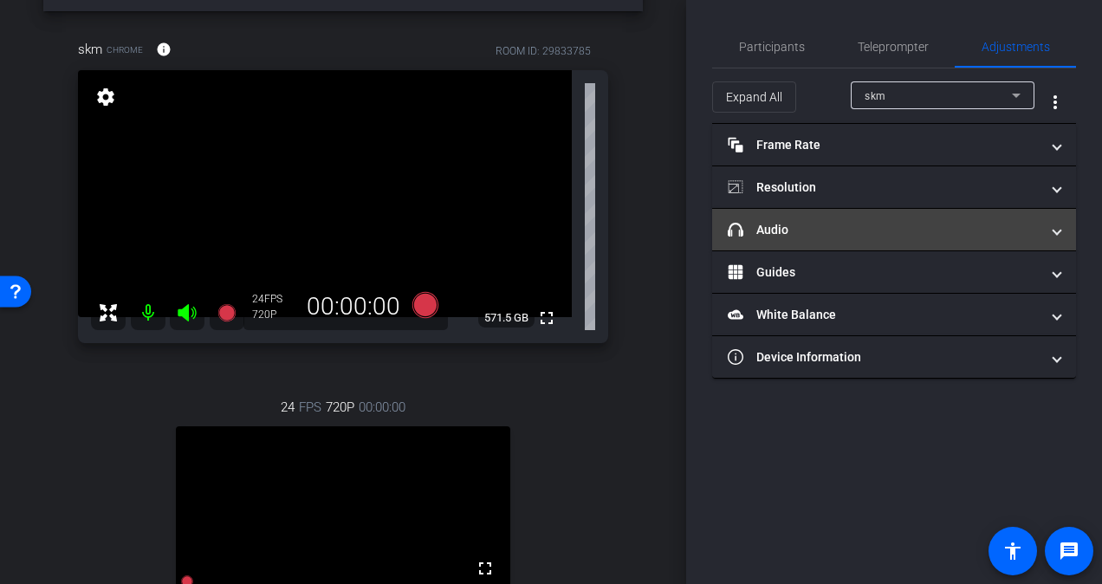
click at [848, 237] on mat-panel-title "headphone icon Audio" at bounding box center [884, 230] width 312 height 18
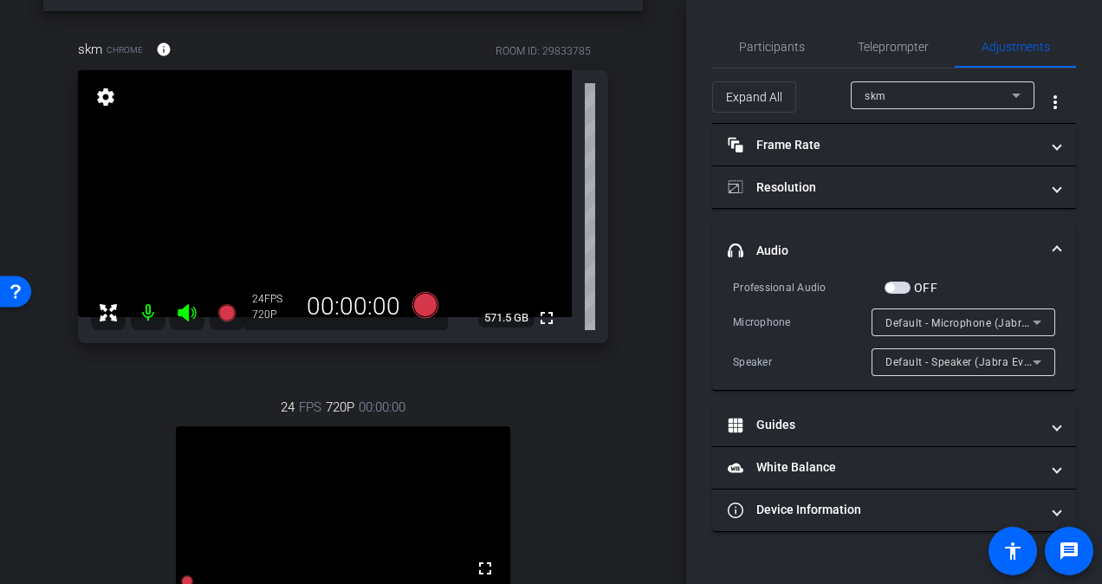
type input "11000"
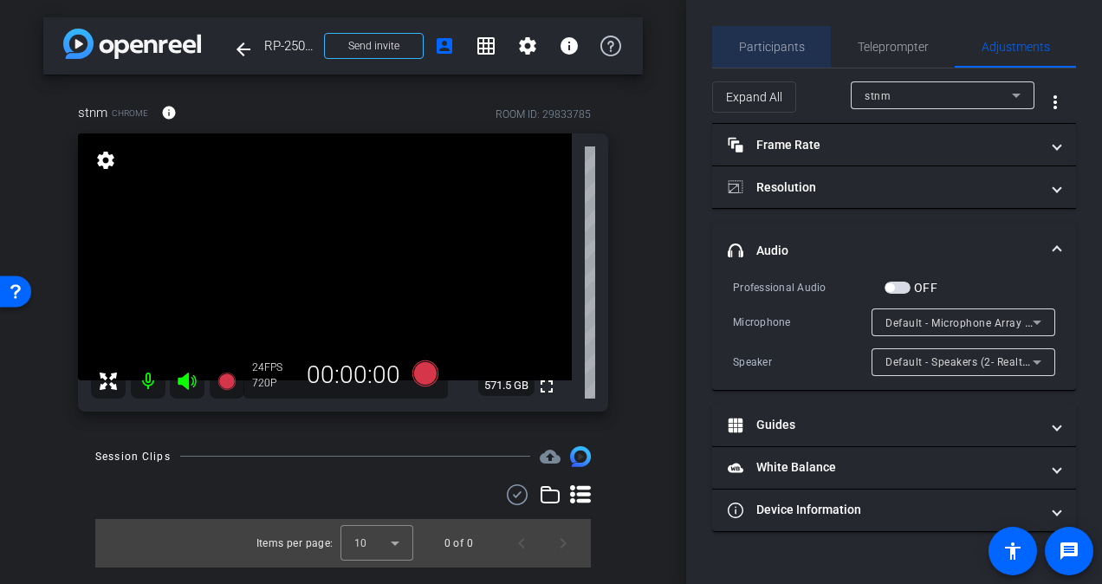
click at [774, 55] on span "Participants" at bounding box center [772, 47] width 66 height 42
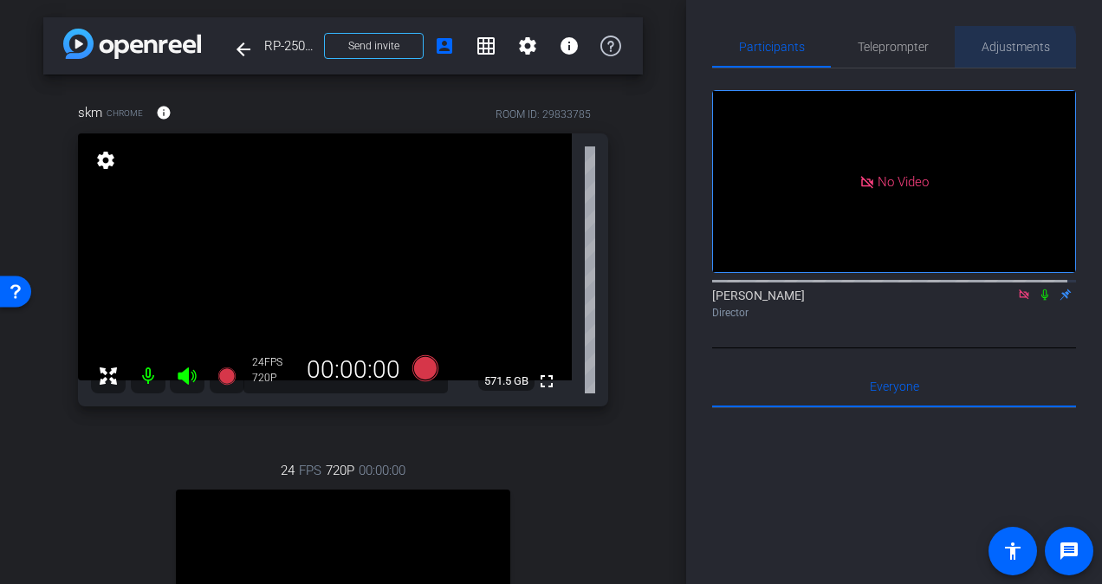
click at [999, 55] on span "Adjustments" at bounding box center [1016, 47] width 68 height 42
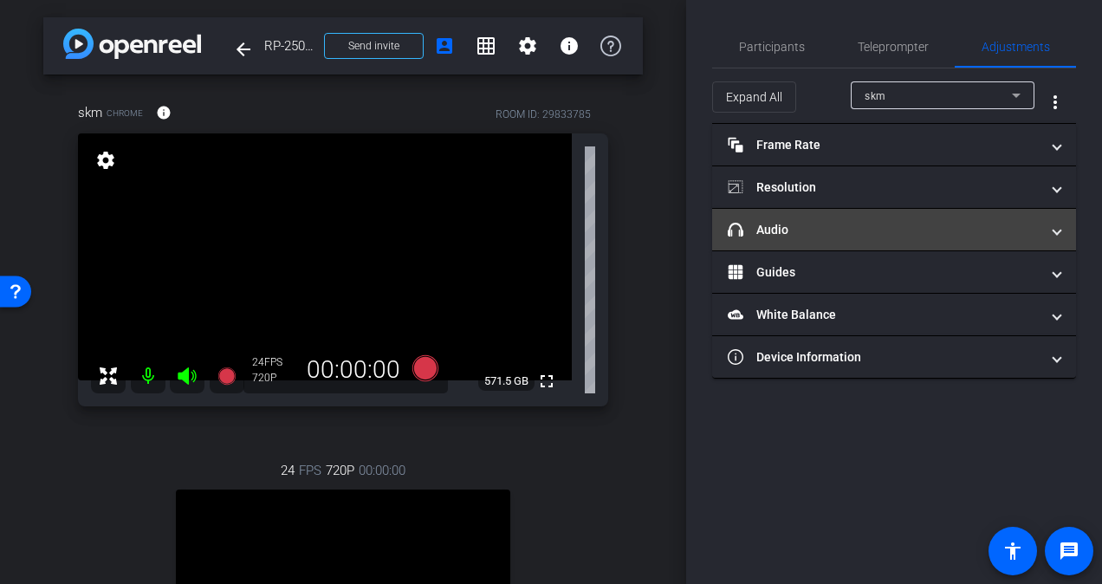
click at [899, 236] on mat-panel-title "headphone icon Audio" at bounding box center [884, 230] width 312 height 18
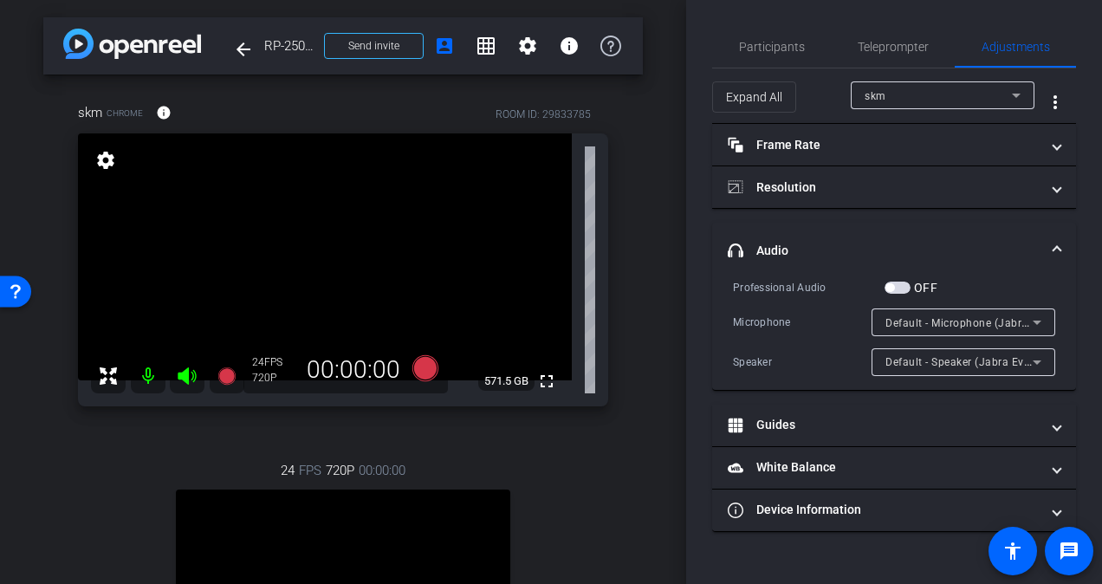
click at [1048, 360] on div "Default - Speaker (Jabra Evolve2 40 SE) (0b0e:2e40)" at bounding box center [964, 362] width 184 height 28
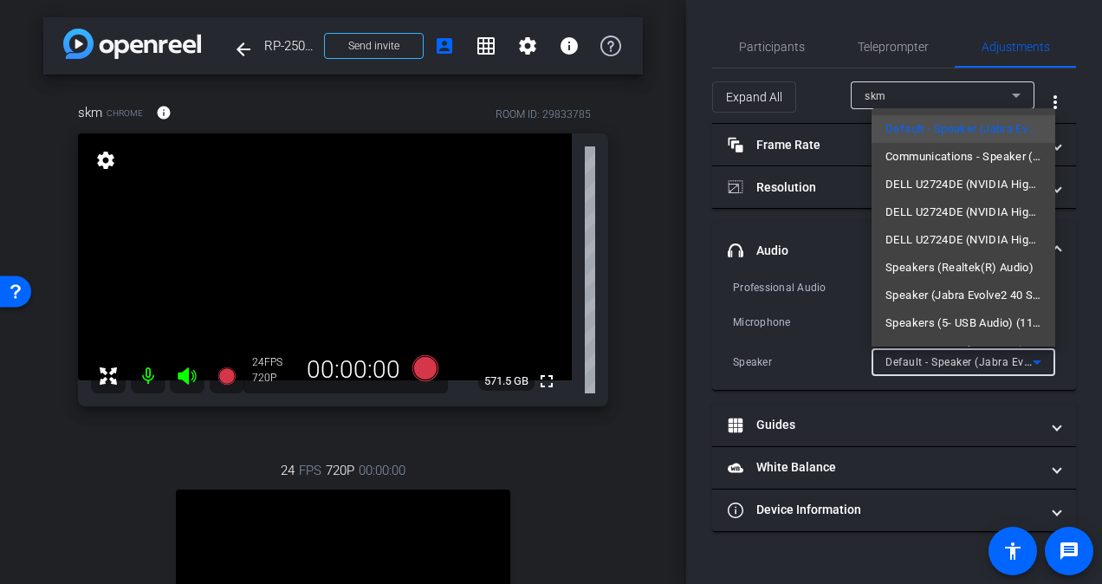
click at [1074, 358] on div at bounding box center [551, 292] width 1102 height 584
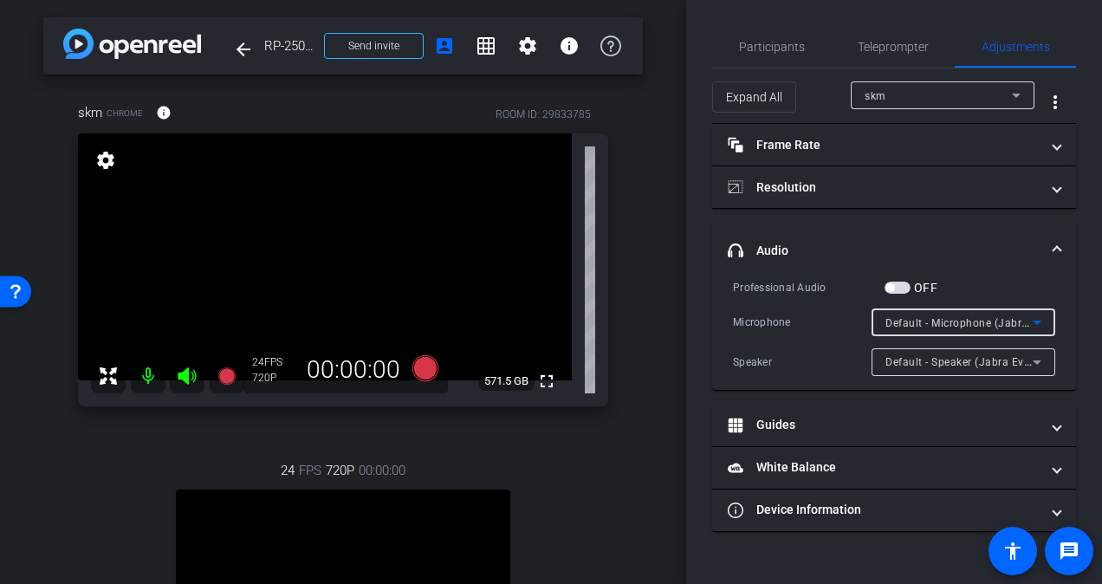
click at [1040, 317] on icon at bounding box center [1037, 322] width 21 height 21
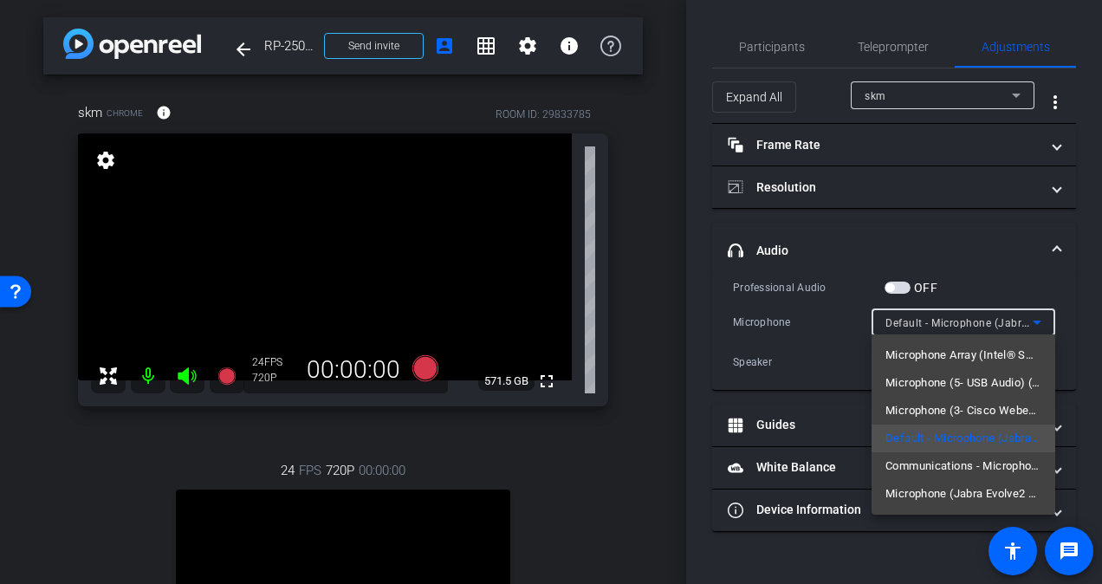
click at [996, 487] on span "Microphone (Jabra Evolve2 40 SE) (0b0e:2e40)" at bounding box center [964, 494] width 156 height 21
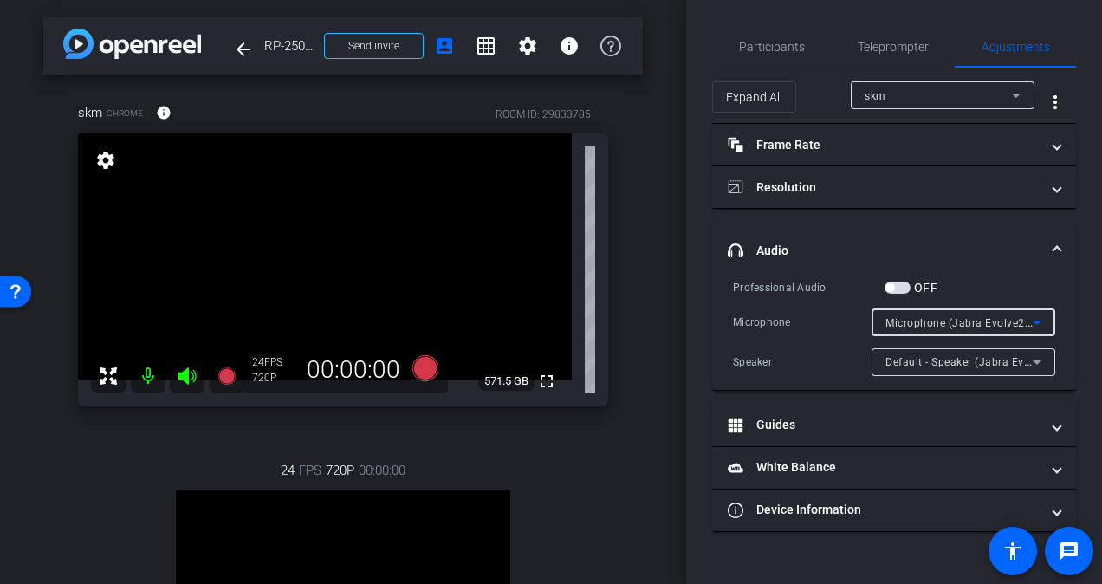
click at [1048, 308] on div "Microphone (Jabra Evolve2 40 SE) (0b0e:2e40)" at bounding box center [964, 322] width 184 height 28
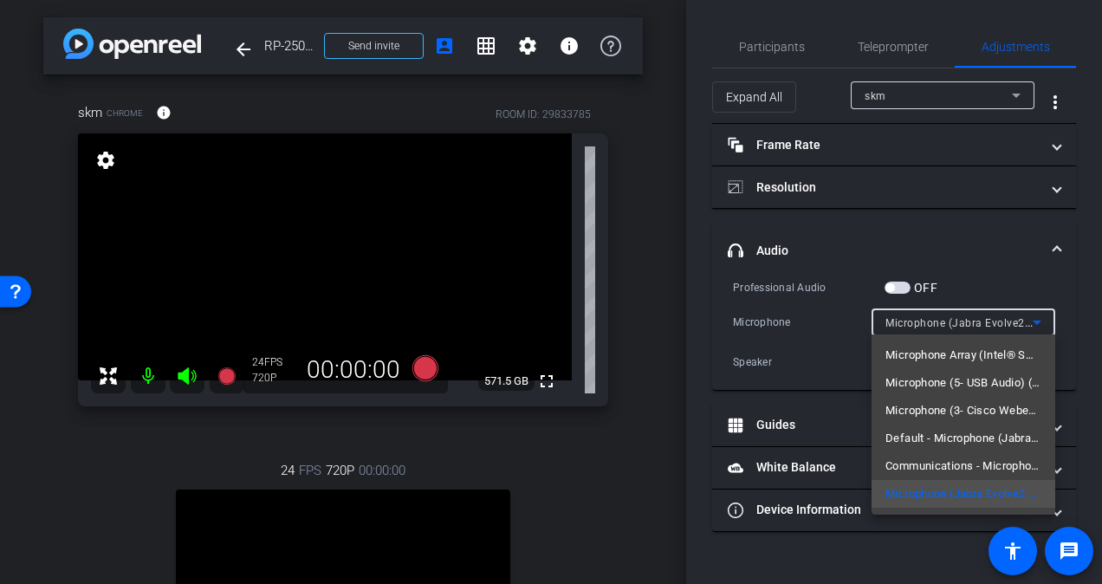
click at [1040, 266] on div at bounding box center [551, 292] width 1102 height 584
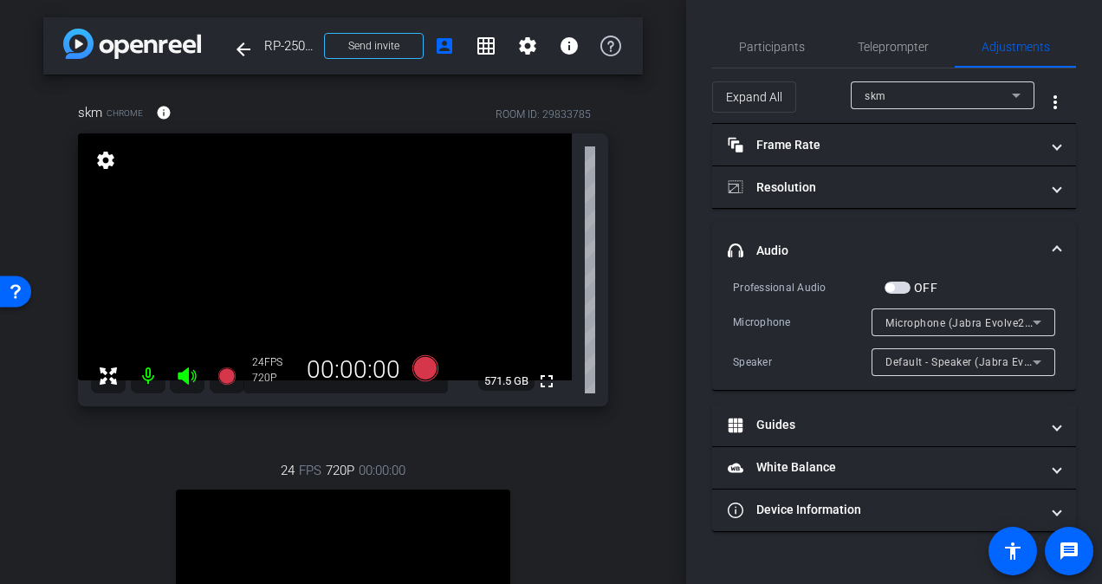
click at [1043, 354] on icon at bounding box center [1037, 362] width 21 height 21
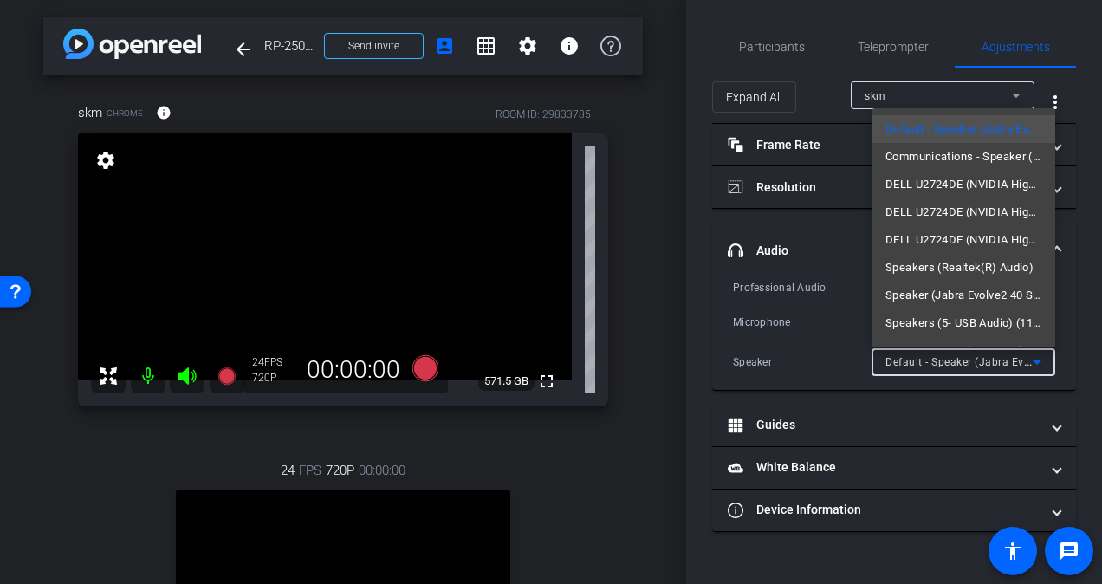
click at [1071, 352] on div at bounding box center [551, 292] width 1102 height 584
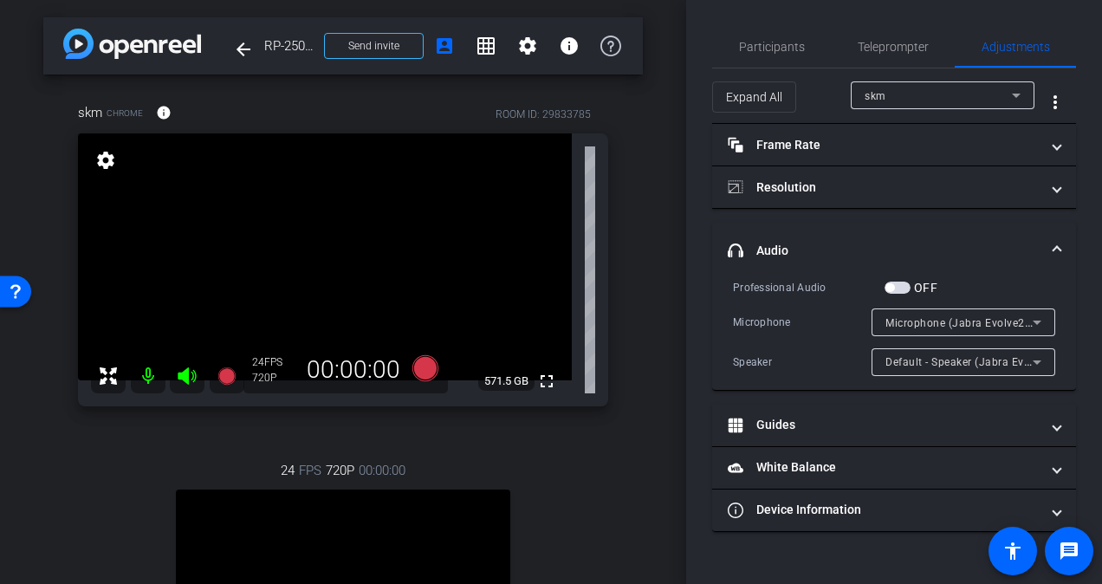
click at [901, 279] on div "OFF" at bounding box center [911, 287] width 53 height 17
click at [900, 284] on span "button" at bounding box center [898, 288] width 26 height 12
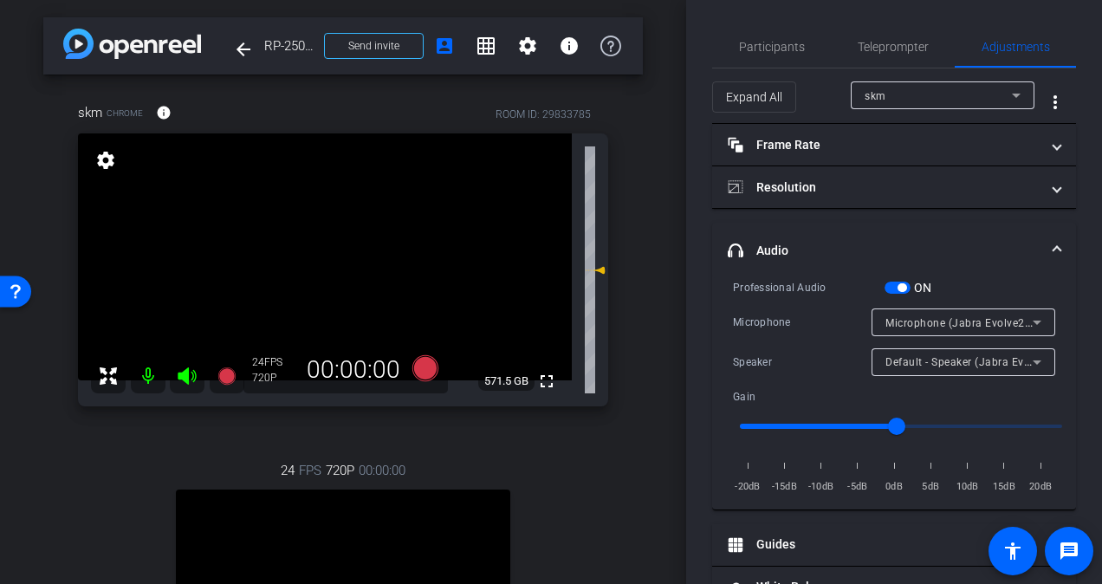
click at [927, 424] on input "range" at bounding box center [901, 426] width 359 height 38
type input "1"
click at [891, 422] on input "range" at bounding box center [901, 426] width 359 height 38
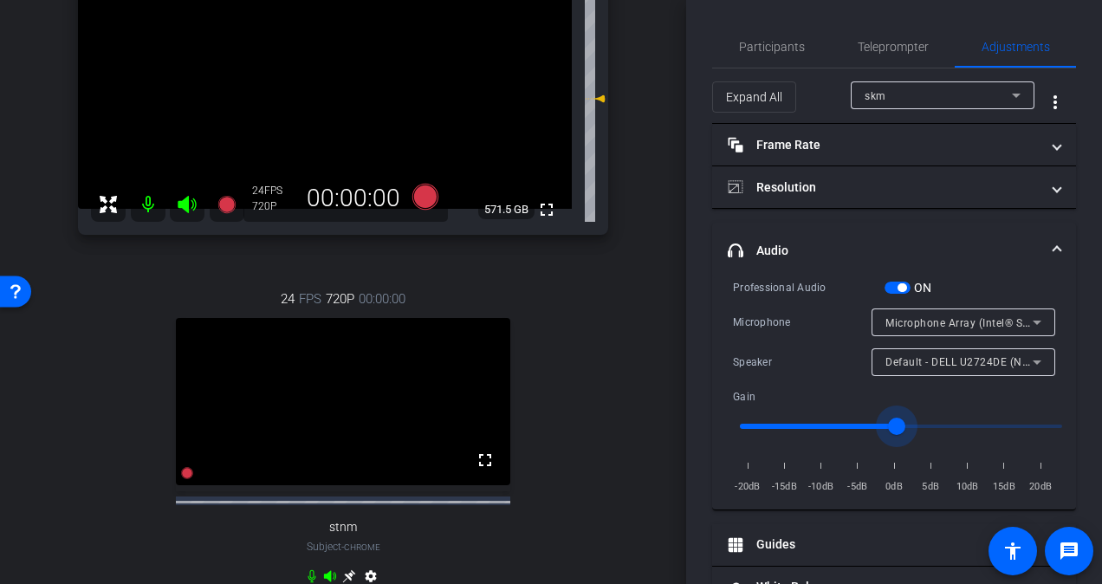
scroll to position [172, 0]
click at [785, 54] on span "Participants" at bounding box center [772, 47] width 66 height 42
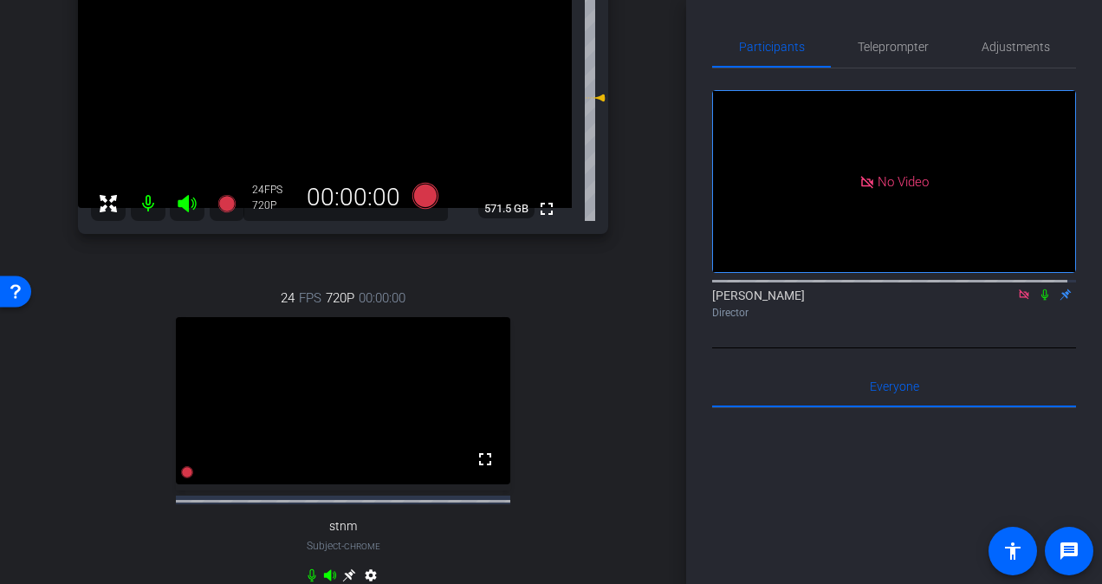
click at [1038, 289] on icon at bounding box center [1045, 295] width 14 height 12
